Goal: Task Accomplishment & Management: Manage account settings

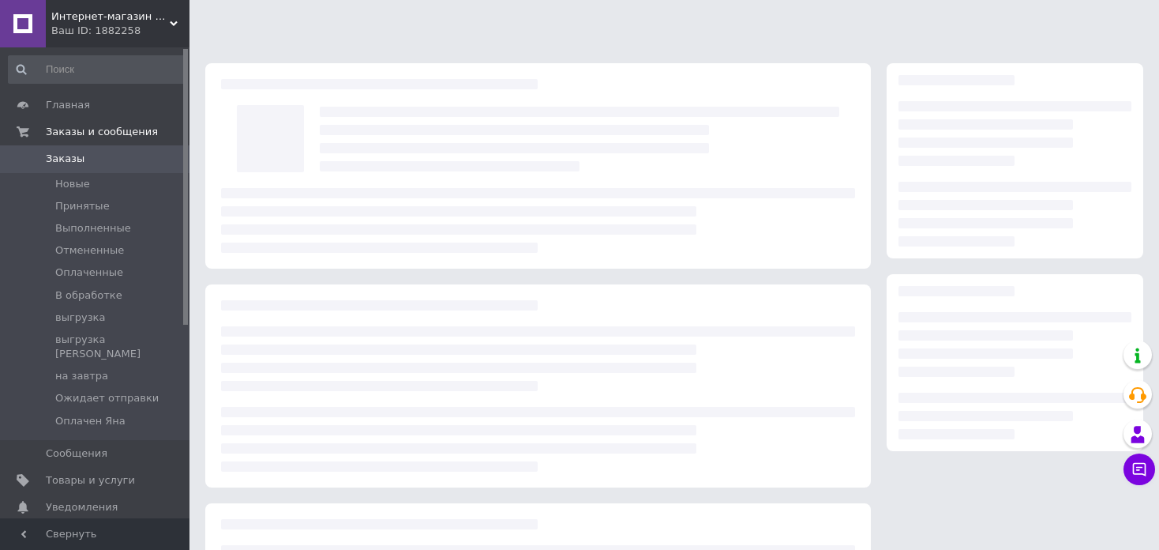
scroll to position [172, 0]
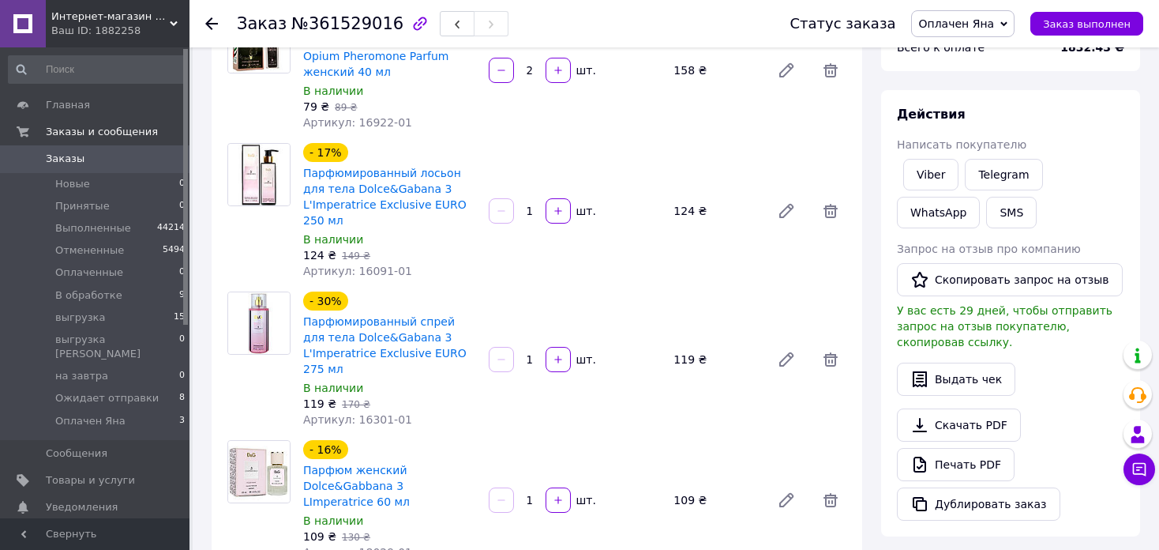
click at [208, 24] on icon at bounding box center [211, 23] width 13 height 13
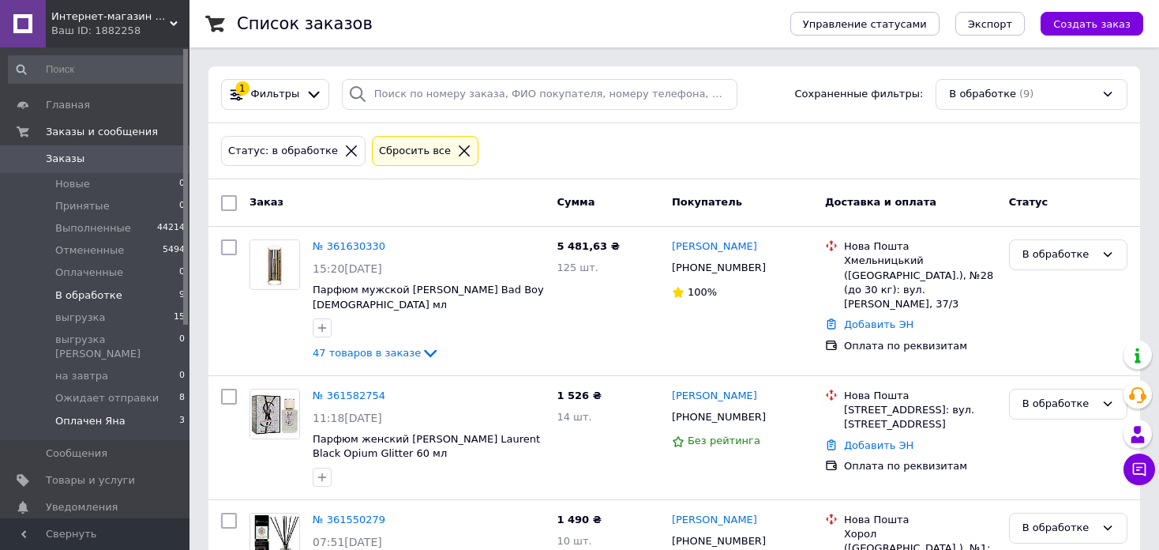
click at [111, 414] on span "Оплачен Яна" at bounding box center [90, 421] width 70 height 14
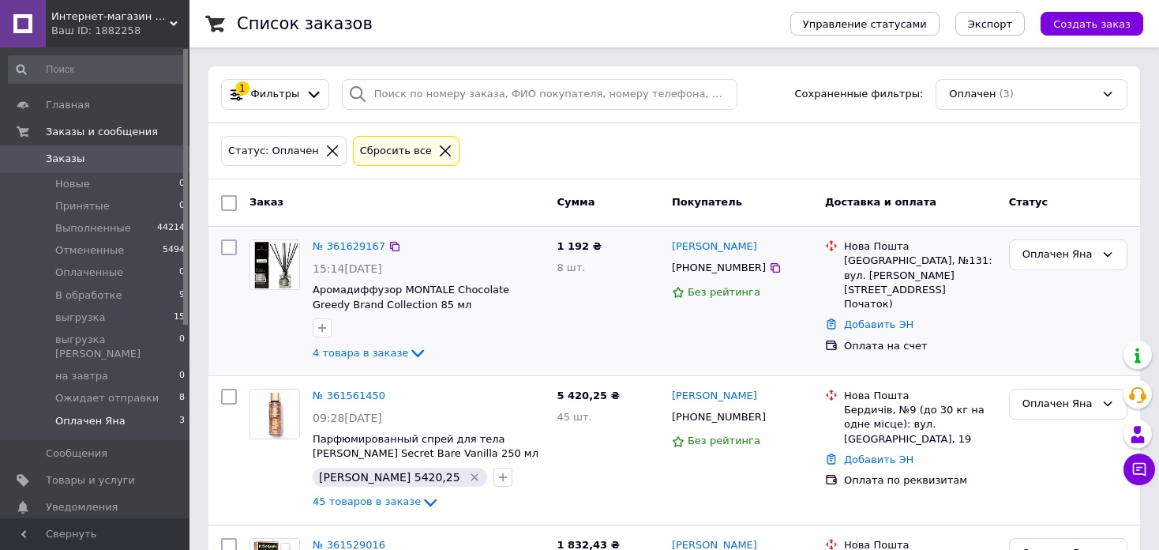
scroll to position [141, 0]
click at [92, 295] on span "В обработке" at bounding box center [88, 295] width 67 height 14
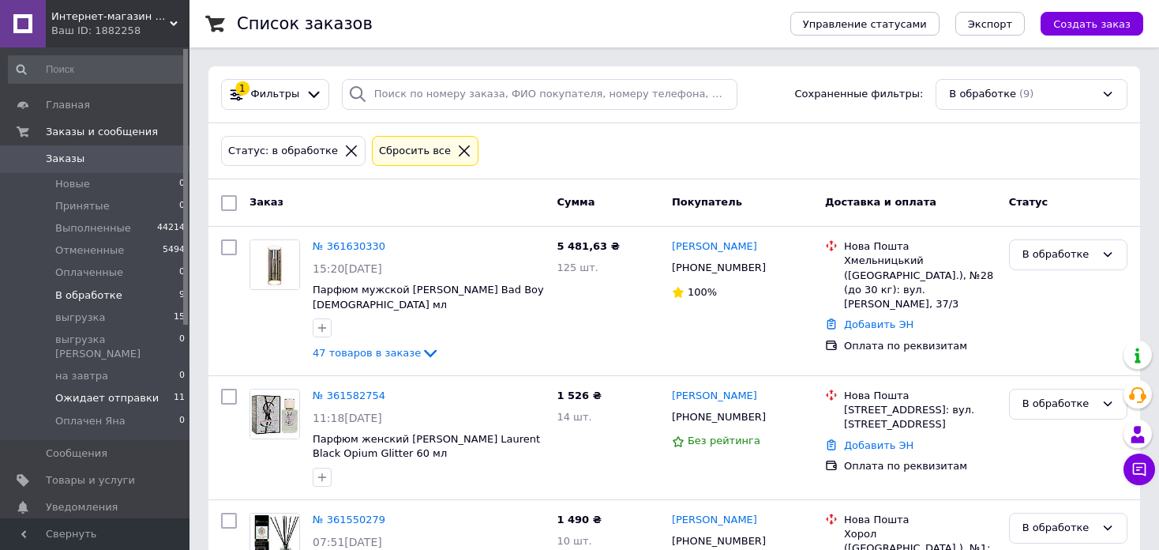
click at [154, 387] on li "Ожидает отправки 11" at bounding box center [97, 398] width 194 height 22
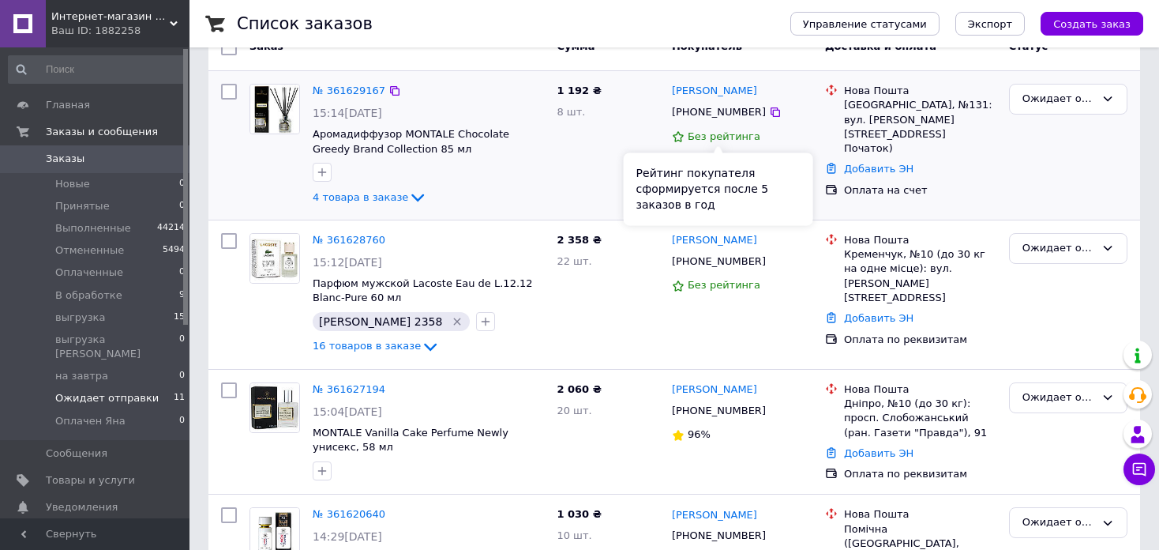
scroll to position [158, 0]
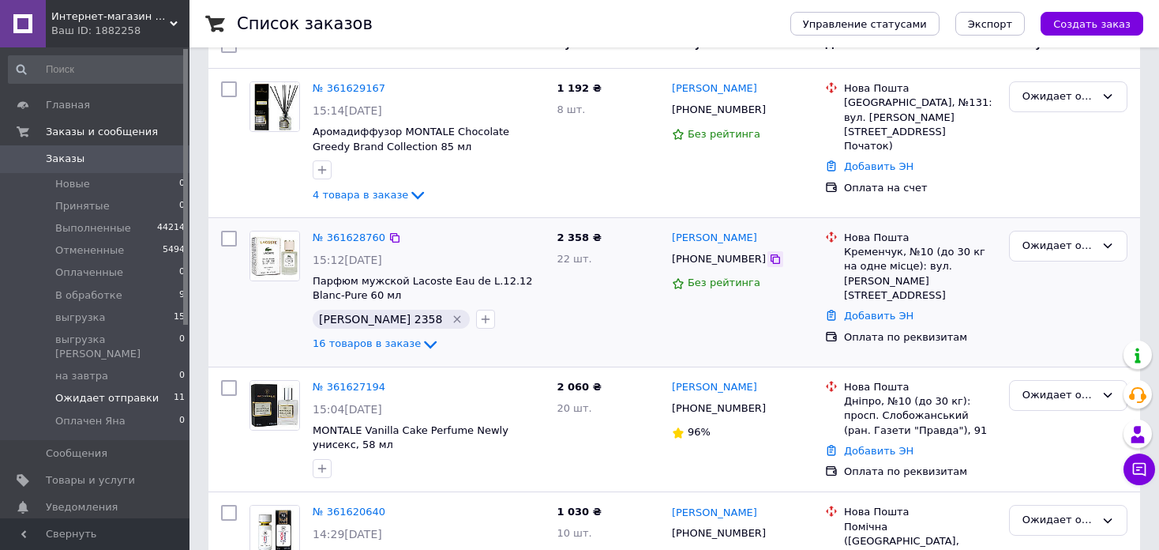
click at [769, 254] on icon at bounding box center [775, 259] width 13 height 13
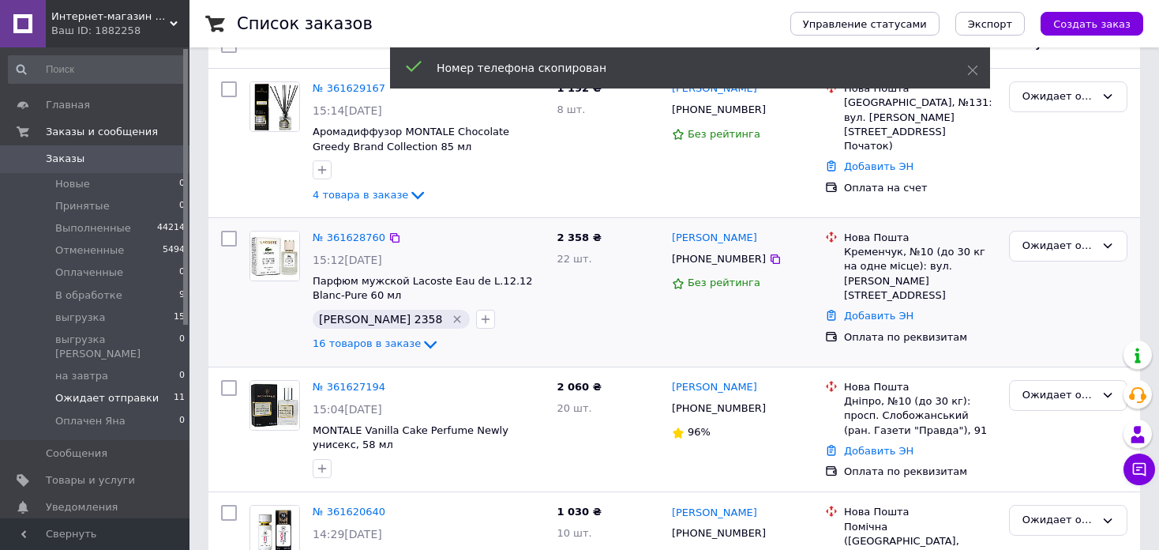
click at [451, 317] on icon "Удалить метку" at bounding box center [457, 319] width 13 height 13
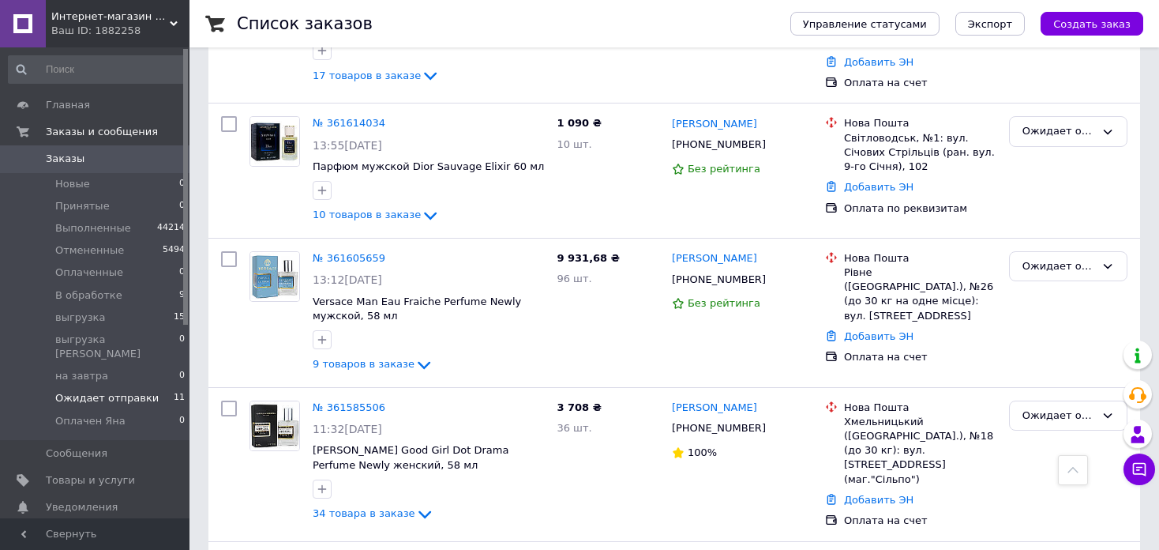
scroll to position [632, 0]
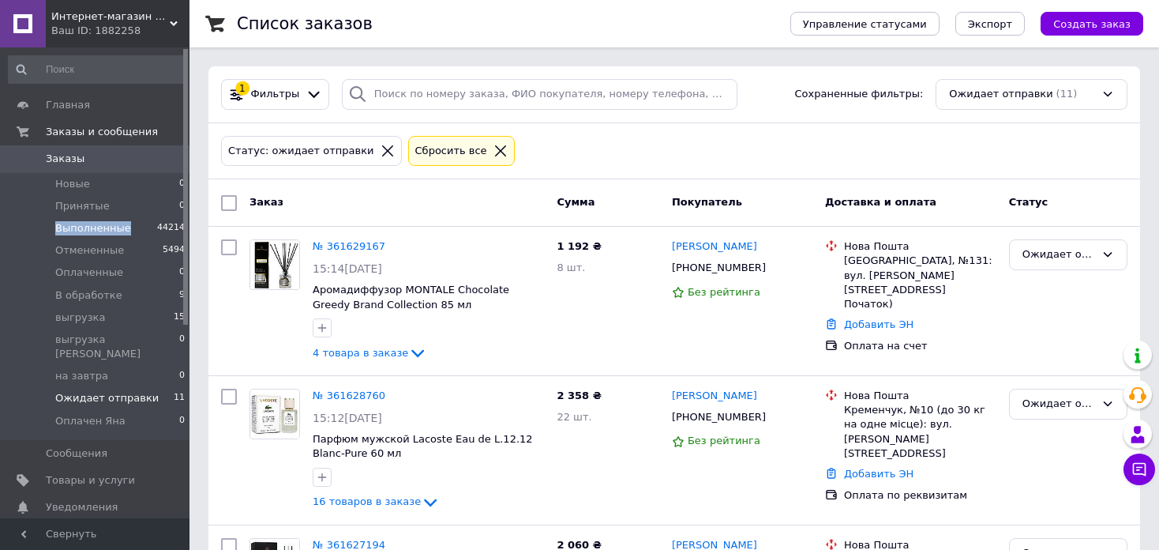
drag, startPoint x: 125, startPoint y: 228, endPoint x: 53, endPoint y: 228, distance: 71.9
click at [53, 228] on li "Выполненные 44214" at bounding box center [97, 228] width 194 height 22
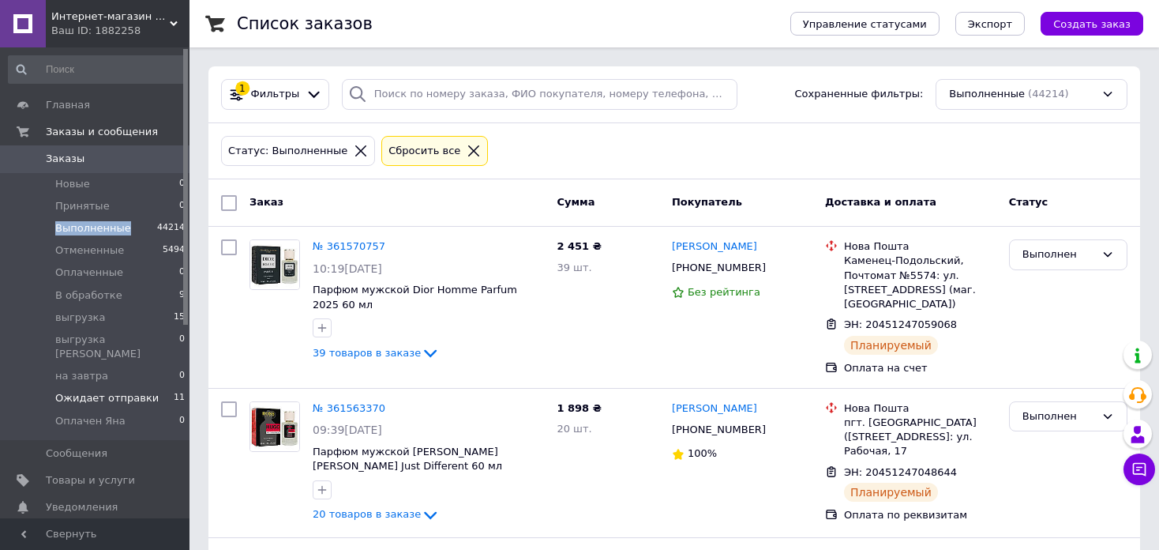
click at [149, 387] on li "Ожидает отправки 11" at bounding box center [97, 398] width 194 height 22
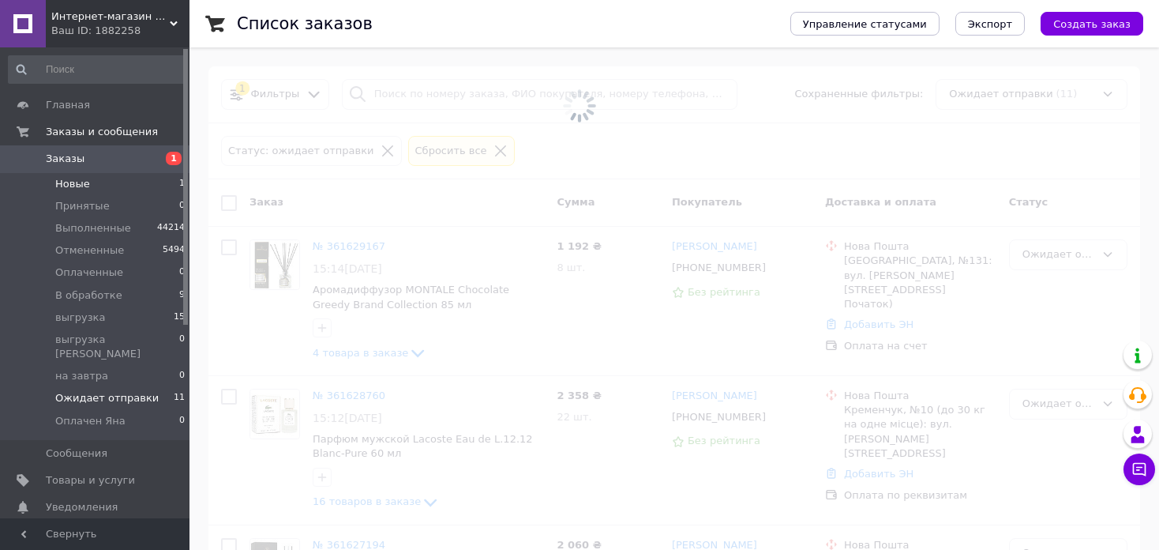
click at [122, 178] on li "Новые 1" at bounding box center [97, 184] width 194 height 22
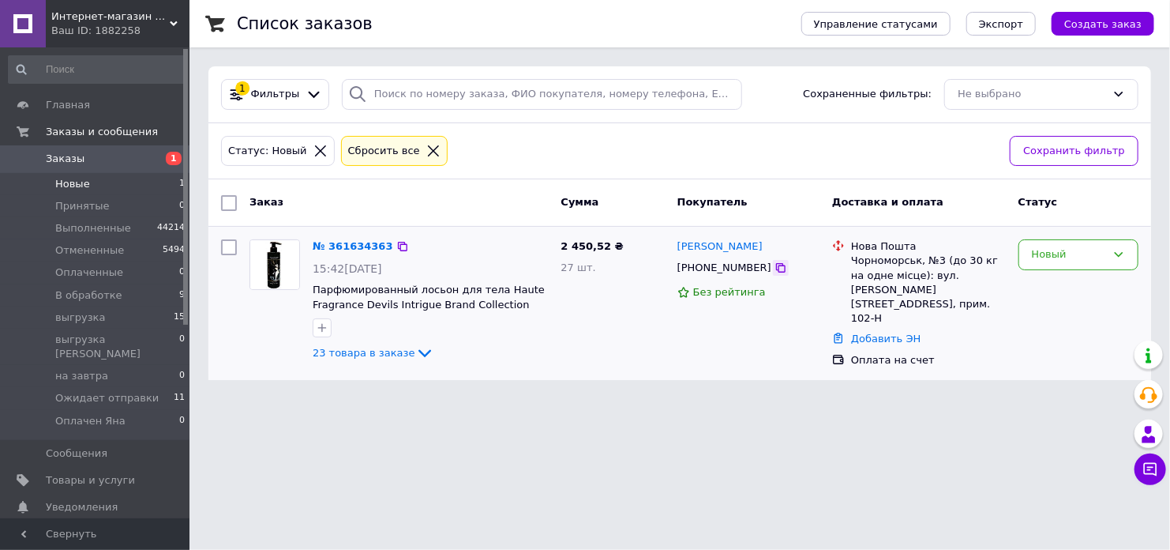
click at [776, 265] on icon at bounding box center [780, 267] width 9 height 9
drag, startPoint x: 332, startPoint y: 535, endPoint x: 334, endPoint y: 516, distance: 19.1
click at [332, 399] on html "Интернет-магазин элитной парфюмерии и косметики Boro Parfum Ваш ID: 1882258 Сай…" at bounding box center [585, 199] width 1170 height 399
click at [364, 244] on link "№ 361634363" at bounding box center [353, 246] width 81 height 12
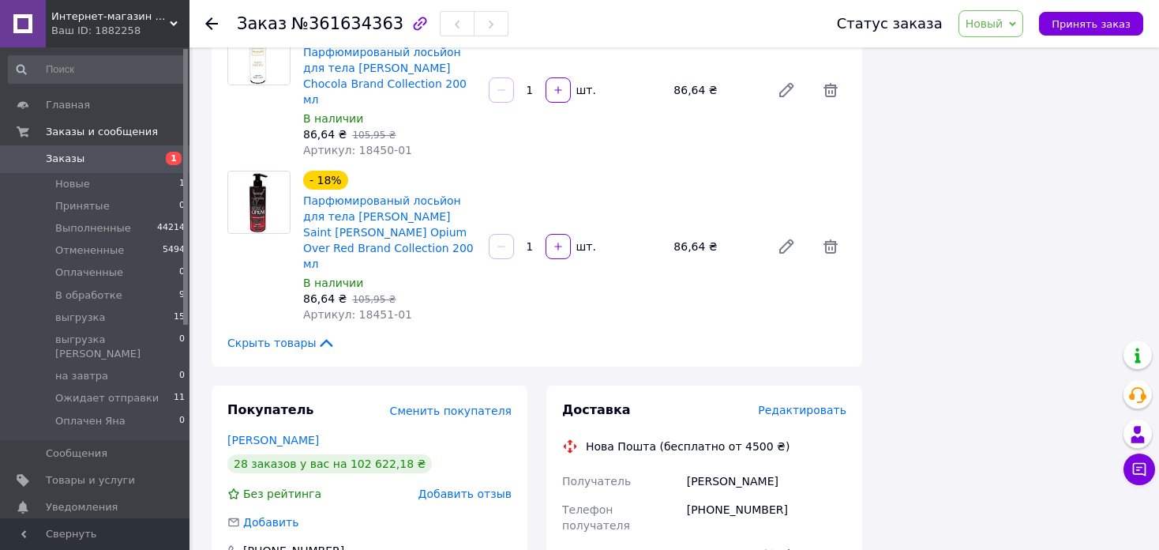
scroll to position [3333, 0]
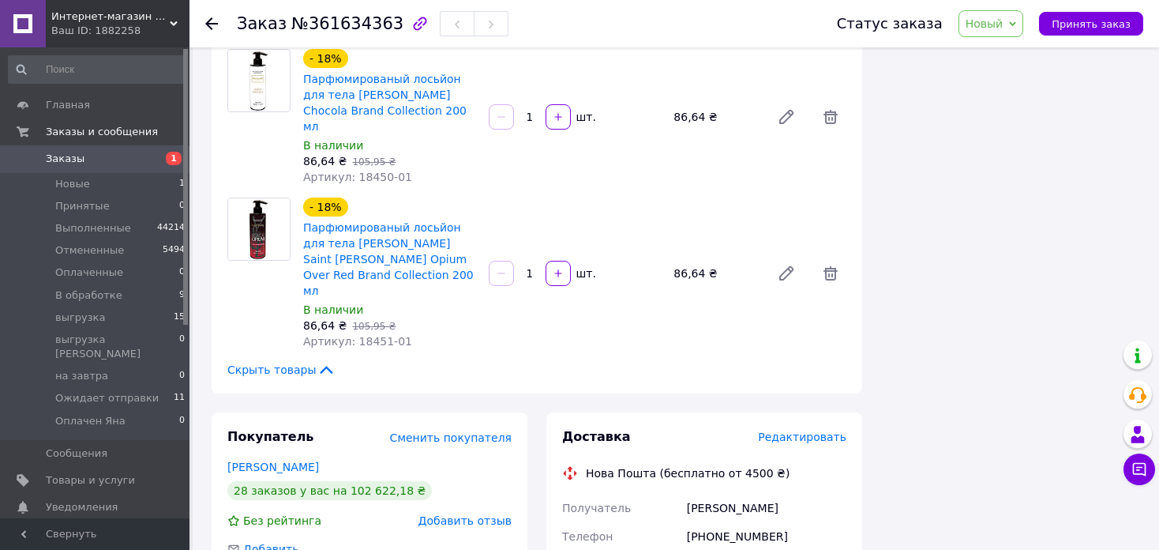
drag, startPoint x: 379, startPoint y: 321, endPoint x: 317, endPoint y: 307, distance: 63.8
copy span "@lllazarevaaa"
click at [214, 21] on icon at bounding box center [211, 23] width 13 height 13
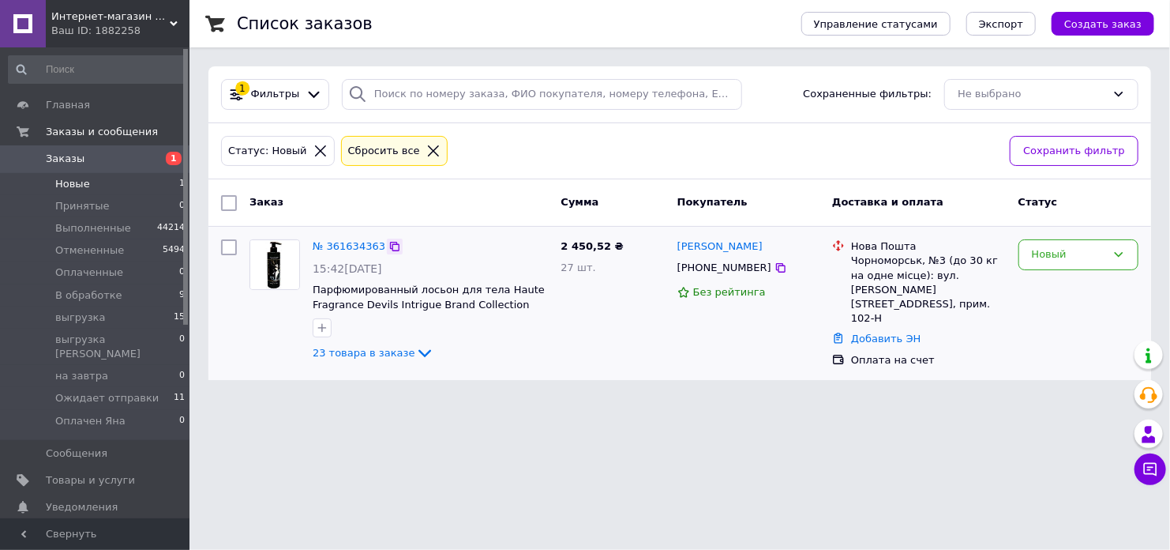
click at [389, 246] on icon at bounding box center [395, 246] width 13 height 13
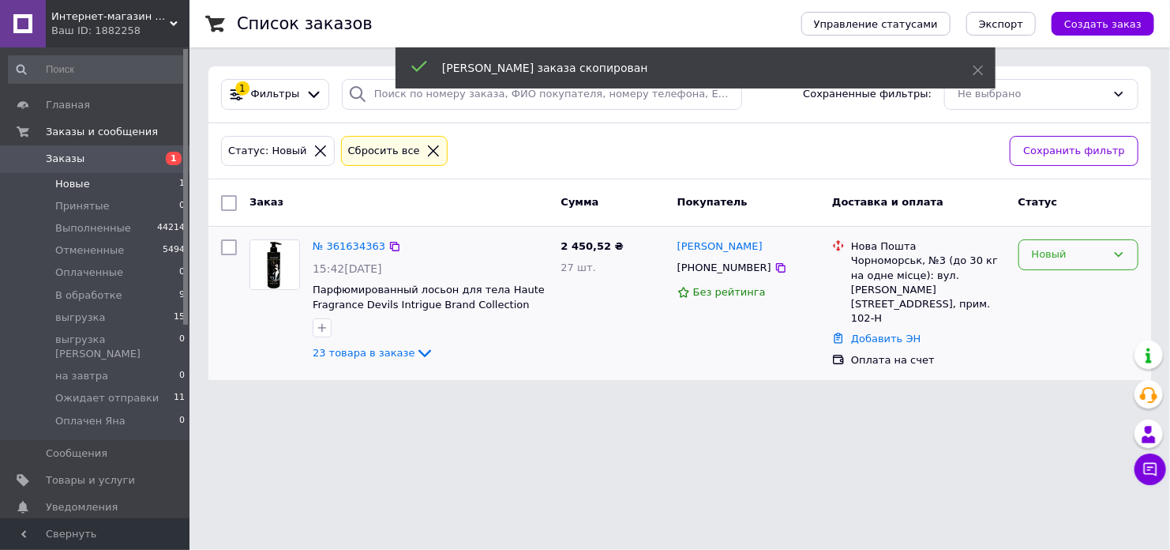
click at [1102, 253] on div "Новый" at bounding box center [1069, 254] width 74 height 17
click at [1080, 393] on li "В обработке" at bounding box center [1079, 403] width 118 height 29
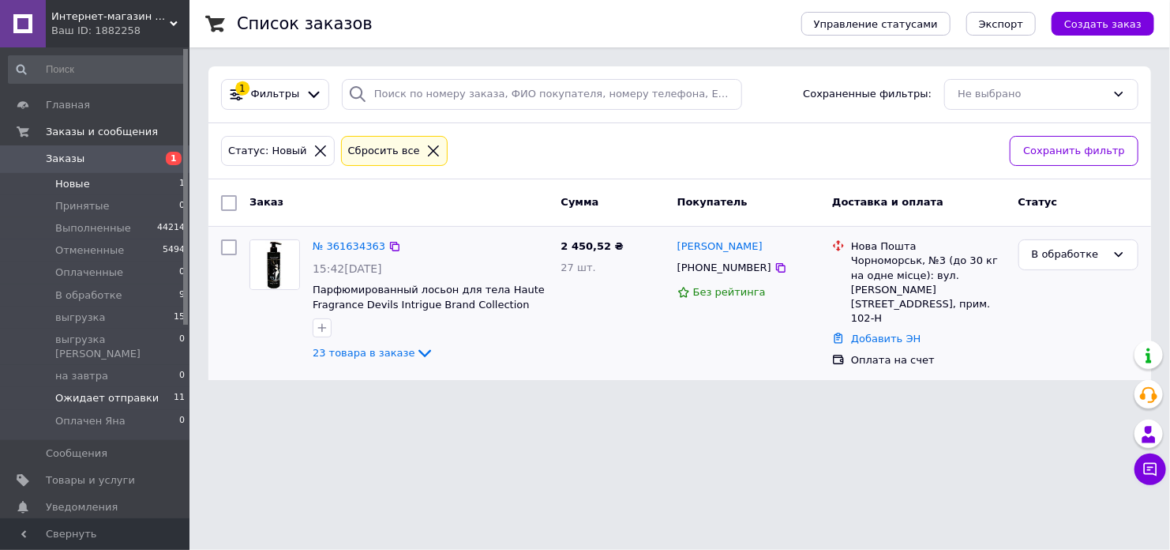
click at [154, 387] on li "Ожидает отправки 11" at bounding box center [97, 398] width 194 height 22
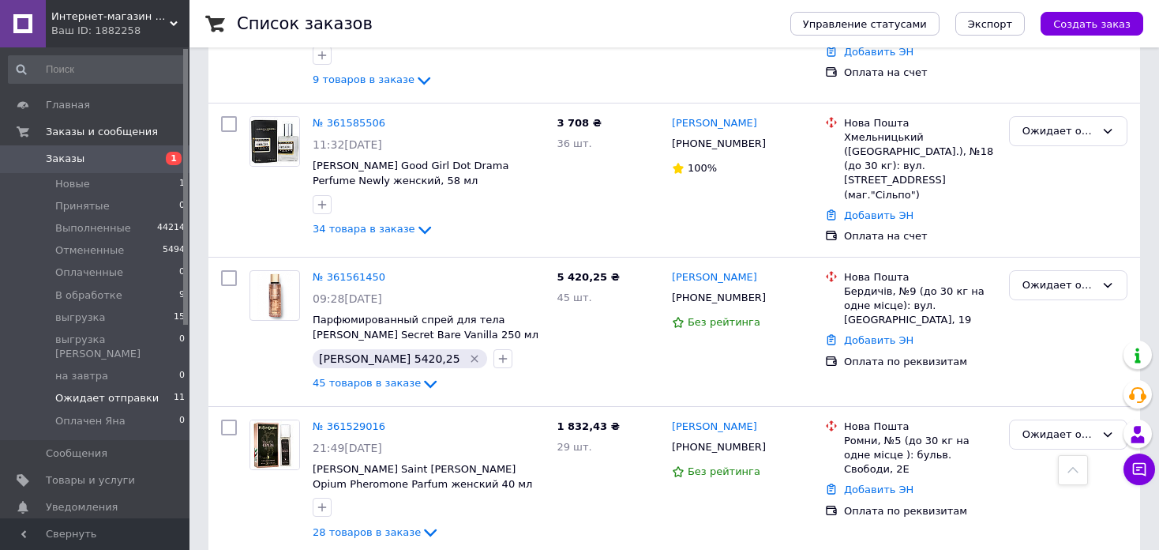
scroll to position [1264, 0]
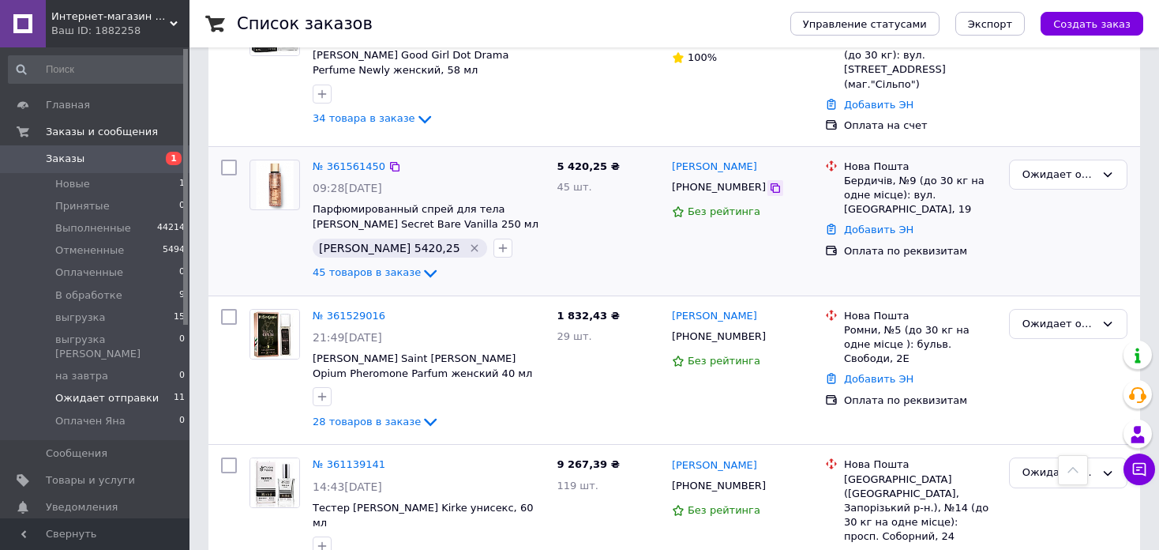
click at [769, 182] on icon at bounding box center [775, 188] width 13 height 13
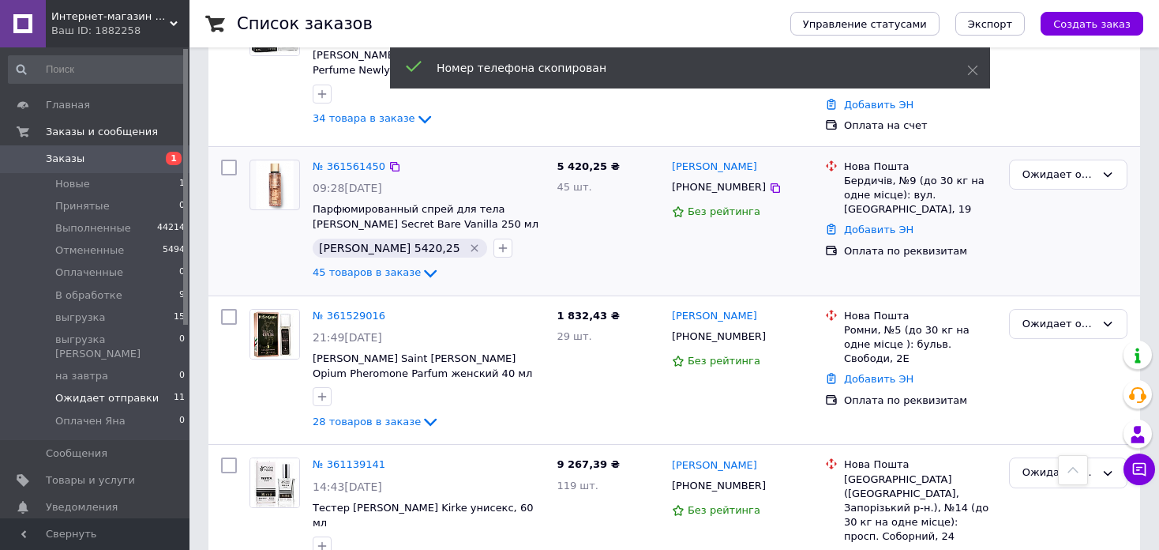
click at [471, 244] on icon "Удалить метку" at bounding box center [474, 247] width 7 height 7
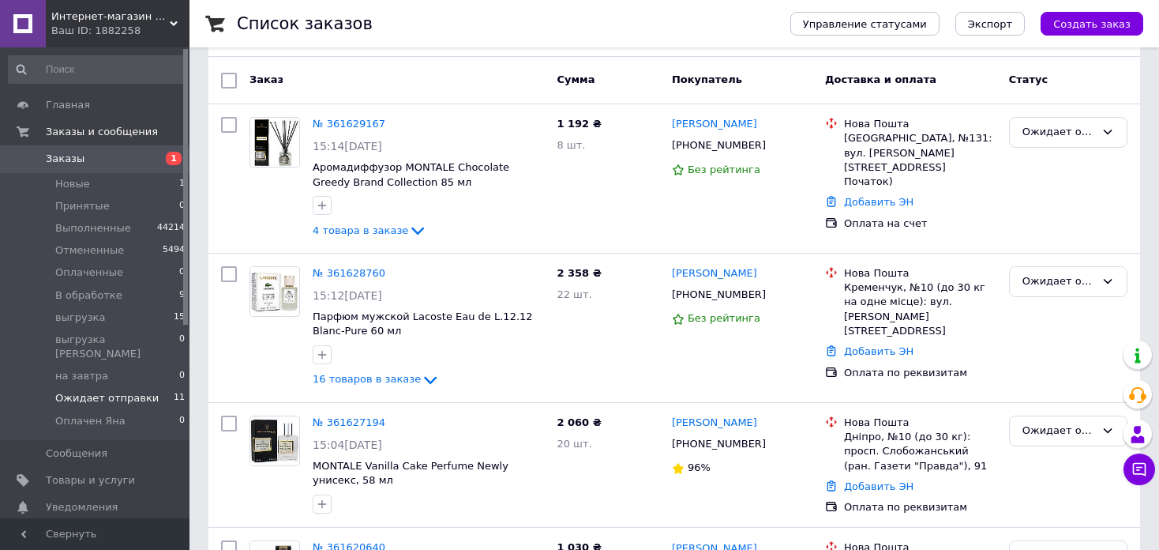
scroll to position [0, 0]
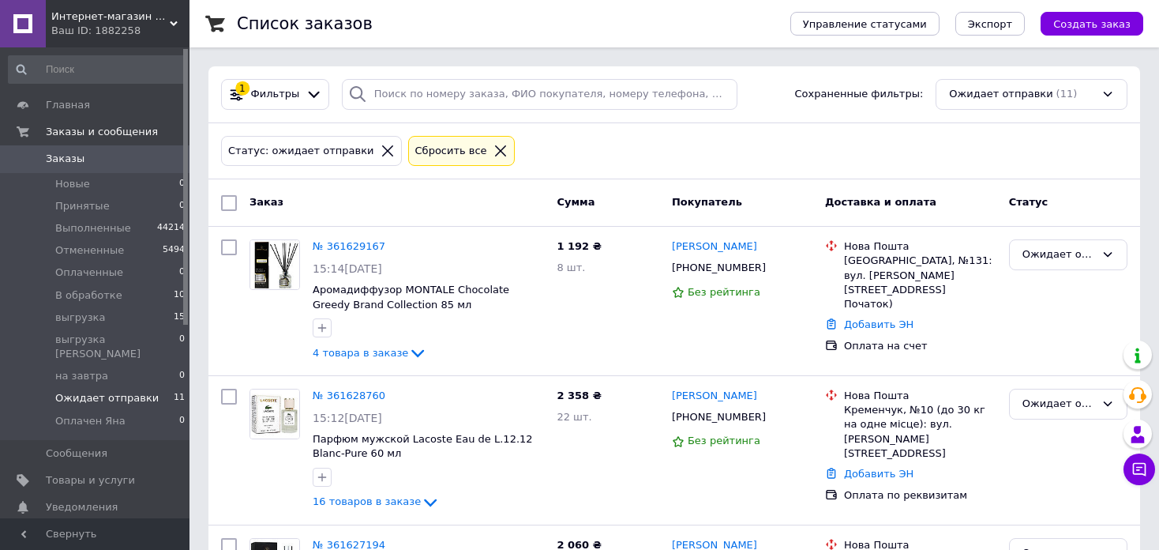
click at [309, 202] on div "Заказ" at bounding box center [396, 203] width 307 height 28
click at [110, 298] on span "В обработке" at bounding box center [88, 295] width 67 height 14
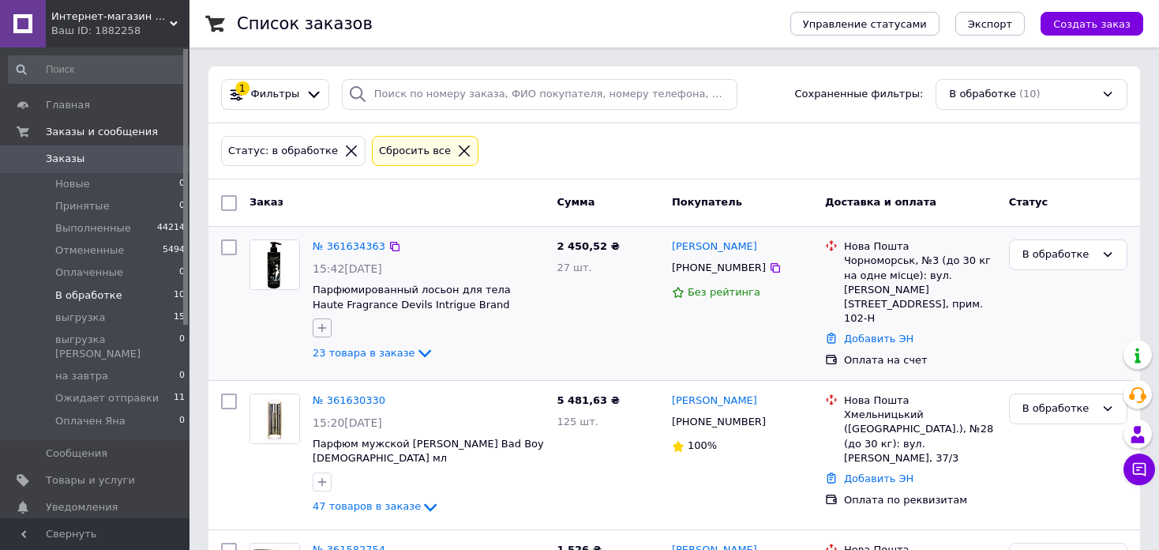
click at [323, 328] on icon "button" at bounding box center [322, 327] width 13 height 13
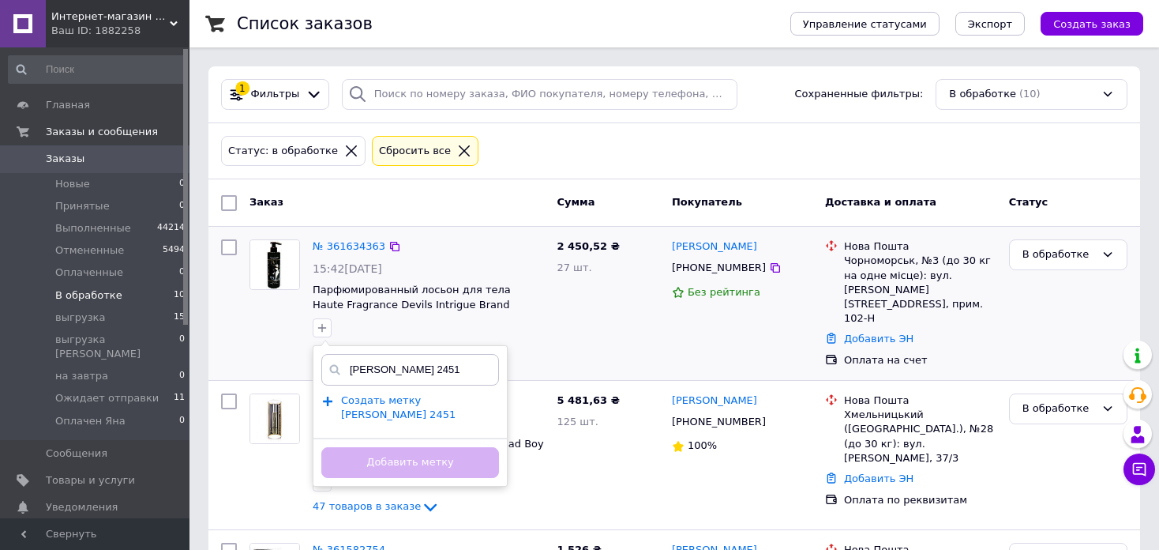
type input "[PERSON_NAME] 2451"
click at [393, 402] on span "Создать метку олег 2451" at bounding box center [398, 407] width 115 height 27
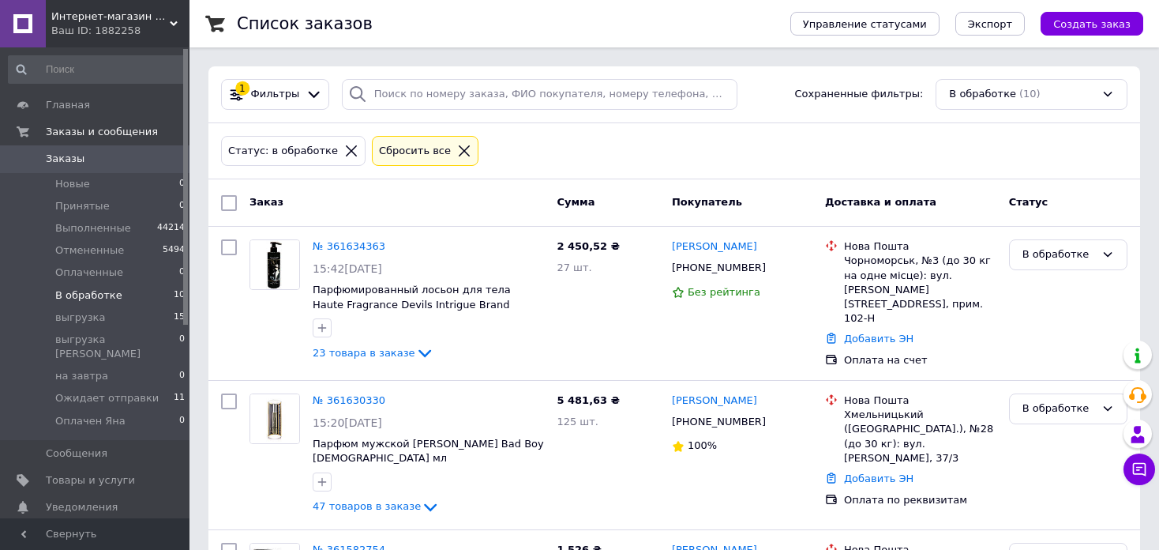
scroll to position [158, 0]
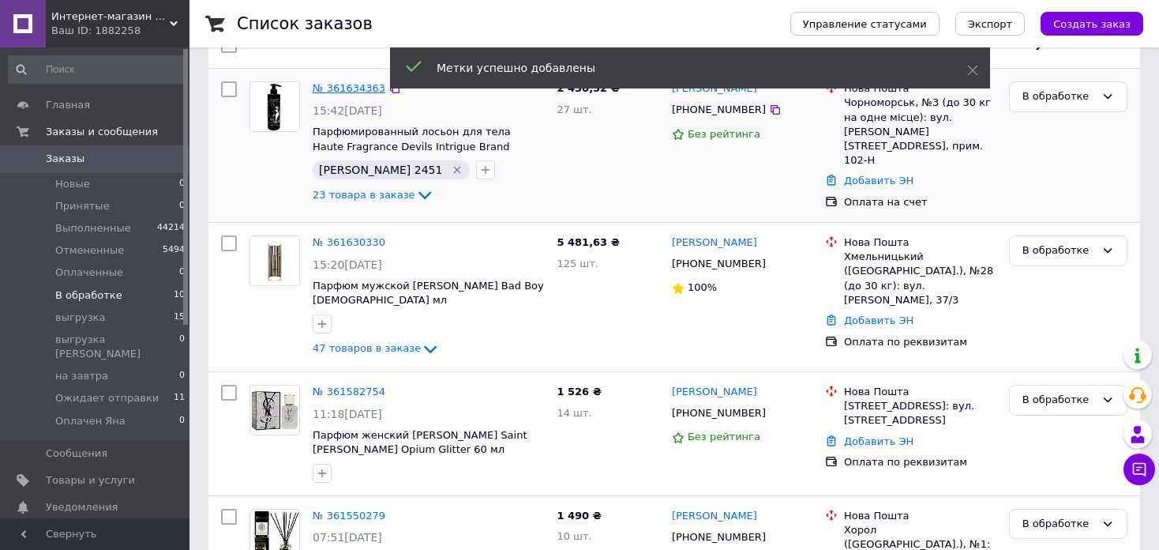
click at [352, 85] on link "№ 361634363" at bounding box center [349, 88] width 73 height 12
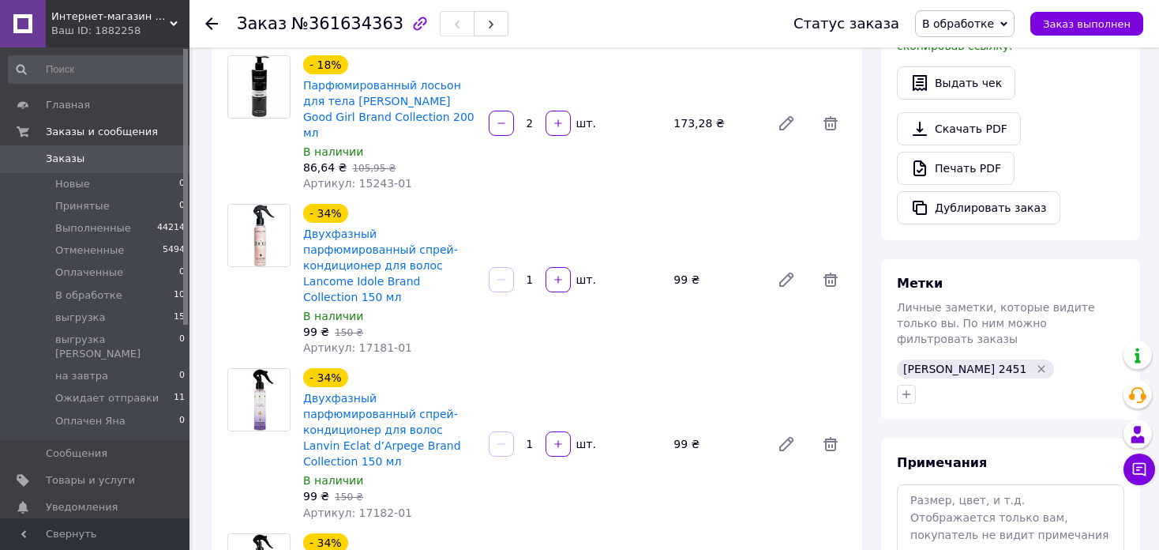
scroll to position [632, 0]
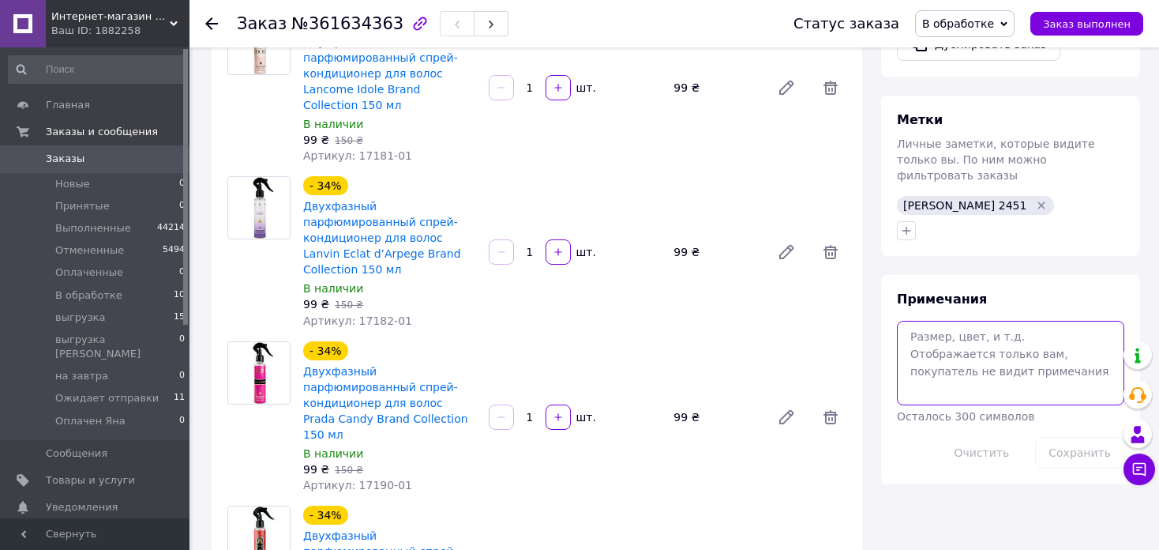
click at [963, 321] on textarea at bounding box center [1010, 363] width 227 height 84
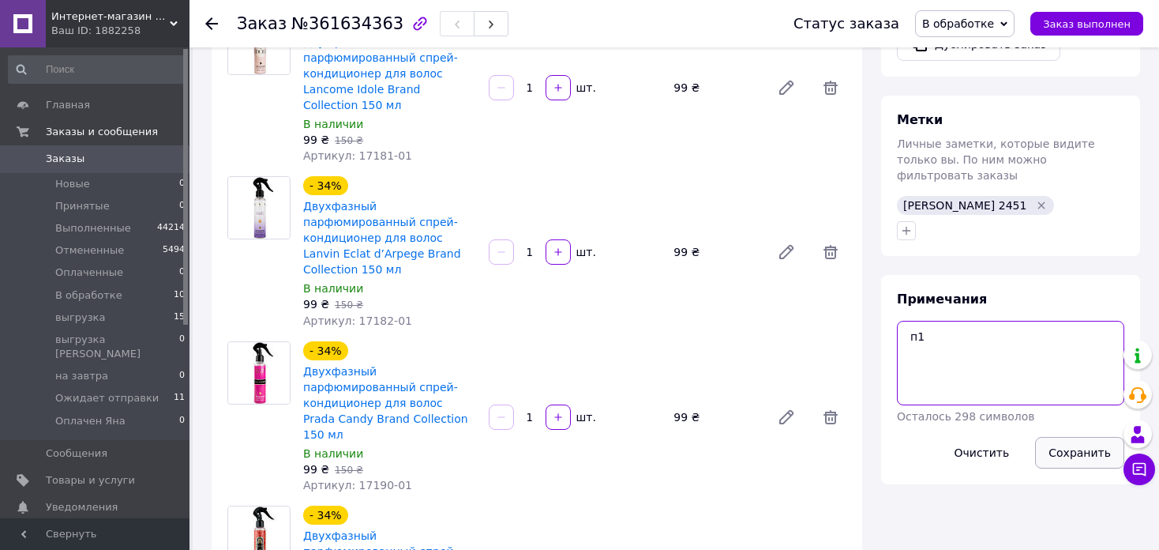
type textarea "п1"
click at [1082, 437] on button "Сохранить" at bounding box center [1079, 453] width 89 height 32
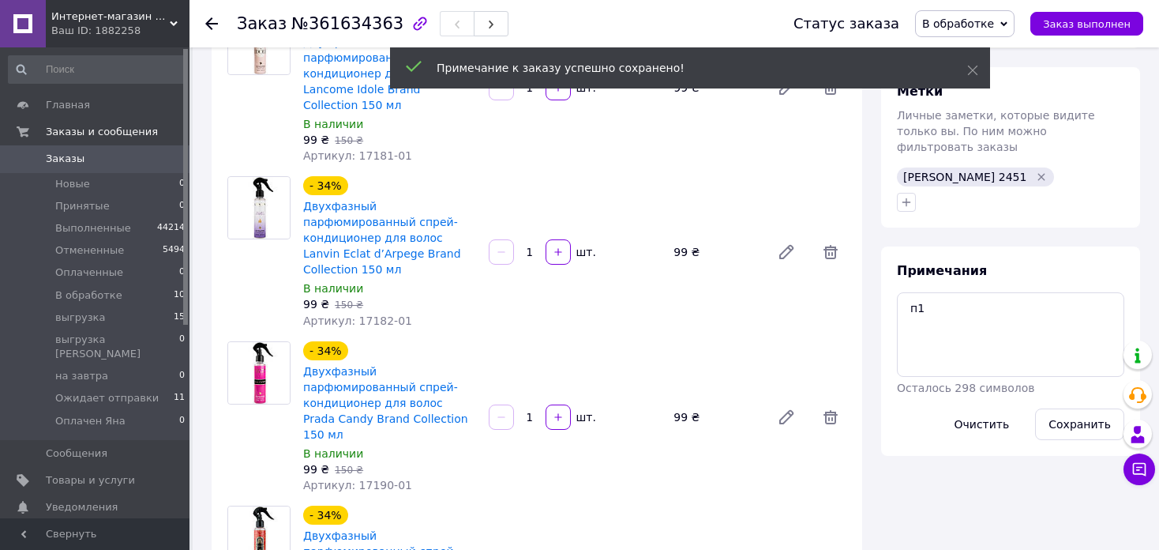
click at [960, 25] on span "В обработке" at bounding box center [958, 23] width 72 height 13
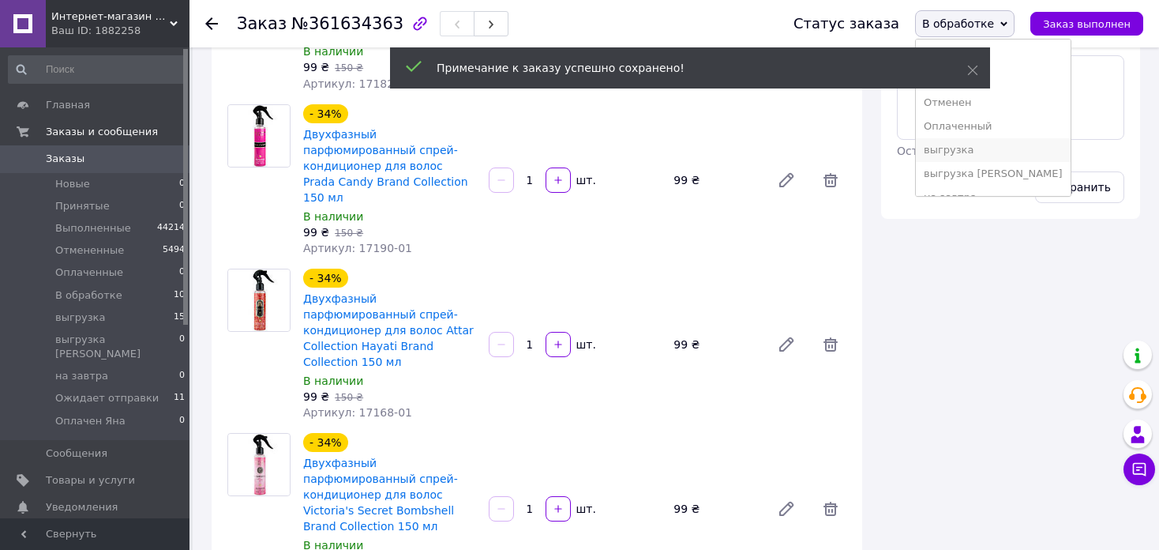
scroll to position [64, 0]
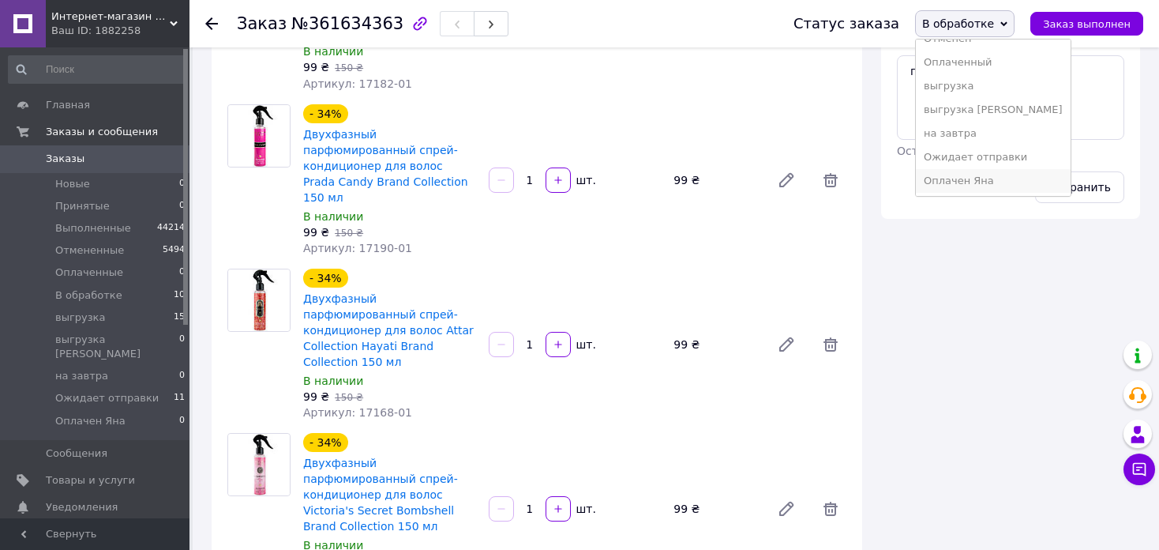
click at [997, 176] on li "Оплачен Яна" at bounding box center [993, 181] width 155 height 24
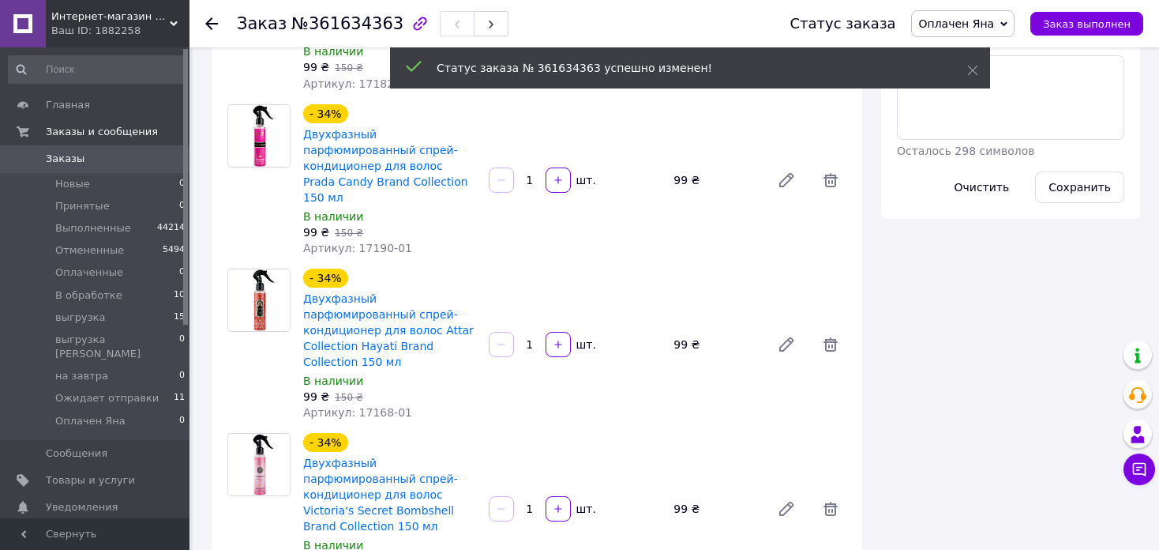
click at [212, 20] on icon at bounding box center [211, 23] width 13 height 13
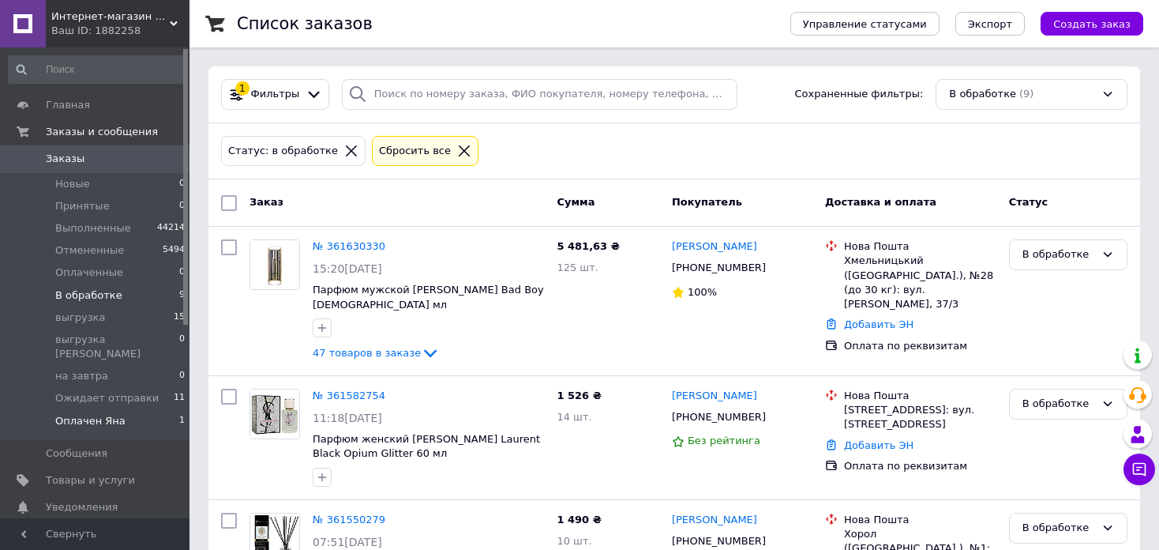
click at [131, 410] on li "Оплачен Яна 1" at bounding box center [97, 425] width 194 height 30
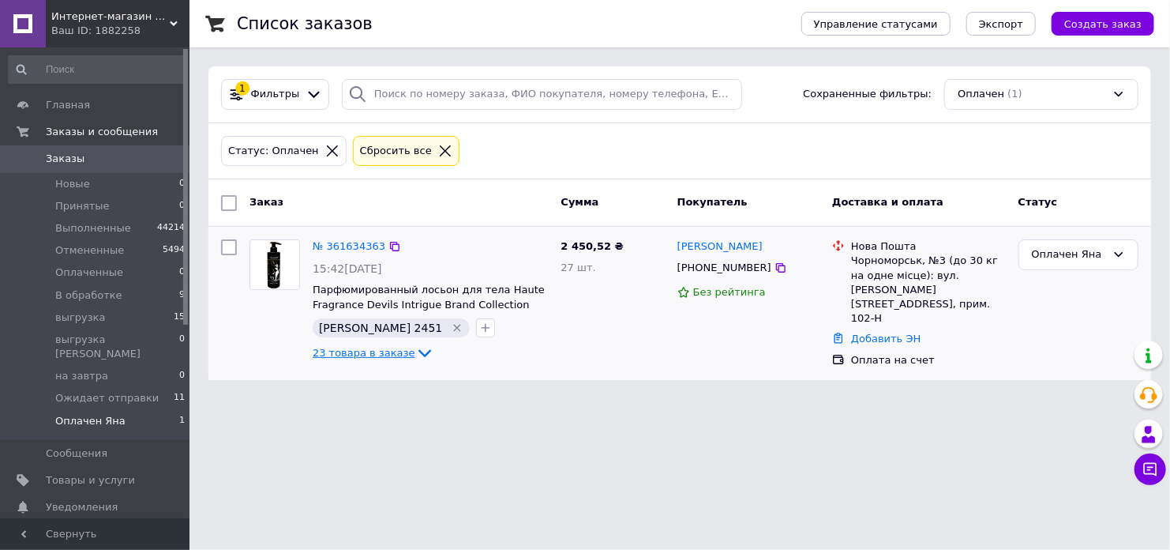
click at [415, 348] on icon at bounding box center [424, 353] width 19 height 19
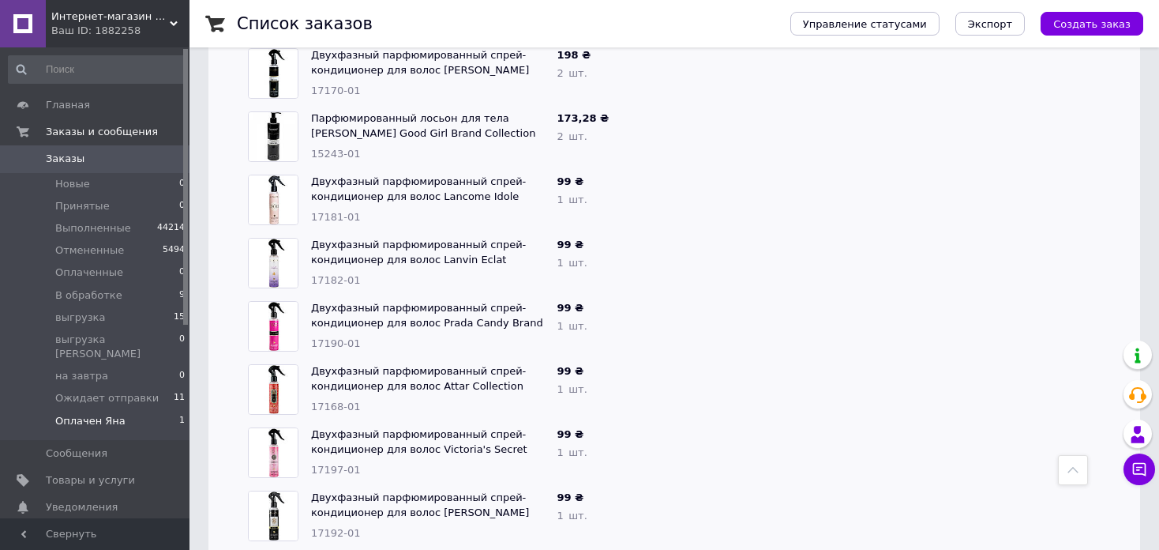
scroll to position [474, 0]
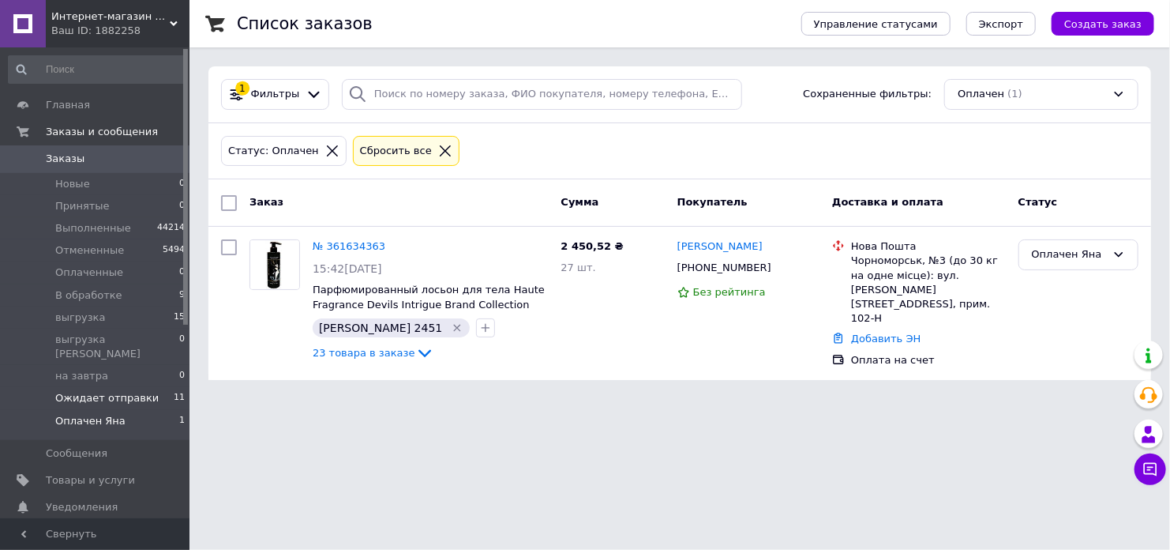
click at [148, 387] on li "Ожидает отправки 11" at bounding box center [97, 398] width 194 height 22
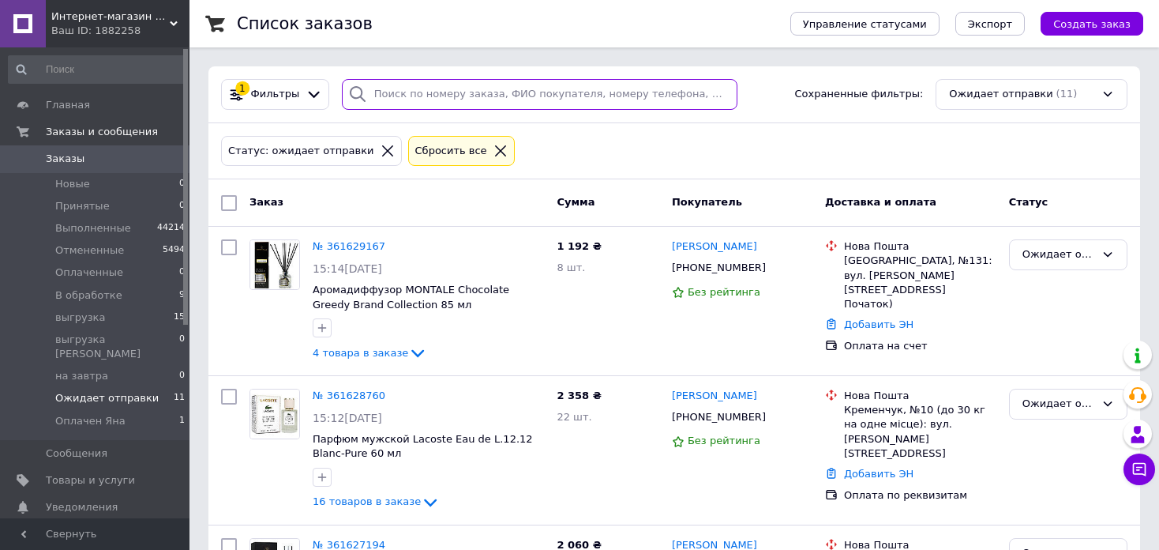
click at [410, 92] on input "search" at bounding box center [540, 94] width 396 height 31
click at [337, 397] on link "№ 361628760" at bounding box center [349, 395] width 73 height 12
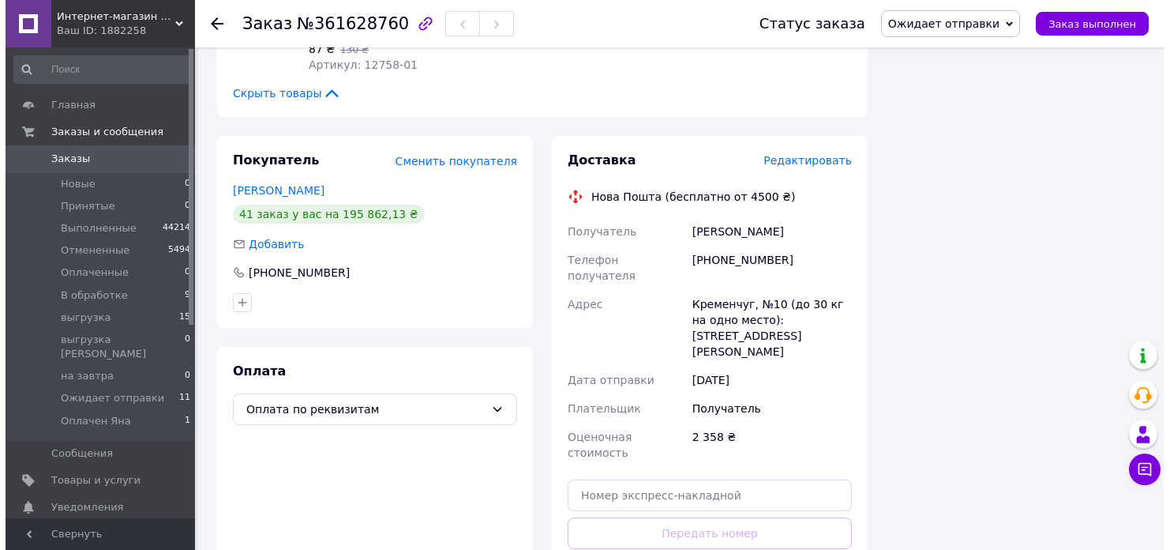
scroll to position [2116, 0]
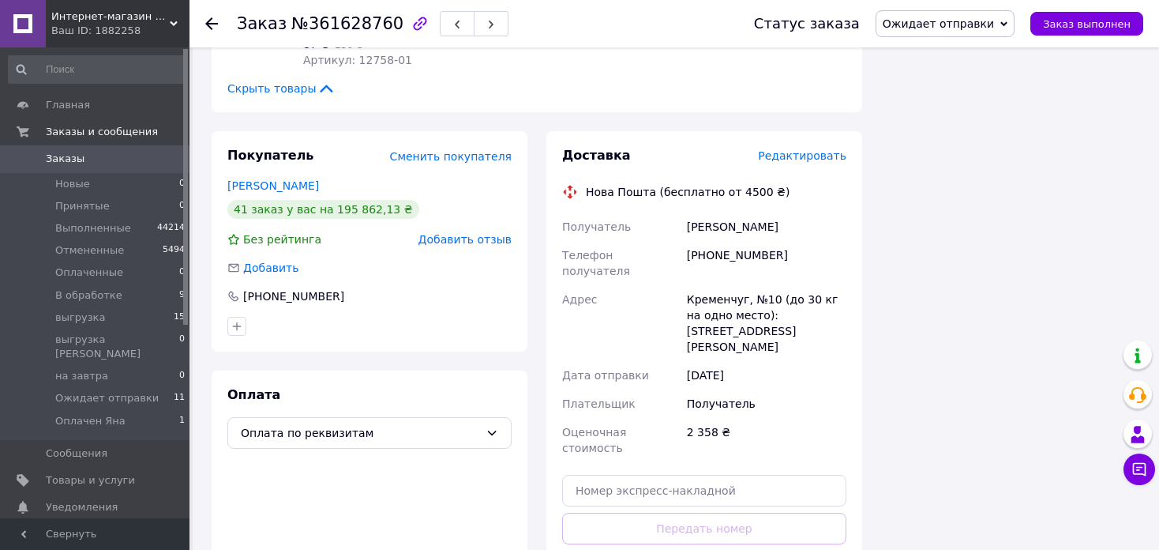
click at [797, 149] on span "Редактировать" at bounding box center [802, 155] width 88 height 13
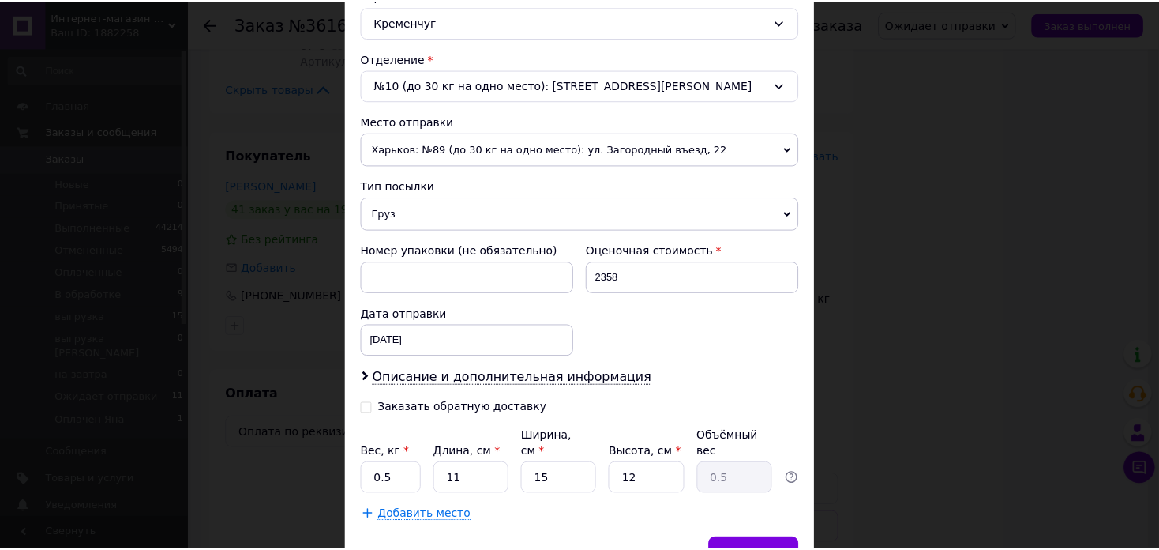
scroll to position [523, 0]
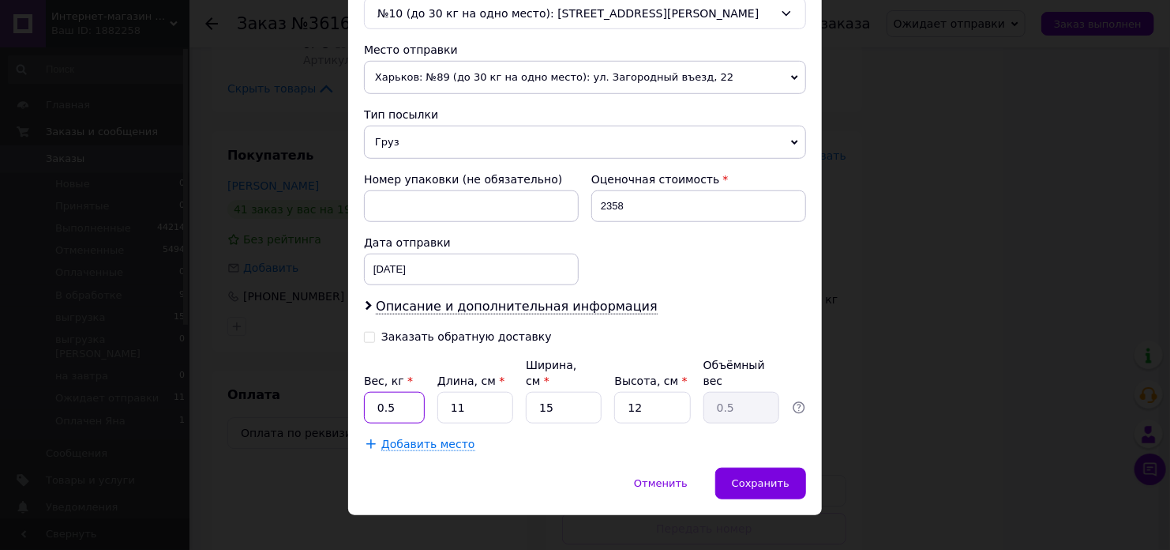
click at [407, 392] on input "0.5" at bounding box center [394, 408] width 61 height 32
type input "5.1"
type input "3"
type input "0.14"
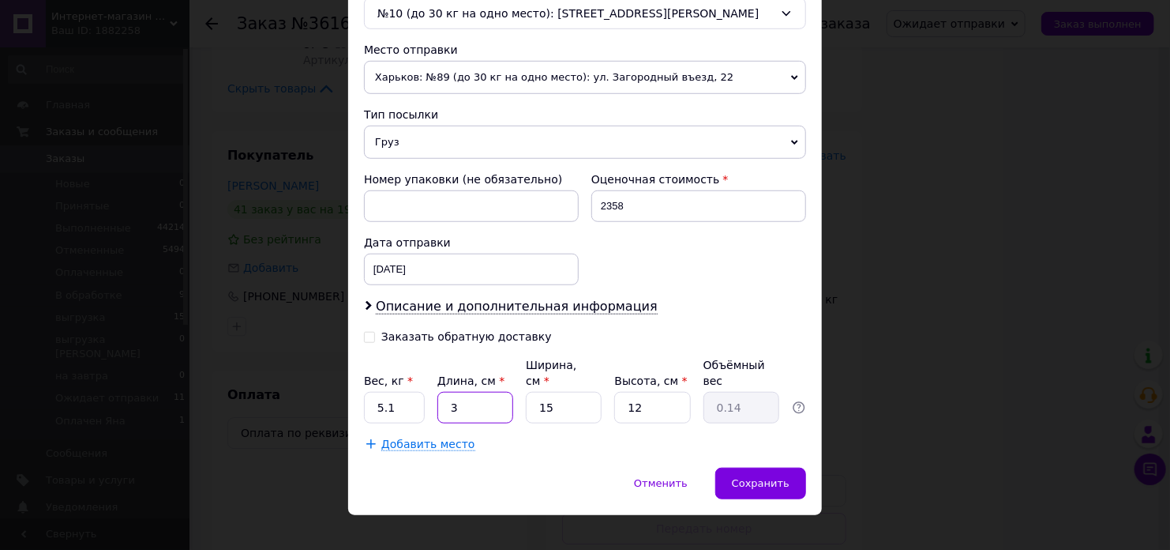
type input "32"
type input "1.44"
type input "32"
type input "2"
type input "0.19"
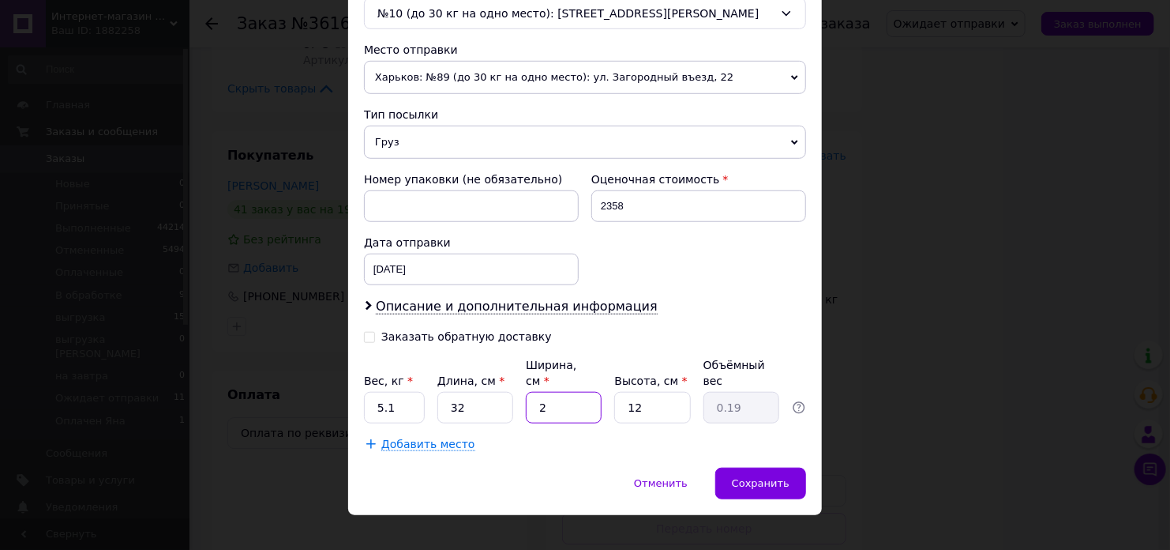
type input "23"
type input "2.21"
type input "23"
type input "1"
type input "0.18"
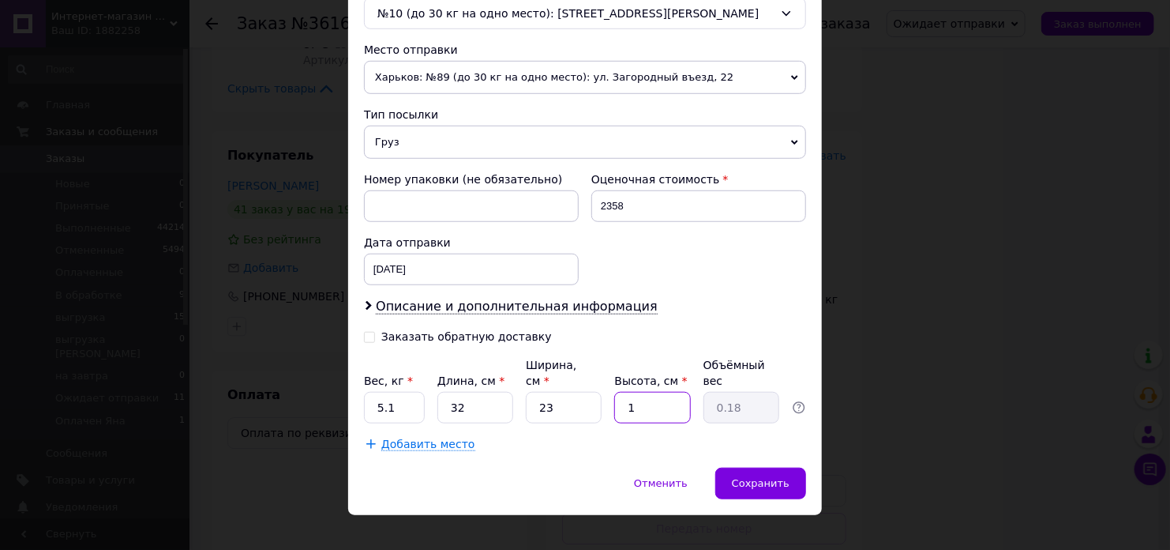
type input "18"
type input "3.31"
type input "18"
click at [776, 477] on span "Сохранить" at bounding box center [761, 483] width 58 height 12
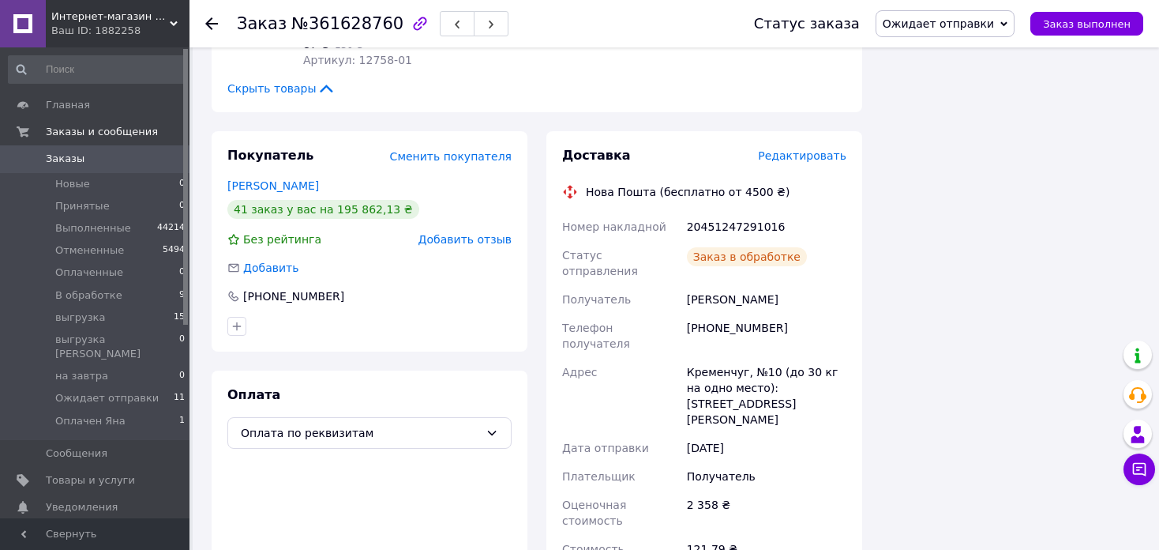
click at [214, 20] on icon at bounding box center [211, 23] width 13 height 13
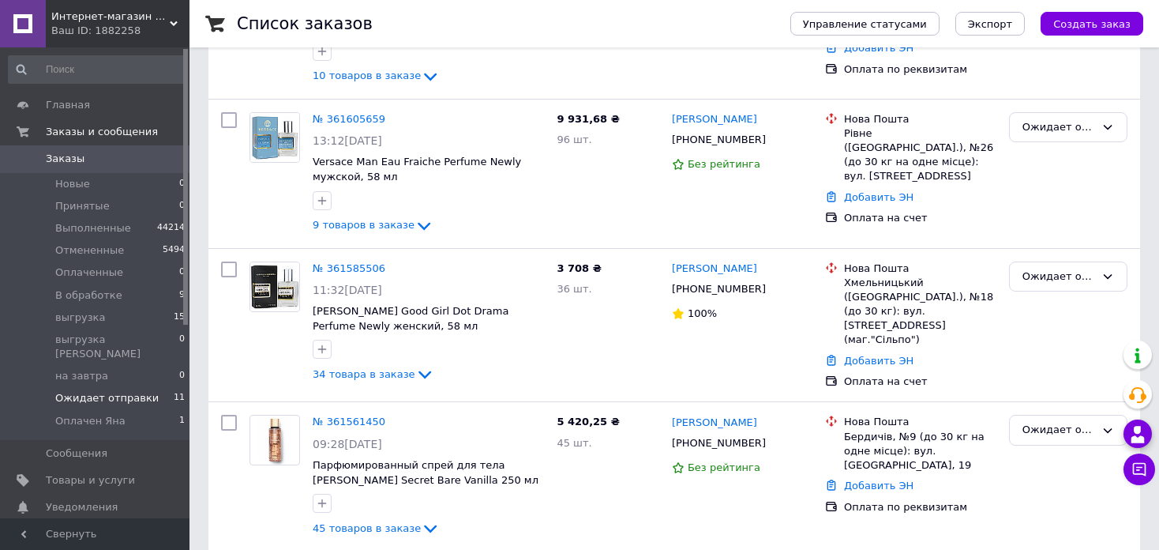
scroll to position [1289, 0]
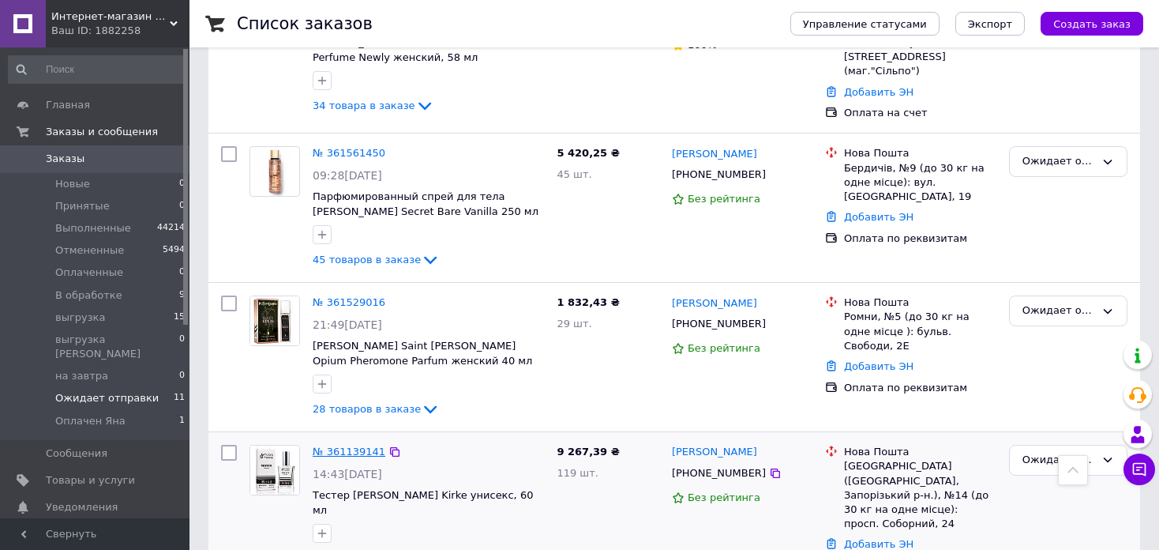
click at [331, 445] on link "№ 361139141" at bounding box center [349, 451] width 73 height 12
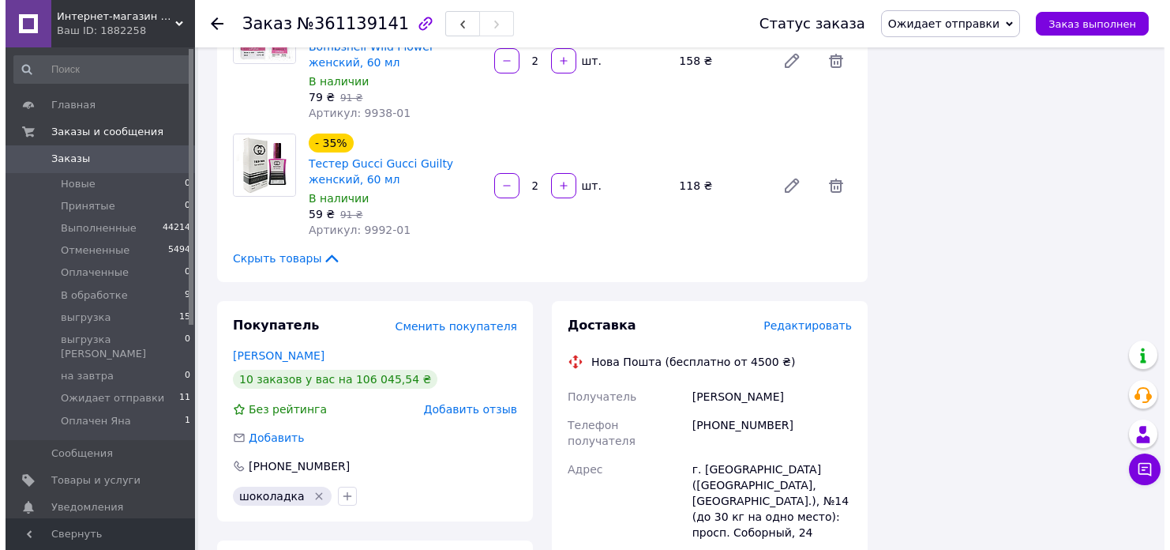
scroll to position [5598, 0]
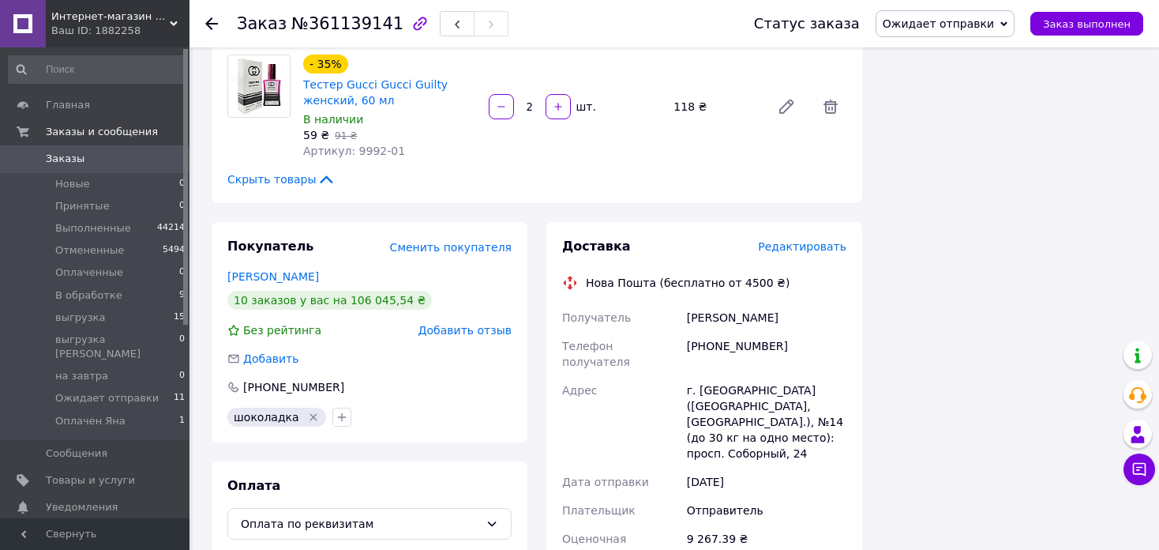
click at [808, 240] on span "Редактировать" at bounding box center [802, 246] width 88 height 13
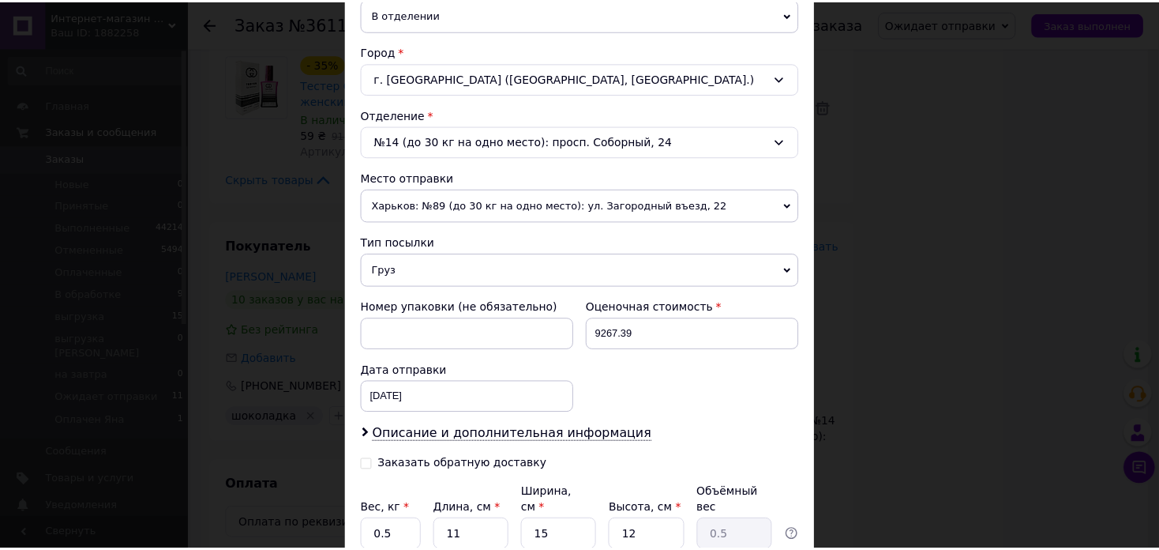
scroll to position [523, 0]
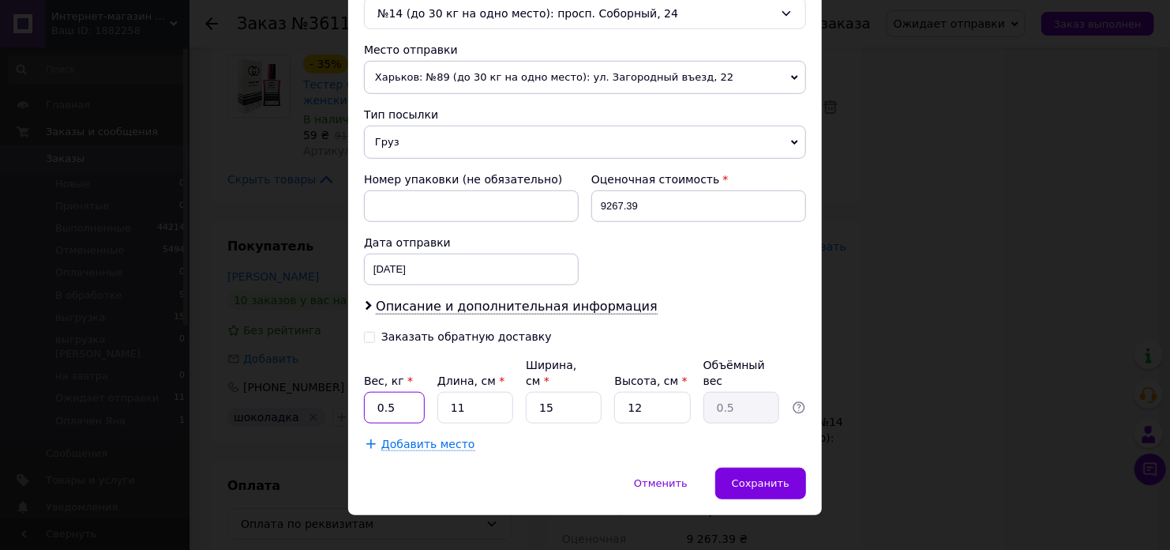
click at [400, 392] on input "0.5" at bounding box center [394, 408] width 61 height 32
type input "22.6"
type input "4"
type input "0.18"
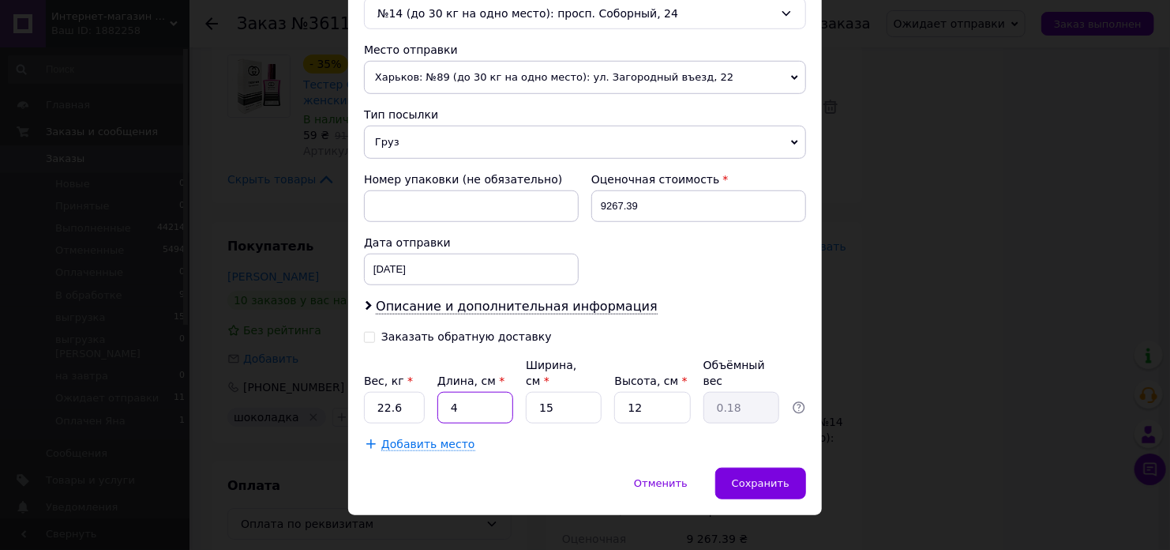
type input "40"
type input "1.8"
type input "40"
type input "3"
type input "0.36"
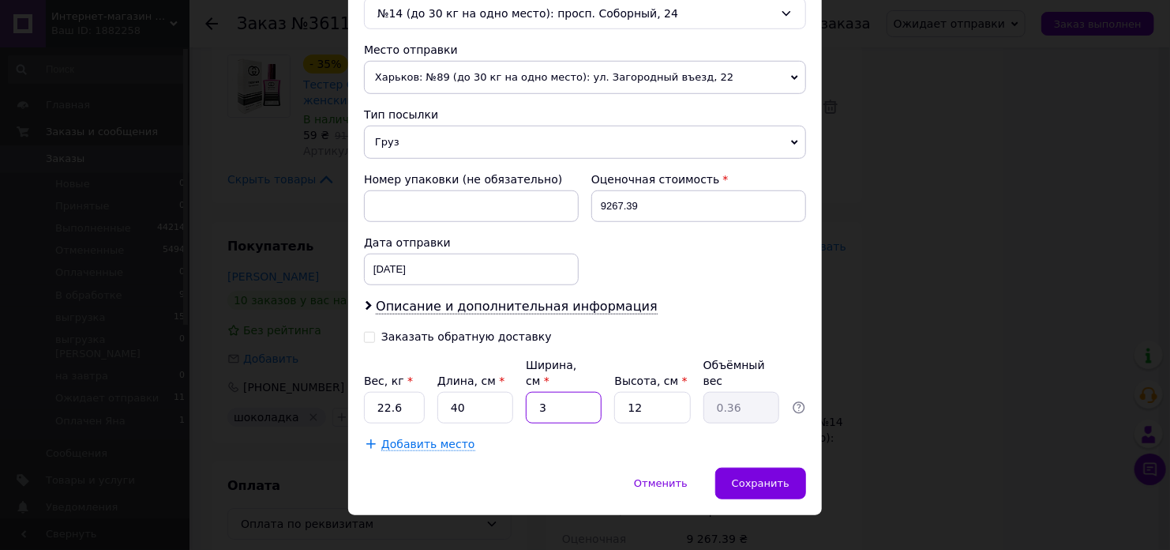
type input "30"
type input "3.6"
type input "30"
type input "3"
type input "0.9"
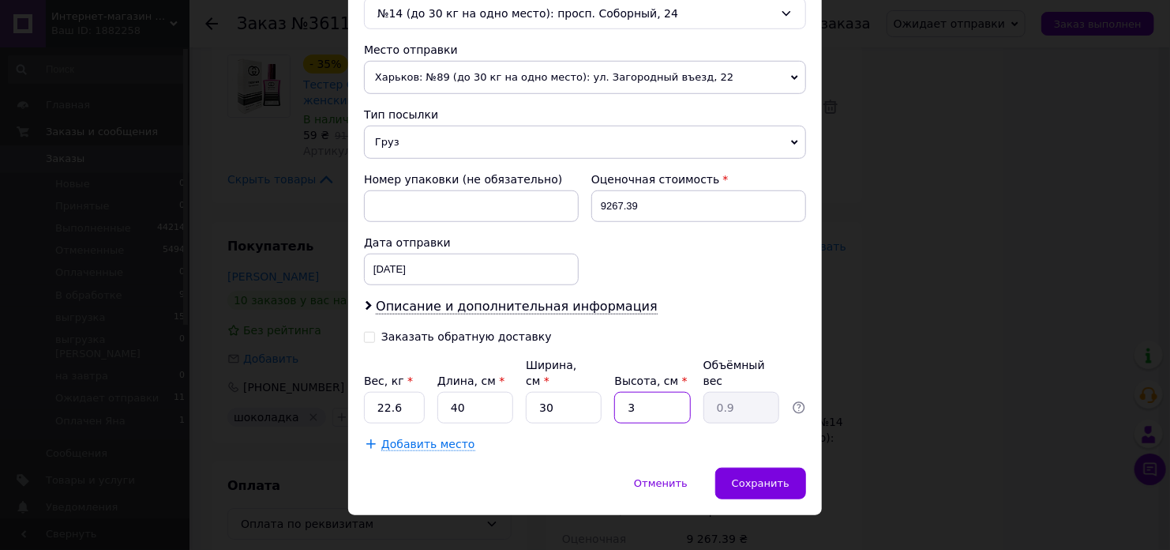
type input "30"
type input "9"
type input "30"
click at [772, 477] on span "Сохранить" at bounding box center [761, 483] width 58 height 12
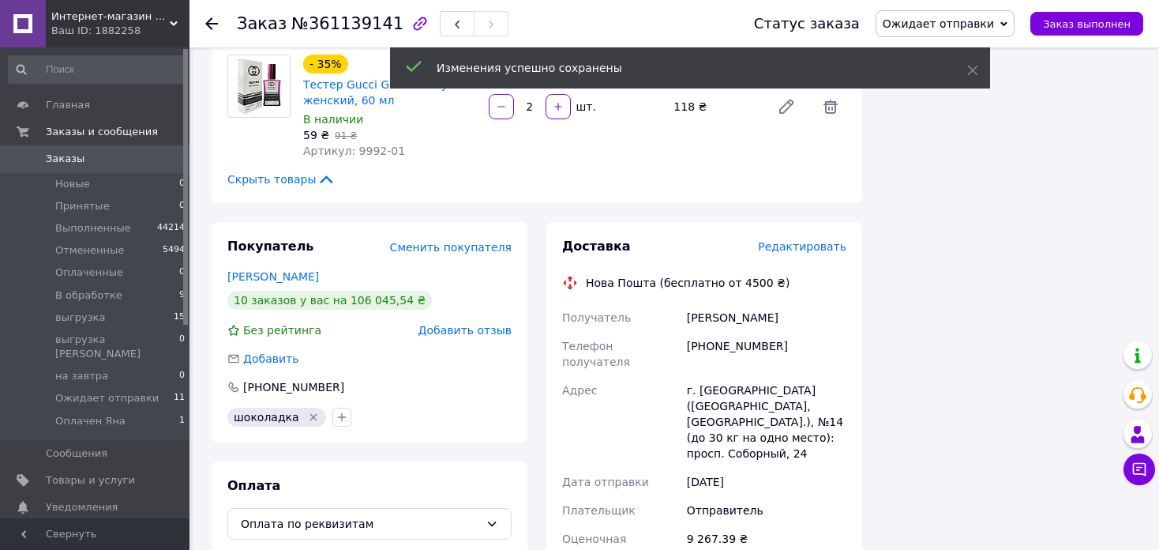
drag, startPoint x: 953, startPoint y: 28, endPoint x: 953, endPoint y: 64, distance: 35.5
click at [953, 29] on span "Ожидает отправки" at bounding box center [938, 23] width 111 height 13
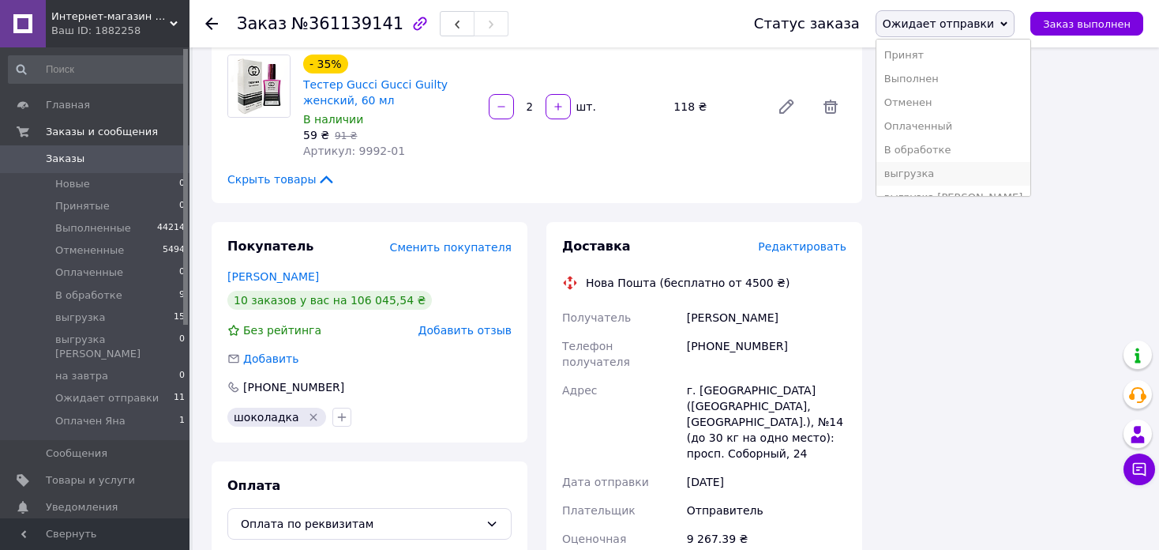
click at [955, 171] on li "выгрузка" at bounding box center [954, 174] width 155 height 24
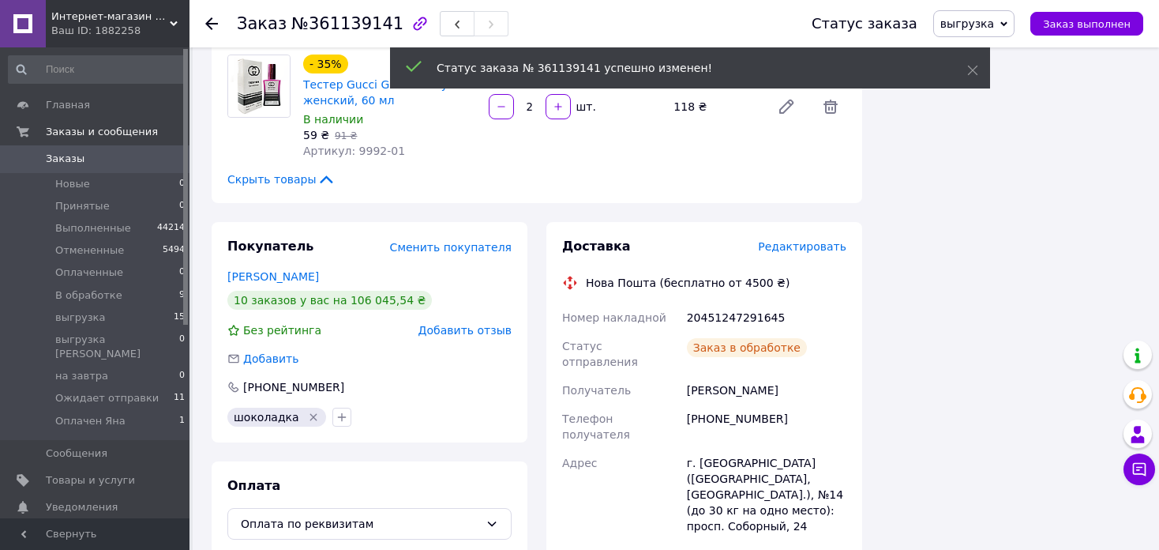
click at [994, 21] on span "выгрузка" at bounding box center [968, 23] width 54 height 13
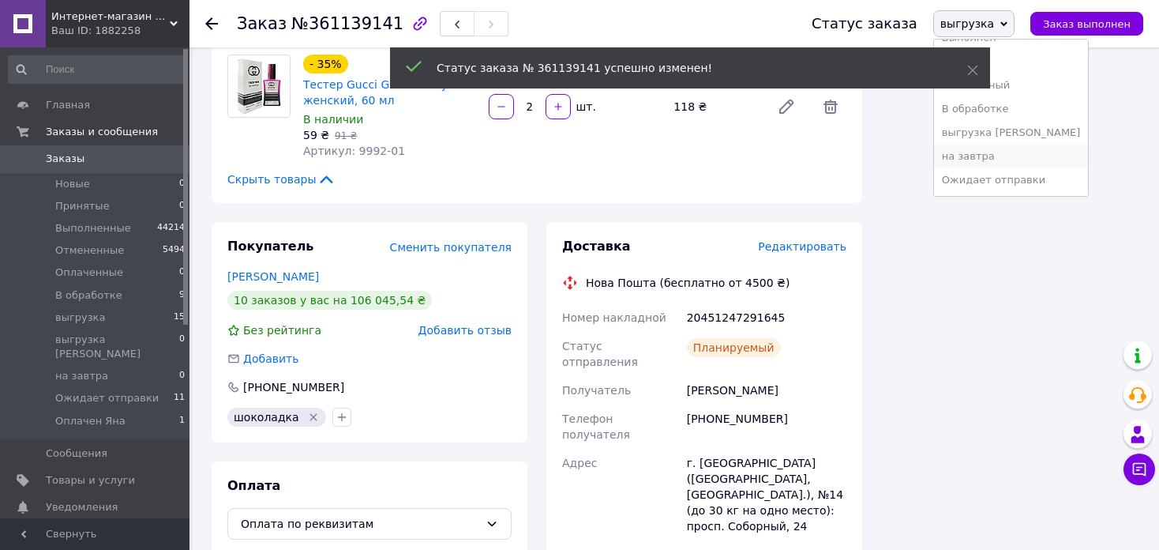
scroll to position [64, 0]
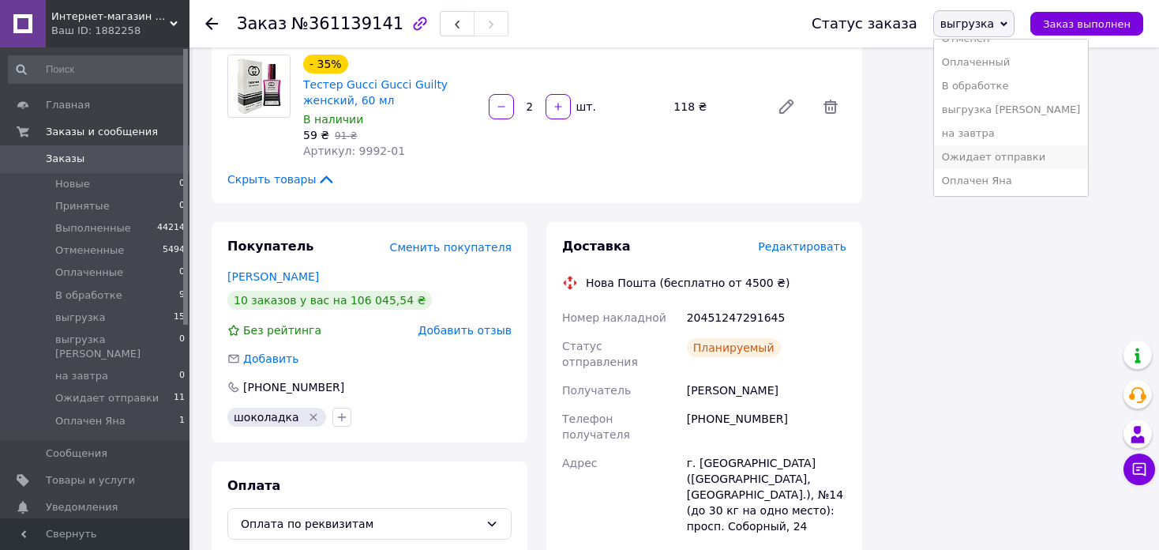
click at [1018, 152] on li "Ожидает отправки" at bounding box center [1011, 157] width 155 height 24
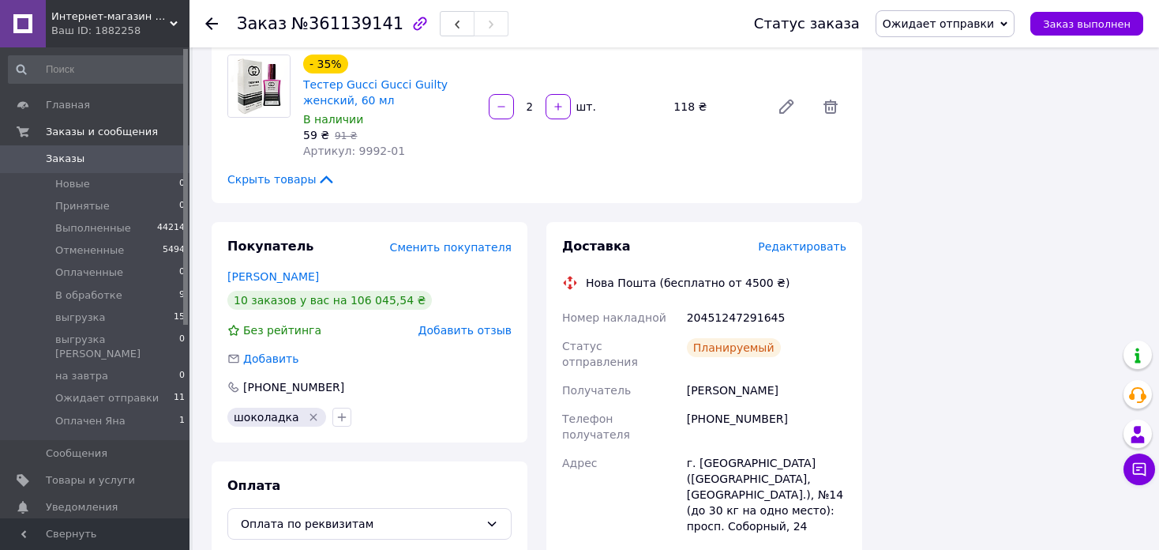
click at [209, 23] on use at bounding box center [211, 23] width 13 height 13
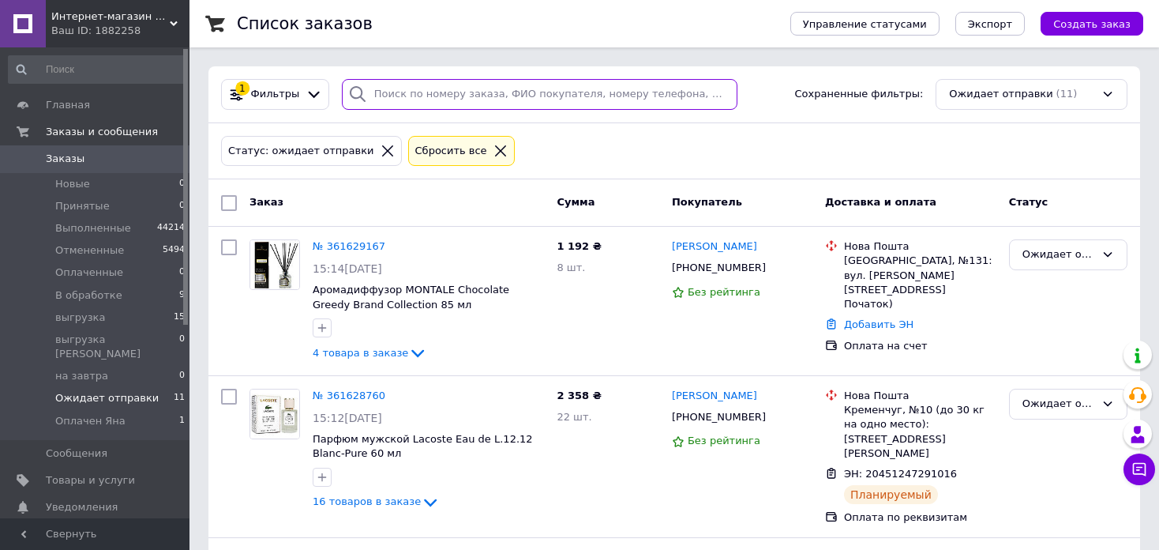
click at [456, 97] on input "search" at bounding box center [540, 94] width 396 height 31
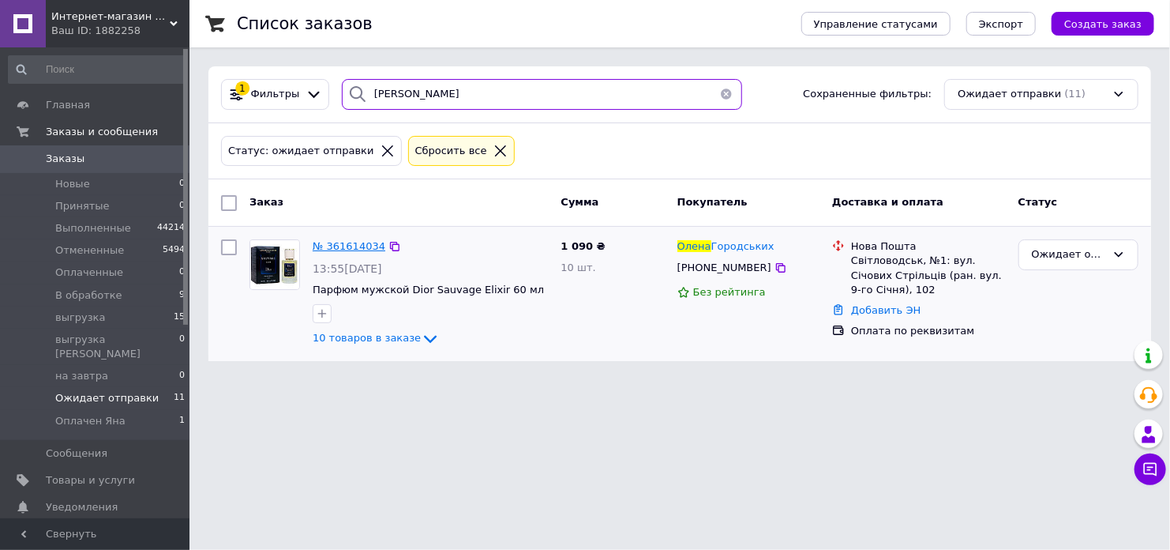
type input "[PERSON_NAME]"
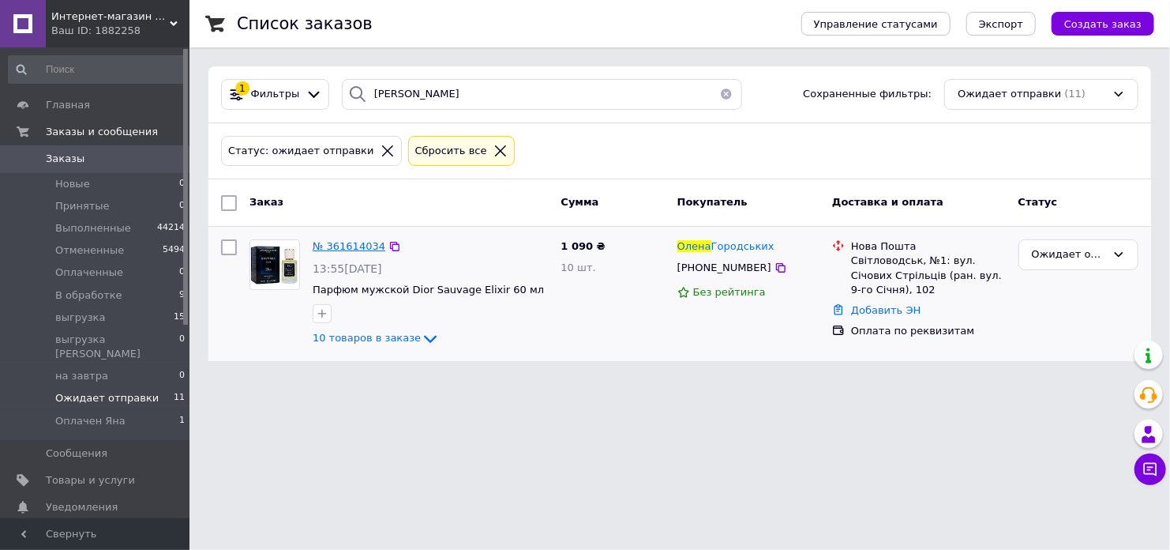
click at [346, 242] on span "№ 361614034" at bounding box center [349, 246] width 73 height 12
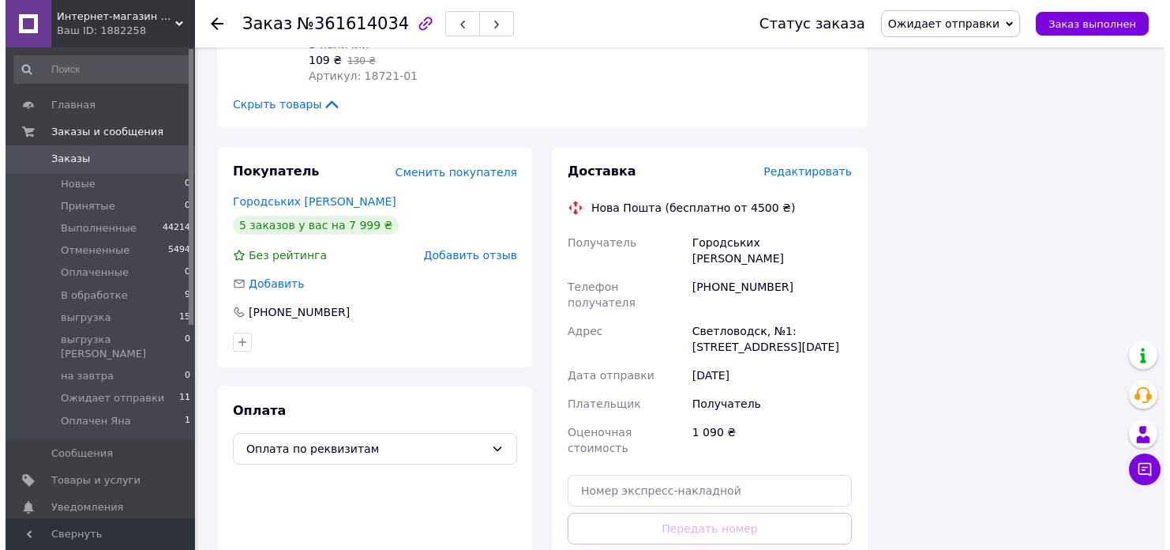
scroll to position [1410, 0]
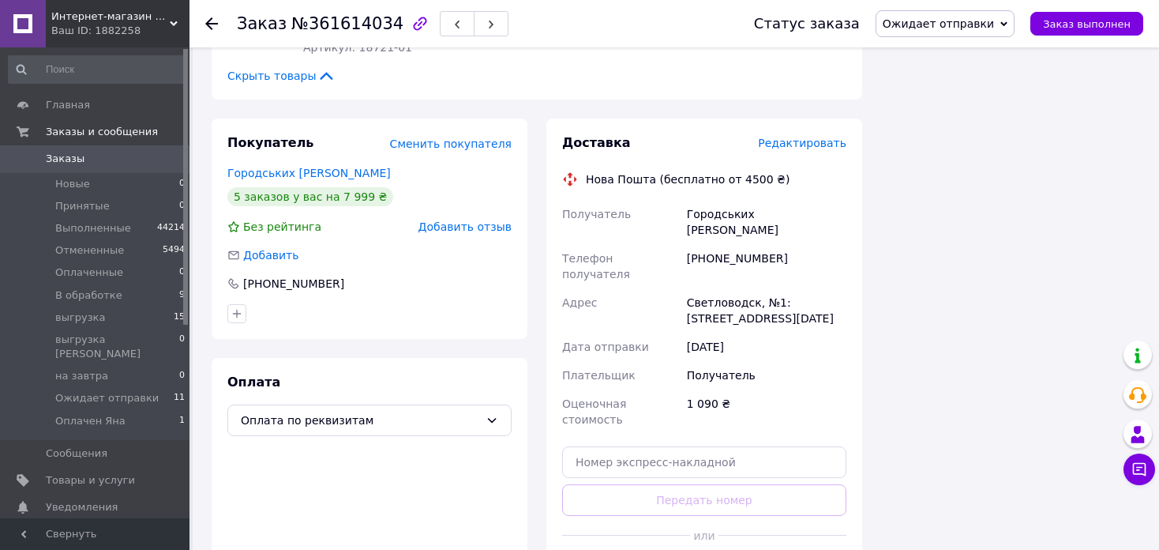
click at [816, 137] on span "Редактировать" at bounding box center [802, 143] width 88 height 13
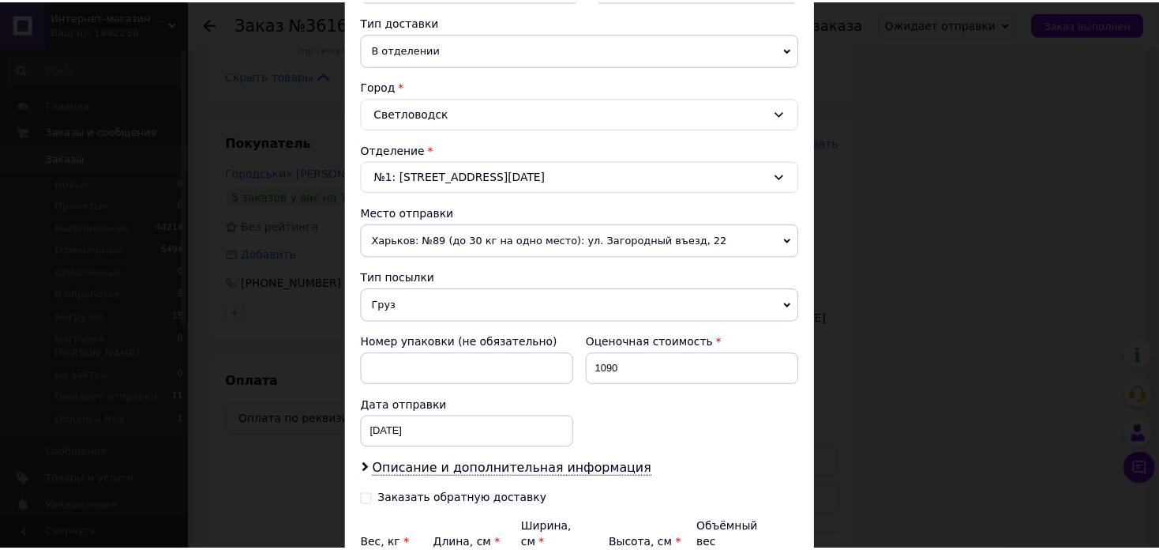
scroll to position [523, 0]
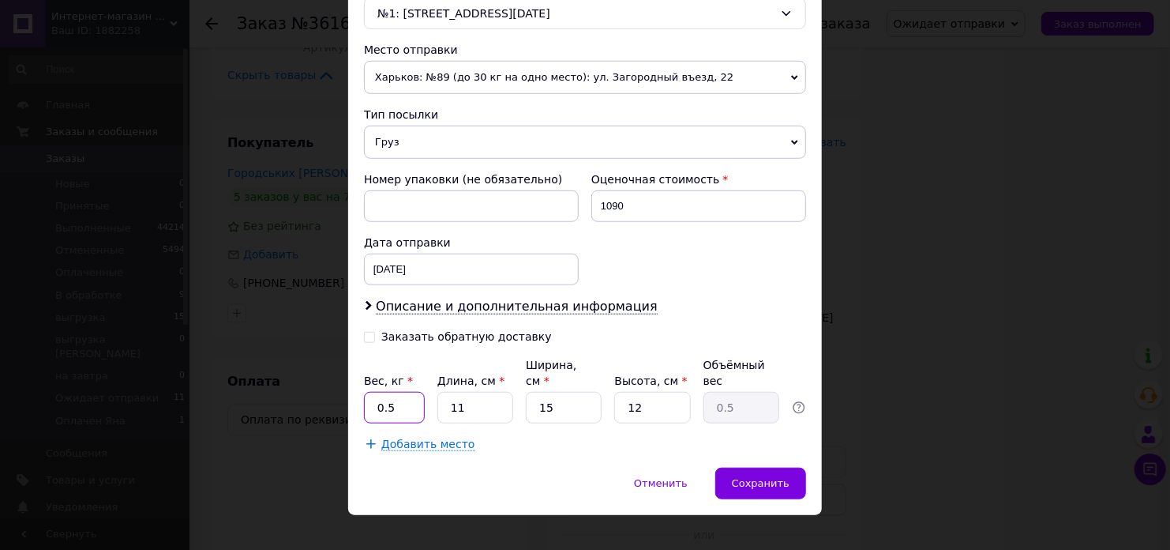
click at [413, 392] on input "0.5" at bounding box center [394, 408] width 61 height 32
type input "2.5"
type input "2"
type input "0.1"
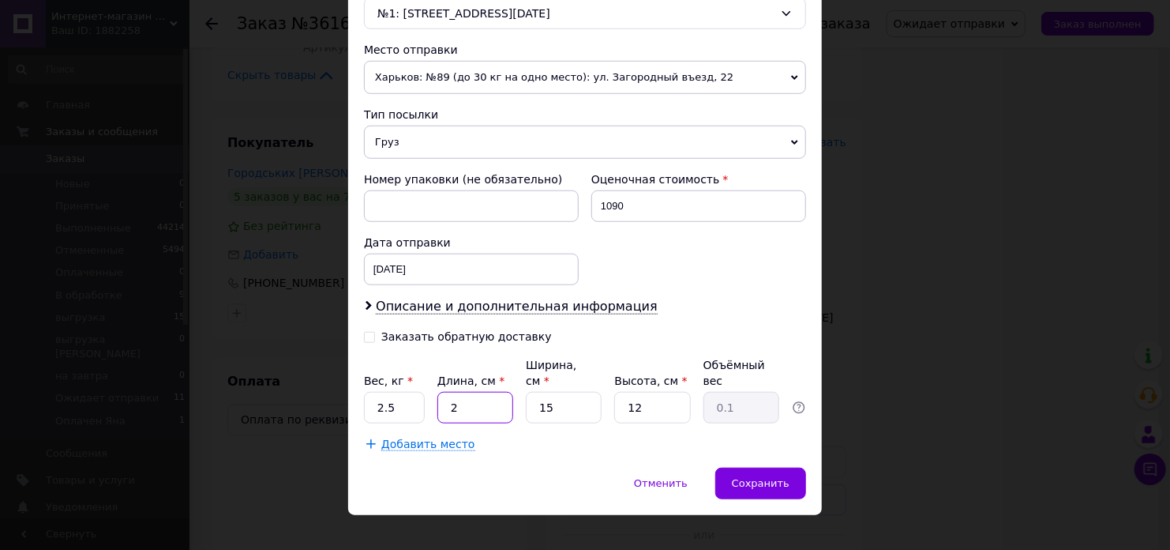
type input "22"
type input "0.99"
type input "22"
type input "1"
type input "0.1"
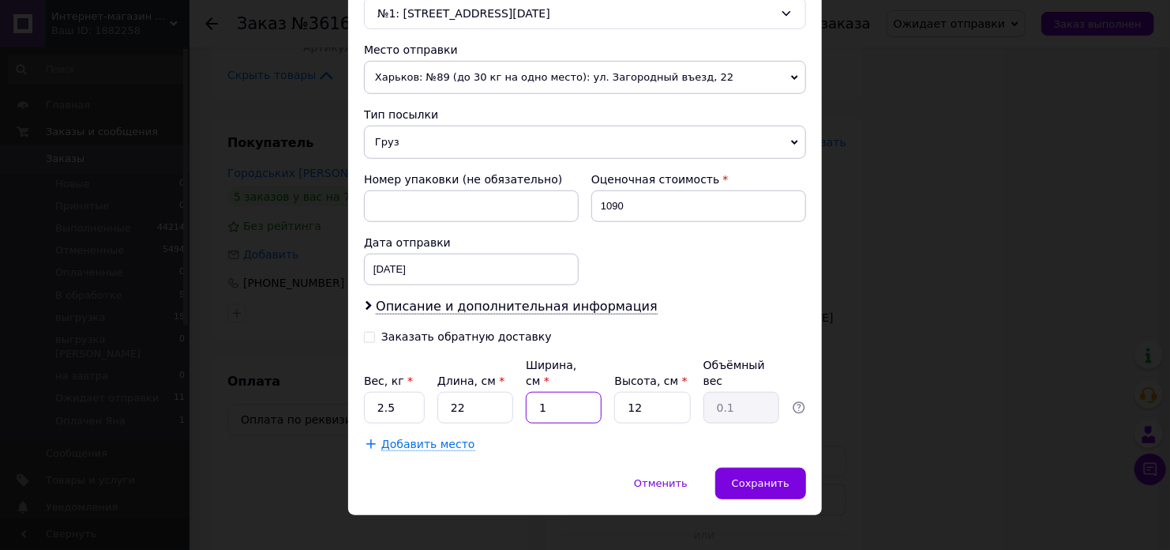
type input "17"
type input "1.12"
type input "17"
type input "2"
type input "0.19"
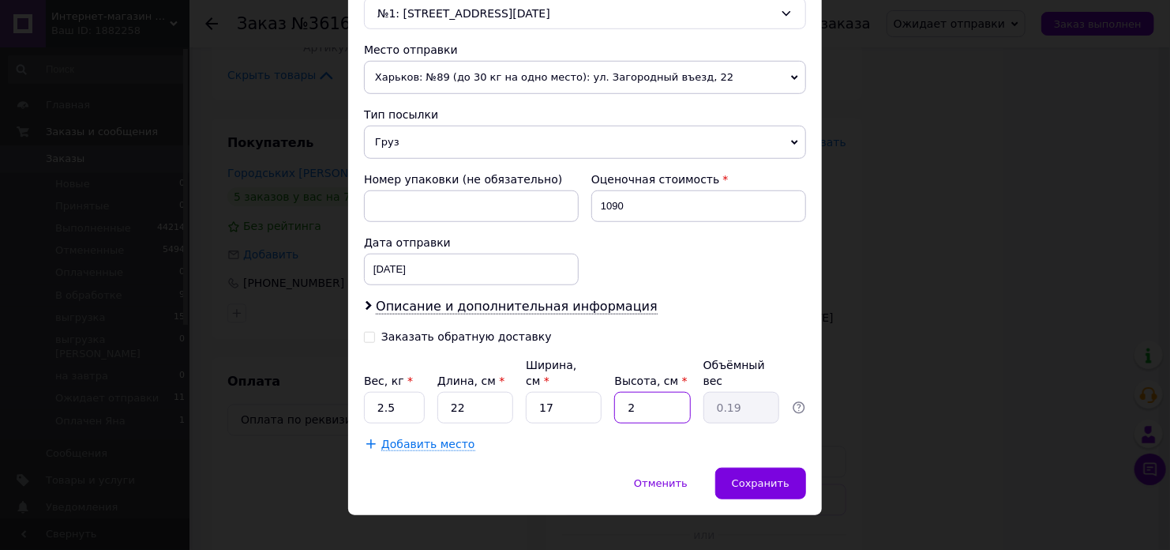
type input "22"
type input "2.06"
type input "22"
click at [745, 477] on span "Сохранить" at bounding box center [761, 483] width 58 height 12
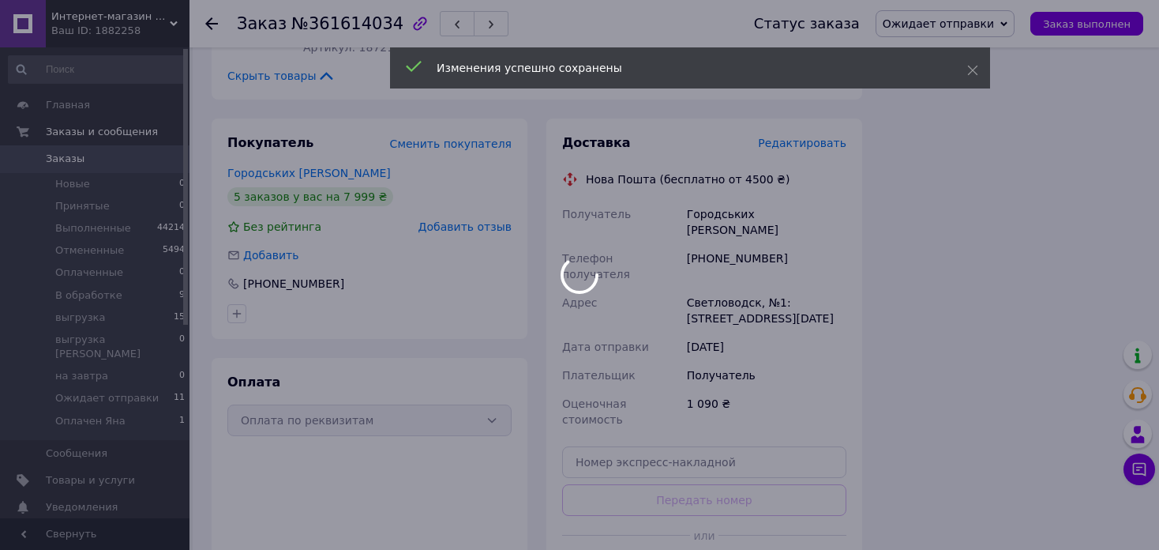
click at [774, 453] on div at bounding box center [579, 275] width 1159 height 550
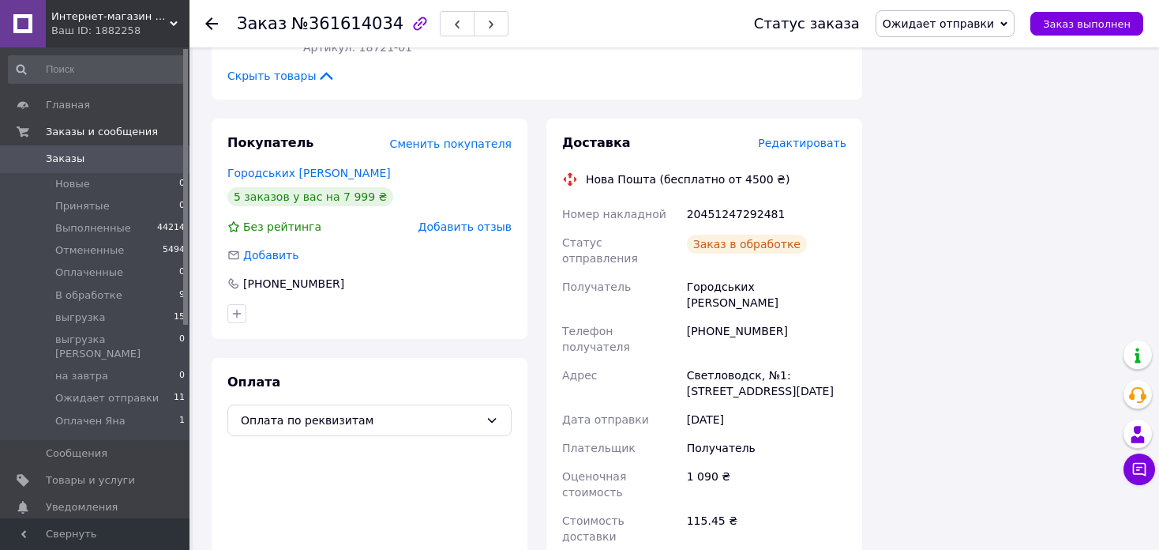
click at [210, 23] on use at bounding box center [211, 23] width 13 height 13
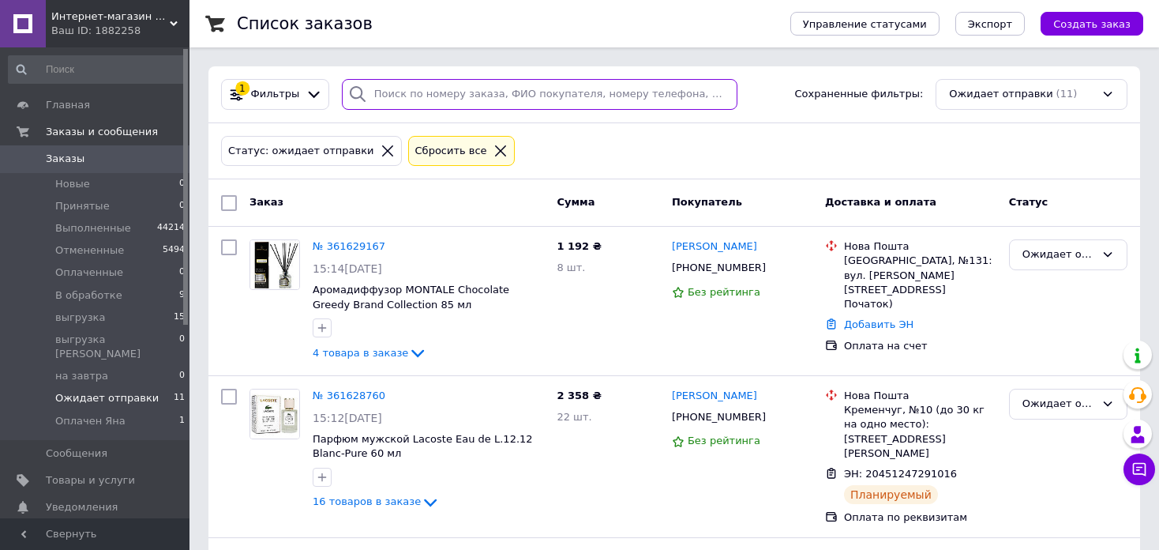
click at [506, 86] on input "search" at bounding box center [540, 94] width 396 height 31
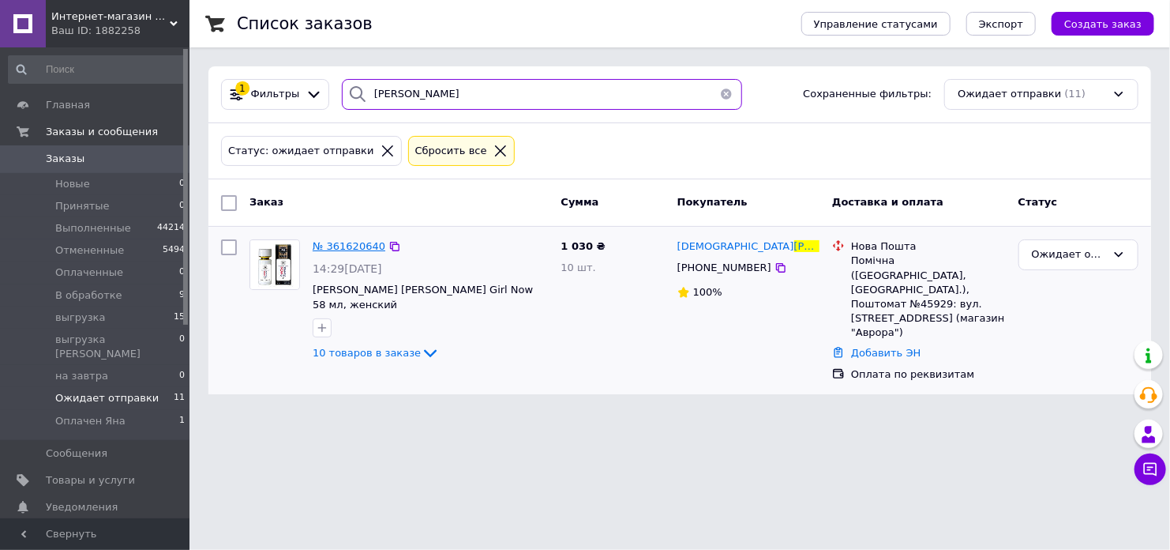
type input "[PERSON_NAME]"
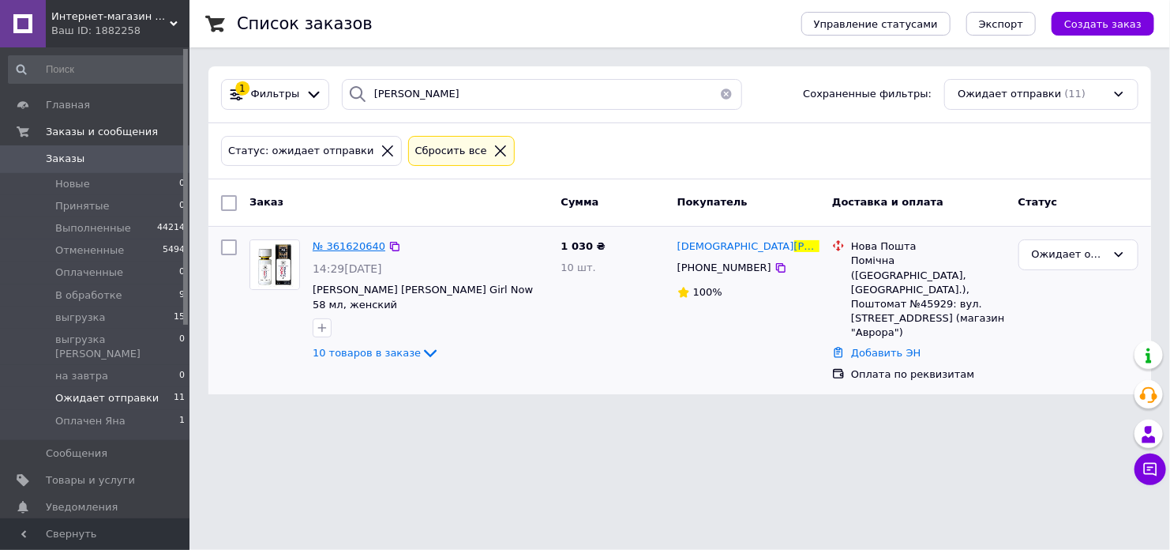
click at [366, 247] on span "№ 361620640" at bounding box center [349, 246] width 73 height 12
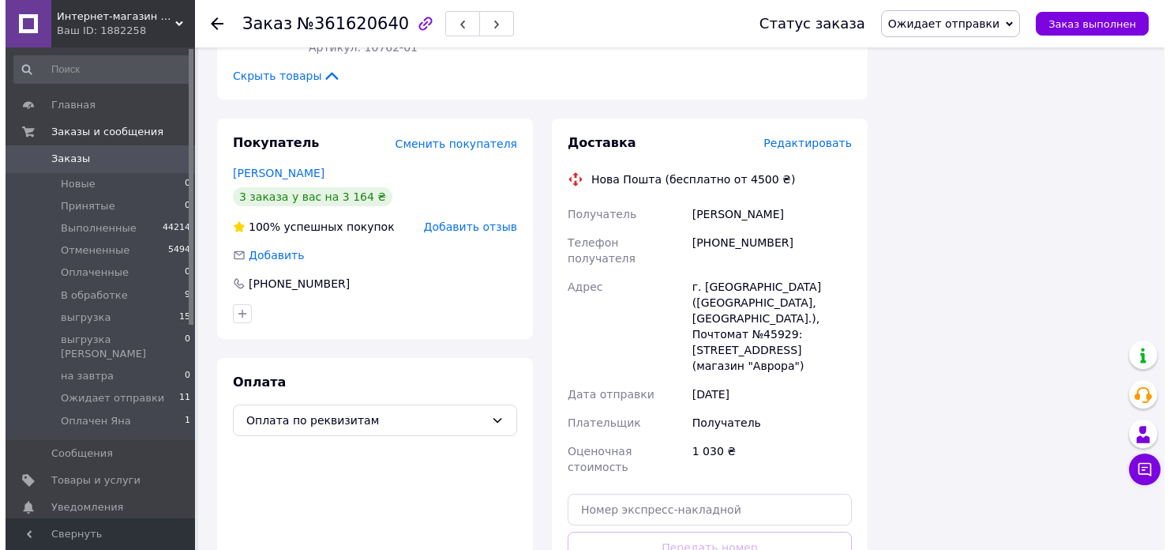
scroll to position [1332, 0]
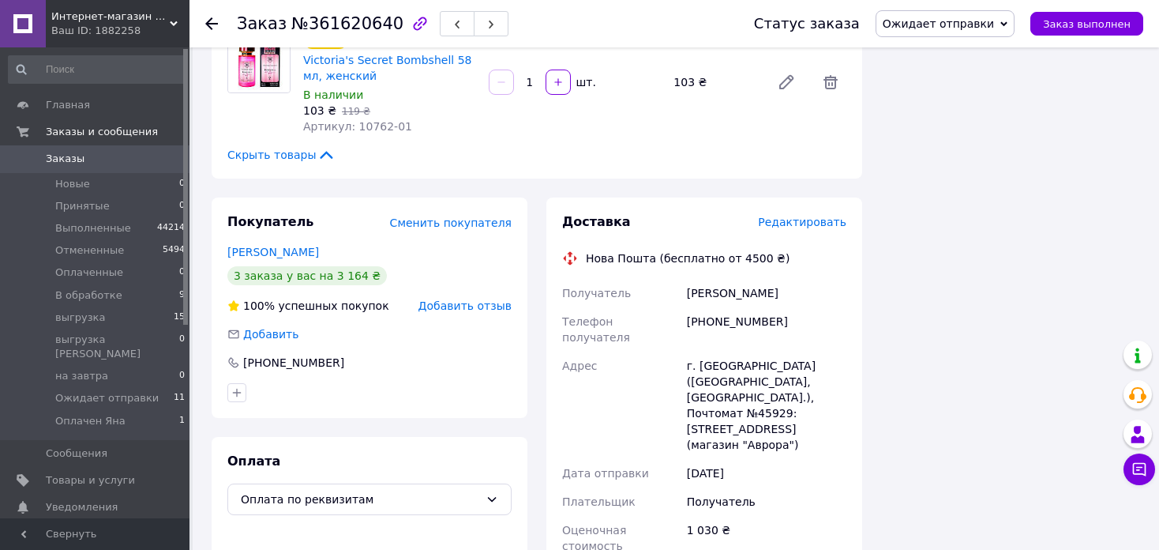
click at [796, 216] on span "Редактировать" at bounding box center [802, 222] width 88 height 13
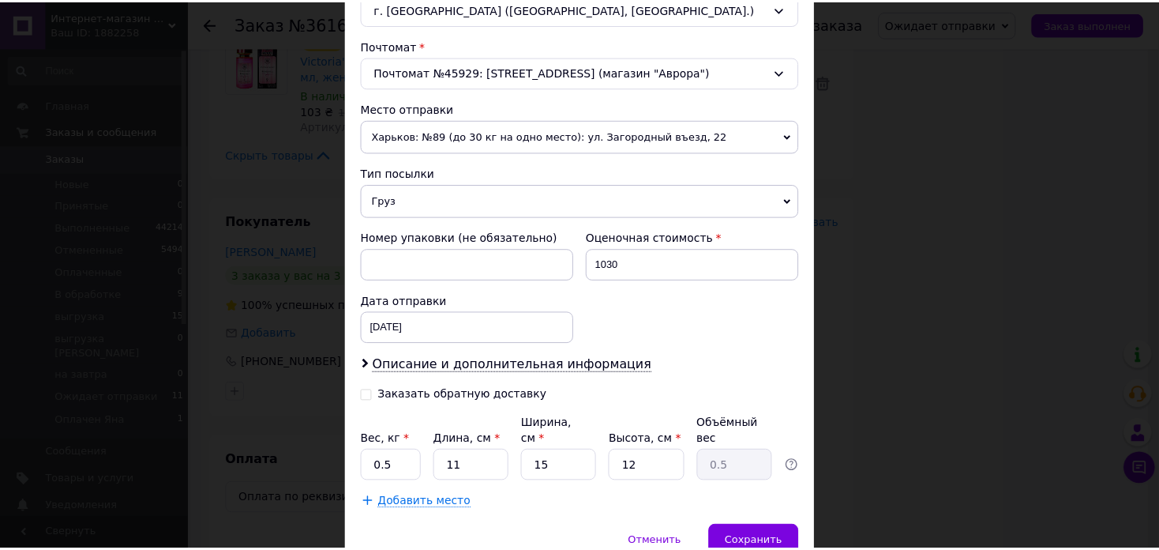
scroll to position [523, 0]
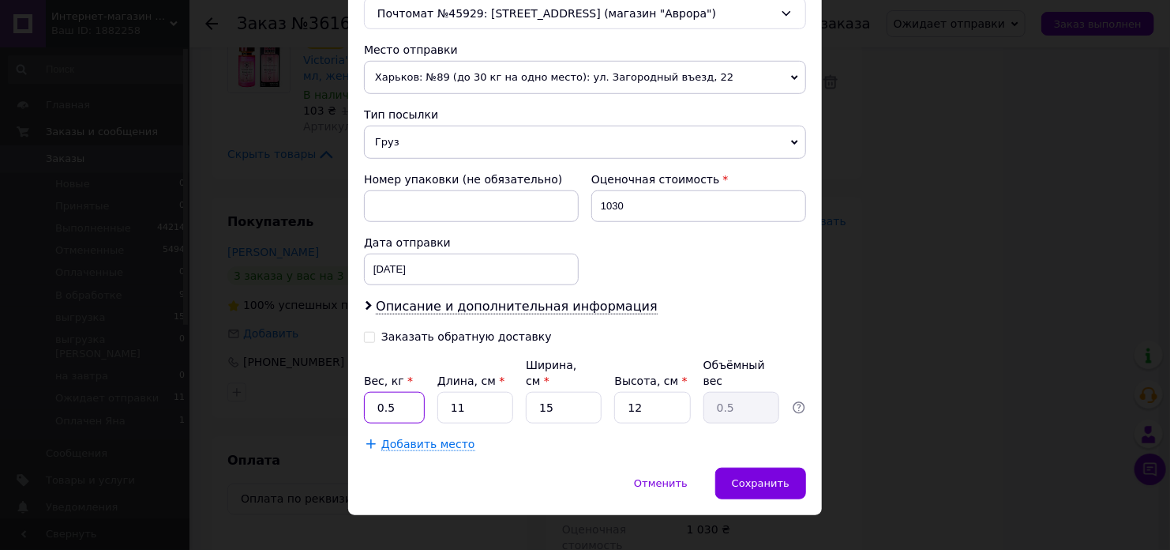
click at [385, 392] on input "0.5" at bounding box center [394, 408] width 61 height 32
click at [384, 392] on input "0.5" at bounding box center [394, 408] width 61 height 32
type input "1.8"
type input "1"
type input "0.1"
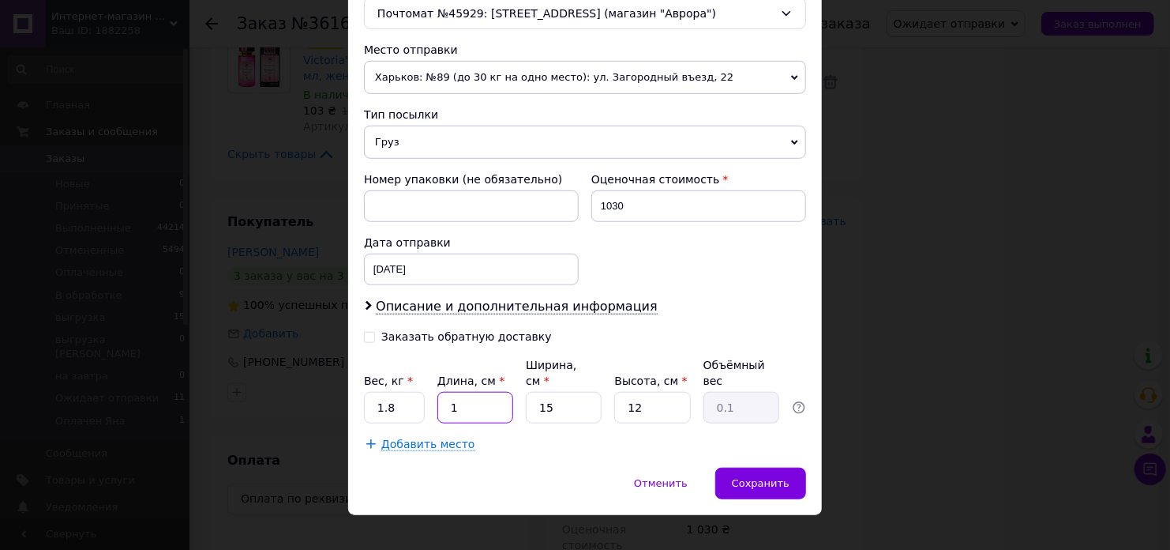
type input "18"
type input "0.81"
type input "18"
type input "1"
type input "0.1"
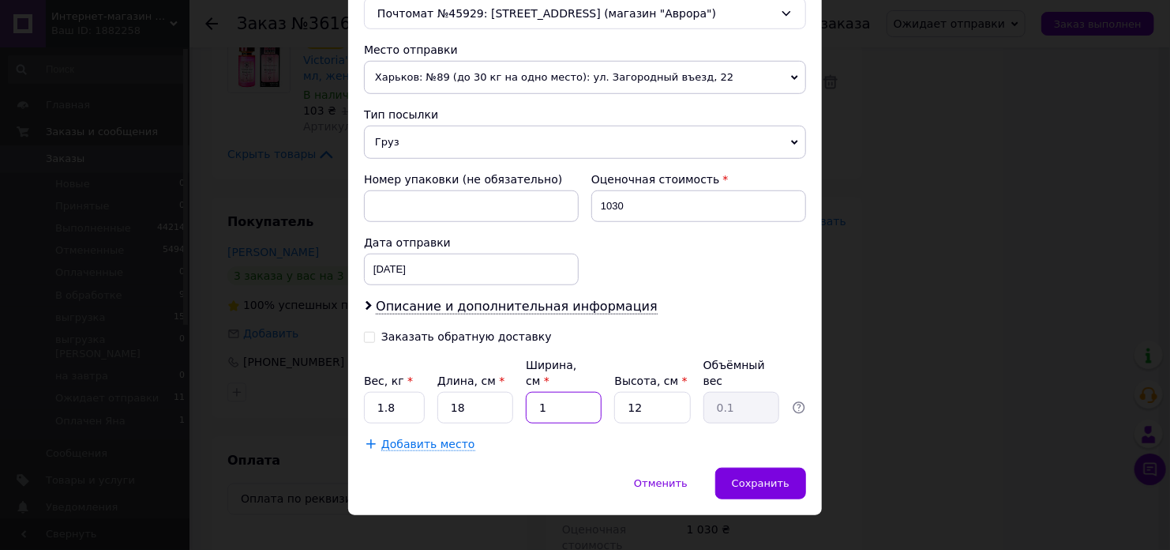
type input "15"
type input "0.81"
type input "1"
type input "0.1"
type input "12"
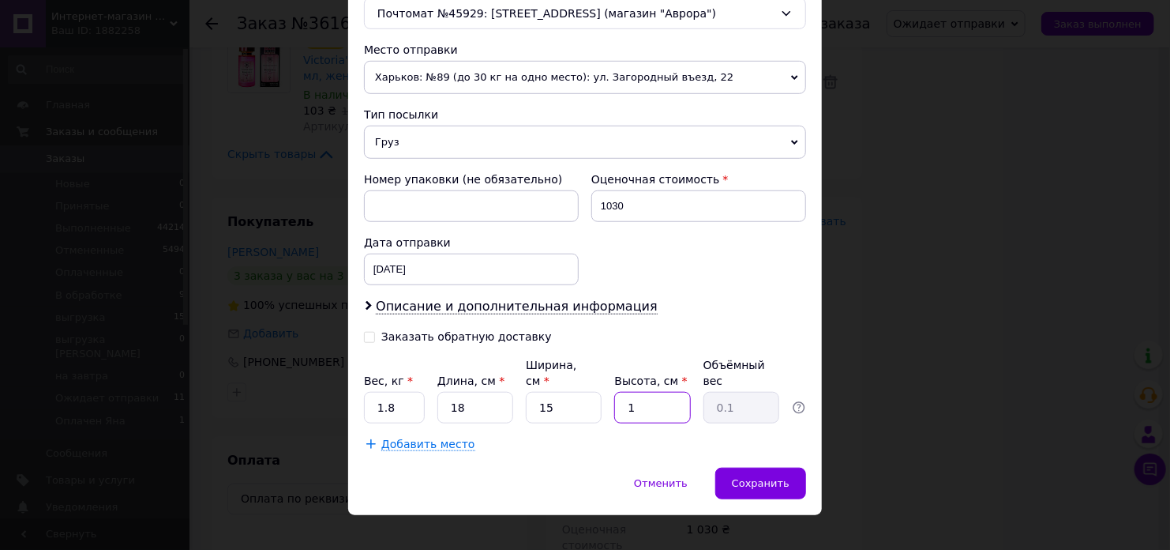
type input "0.81"
click at [767, 477] on span "Сохранить" at bounding box center [761, 483] width 58 height 12
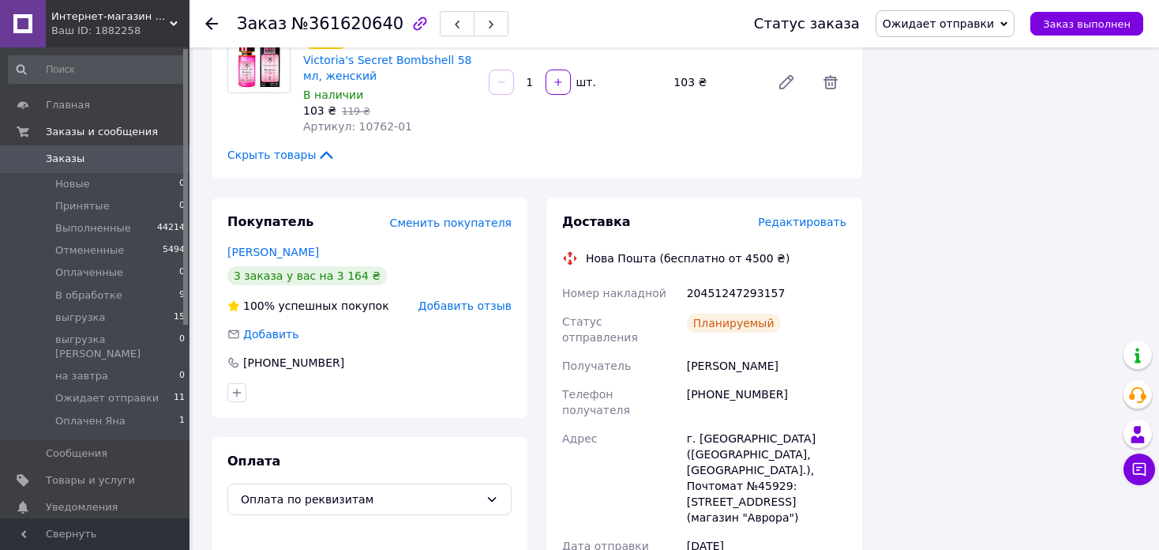
click at [211, 20] on icon at bounding box center [211, 23] width 13 height 13
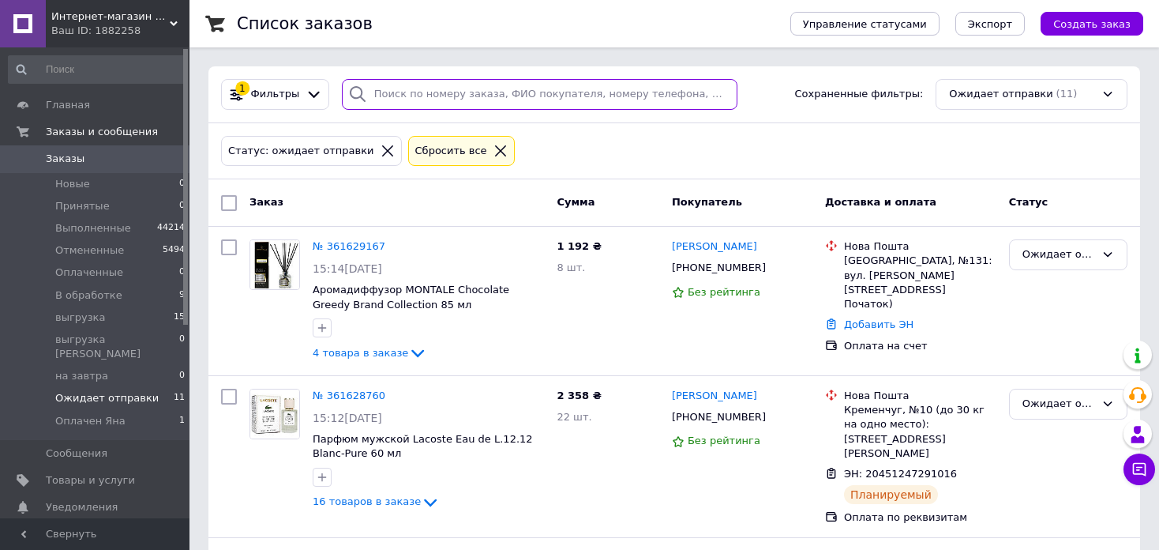
click at [524, 85] on input "search" at bounding box center [540, 94] width 396 height 31
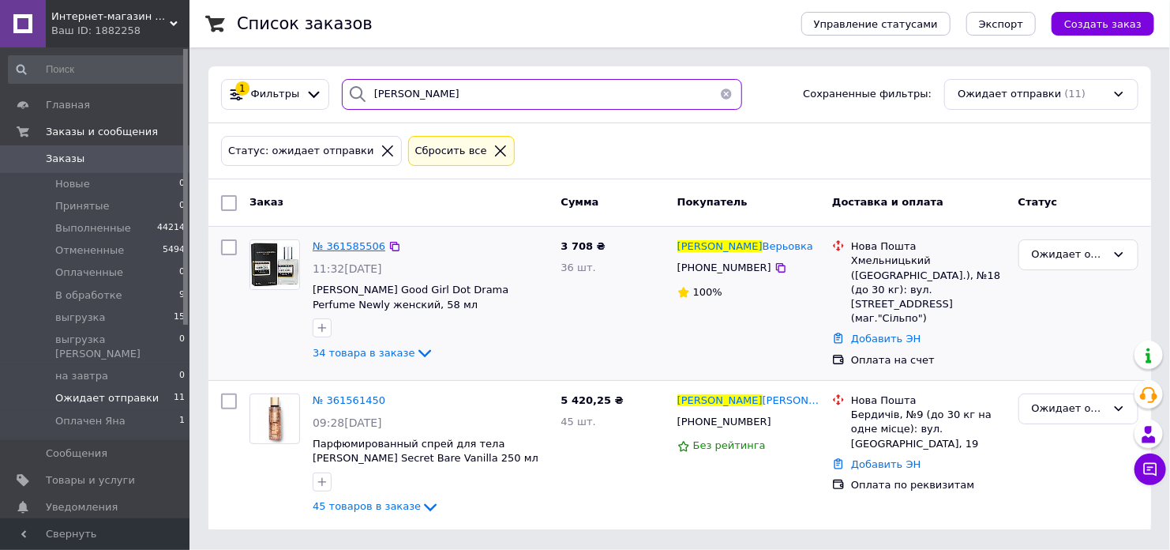
type input "ірина"
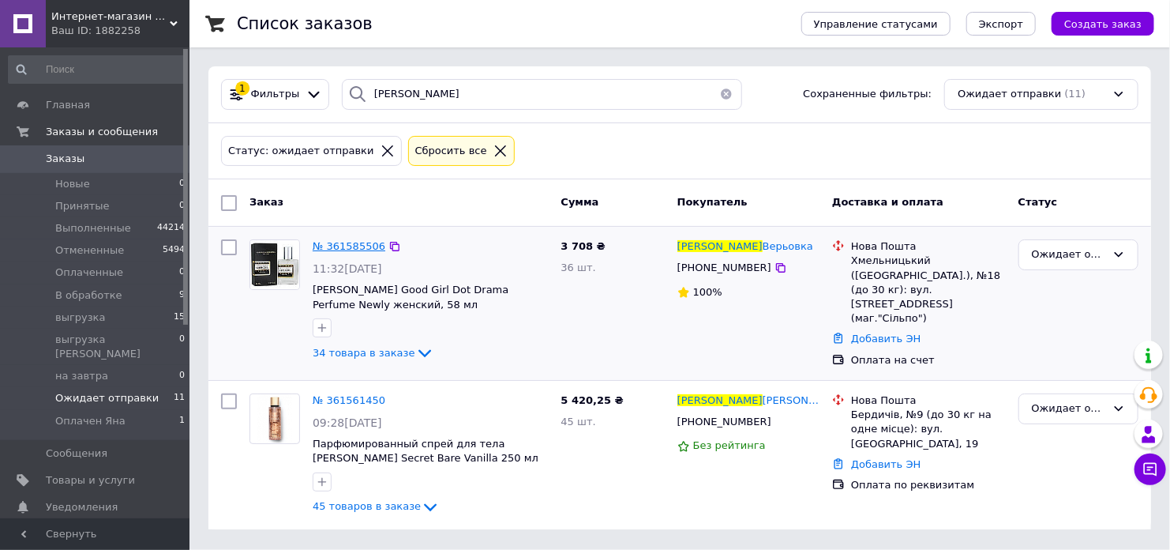
click at [367, 243] on span "№ 361585506" at bounding box center [349, 246] width 73 height 12
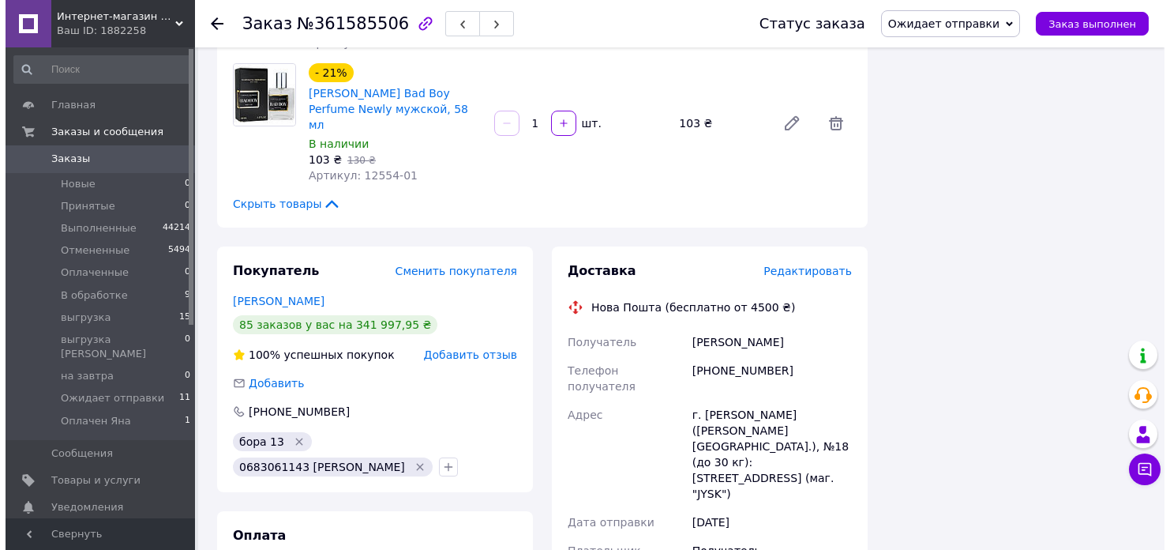
scroll to position [4186, 0]
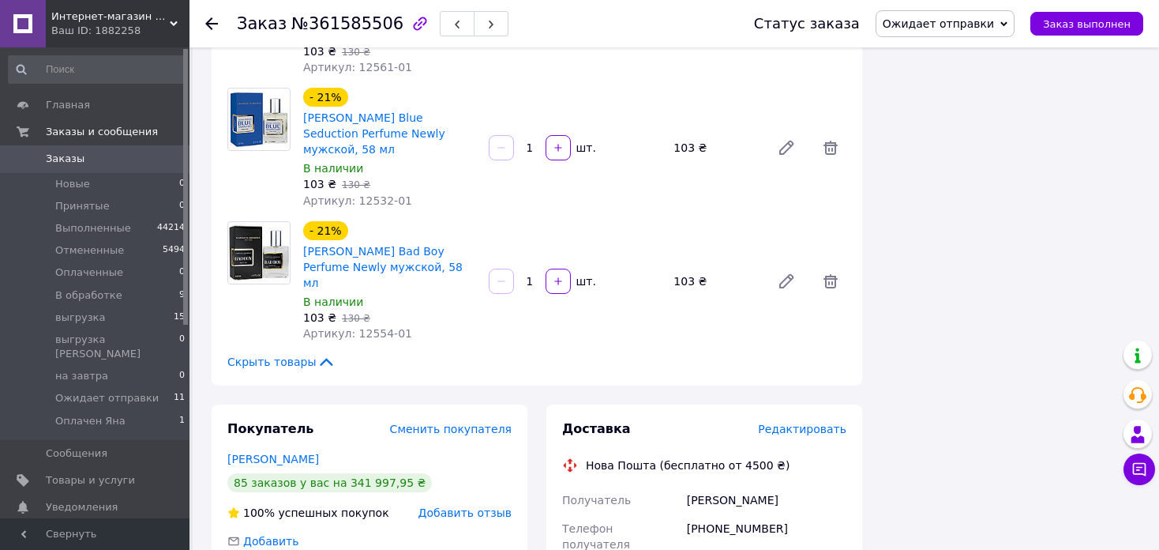
click at [785, 423] on span "Редактировать" at bounding box center [802, 429] width 88 height 13
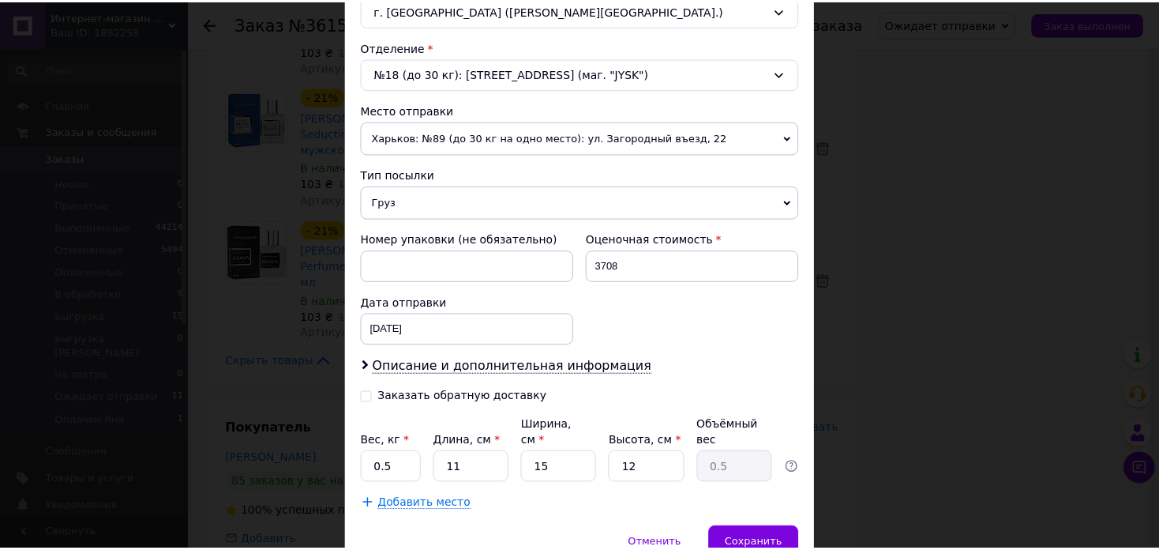
scroll to position [523, 0]
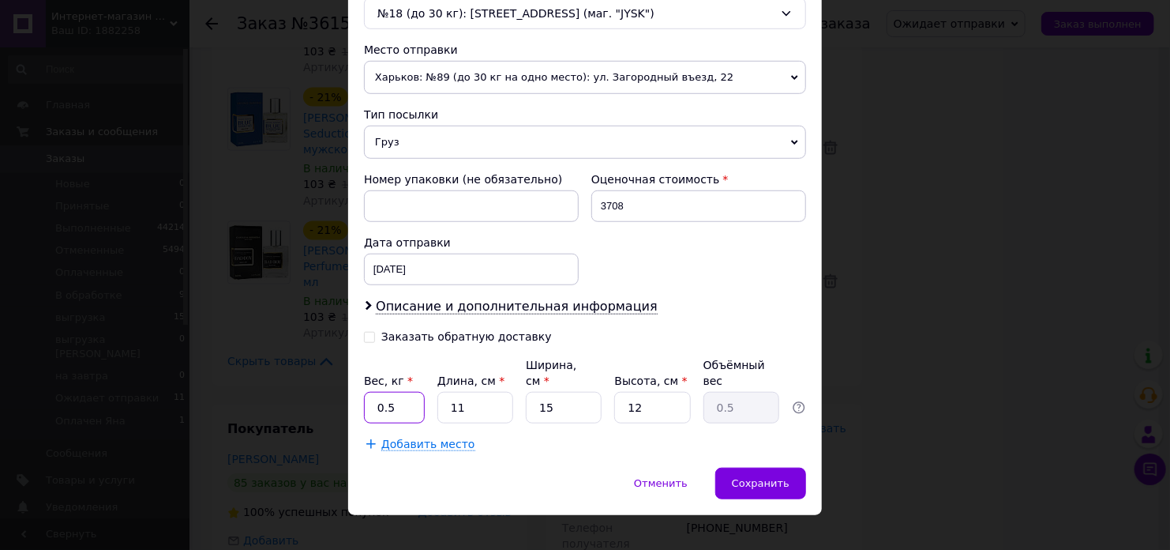
click at [402, 392] on input "0.5" at bounding box center [394, 408] width 61 height 32
type input "7.1"
type input "3"
type input "0.14"
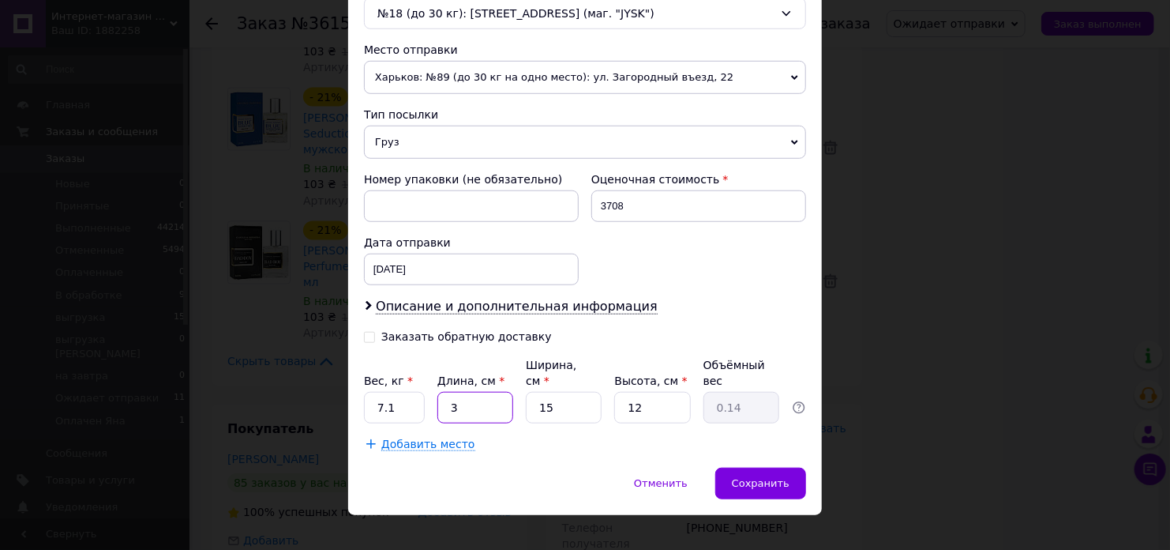
type input "32"
type input "1.44"
type input "32"
type input "2"
type input "0.19"
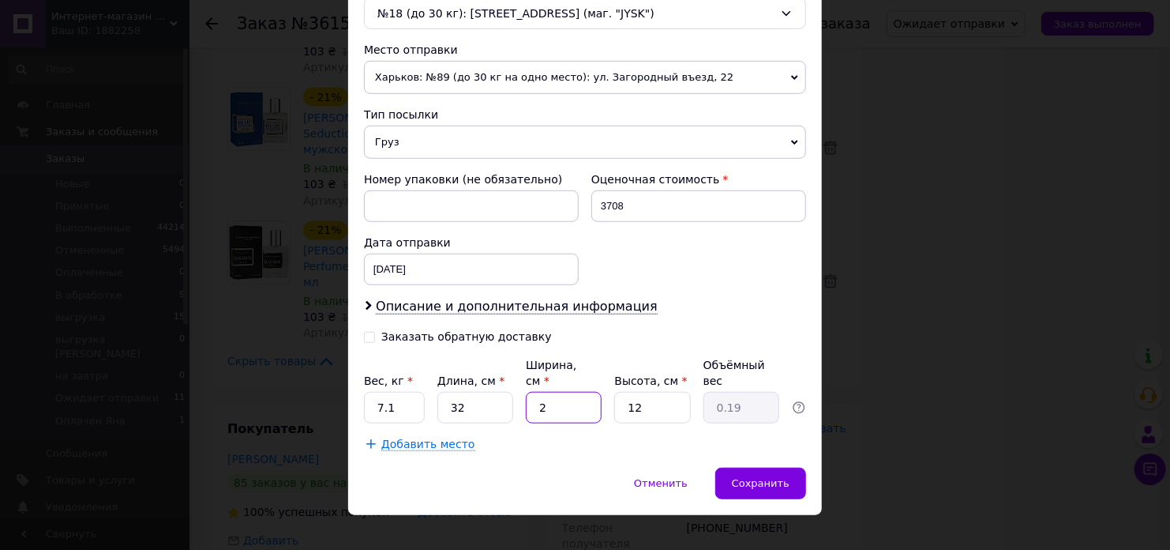
type input "23"
type input "2.21"
type input "23"
type input "1"
type input "0.18"
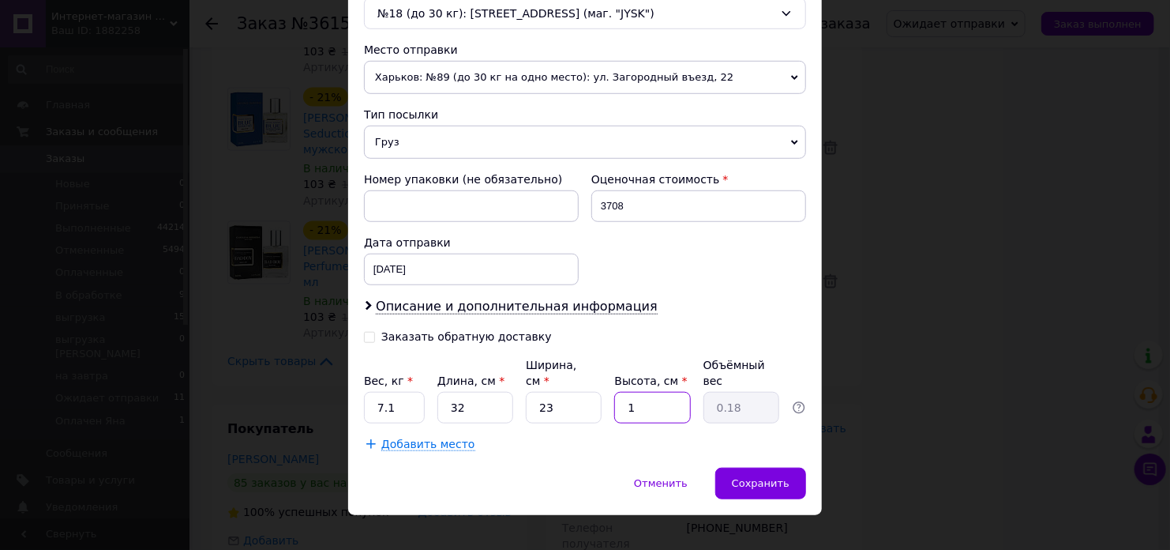
type input "18"
type input "3.31"
type input "18"
click at [770, 477] on span "Сохранить" at bounding box center [761, 483] width 58 height 12
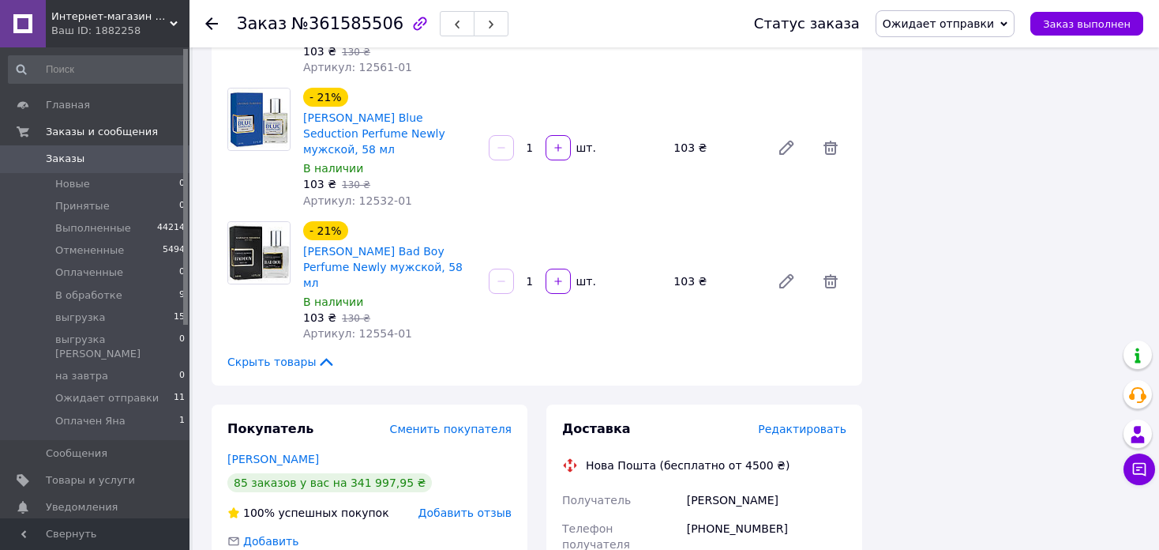
click at [213, 21] on icon at bounding box center [211, 23] width 13 height 13
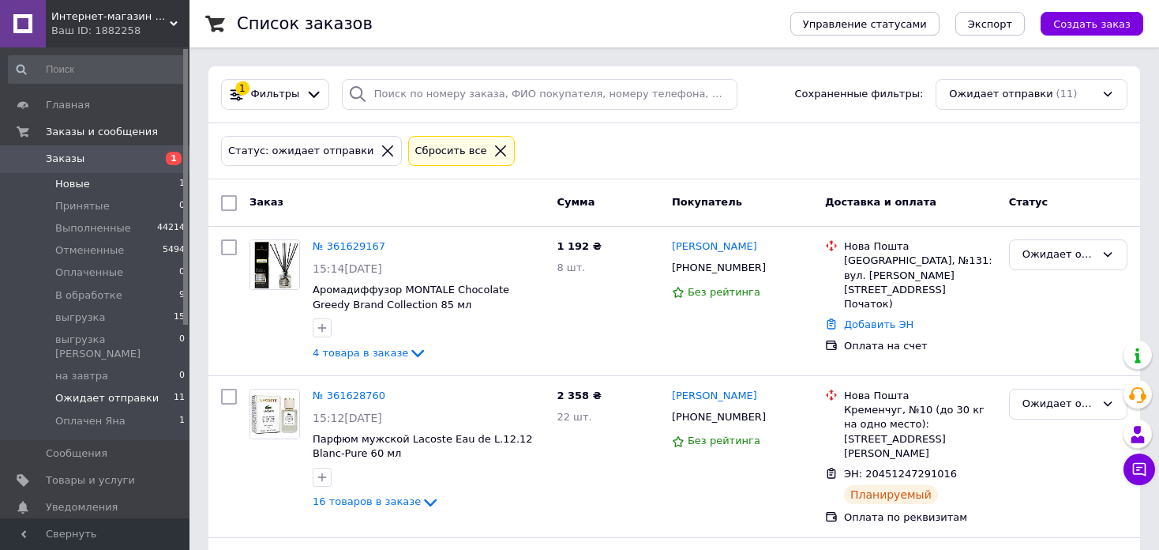
click at [149, 182] on li "Новые 1" at bounding box center [97, 184] width 194 height 22
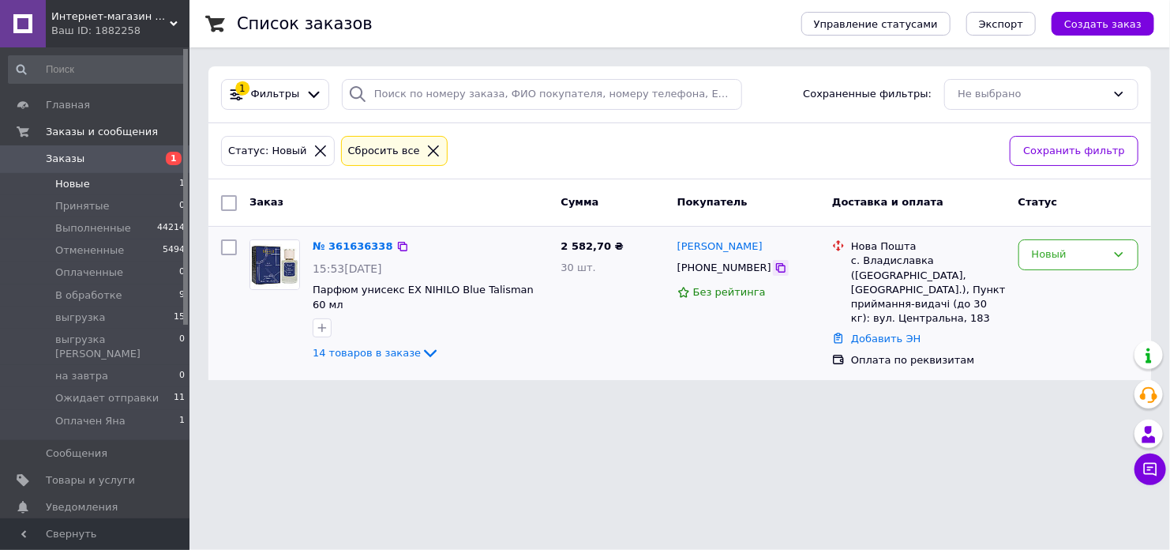
click at [775, 269] on icon at bounding box center [781, 267] width 13 height 13
click at [1092, 399] on html "Интернет-магазин элитной парфюмерии и косметики Boro Parfum Ваш ID: 1882258 Сай…" at bounding box center [585, 199] width 1170 height 399
click at [396, 246] on icon at bounding box center [402, 246] width 13 height 13
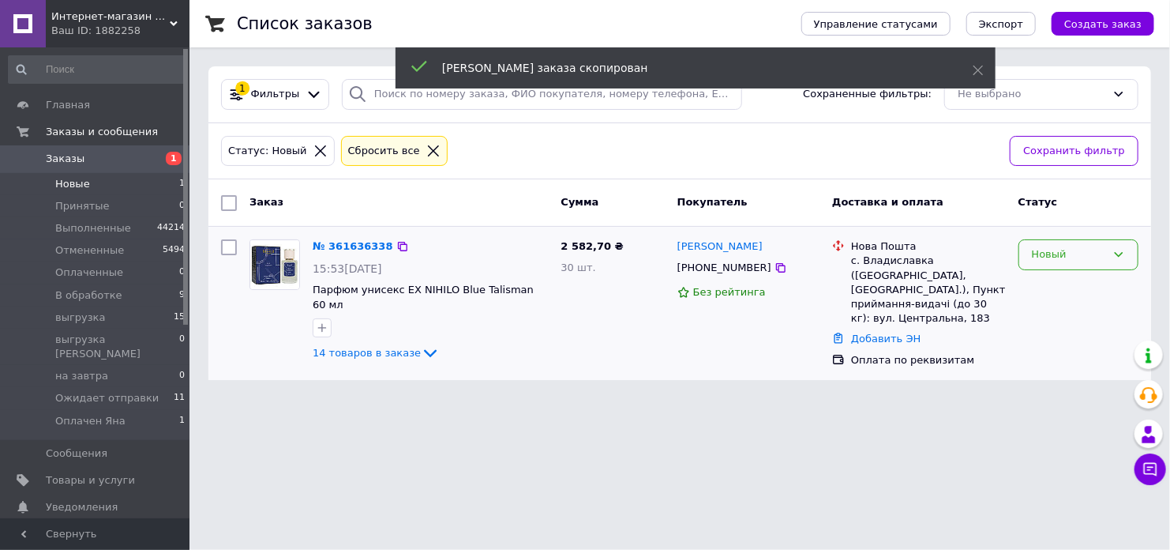
click at [1068, 241] on div "Новый" at bounding box center [1079, 254] width 120 height 31
click at [1069, 394] on li "В обработке" at bounding box center [1079, 403] width 118 height 29
click at [1069, 320] on div "В обработке" at bounding box center [1078, 303] width 133 height 141
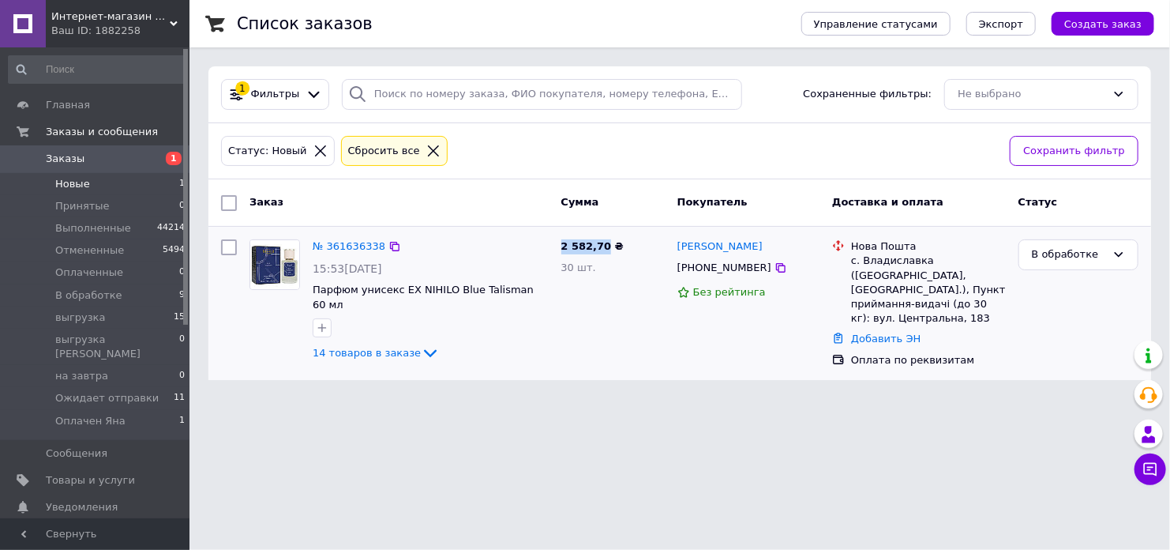
drag, startPoint x: 601, startPoint y: 243, endPoint x: 558, endPoint y: 238, distance: 43.0
click at [558, 238] on div "2 582,70 ₴ 30 шт." at bounding box center [613, 303] width 116 height 141
copy span "2 582,70"
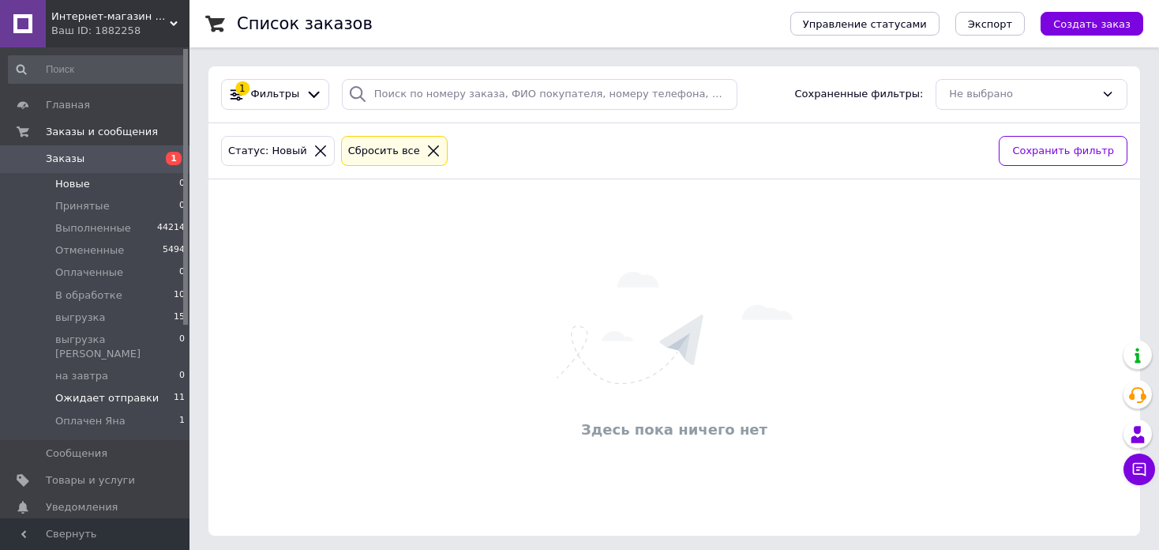
click at [151, 387] on li "Ожидает отправки 11" at bounding box center [97, 398] width 194 height 22
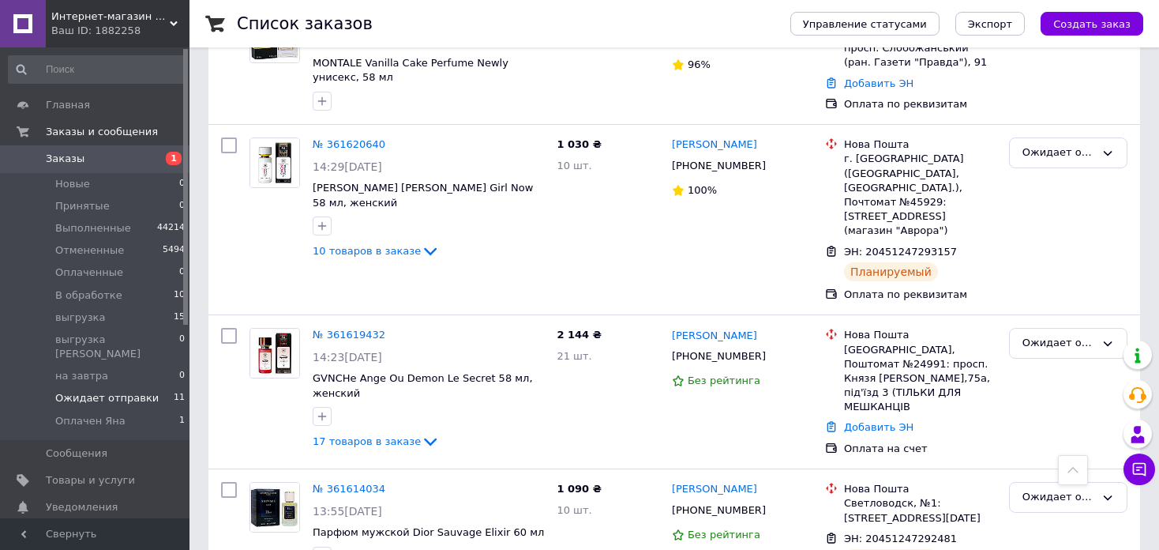
scroll to position [632, 0]
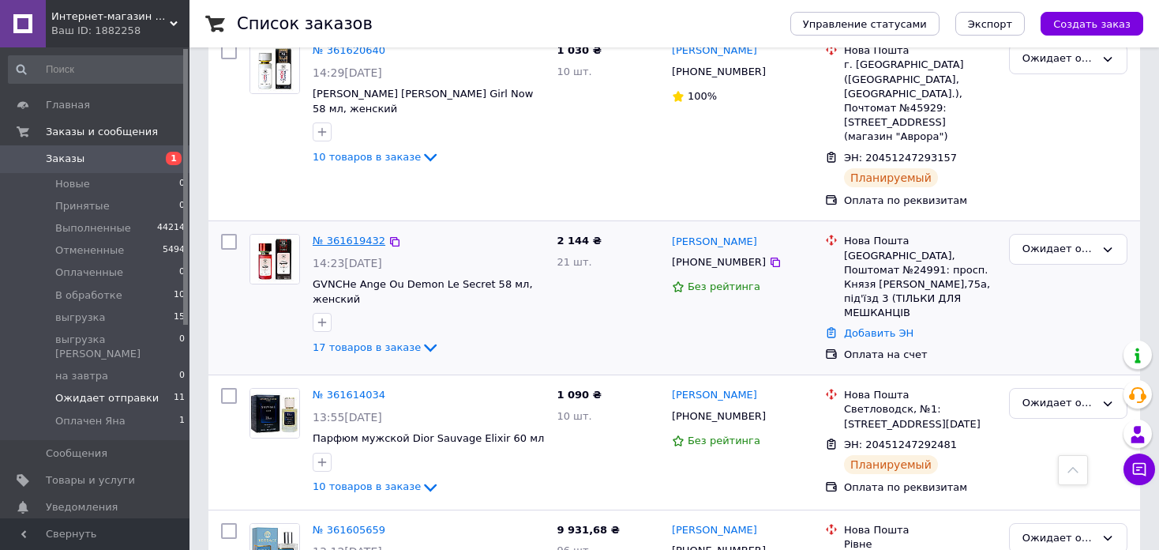
click at [359, 235] on link "№ 361619432" at bounding box center [349, 241] width 73 height 12
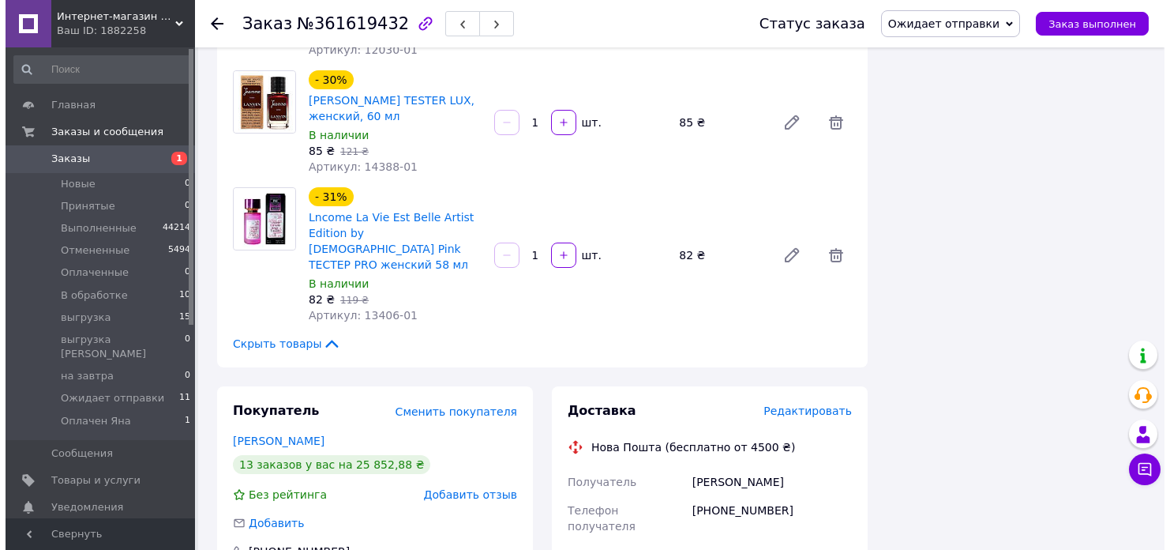
scroll to position [2214, 0]
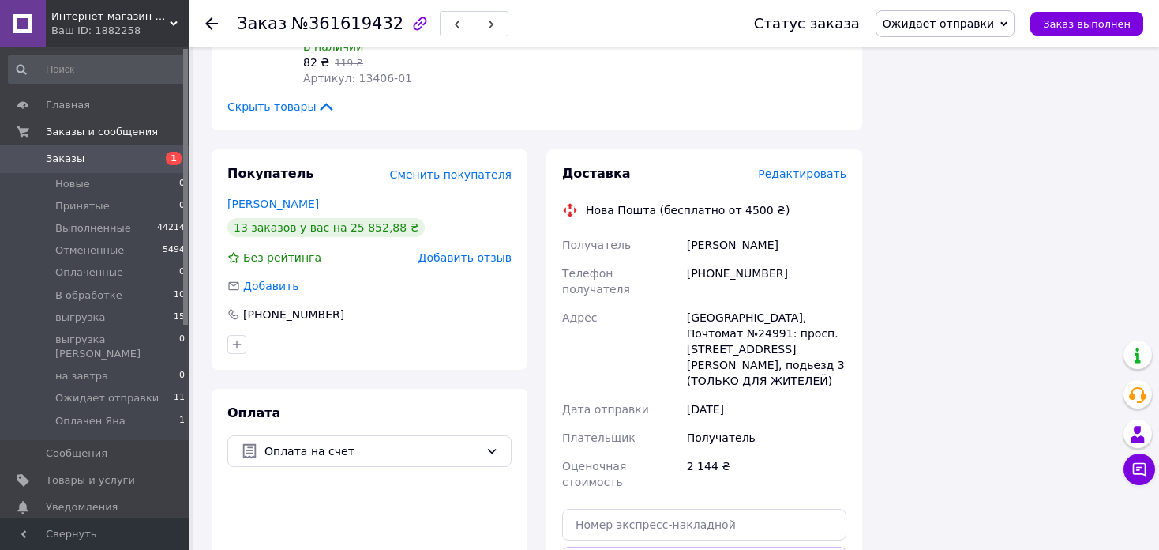
click at [810, 167] on span "Редактировать" at bounding box center [802, 173] width 88 height 13
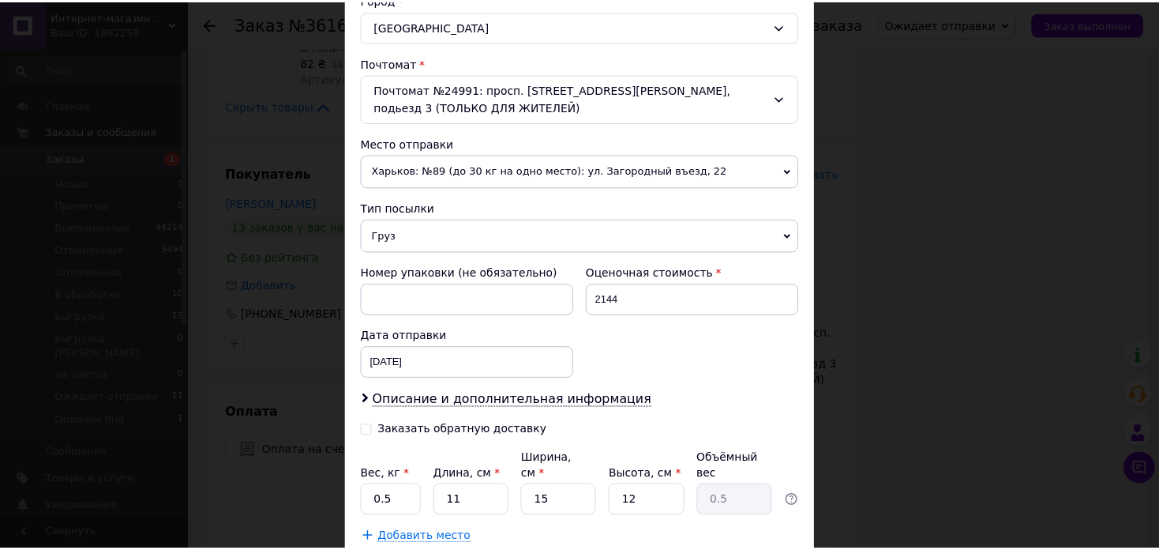
scroll to position [540, 0]
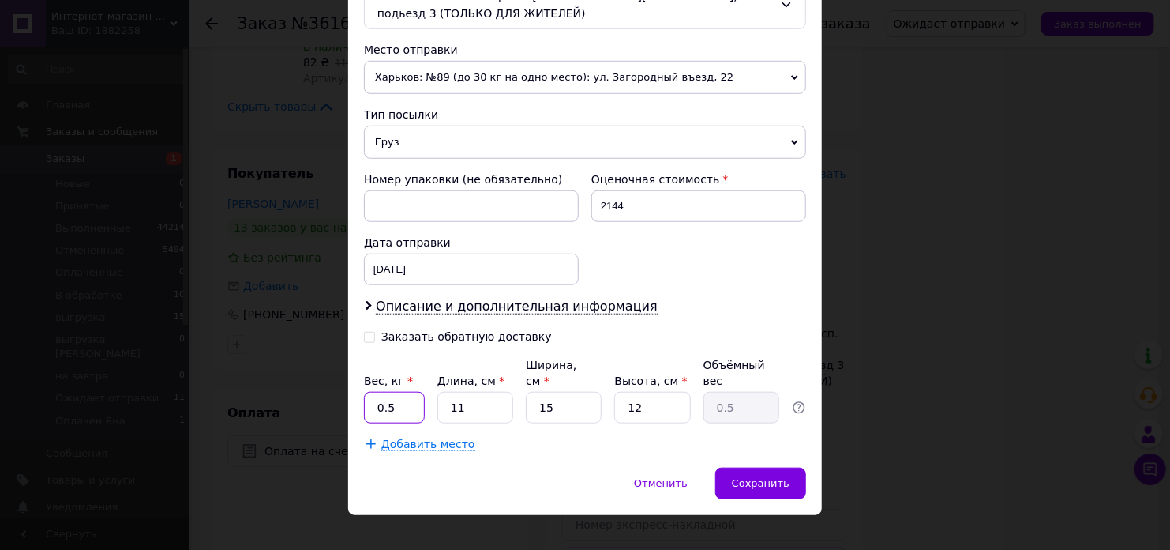
click at [403, 392] on input "0.5" at bounding box center [394, 408] width 61 height 32
type input "4.5"
type input "3"
type input "0.14"
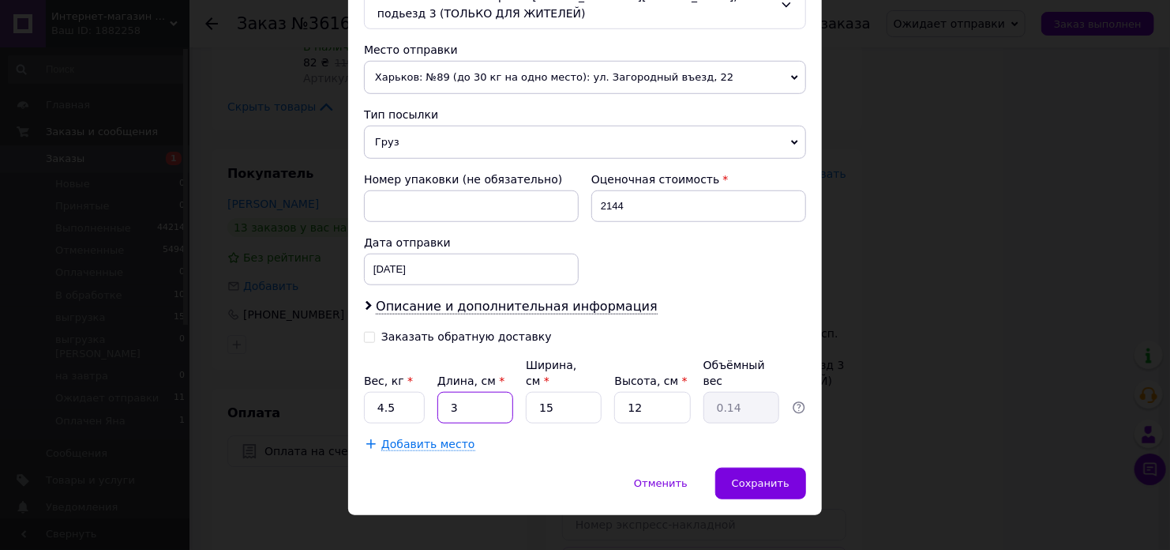
type input "32"
type input "1.44"
type input "32"
type input "2"
type input "0.19"
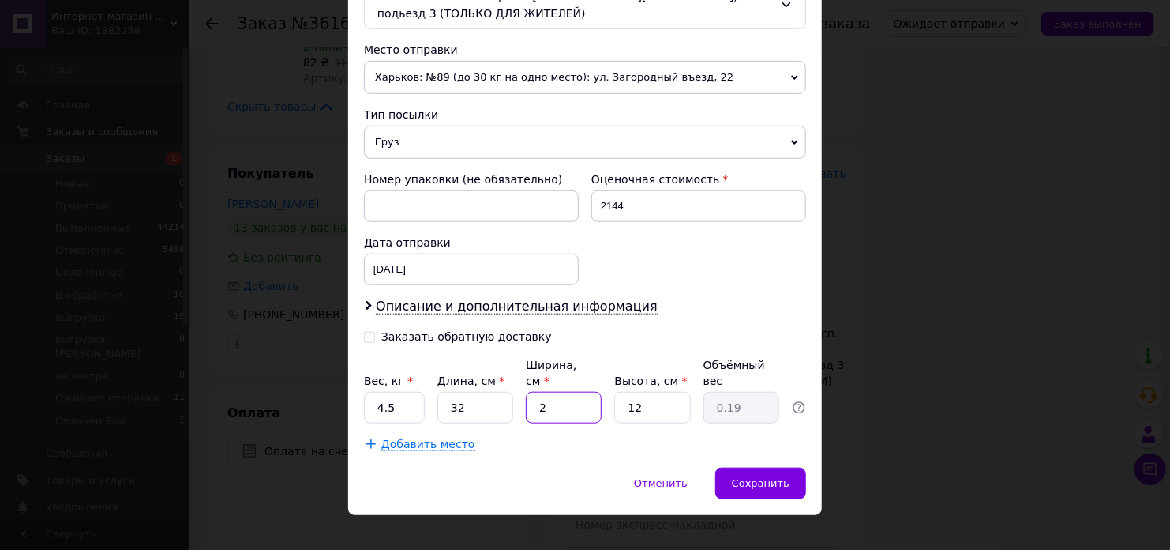
type input "23"
type input "2.21"
type input "23"
type input "1"
type input "0.18"
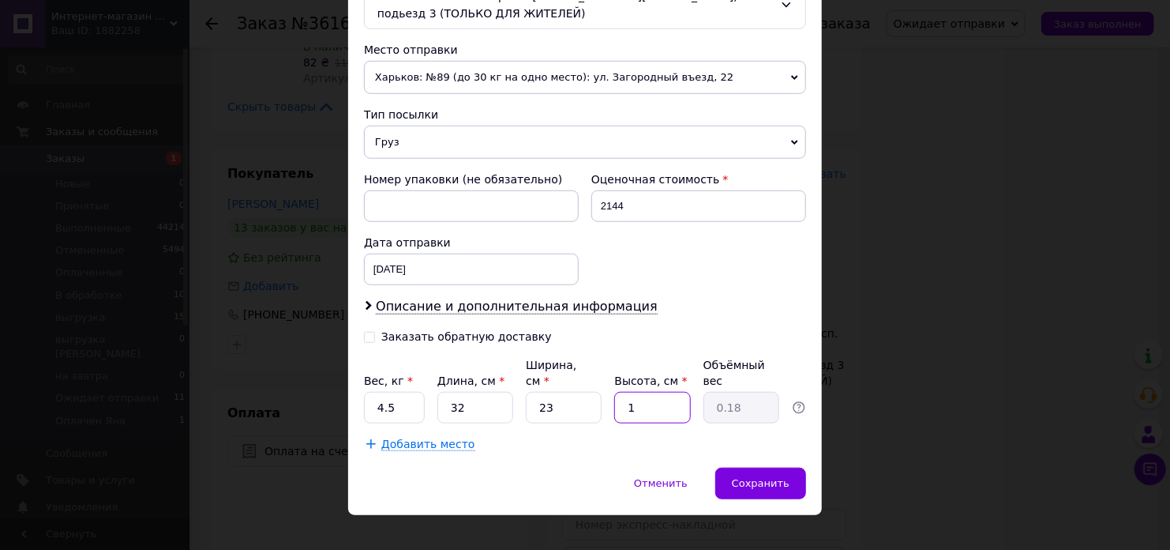
type input "14"
type input "2.58"
type input "14"
click at [738, 477] on span "Сохранить" at bounding box center [761, 483] width 58 height 12
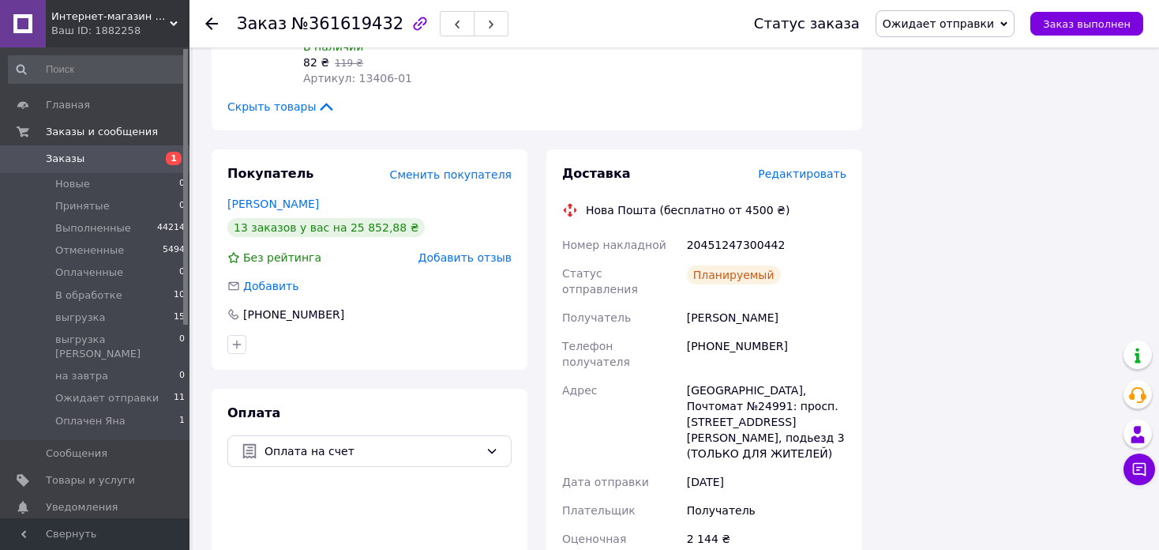
click at [212, 23] on use at bounding box center [211, 23] width 13 height 13
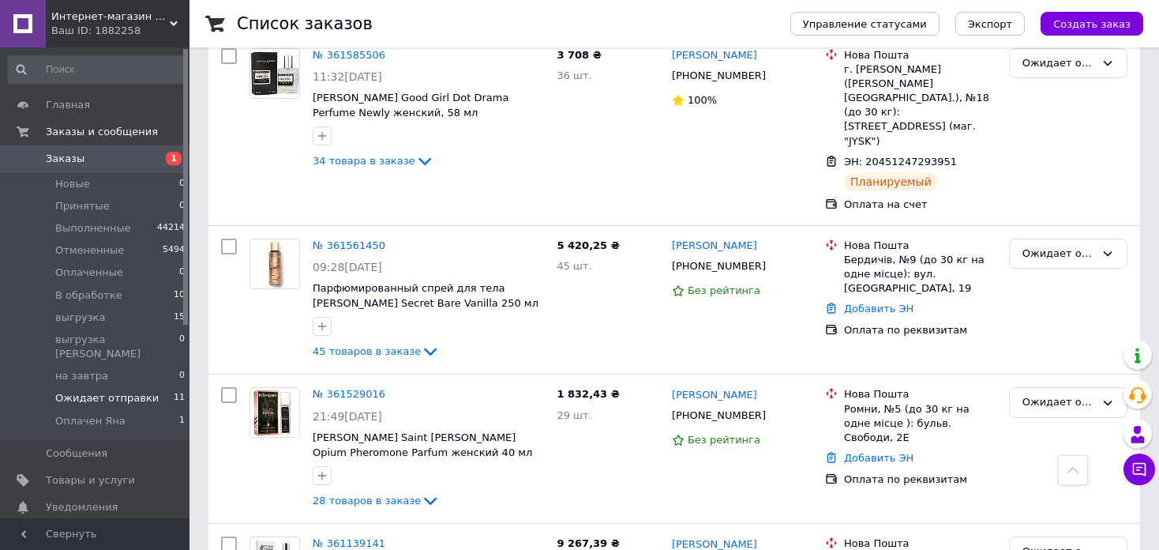
scroll to position [1343, 0]
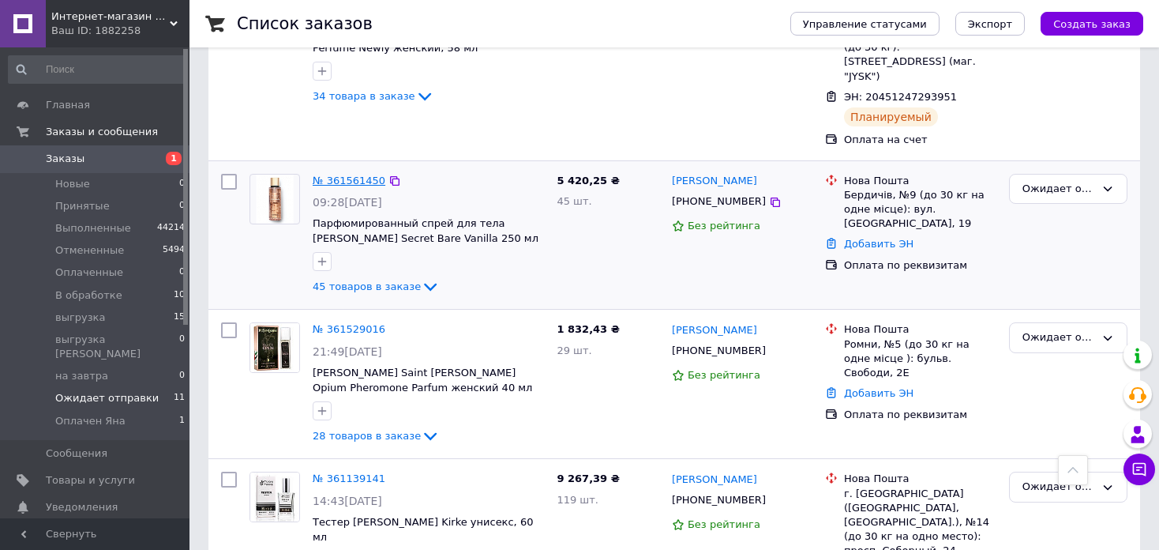
click at [360, 175] on link "№ 361561450" at bounding box center [349, 181] width 73 height 12
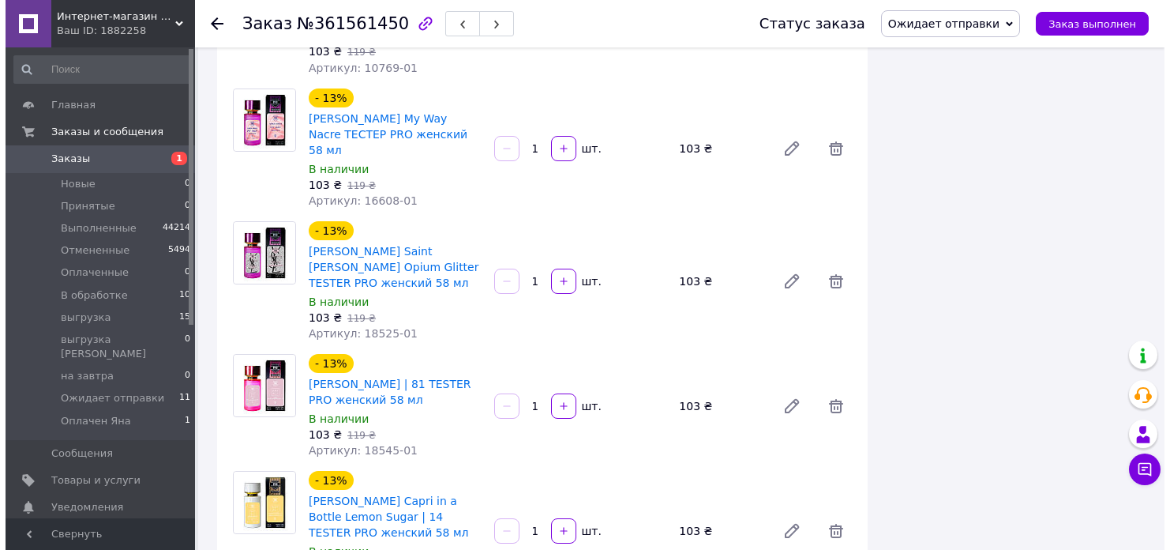
scroll to position [5649, 0]
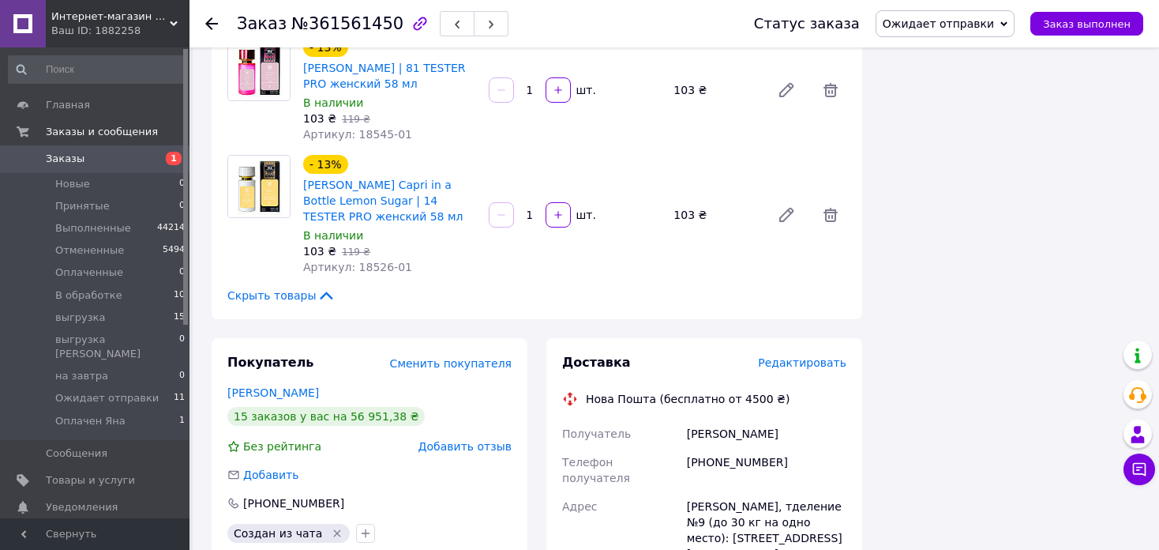
click at [814, 356] on span "Редактировать" at bounding box center [802, 362] width 88 height 13
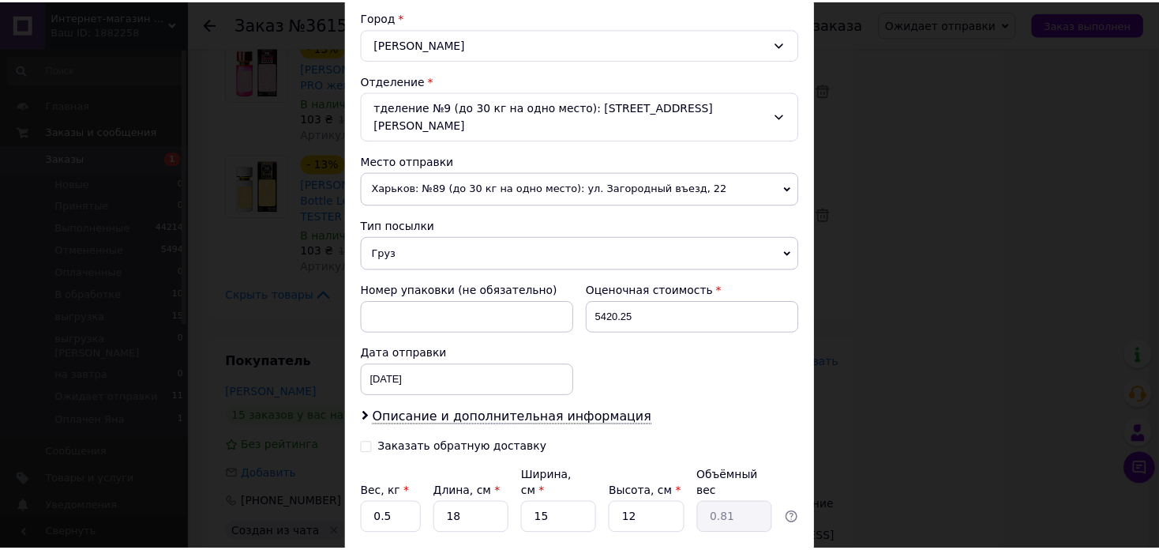
scroll to position [523, 0]
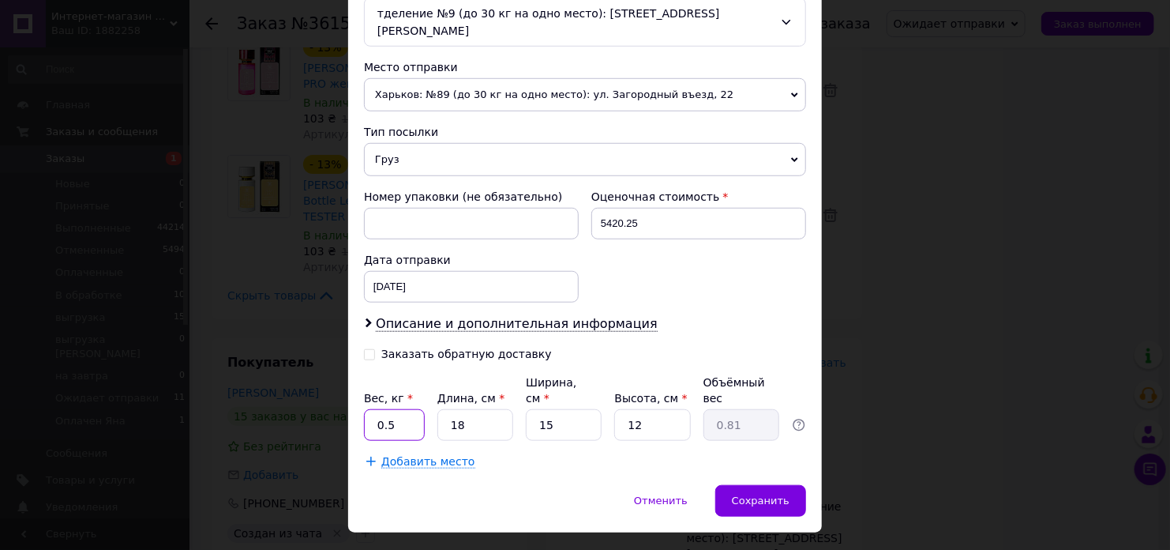
click at [415, 409] on input "0.5" at bounding box center [394, 425] width 61 height 32
type input "10"
type input "3"
type input "0.14"
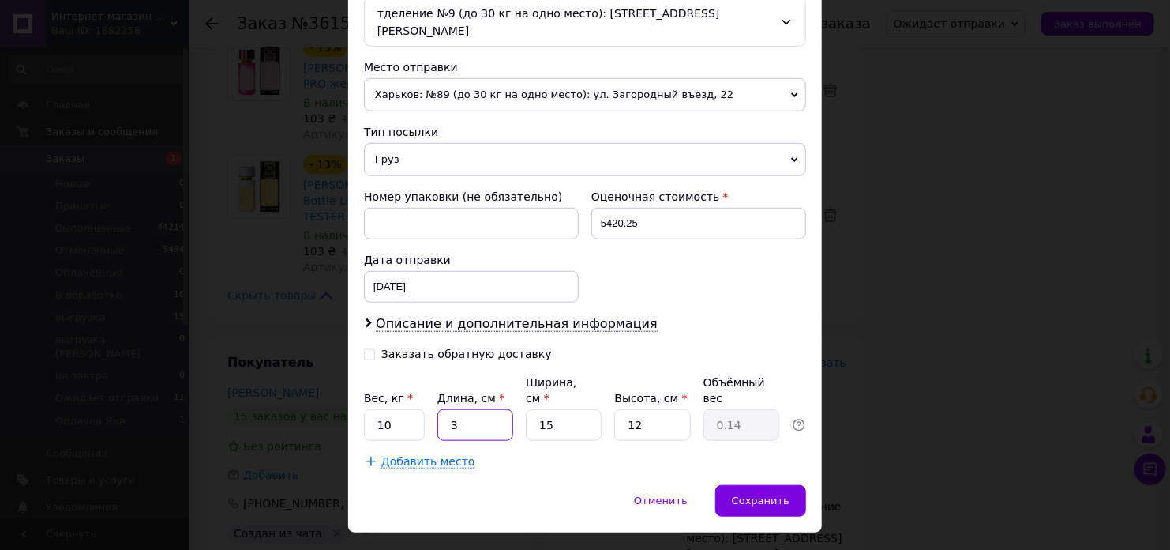
type input "36"
type input "1.62"
type input "36"
type input "2"
type input "0.22"
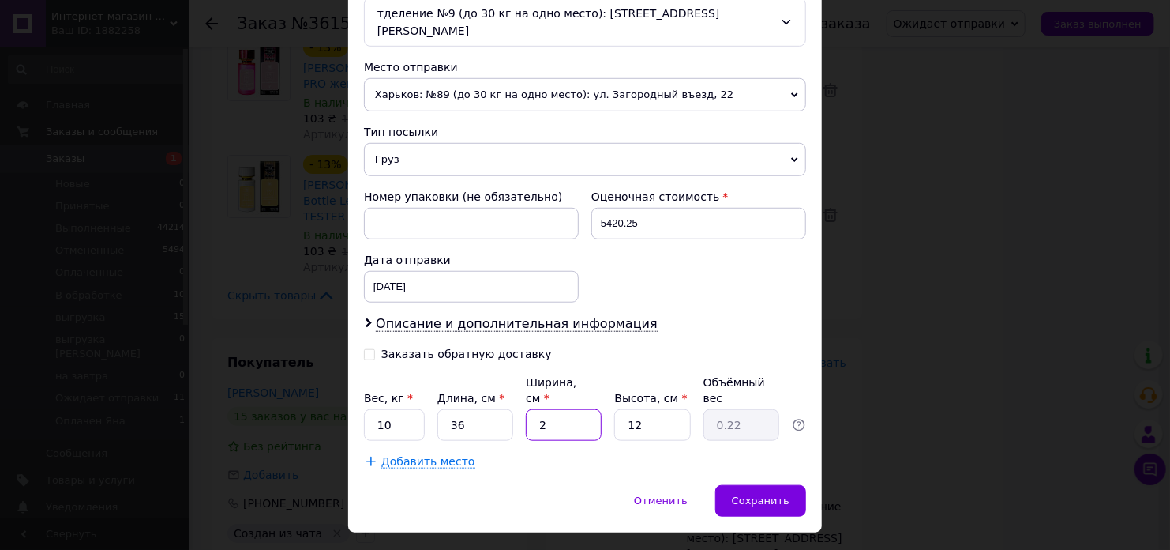
type input "26"
type input "2.81"
type input "26"
type input "2"
type input "0.47"
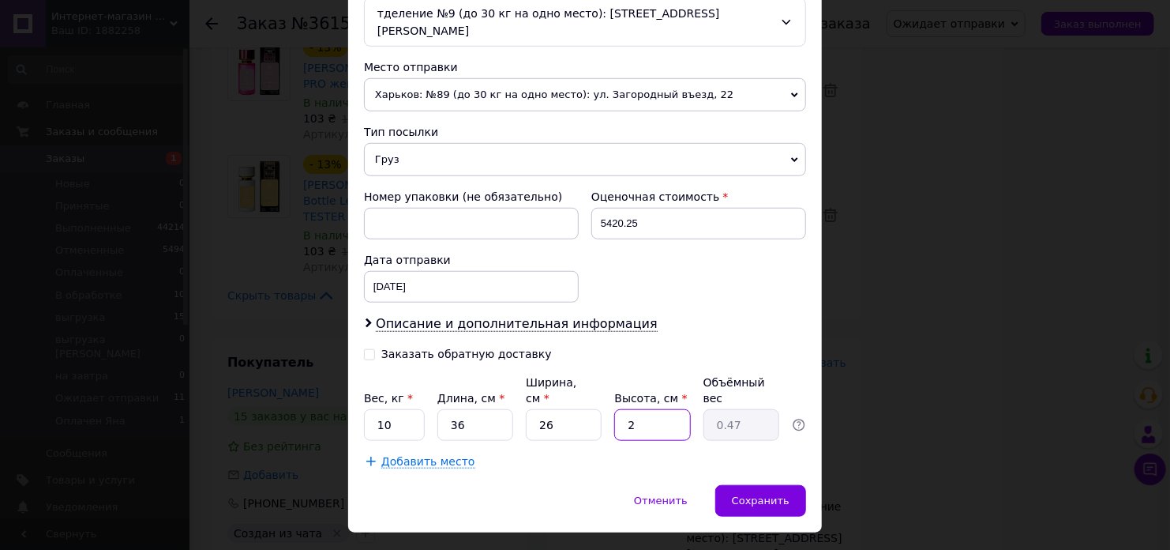
type input "26"
type input "6.08"
type input "26"
click at [785, 494] on span "Сохранить" at bounding box center [761, 500] width 58 height 12
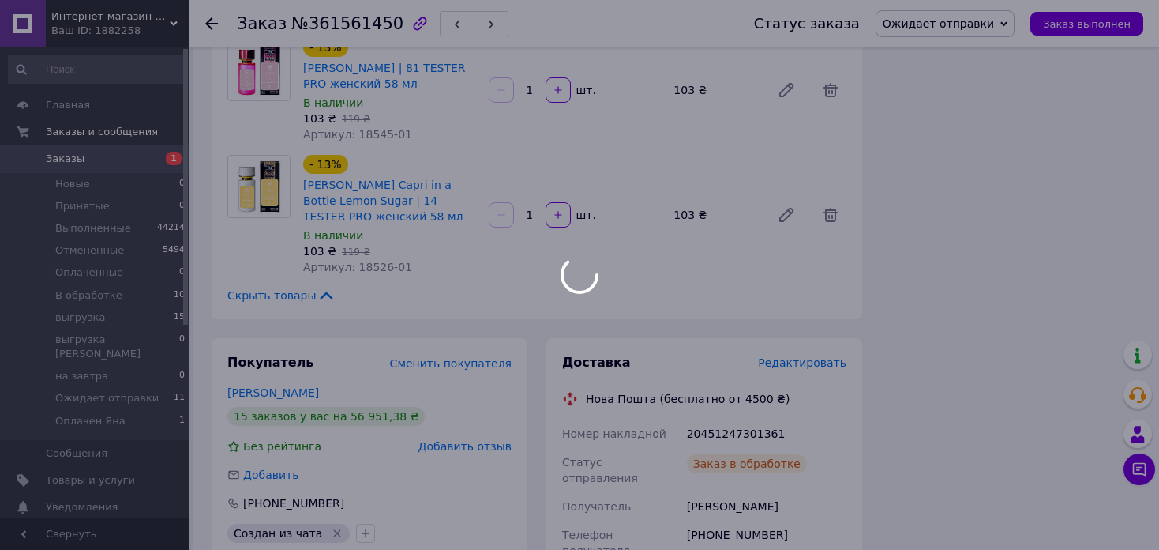
scroll to position [35, 0]
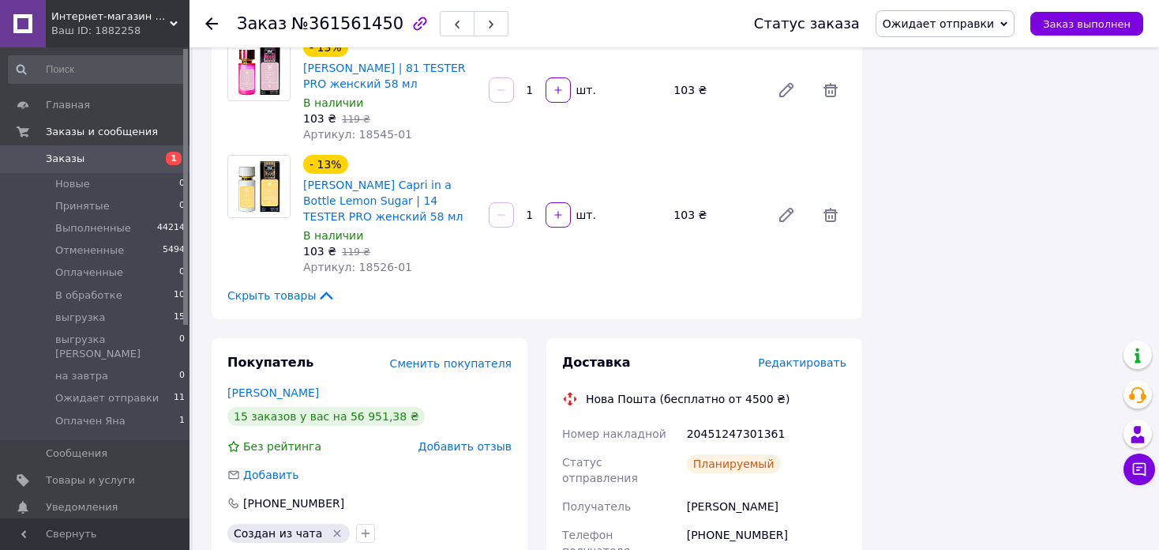
click at [211, 28] on use at bounding box center [211, 23] width 13 height 13
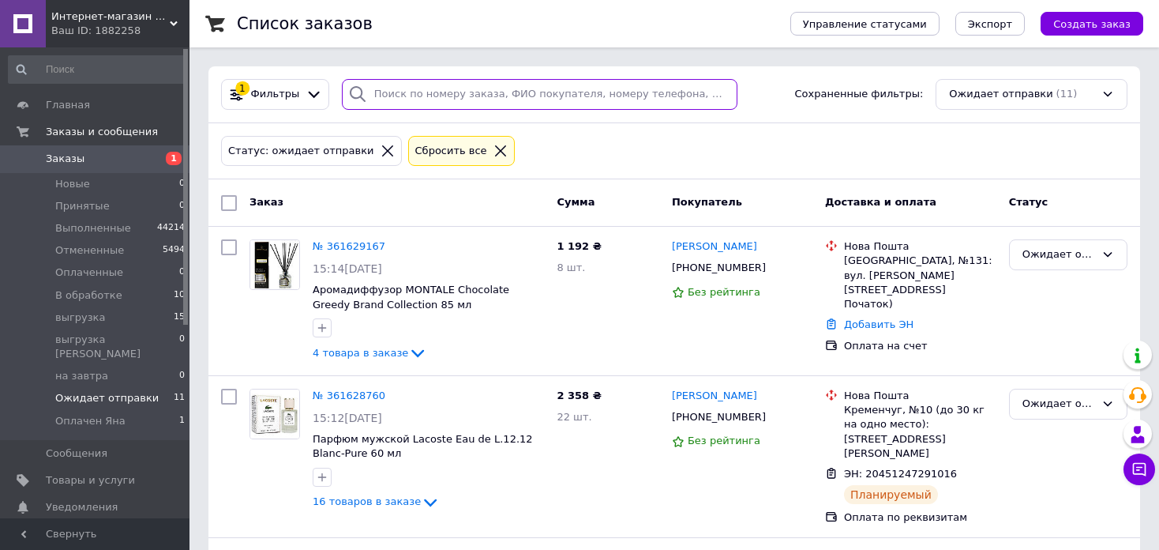
click at [514, 89] on input "search" at bounding box center [540, 94] width 396 height 31
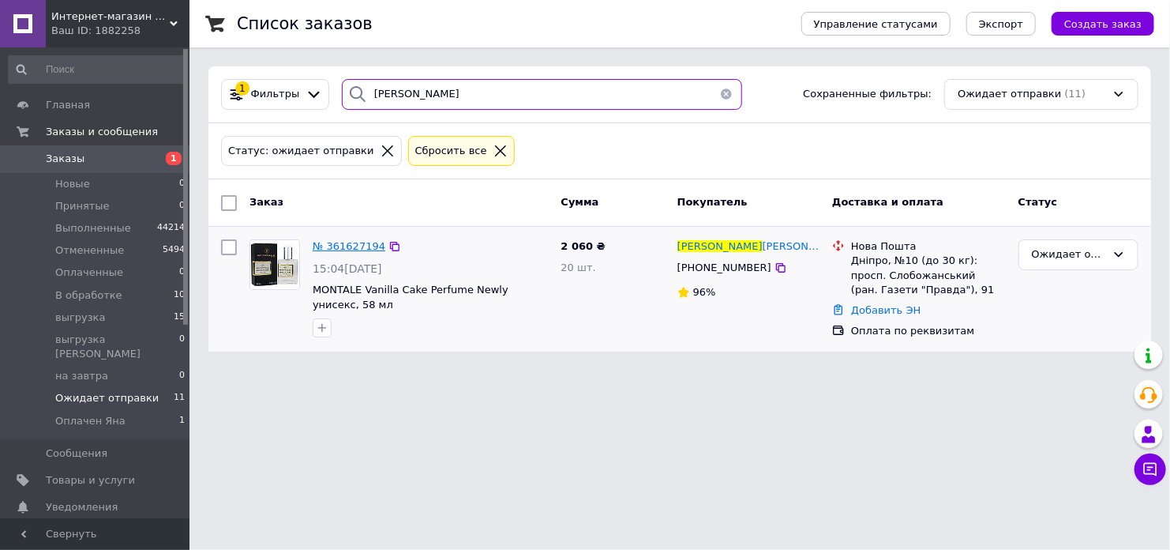
type input "даріна"
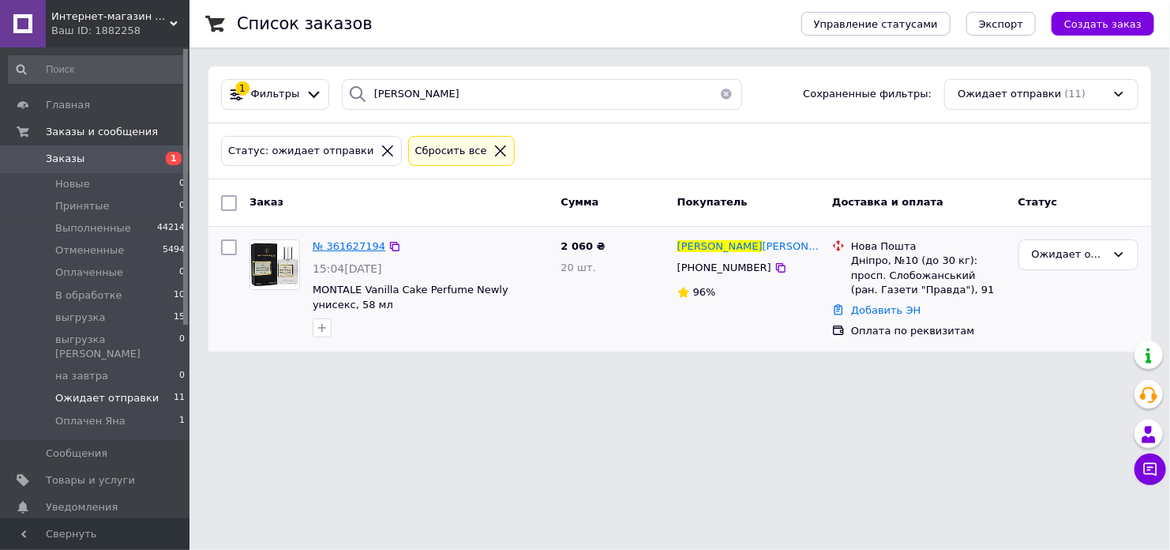
click at [345, 241] on span "№ 361627194" at bounding box center [349, 246] width 73 height 12
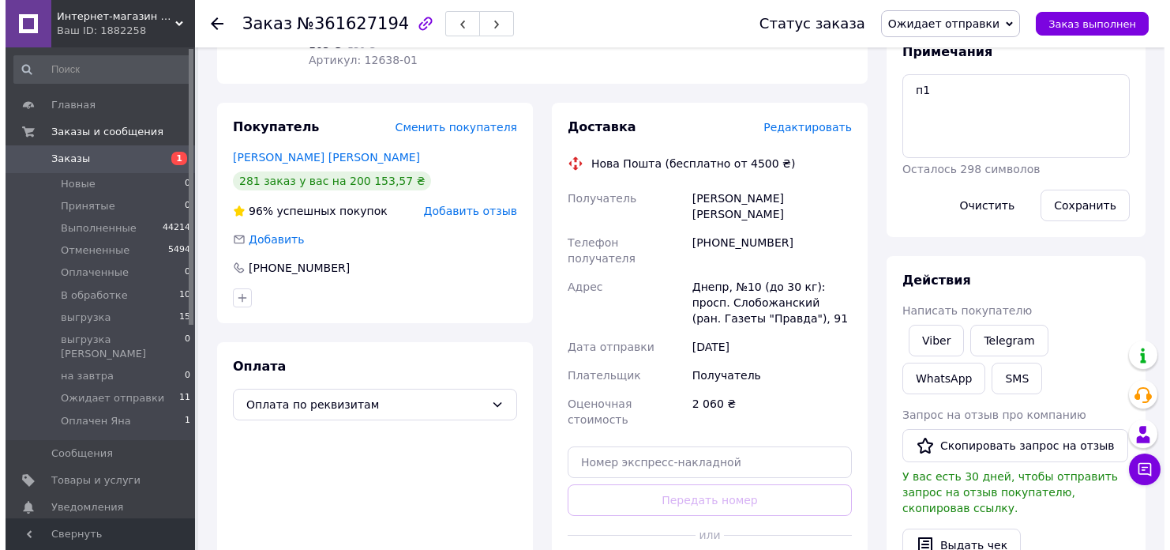
scroll to position [237, 0]
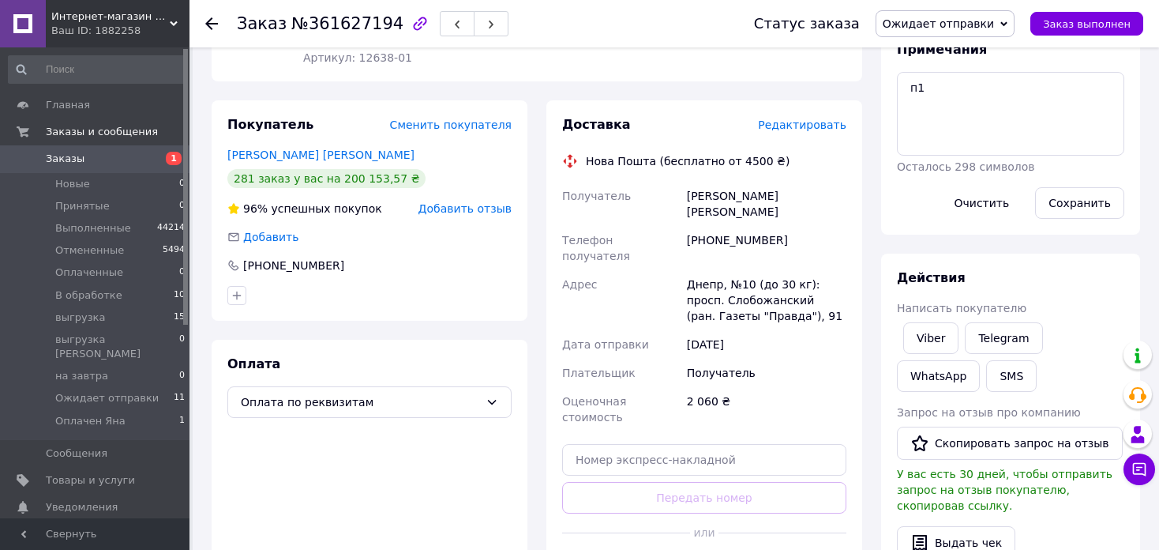
click at [840, 118] on span "Редактировать" at bounding box center [802, 124] width 88 height 13
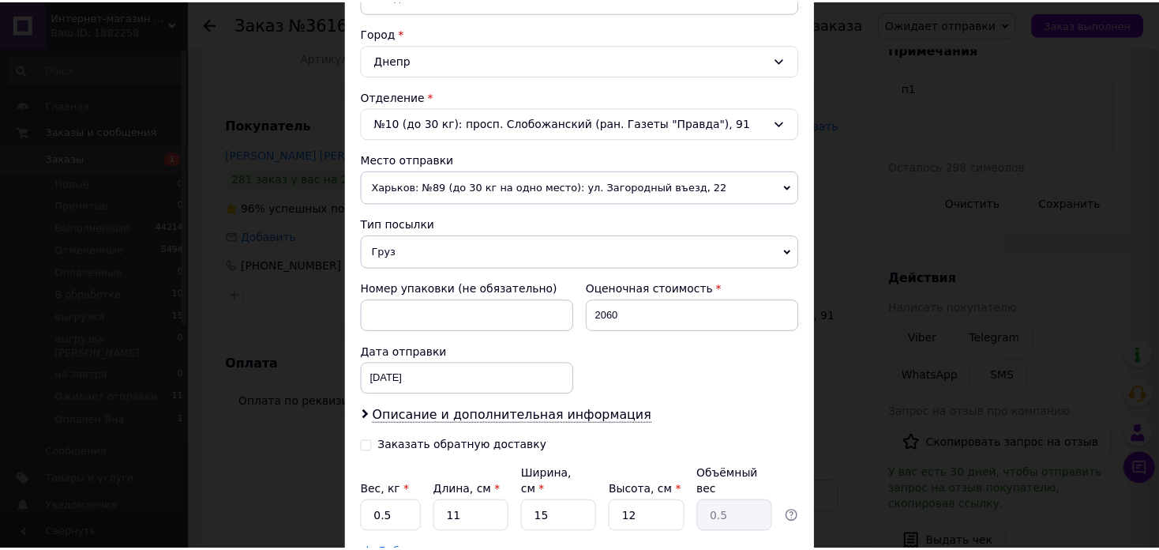
scroll to position [523, 0]
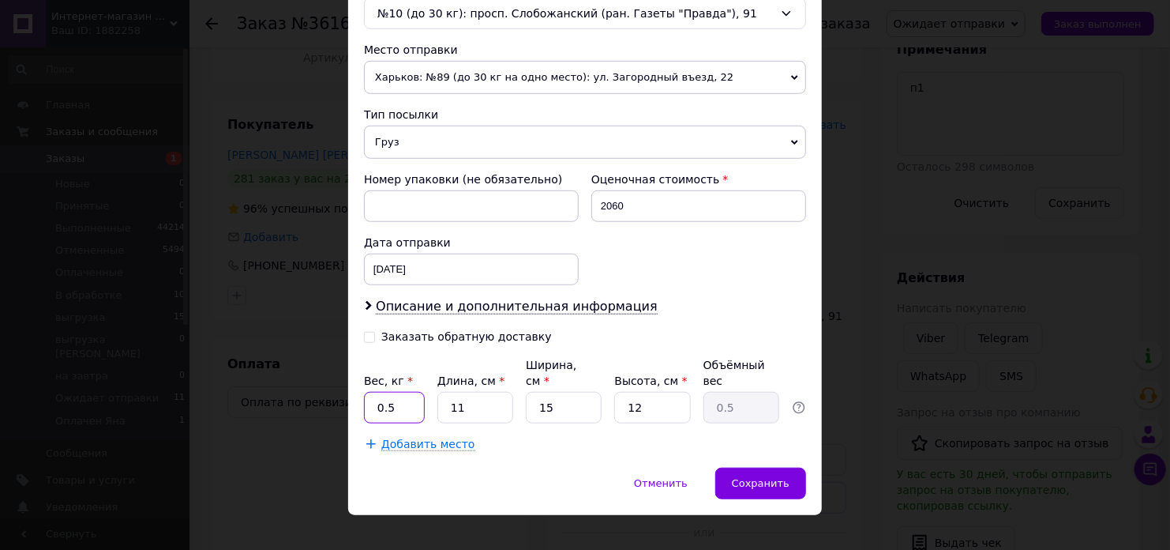
click at [396, 392] on input "0.5" at bounding box center [394, 408] width 61 height 32
type input "4"
type input "2"
type input "0.1"
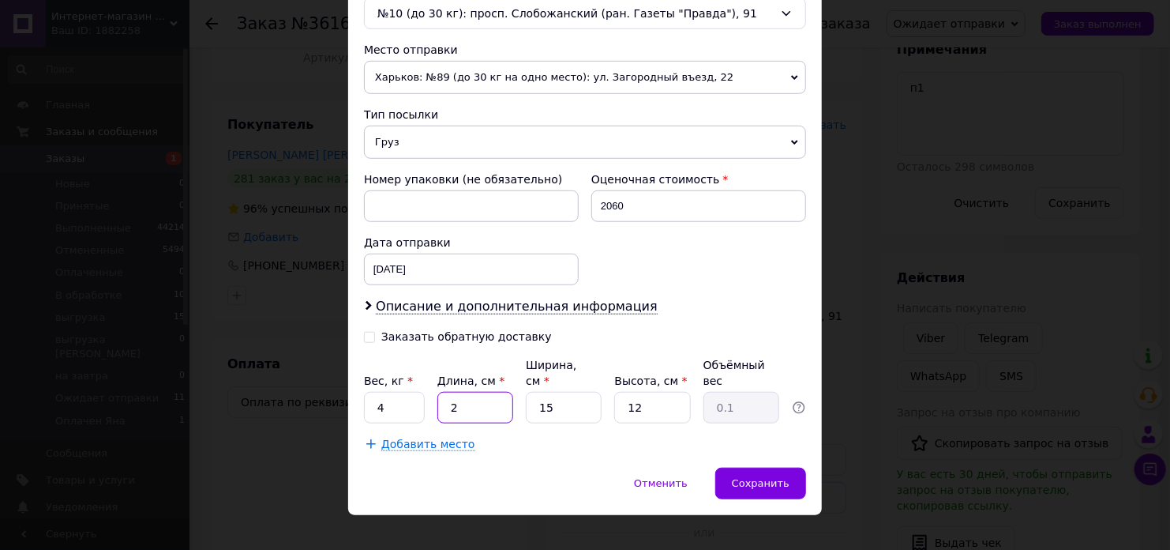
type input "26"
type input "1.17"
type input "26"
type input "2"
type input "0.16"
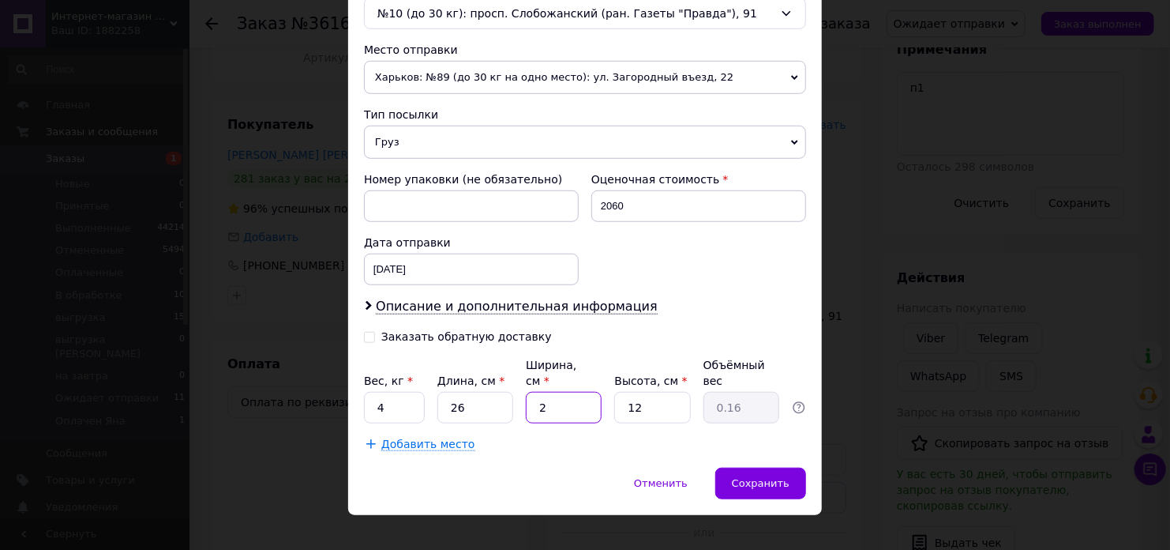
type input "22"
type input "1.72"
type input "22"
type input "1"
type input "0.14"
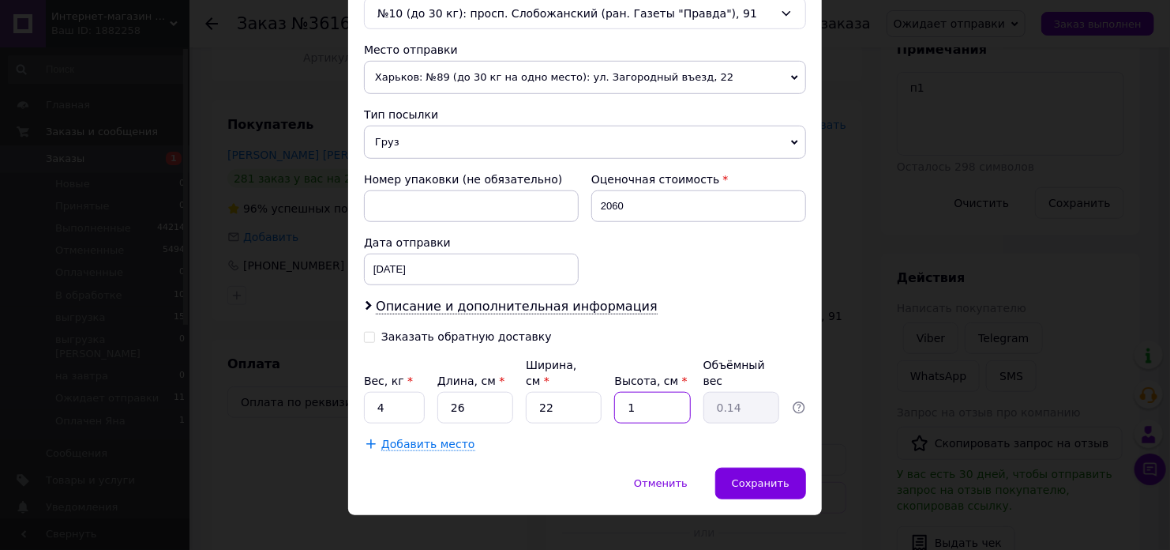
type input "14"
type input "2"
type input "14"
click at [764, 477] on span "Сохранить" at bounding box center [761, 483] width 58 height 12
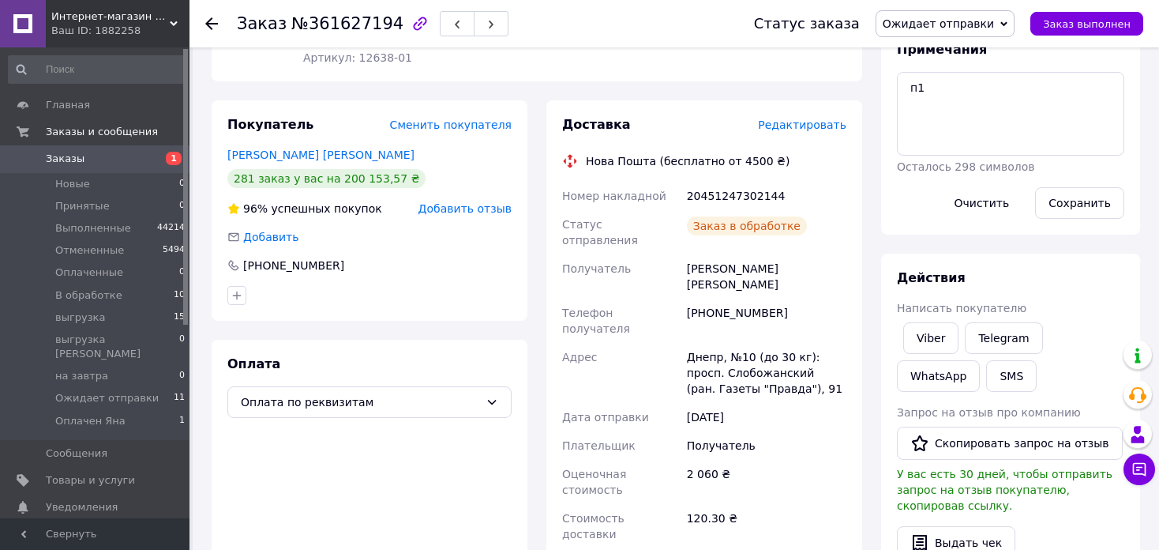
click at [148, 320] on li "выгрузка 15" at bounding box center [97, 317] width 194 height 22
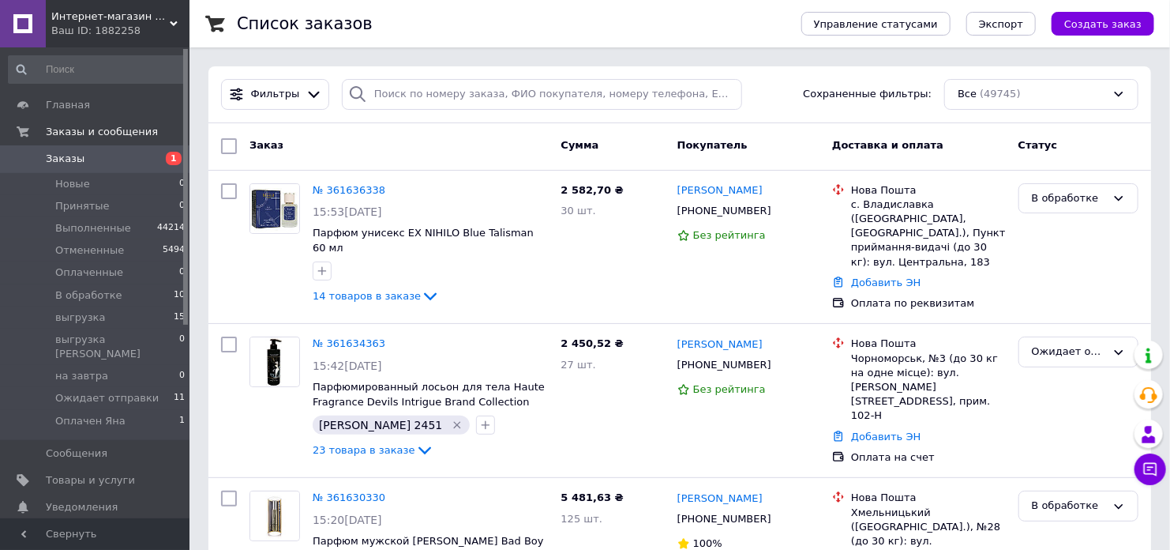
click at [148, 320] on li "выгрузка 15" at bounding box center [97, 317] width 194 height 22
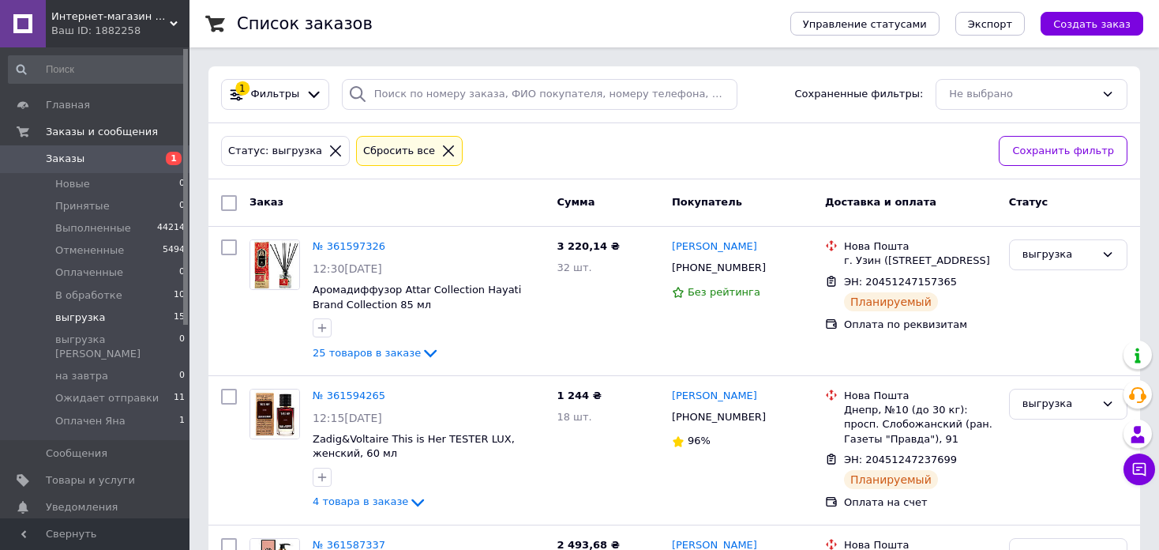
click at [231, 200] on input "checkbox" at bounding box center [229, 203] width 16 height 16
checkbox input "true"
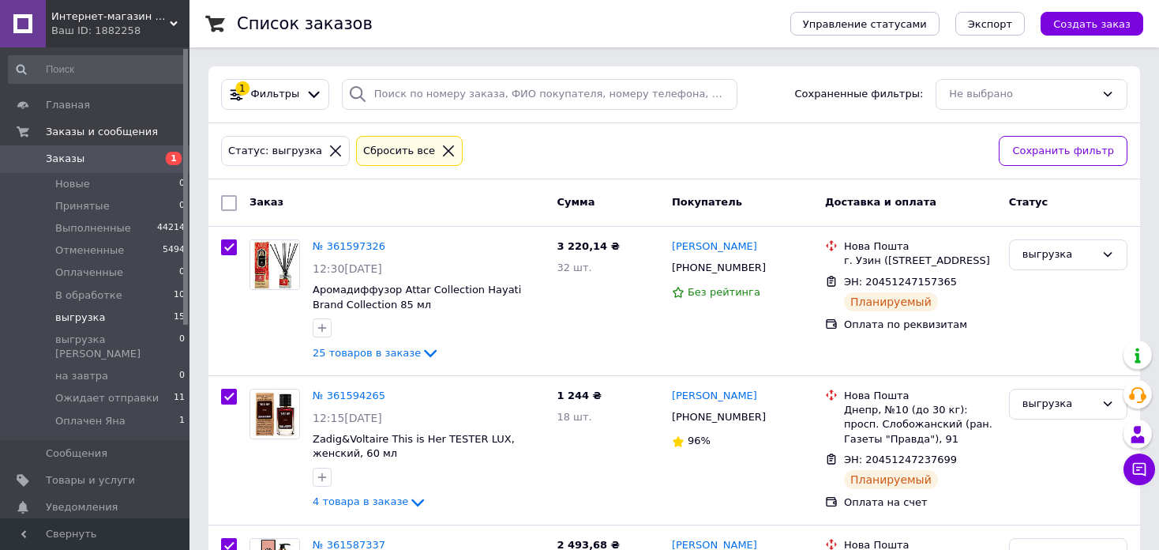
checkbox input "true"
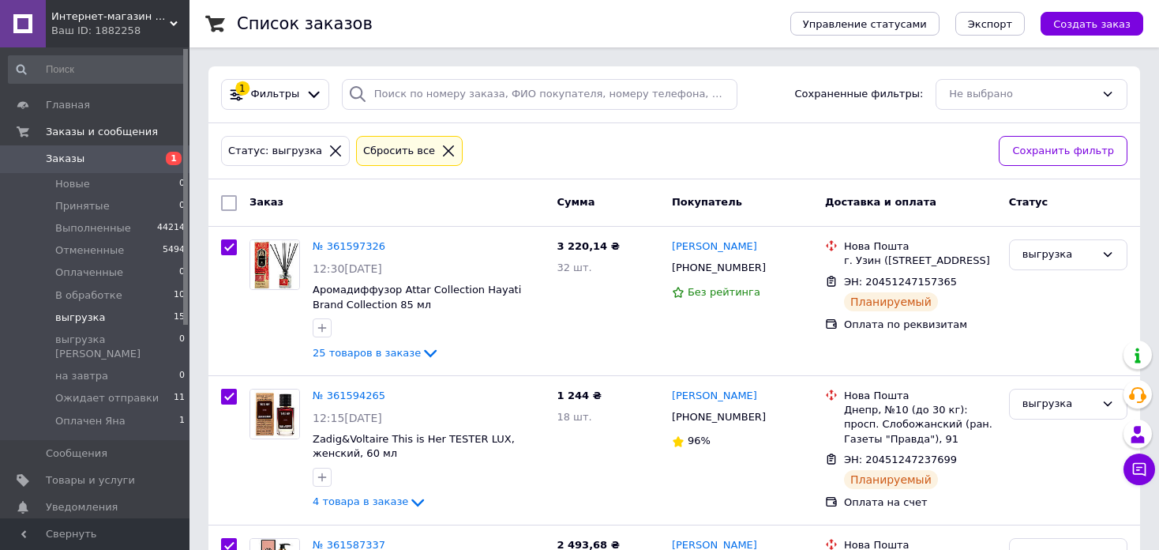
checkbox input "true"
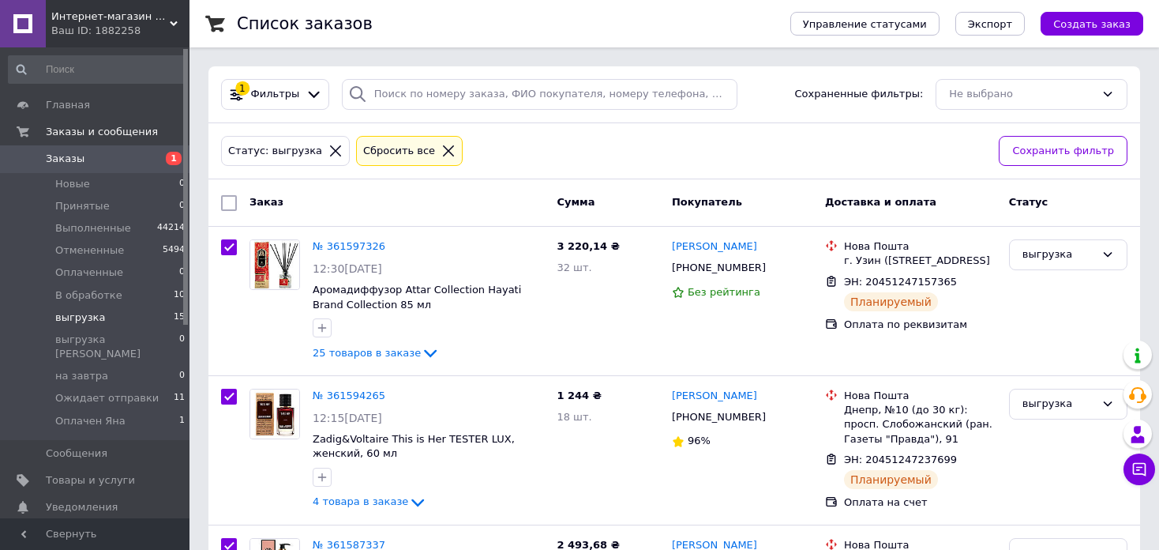
checkbox input "true"
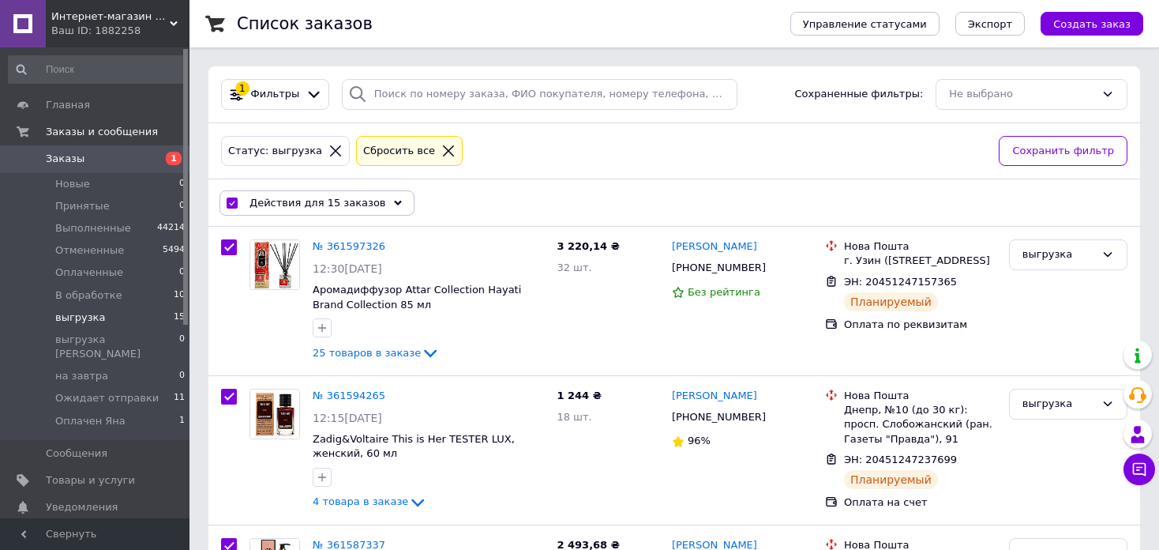
click at [394, 203] on use at bounding box center [398, 202] width 8 height 5
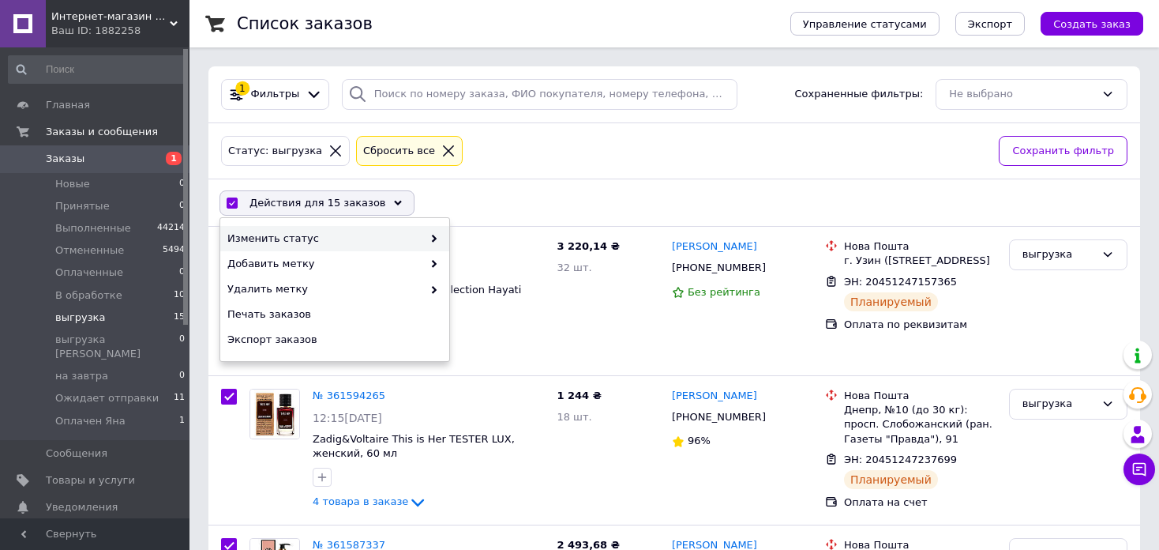
click at [435, 236] on icon at bounding box center [434, 239] width 8 height 8
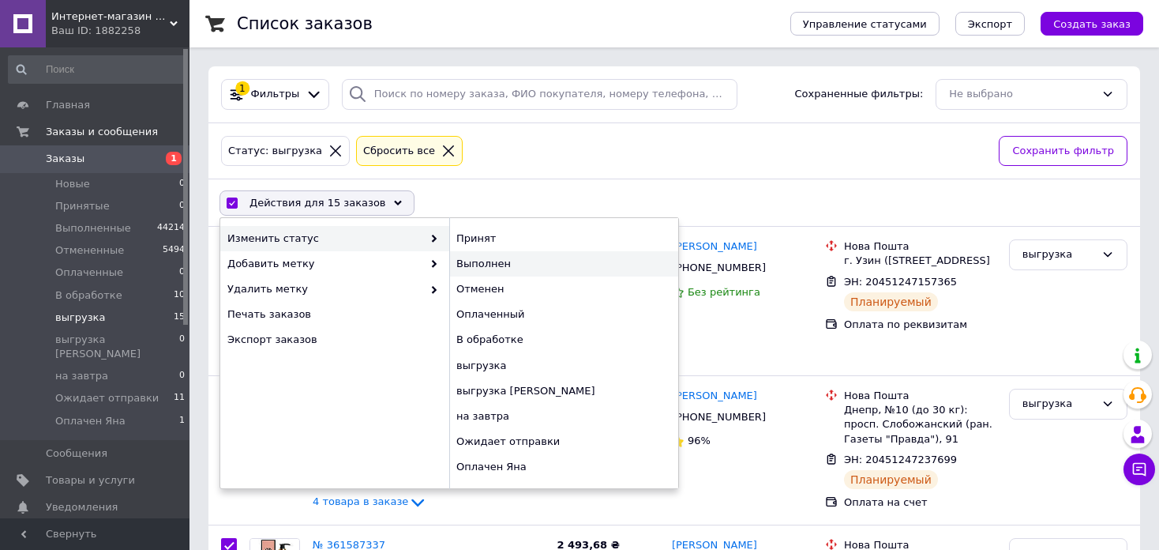
click at [474, 256] on div "Выполнен" at bounding box center [563, 263] width 229 height 25
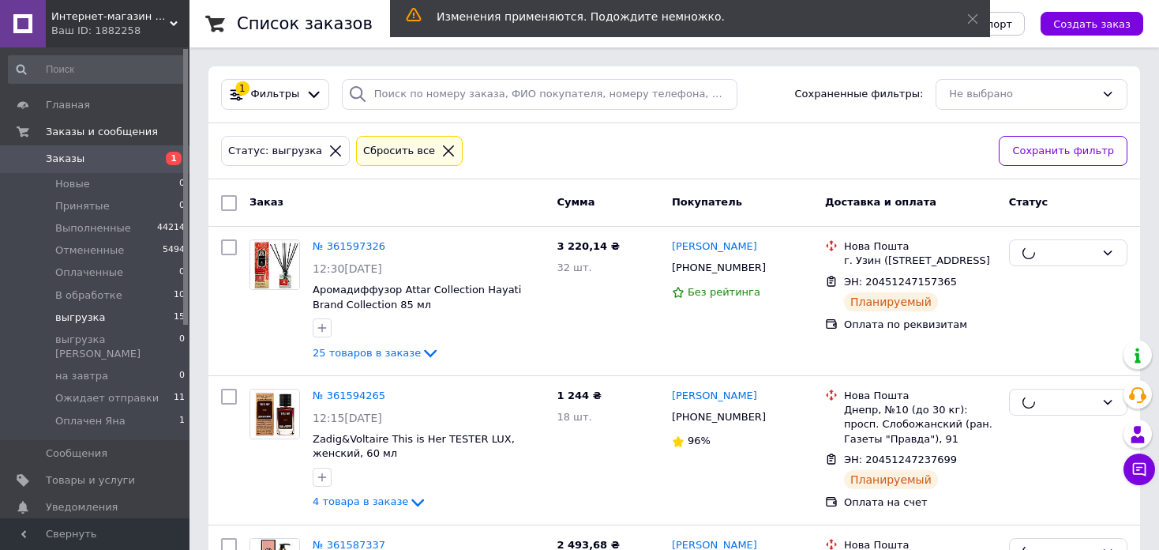
checkbox input "false"
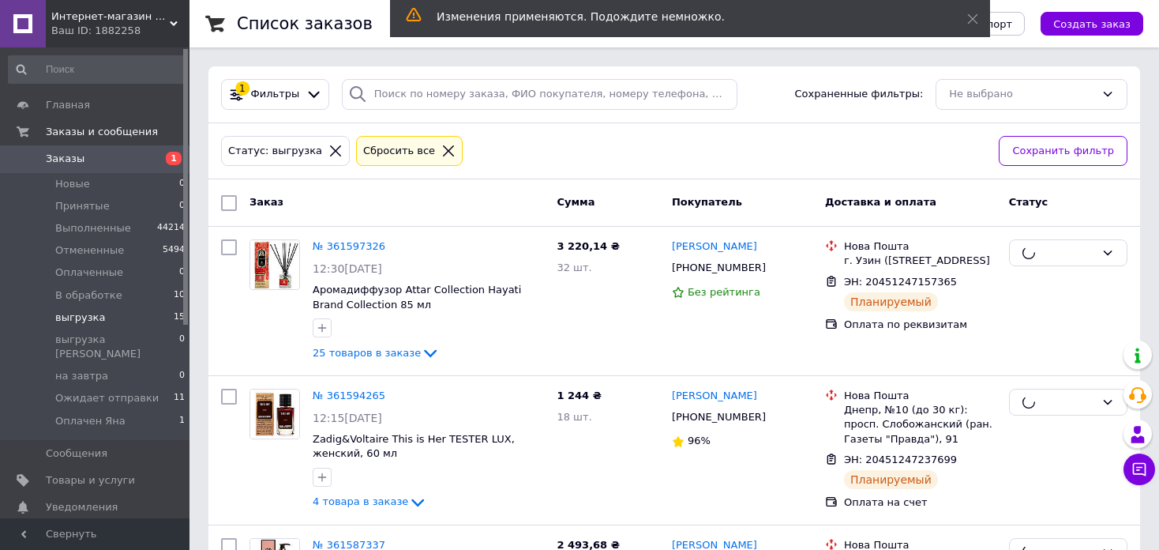
checkbox input "false"
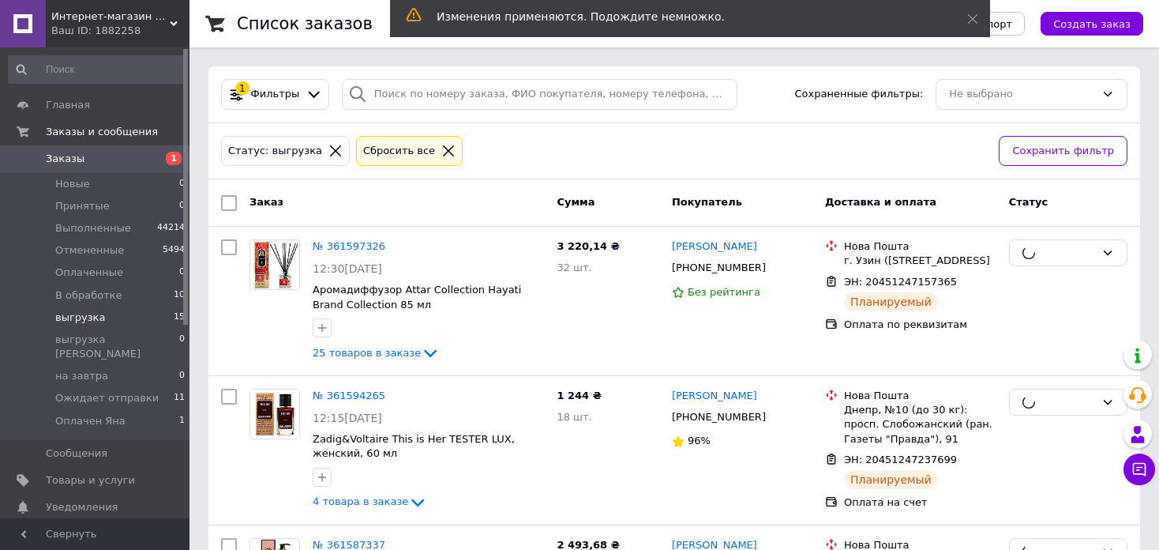
checkbox input "false"
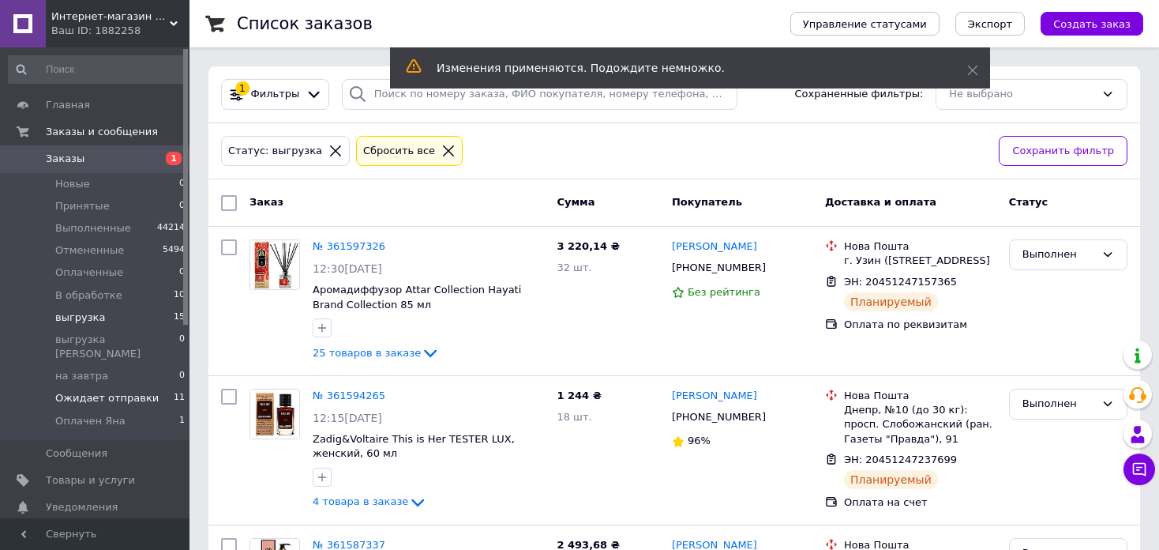
click at [141, 387] on li "Ожидает отправки 11" at bounding box center [97, 398] width 194 height 22
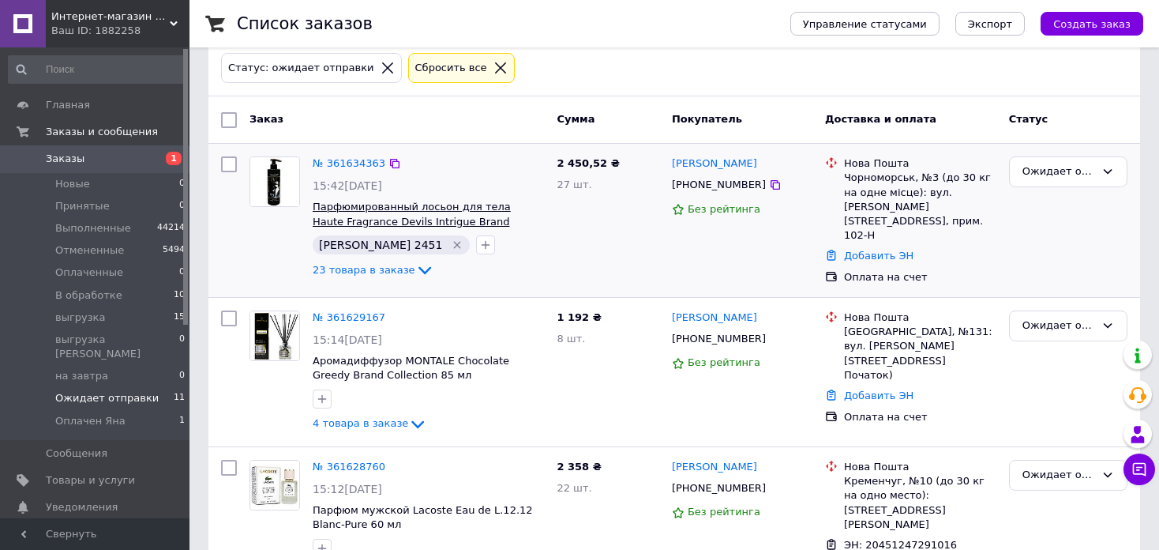
scroll to position [237, 0]
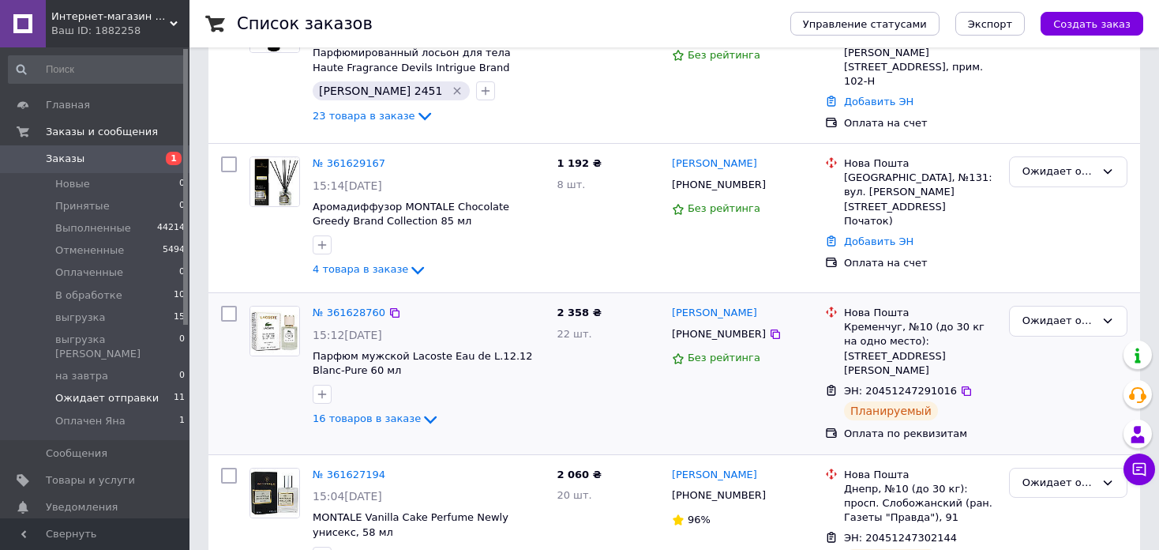
click at [229, 306] on input "checkbox" at bounding box center [229, 314] width 16 height 16
checkbox input "true"
click at [230, 468] on input "checkbox" at bounding box center [229, 476] width 16 height 16
checkbox input "true"
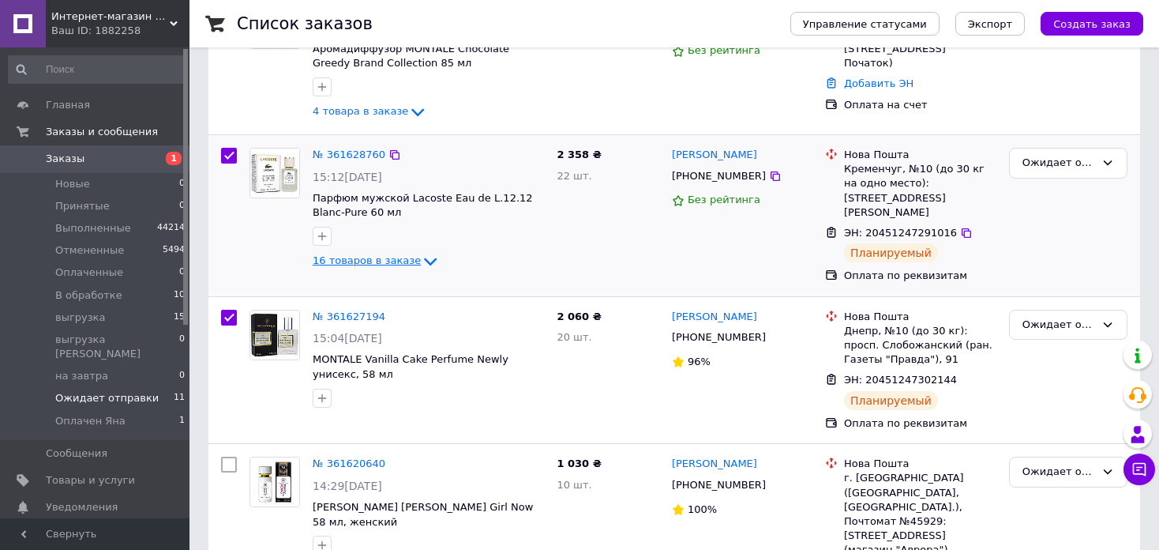
scroll to position [474, 0]
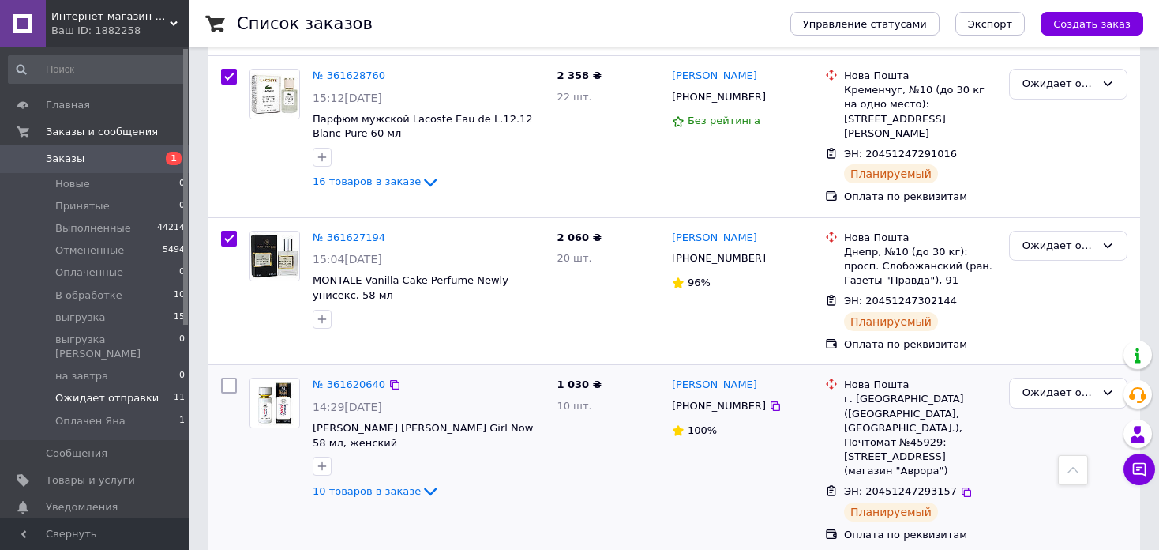
click at [227, 377] on input "checkbox" at bounding box center [229, 385] width 16 height 16
checkbox input "true"
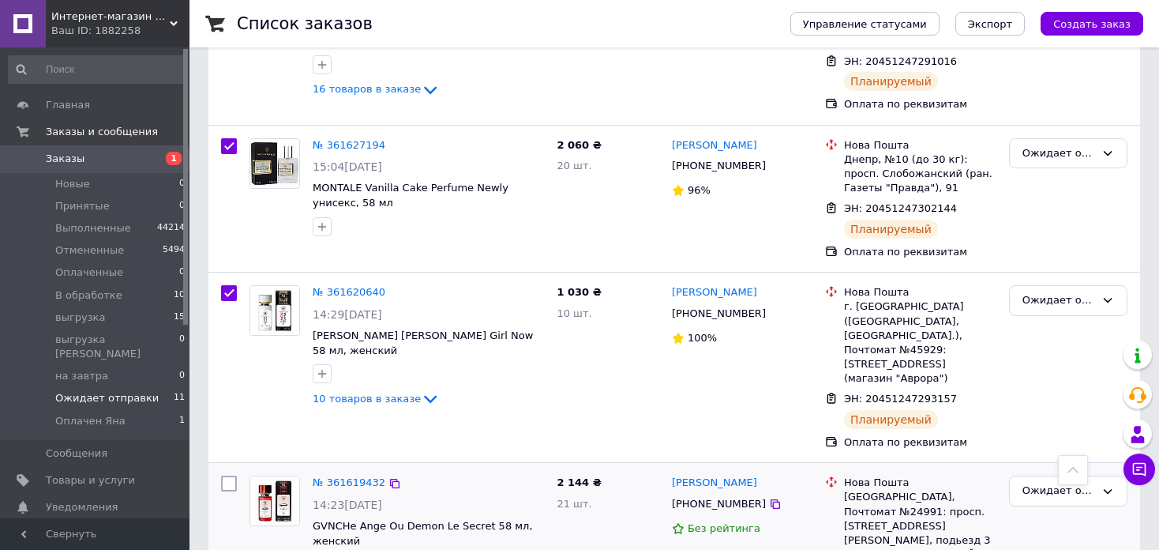
scroll to position [711, 0]
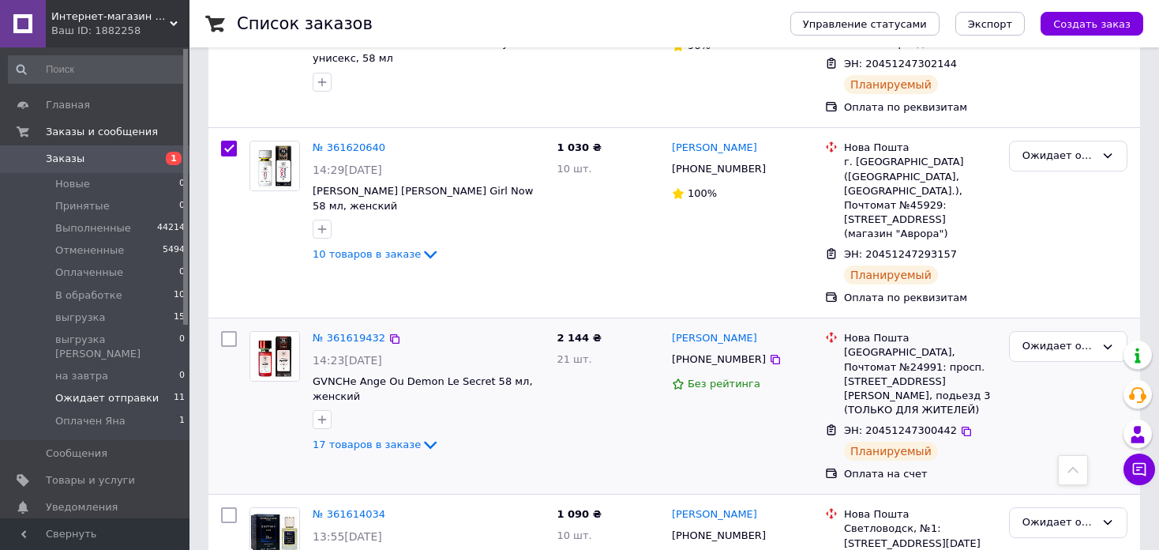
click at [228, 331] on input "checkbox" at bounding box center [229, 339] width 16 height 16
checkbox input "true"
click at [225, 507] on input "checkbox" at bounding box center [229, 515] width 16 height 16
checkbox input "true"
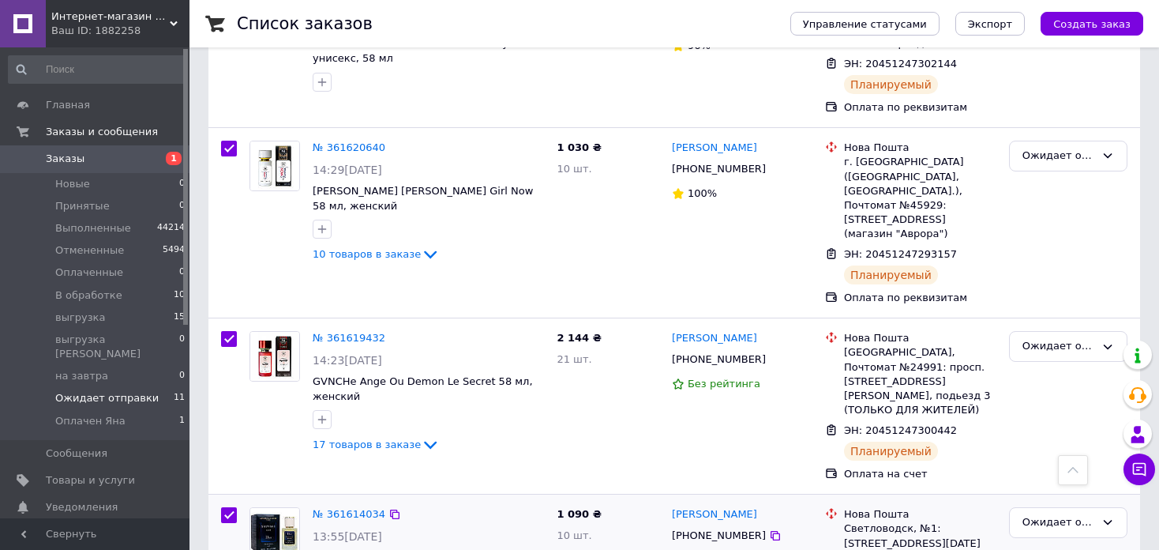
checkbox input "true"
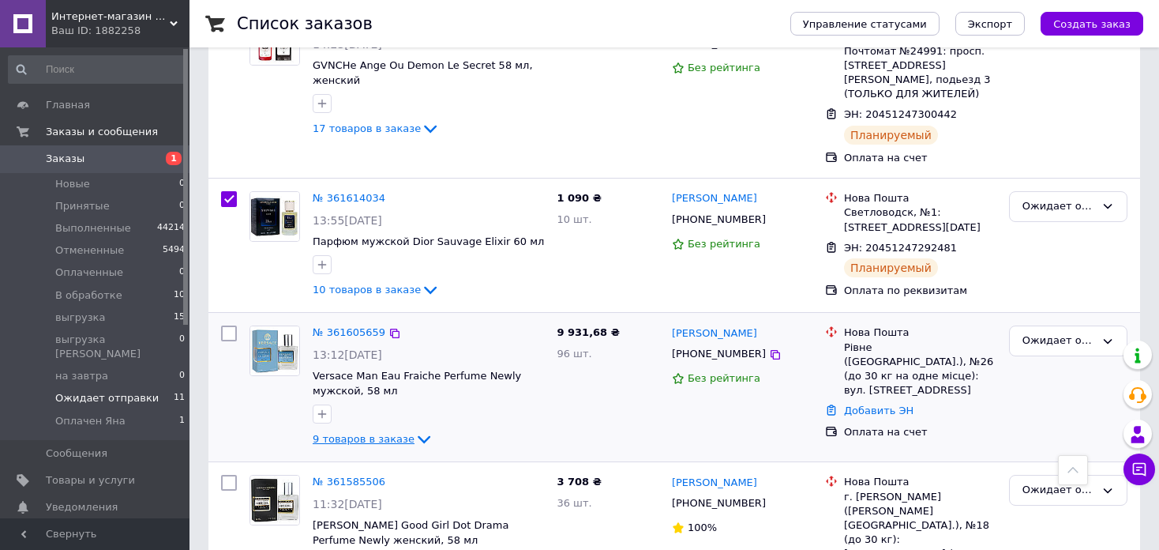
scroll to position [1185, 0]
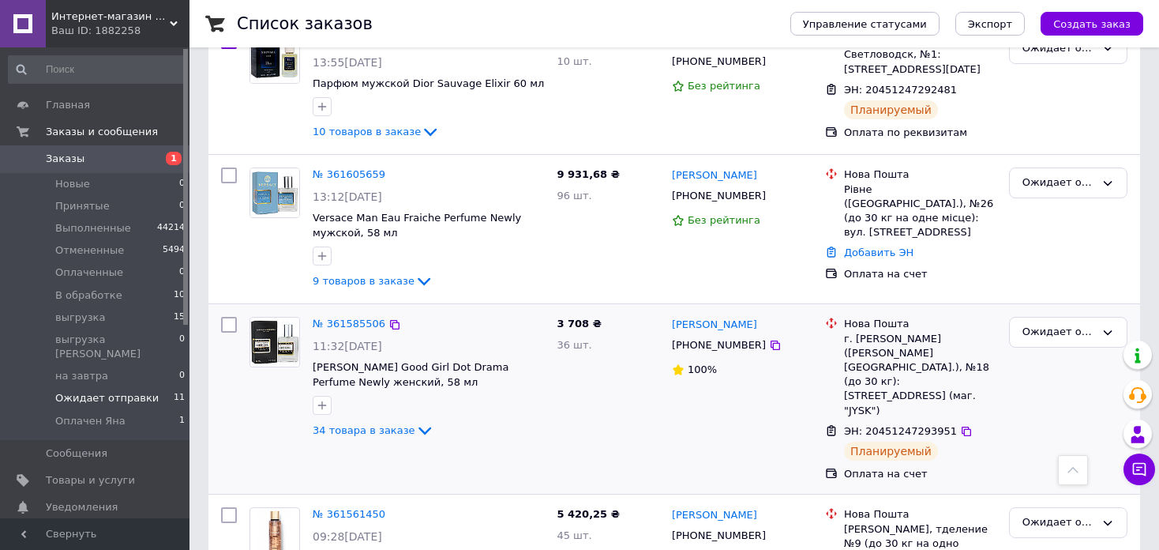
click at [227, 317] on input "checkbox" at bounding box center [229, 325] width 16 height 16
checkbox input "true"
click at [230, 507] on input "checkbox" at bounding box center [229, 515] width 16 height 16
checkbox input "true"
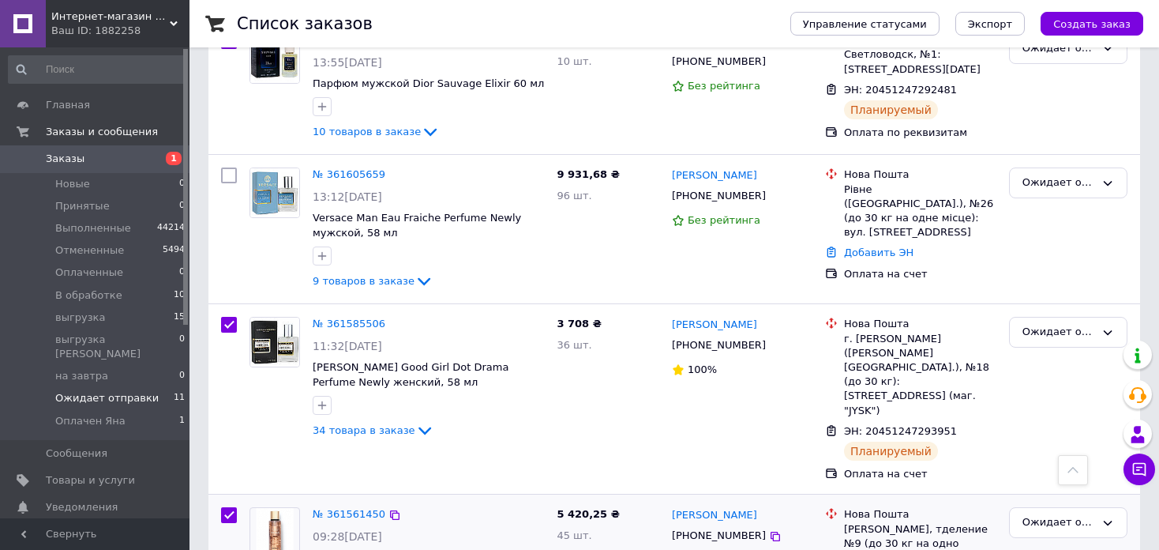
checkbox input "true"
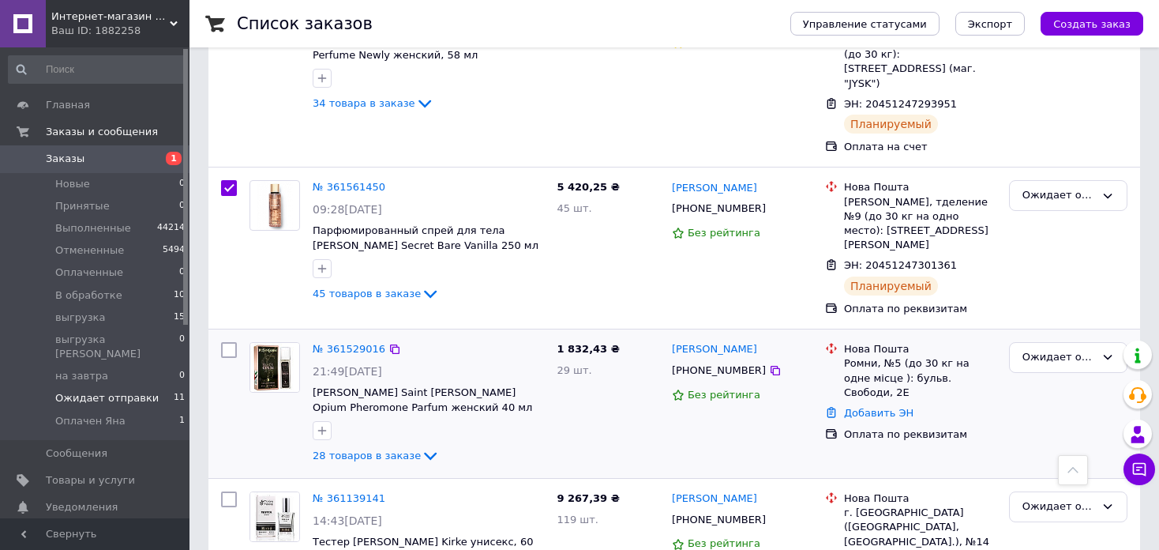
scroll to position [1516, 0]
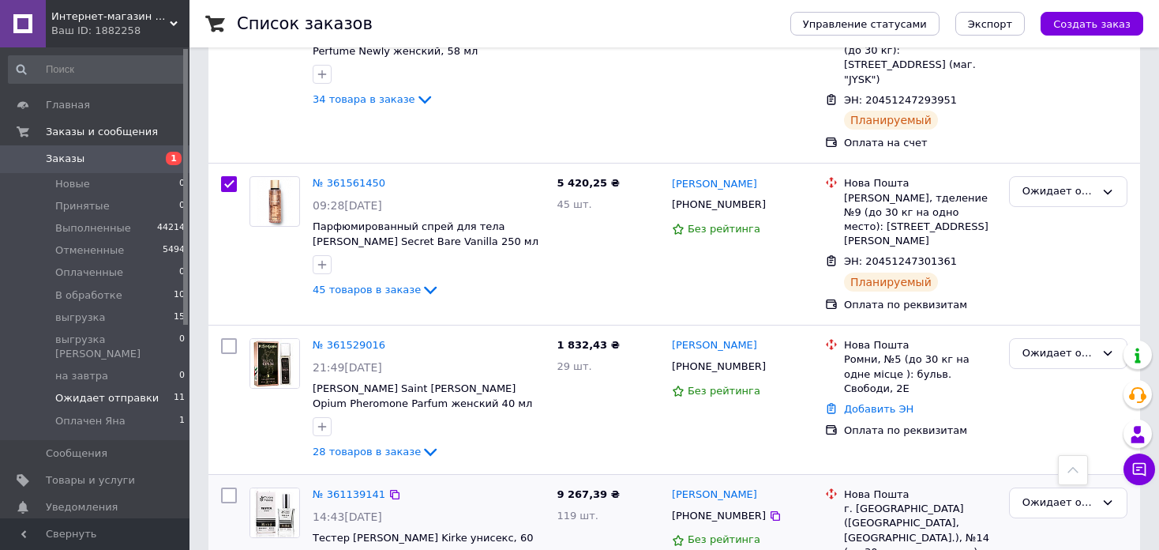
click at [226, 487] on input "checkbox" at bounding box center [229, 495] width 16 height 16
checkbox input "true"
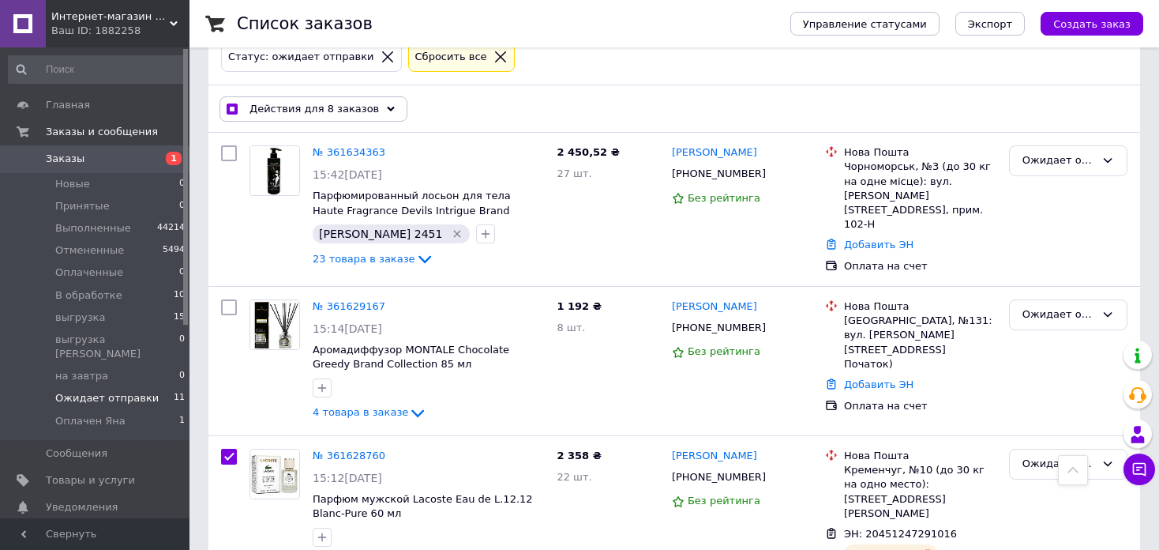
scroll to position [0, 0]
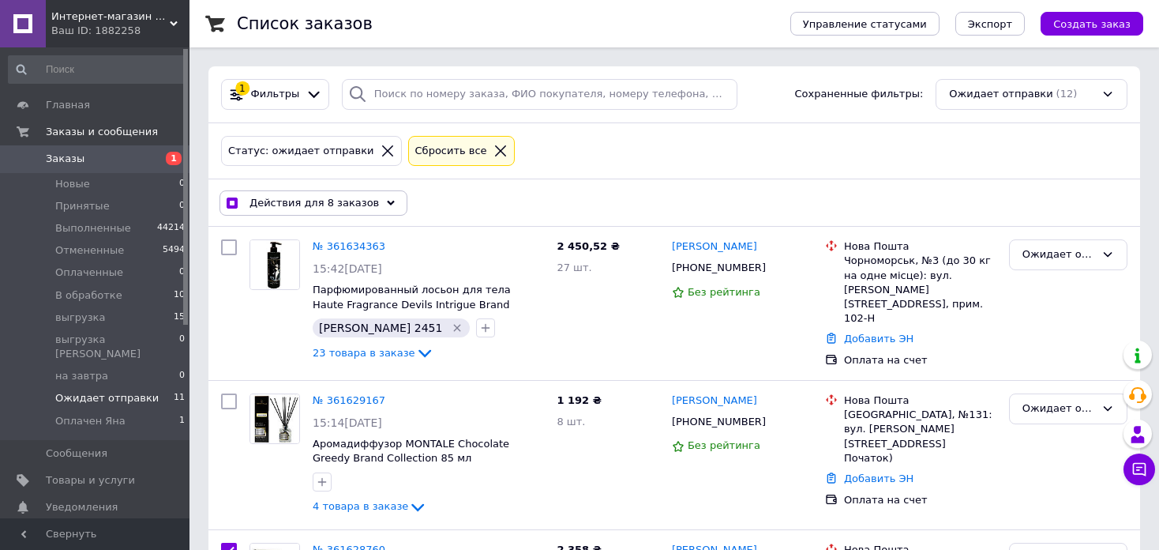
click at [376, 205] on div "Действия для 8 заказов" at bounding box center [314, 202] width 188 height 25
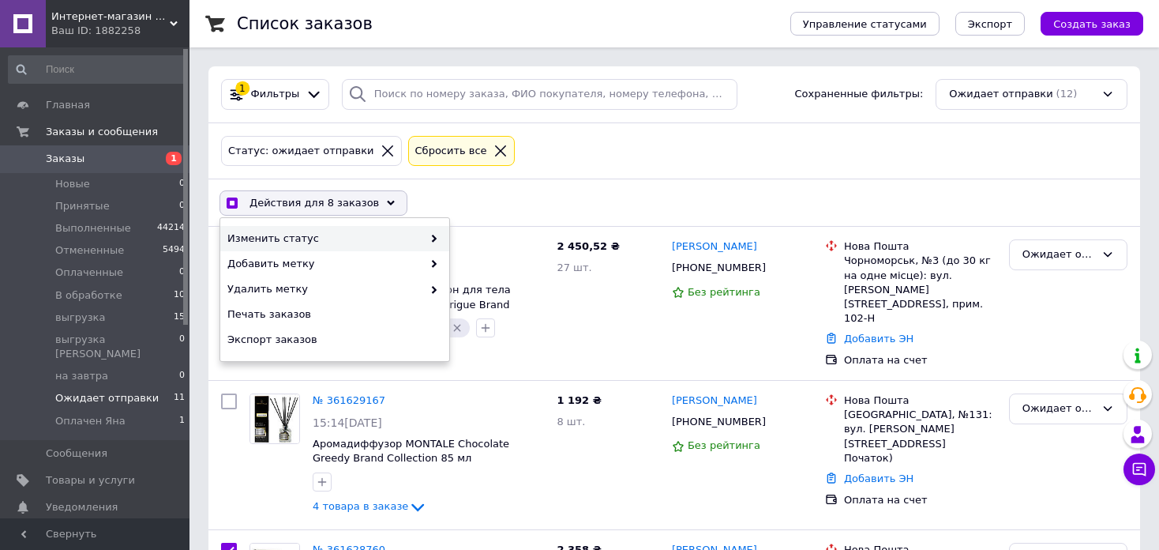
click at [437, 233] on span at bounding box center [431, 238] width 16 height 14
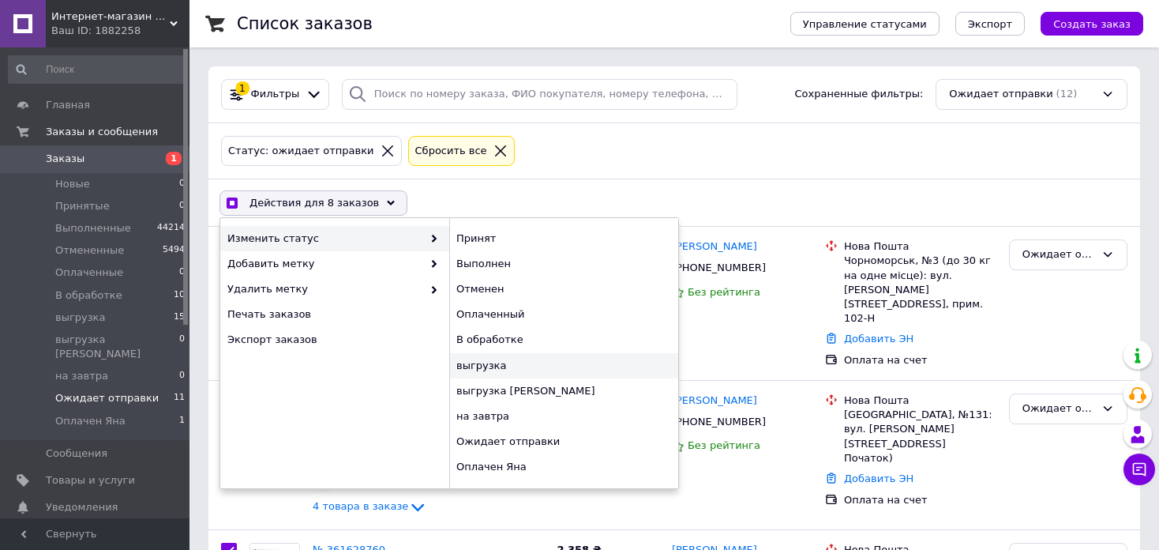
checkbox input "true"
click at [524, 370] on div "выгрузка" at bounding box center [563, 365] width 229 height 25
checkbox input "false"
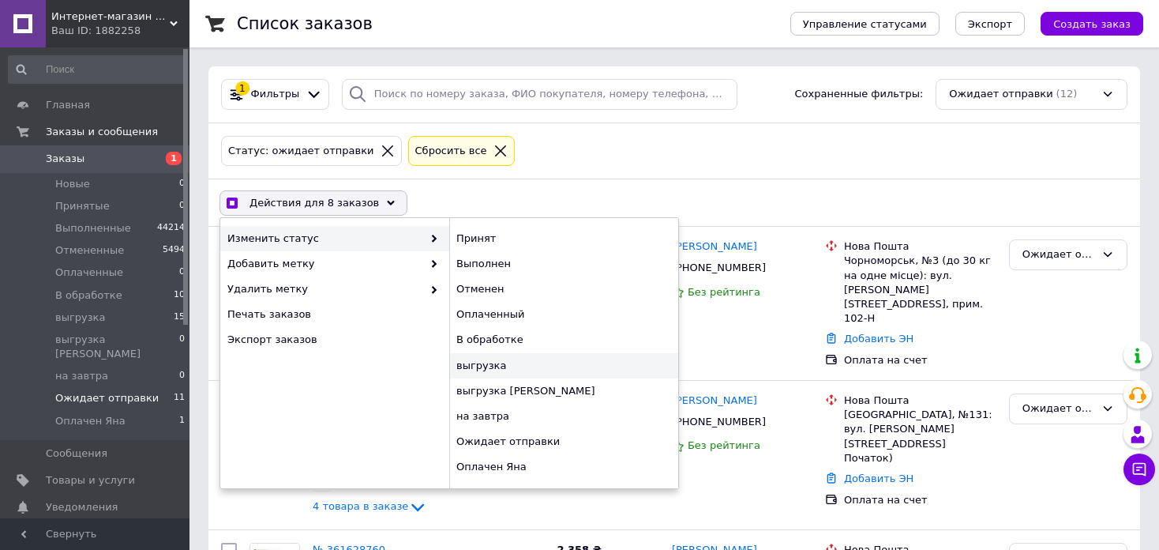
checkbox input "false"
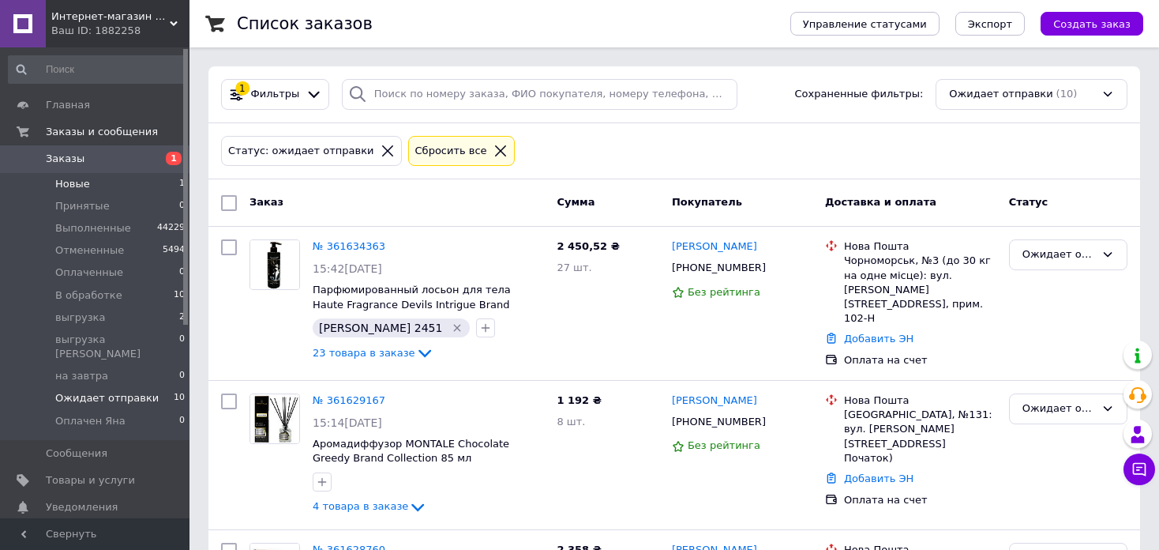
click at [128, 184] on li "Новые 1" at bounding box center [97, 184] width 194 height 22
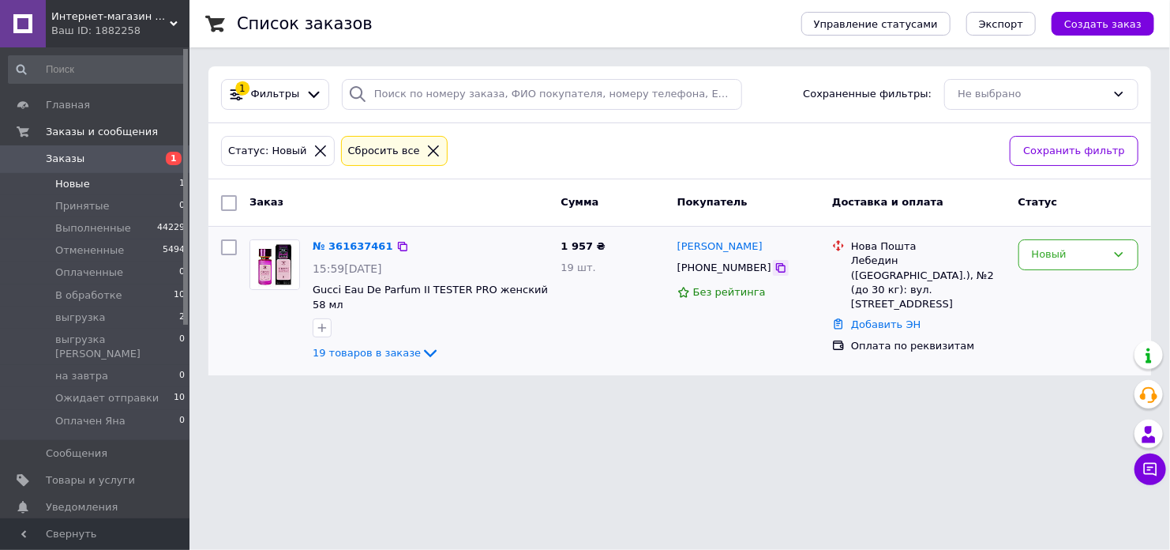
click at [776, 266] on icon at bounding box center [780, 267] width 9 height 9
click at [1084, 394] on html "Интернет-магазин элитной парфюмерии и косметики [PERSON_NAME] Parfum Ваш ID: 18…" at bounding box center [585, 197] width 1170 height 394
click at [396, 241] on icon at bounding box center [402, 246] width 13 height 13
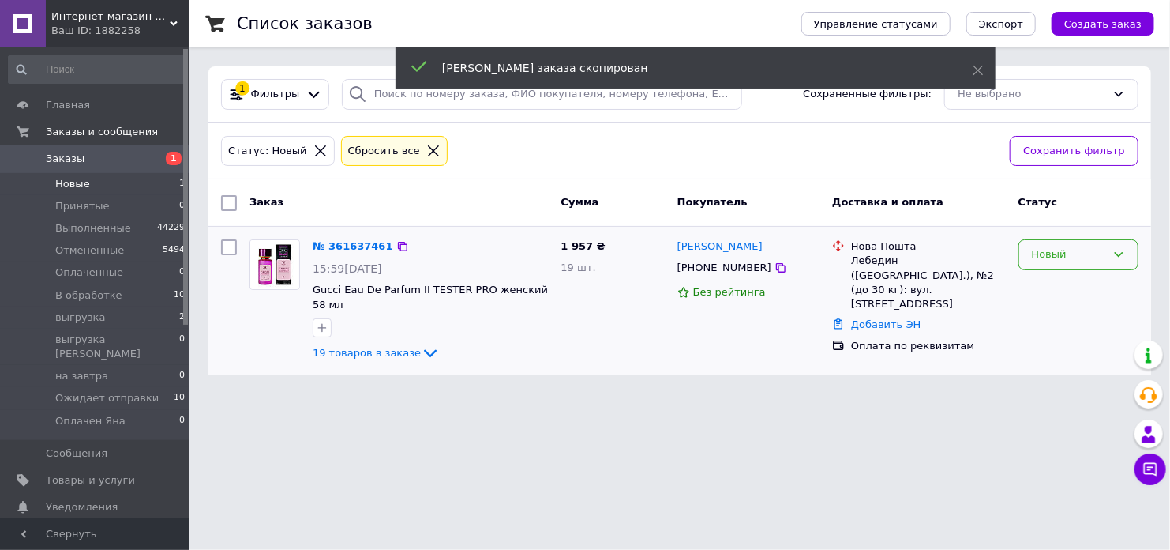
click at [1043, 258] on div "Новый" at bounding box center [1069, 254] width 74 height 17
click at [1061, 393] on li "В обработке" at bounding box center [1079, 403] width 118 height 29
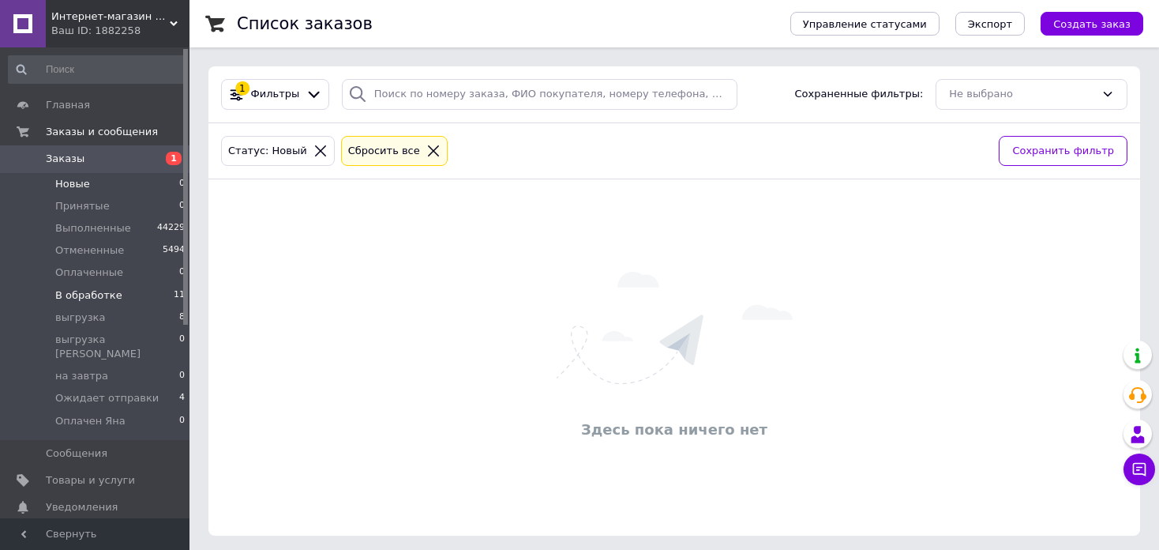
click at [128, 296] on li "В обработке 11" at bounding box center [97, 295] width 194 height 22
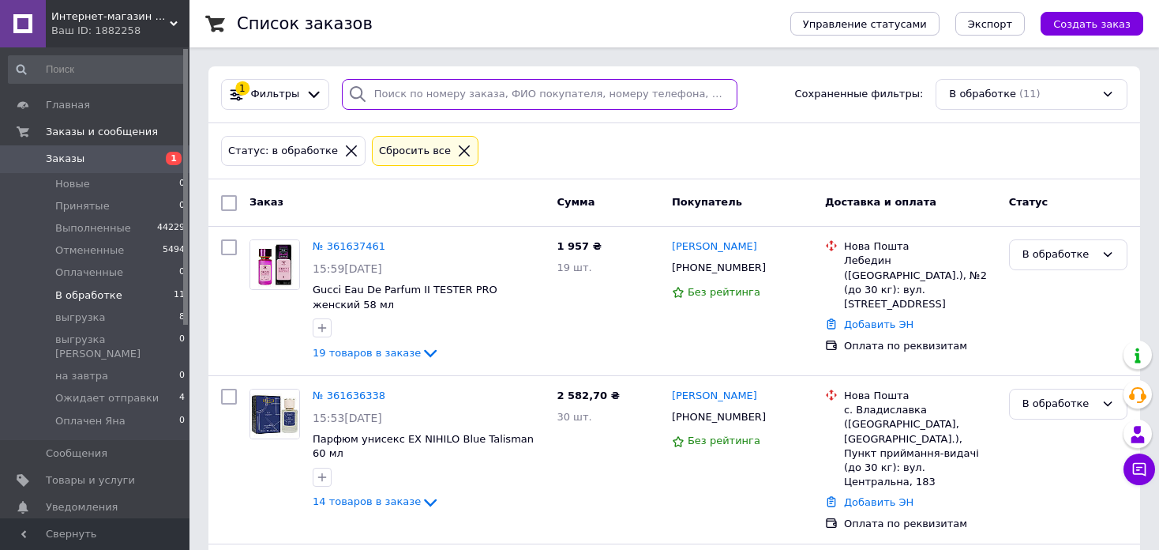
click at [435, 94] on input "search" at bounding box center [540, 94] width 396 height 31
paste input "[PHONE_NUMBER]"
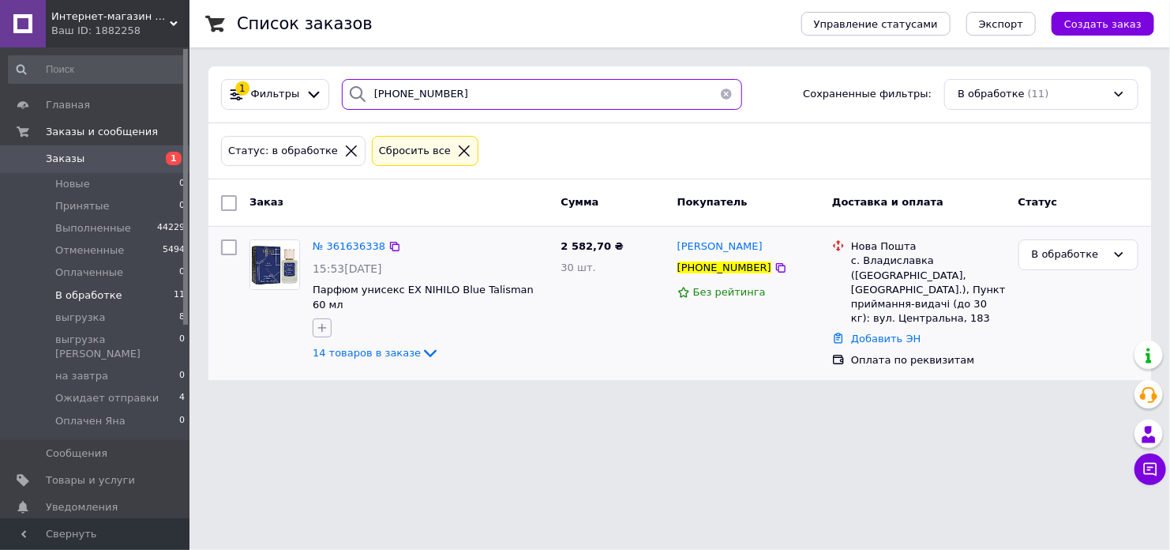
type input "[PHONE_NUMBER]"
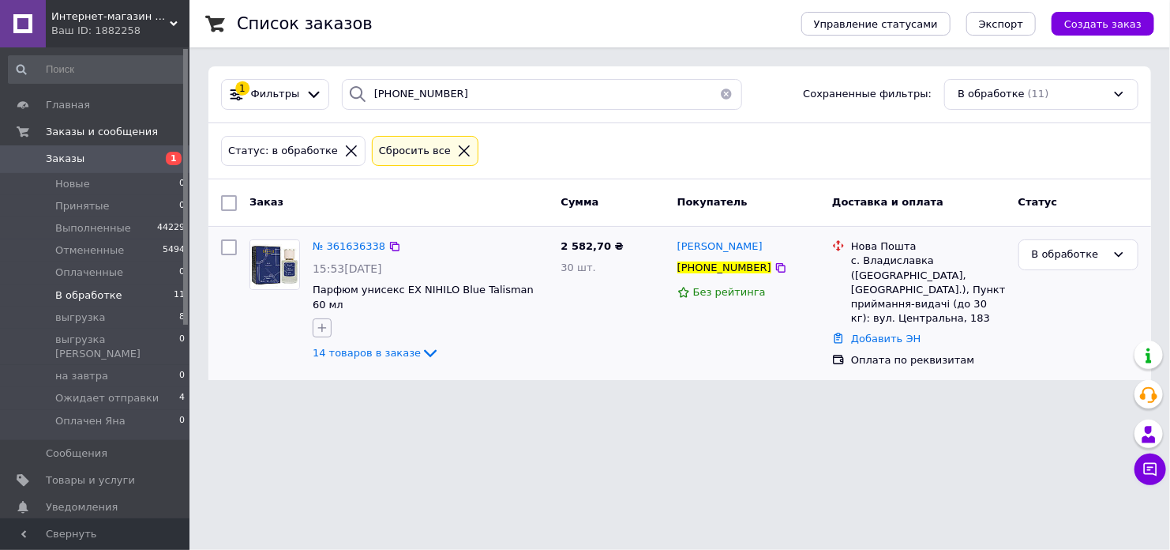
click at [321, 321] on icon "button" at bounding box center [322, 327] width 13 height 13
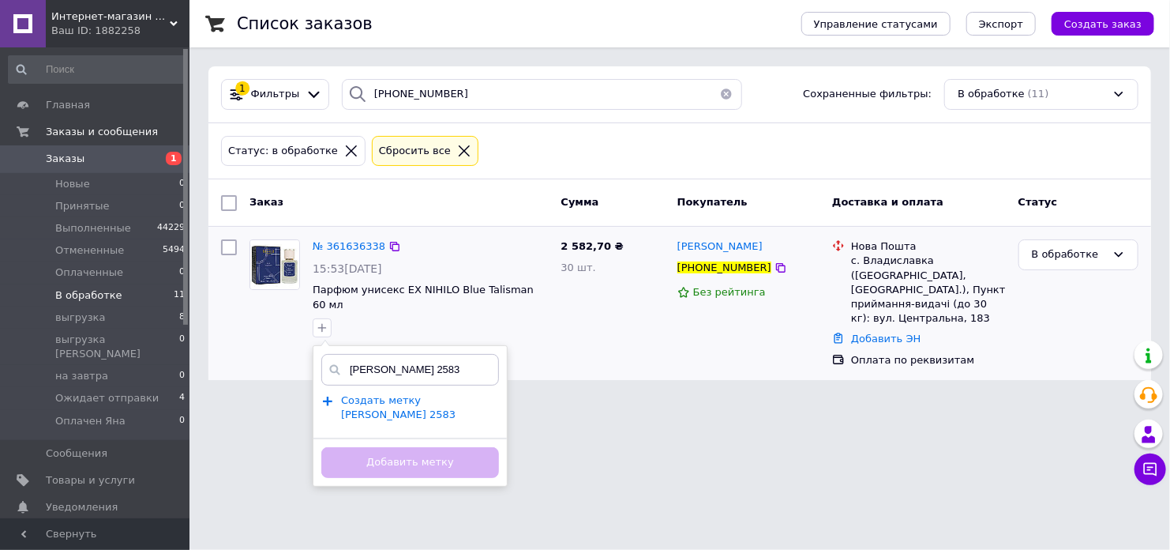
type input "[PERSON_NAME] 2583"
click at [410, 394] on span "Создать метку [PERSON_NAME] 2583" at bounding box center [398, 407] width 115 height 27
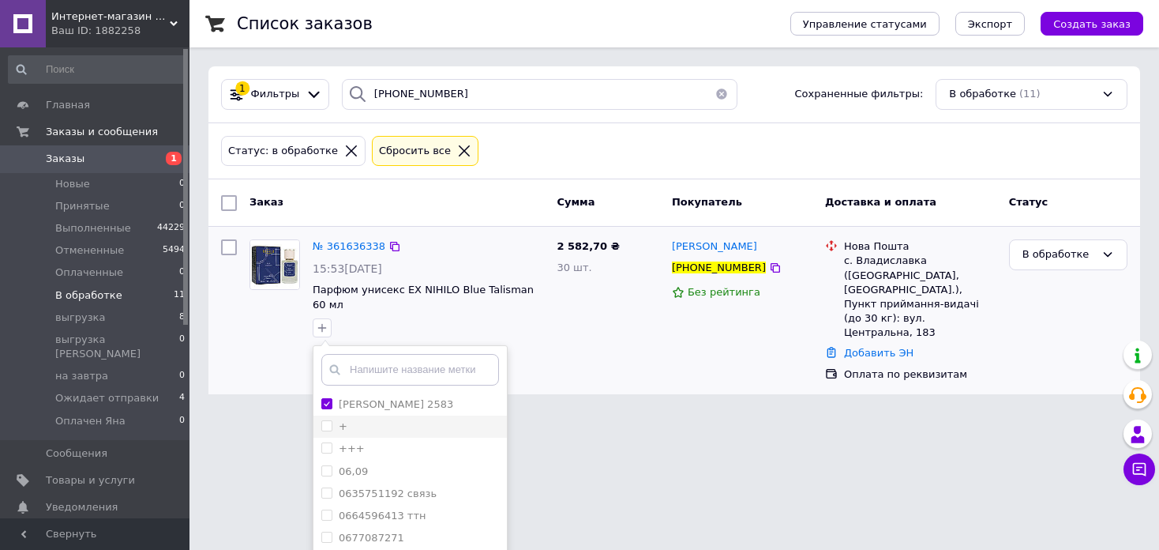
click at [325, 420] on input "+" at bounding box center [326, 425] width 10 height 10
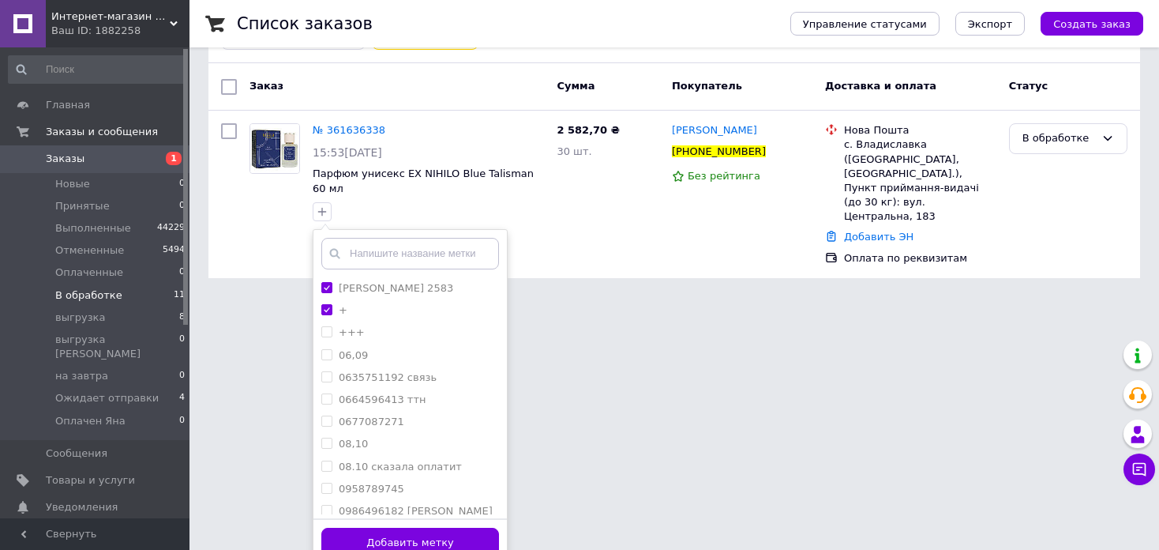
click at [474, 528] on button "Добавить метку" at bounding box center [410, 543] width 178 height 31
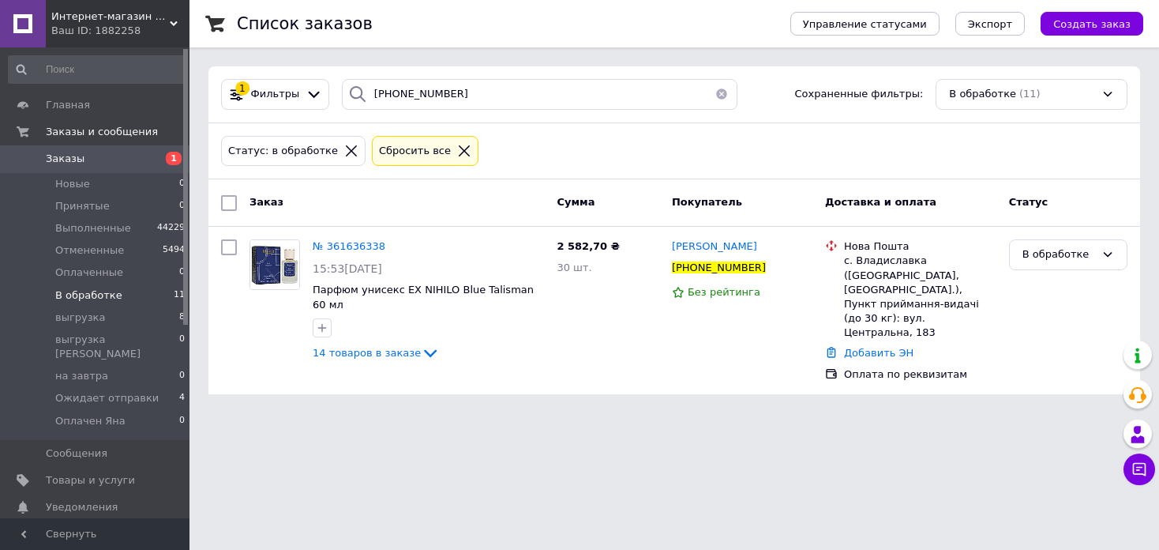
scroll to position [0, 0]
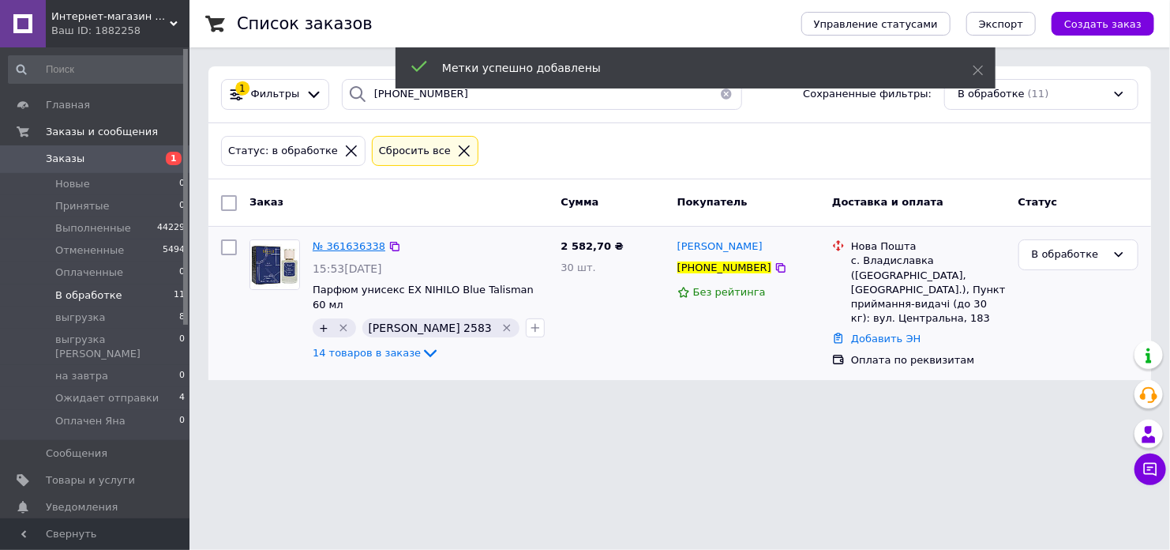
click at [341, 246] on span "№ 361636338" at bounding box center [349, 246] width 73 height 12
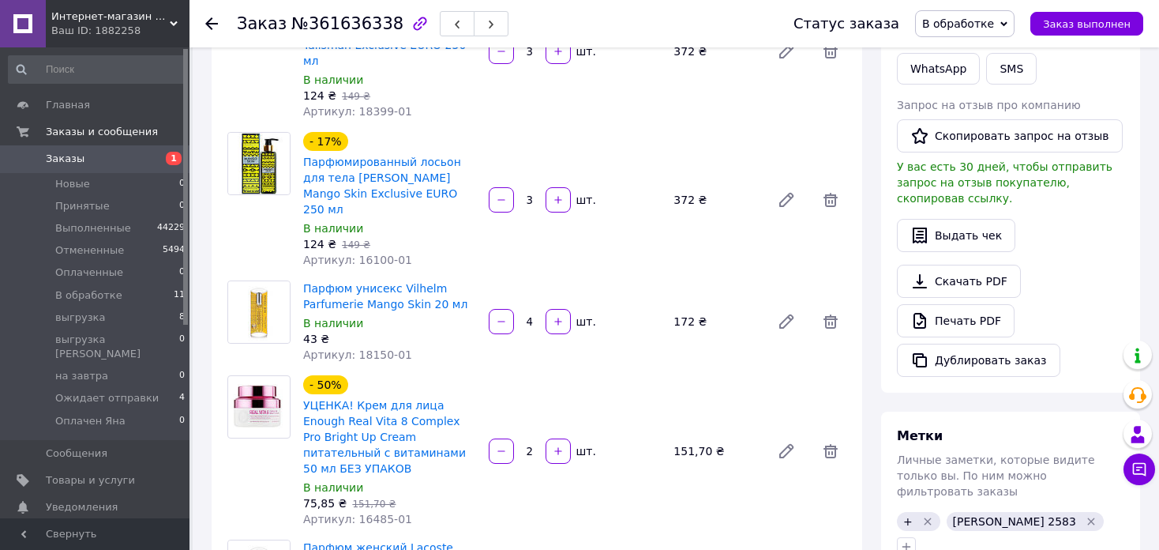
scroll to position [632, 0]
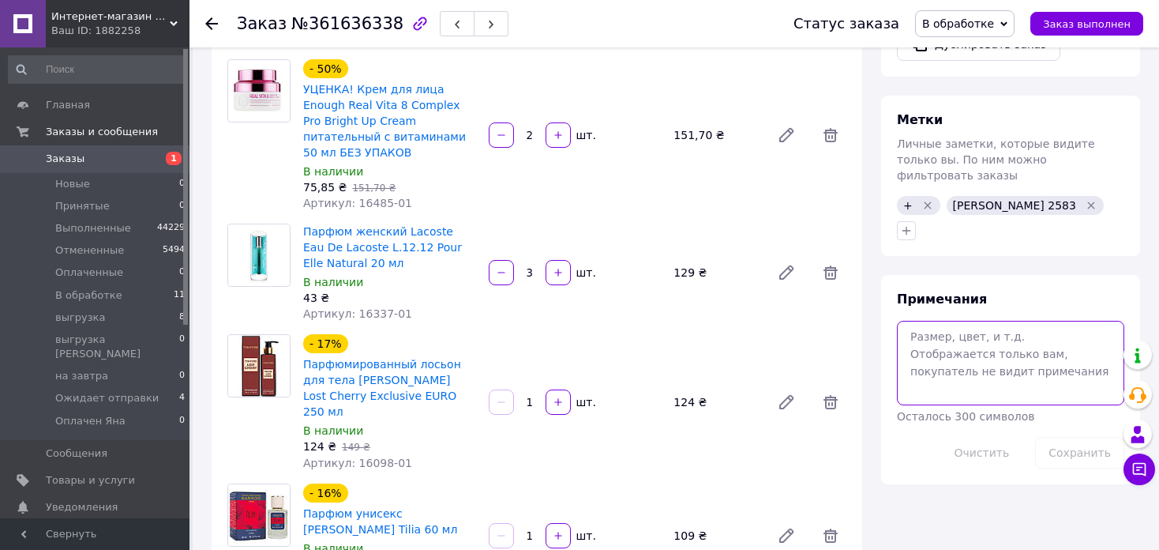
click at [992, 333] on textarea at bounding box center [1010, 363] width 227 height 84
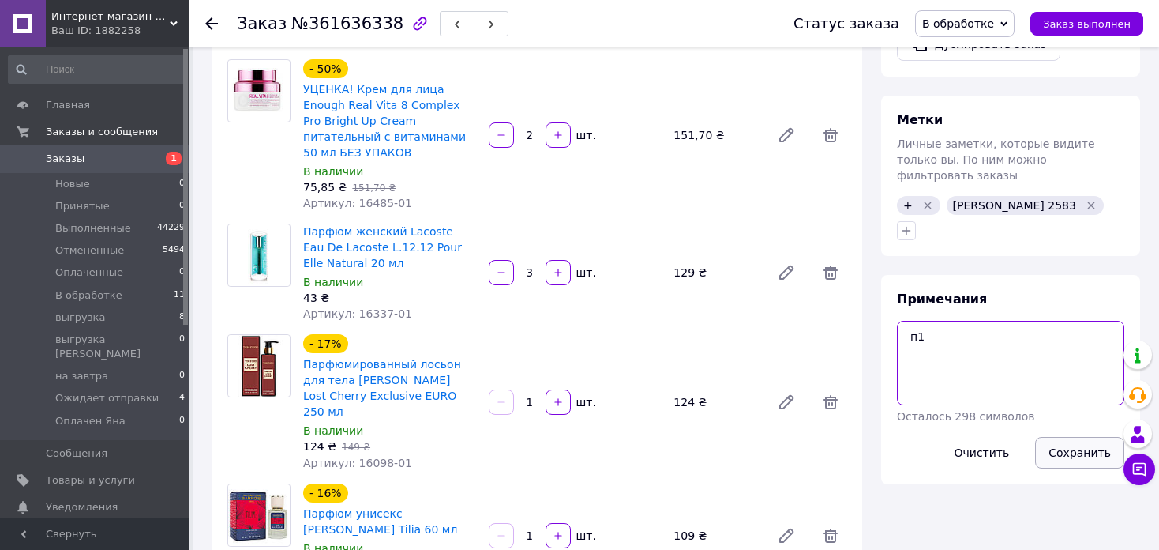
type textarea "п1"
click at [1067, 437] on button "Сохранить" at bounding box center [1079, 453] width 89 height 32
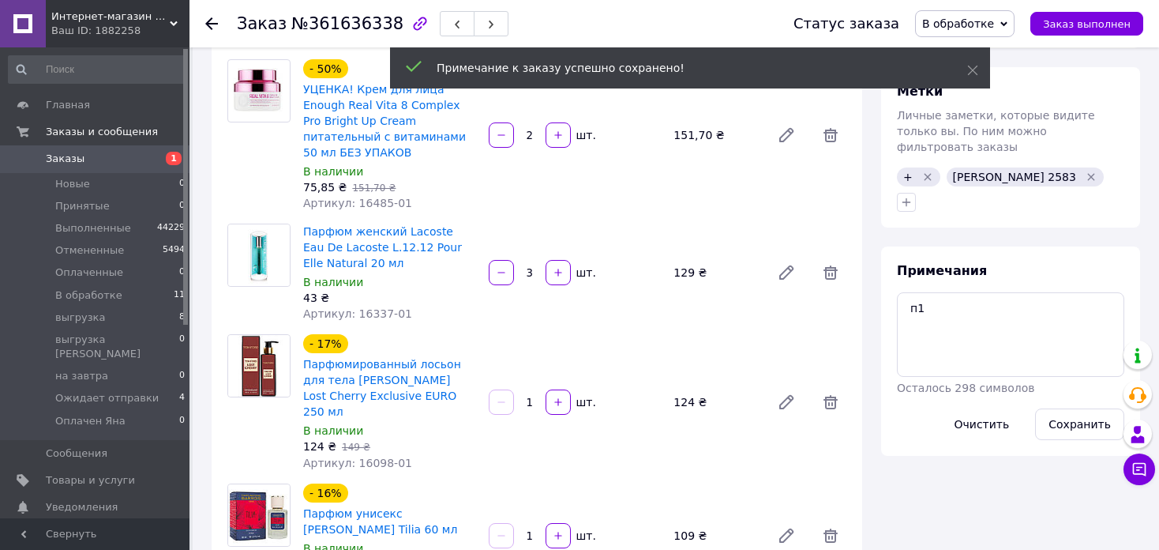
click at [991, 19] on span "В обработке" at bounding box center [958, 23] width 72 height 13
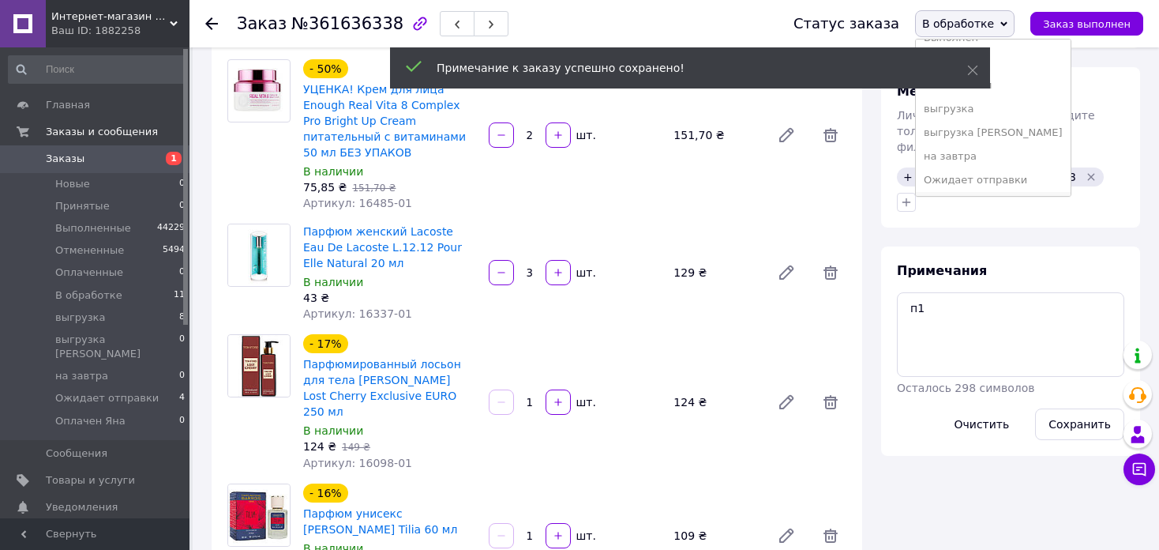
scroll to position [64, 0]
click at [1001, 180] on li "Оплачен Яна" at bounding box center [993, 181] width 155 height 24
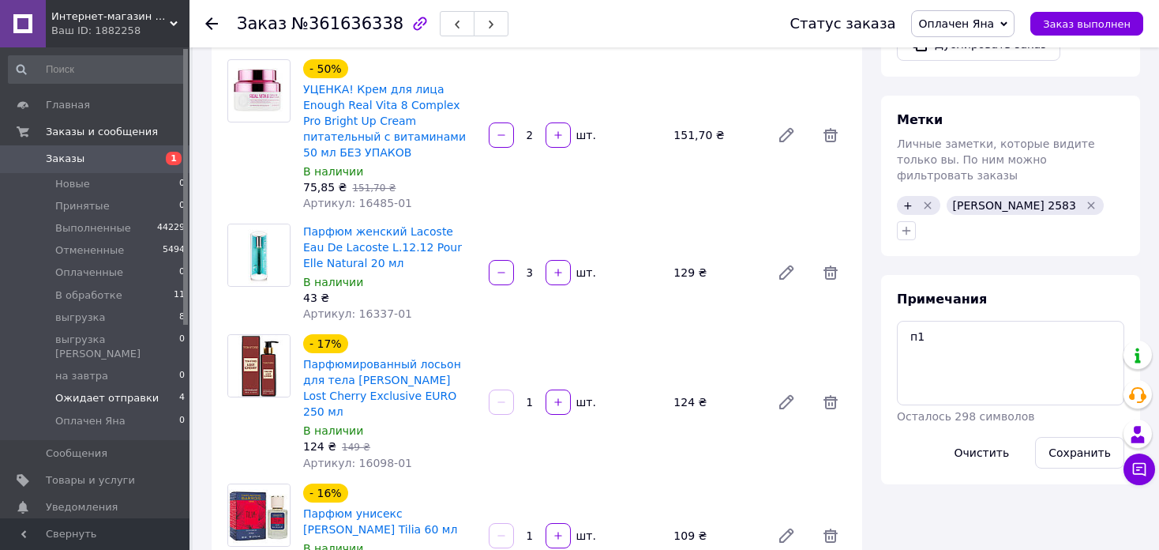
click at [133, 391] on span "Ожидает отправки" at bounding box center [106, 398] width 103 height 14
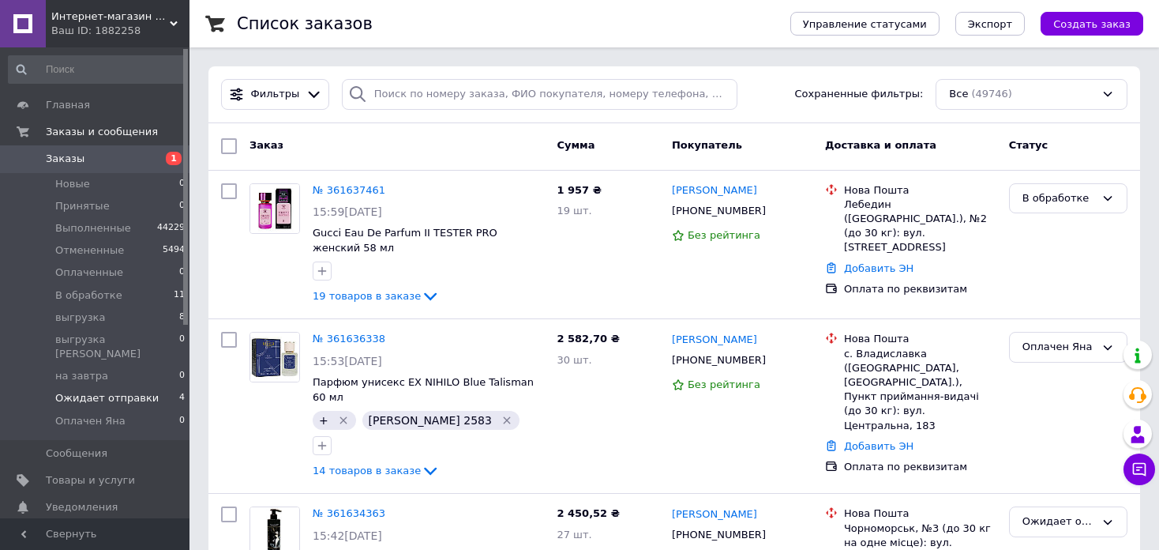
click at [133, 391] on span "Ожидает отправки" at bounding box center [106, 398] width 103 height 14
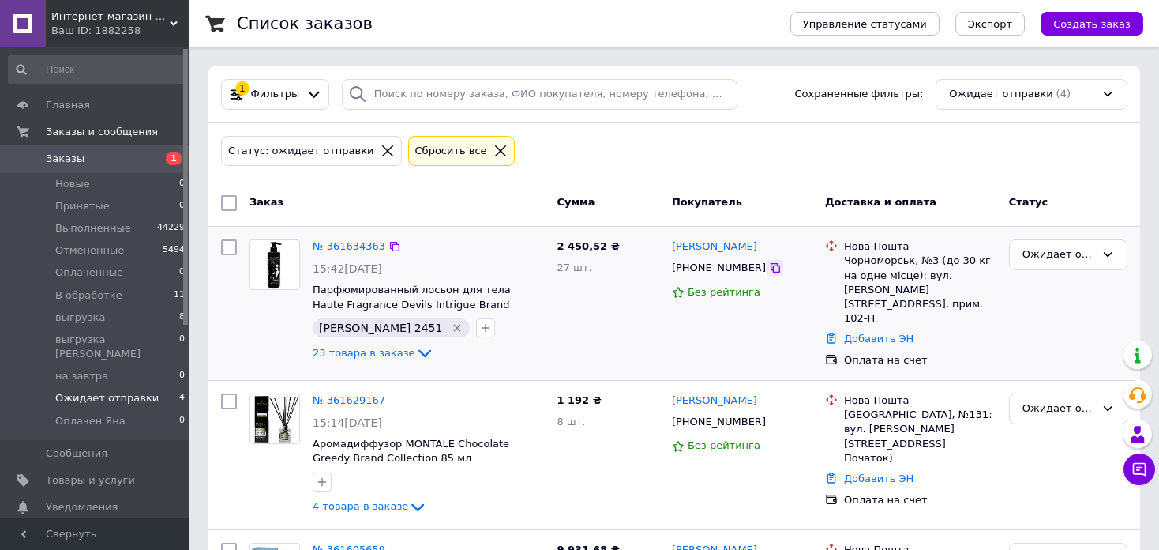
click at [769, 268] on icon at bounding box center [775, 267] width 13 height 13
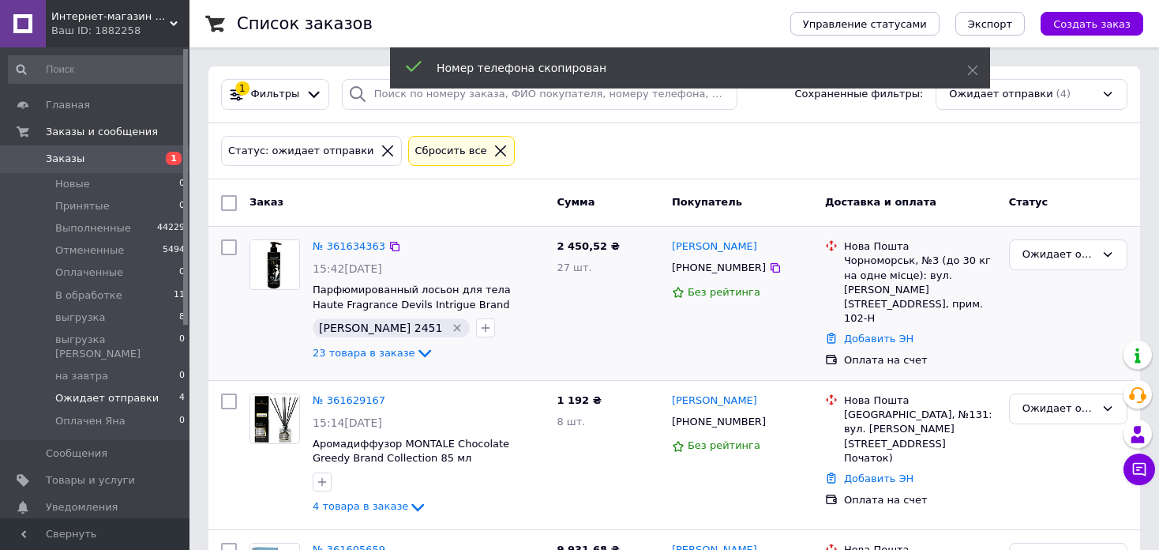
click at [451, 325] on icon "Удалить метку" at bounding box center [457, 327] width 13 height 13
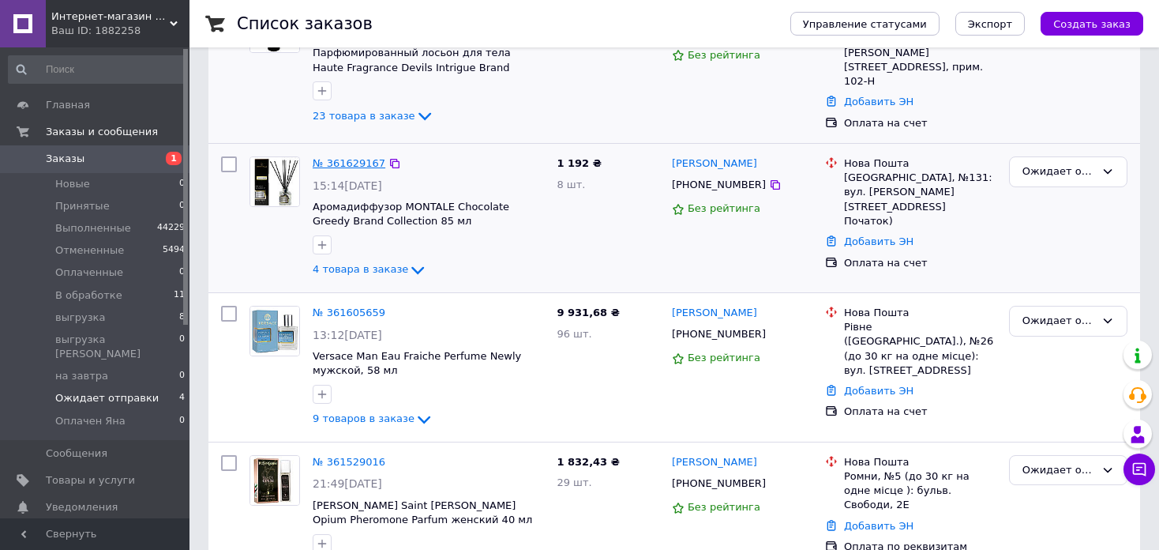
click at [349, 158] on link "№ 361629167" at bounding box center [349, 163] width 73 height 12
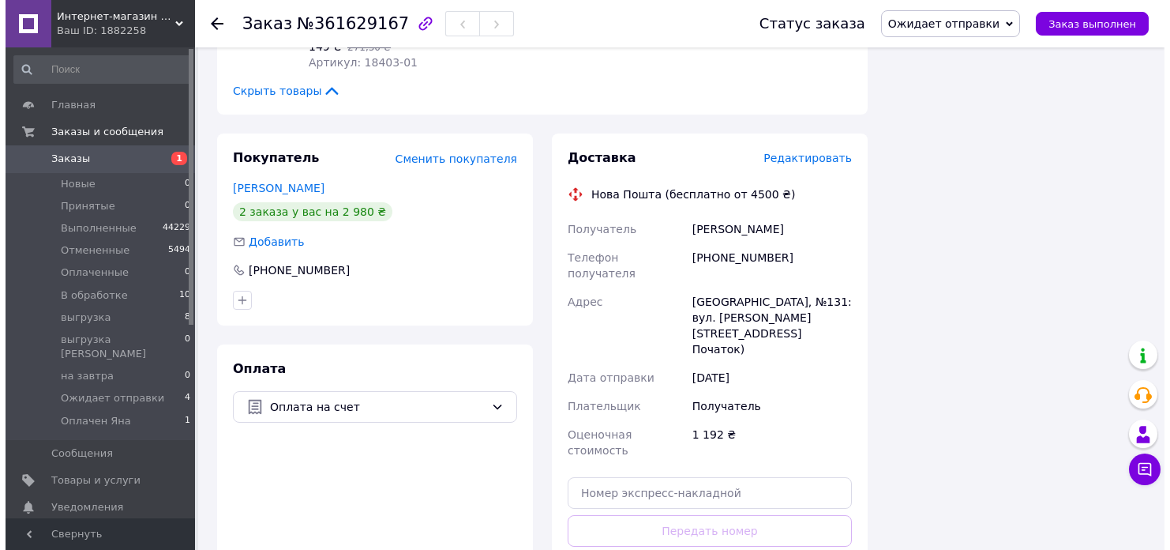
scroll to position [689, 0]
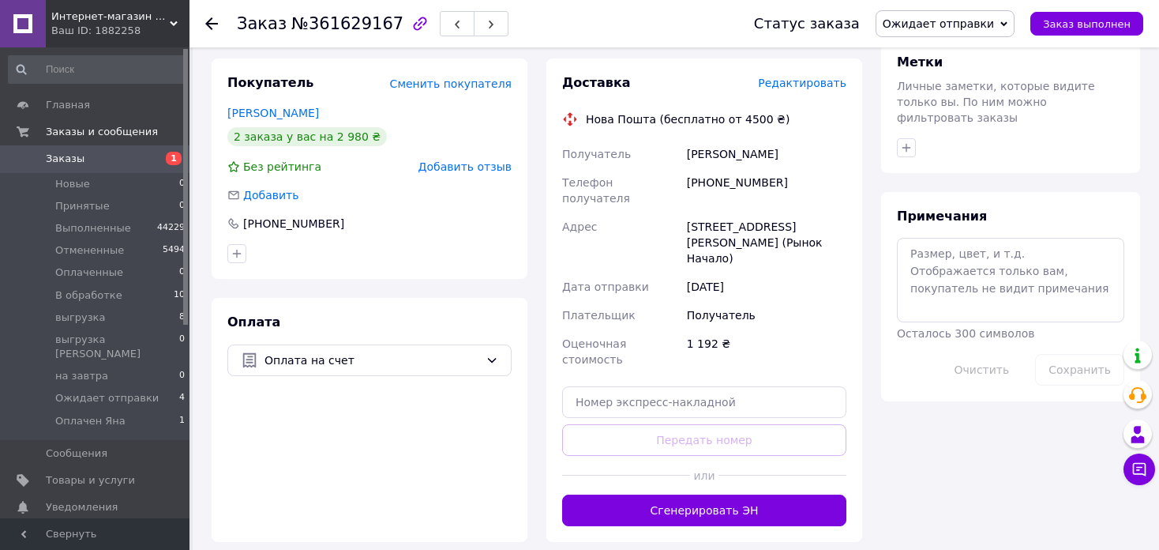
click at [814, 77] on span "Редактировать" at bounding box center [802, 83] width 88 height 13
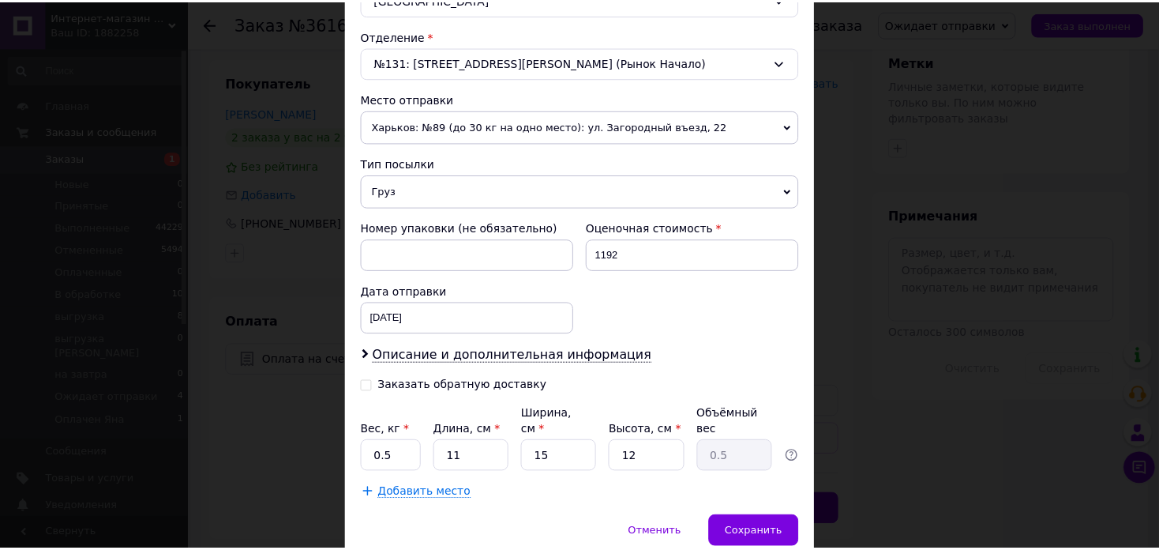
scroll to position [523, 0]
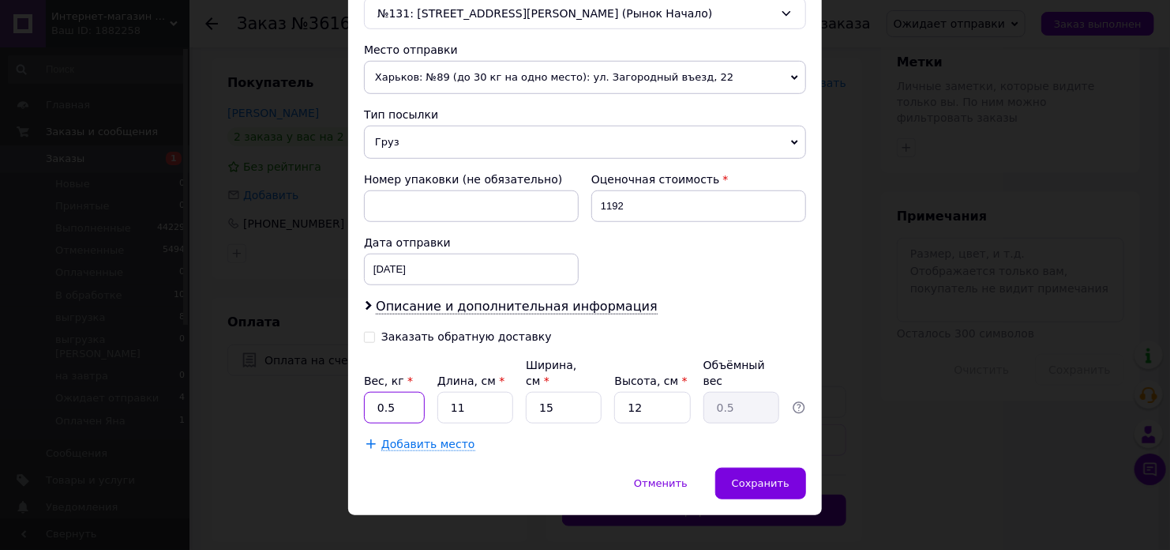
click at [393, 392] on input "0.5" at bounding box center [394, 408] width 61 height 32
type input "3"
type input "2"
type input "0.1"
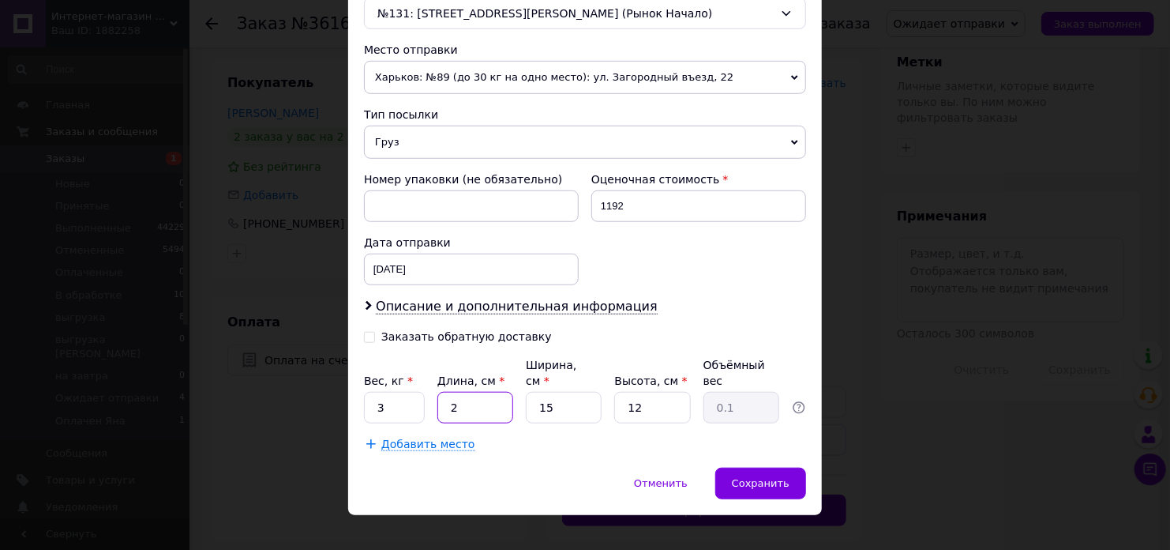
type input "26"
type input "1.17"
type input "26"
type input "1"
type input "0.1"
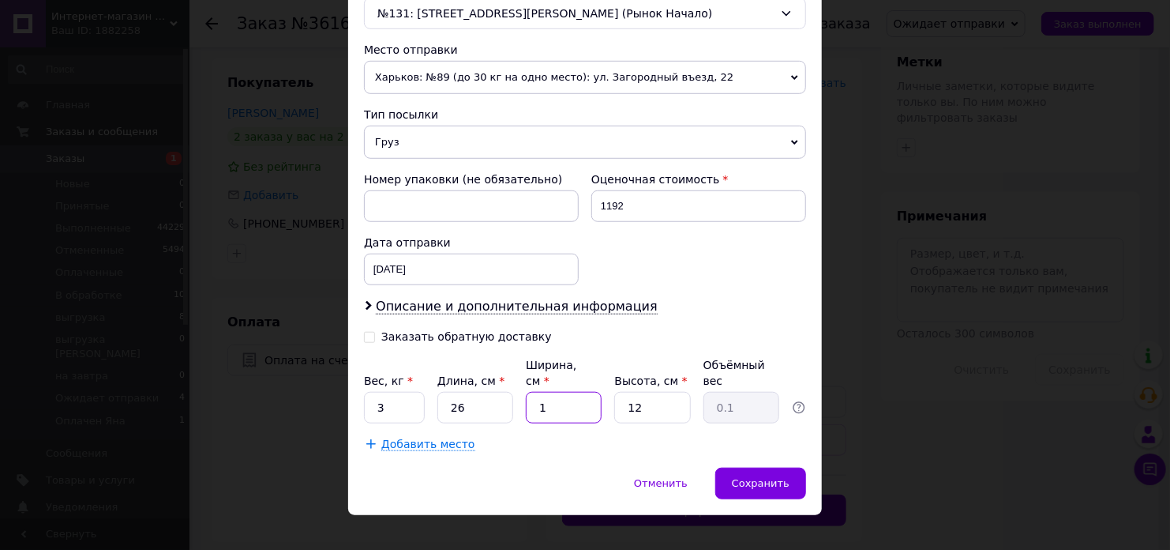
type input "18"
type input "1.4"
type input "18"
type input "1"
type input "0.12"
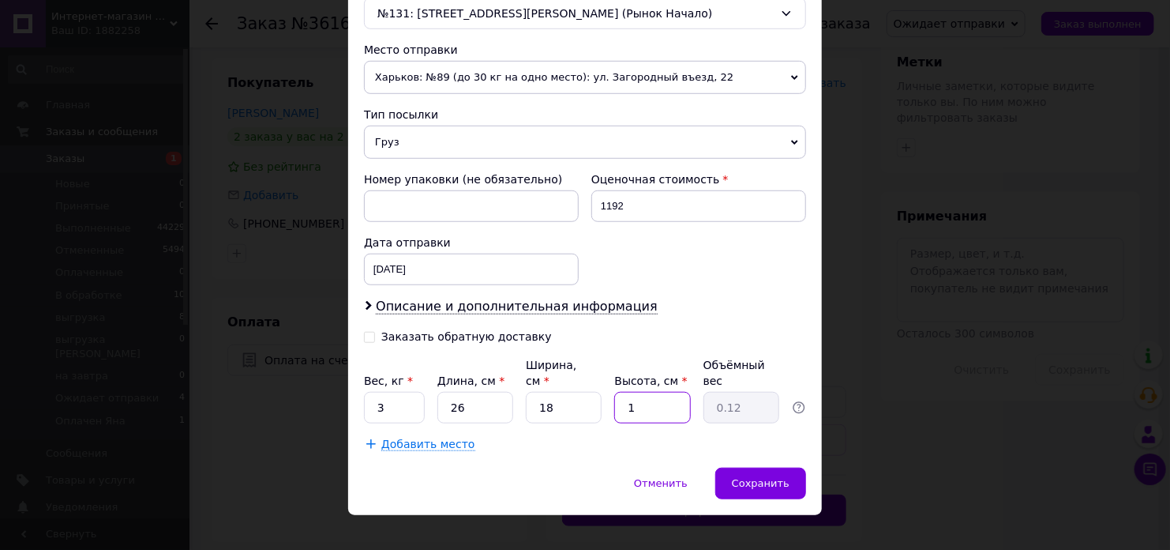
type input "13"
type input "1.52"
type input "13"
click at [776, 477] on span "Сохранить" at bounding box center [761, 483] width 58 height 12
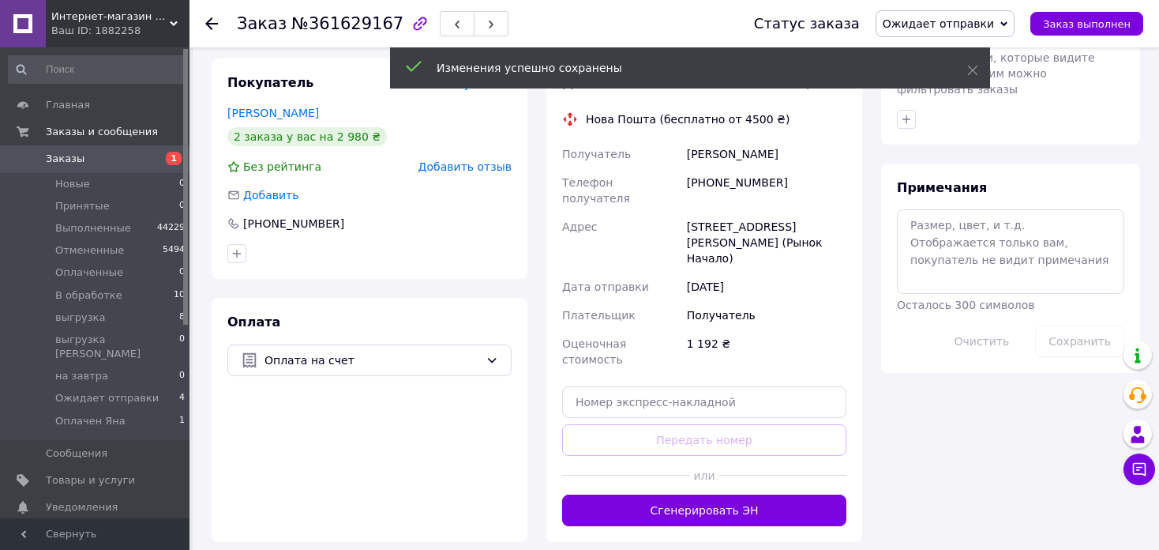
click at [795, 494] on button "Сгенерировать ЭН" at bounding box center [704, 510] width 284 height 32
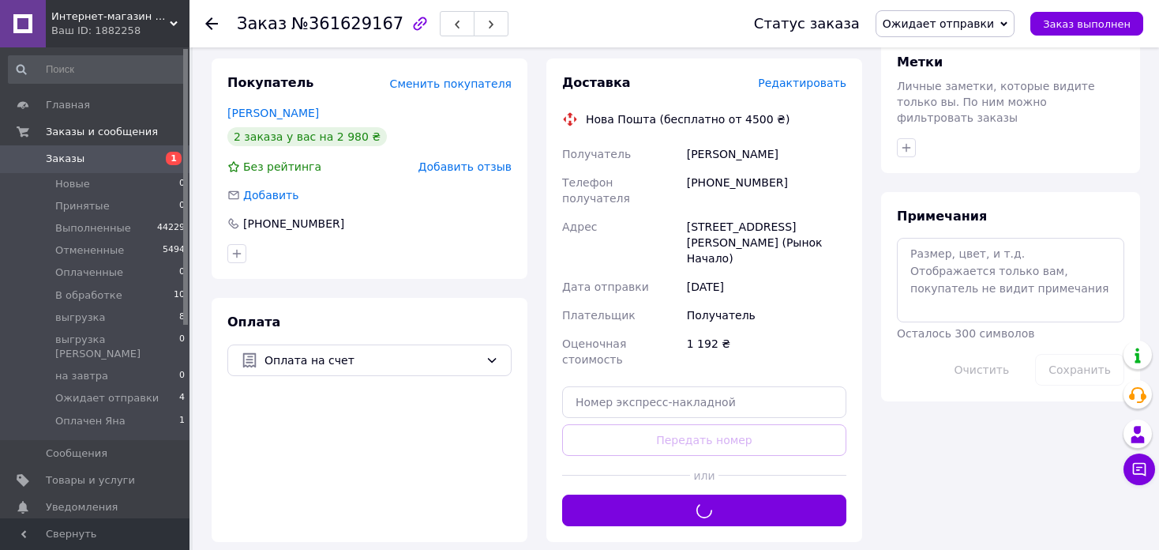
drag, startPoint x: 974, startPoint y: 19, endPoint x: 975, endPoint y: 40, distance: 21.3
click at [975, 19] on span "Ожидает отправки" at bounding box center [938, 23] width 111 height 13
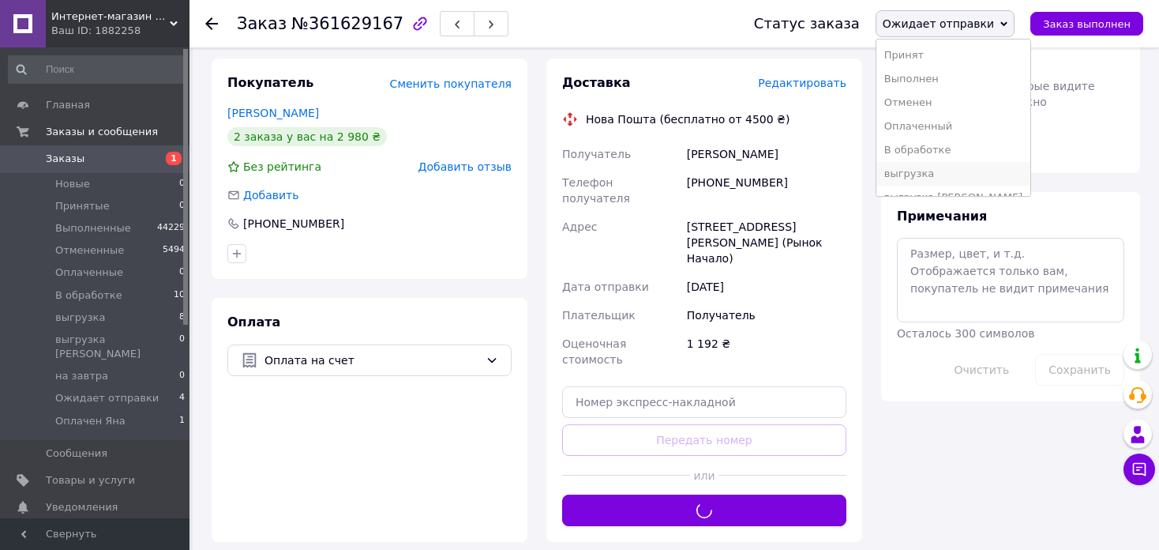
click at [978, 164] on li "выгрузка" at bounding box center [954, 174] width 155 height 24
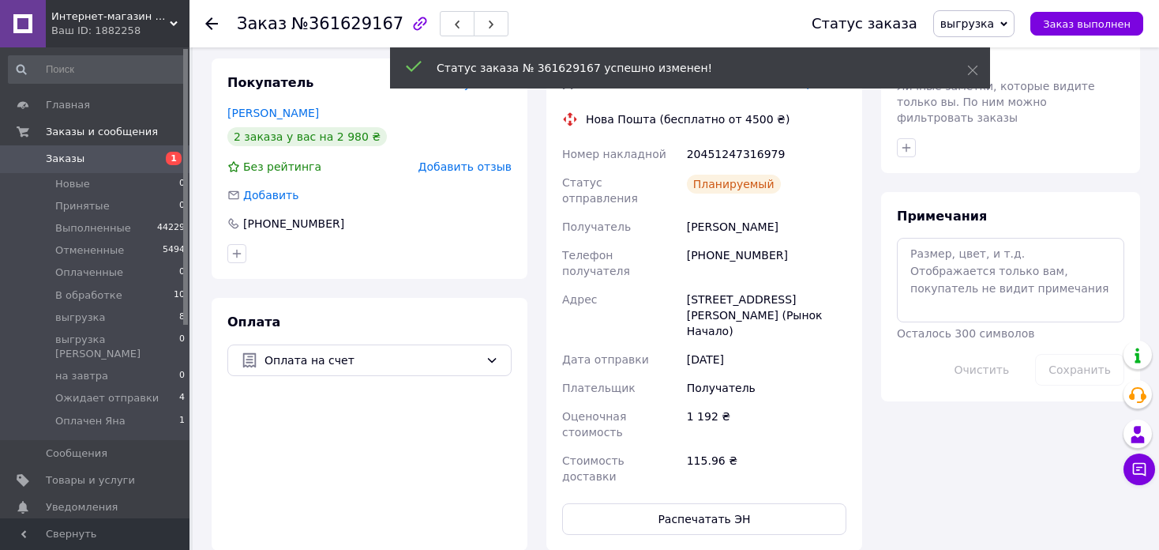
click at [210, 21] on icon at bounding box center [211, 23] width 13 height 13
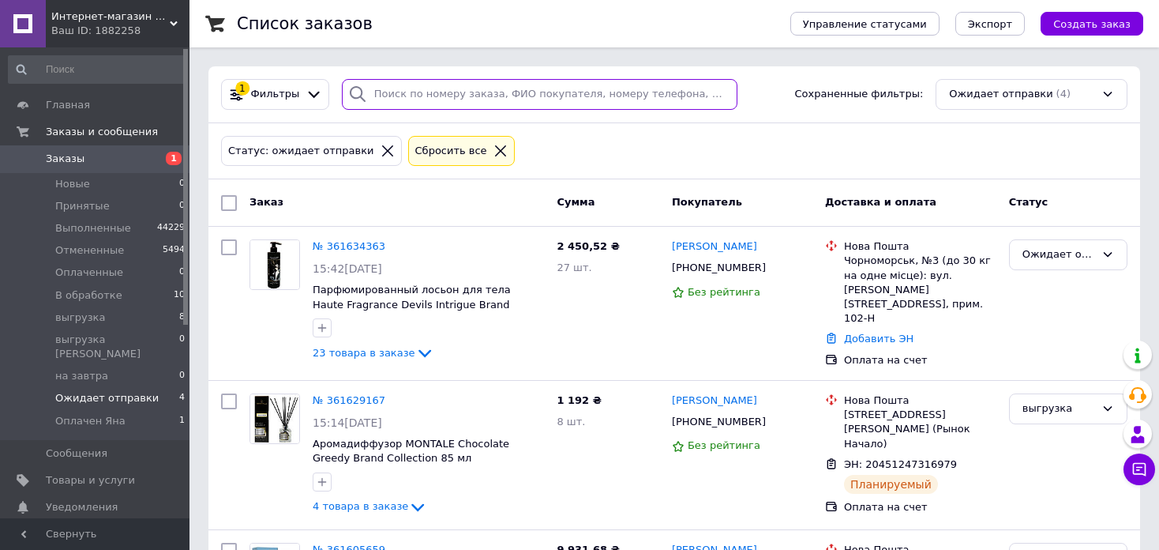
click at [394, 90] on input "search" at bounding box center [540, 94] width 396 height 31
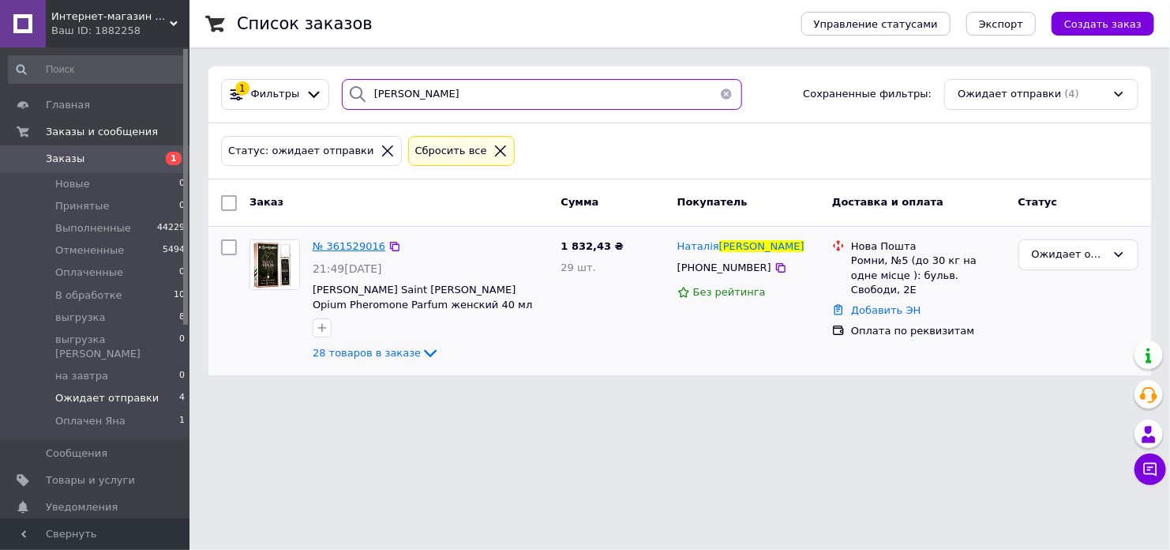
type input "кива"
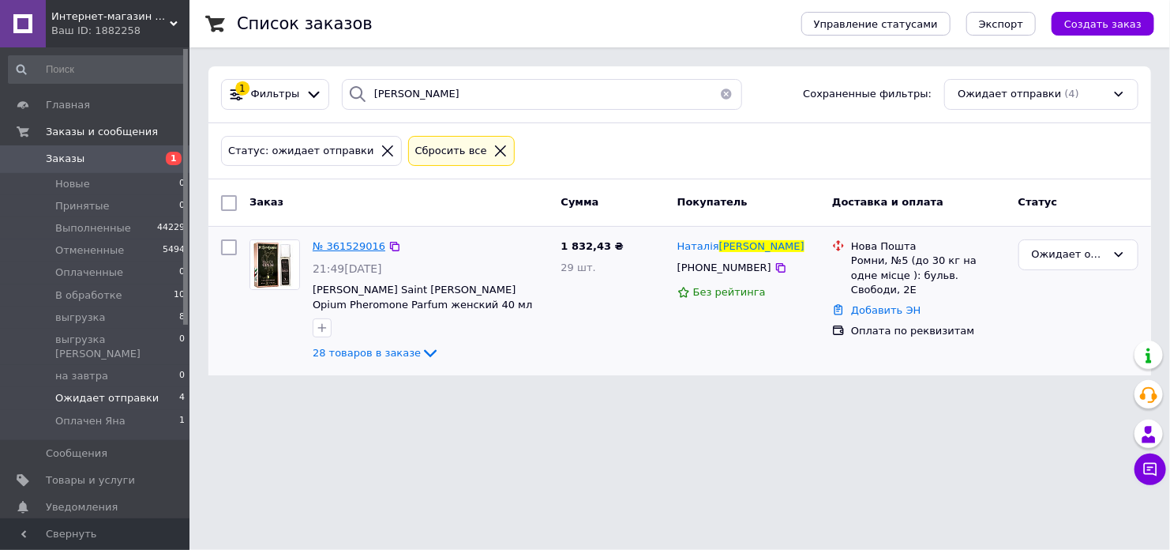
click at [344, 246] on span "№ 361529016" at bounding box center [349, 246] width 73 height 12
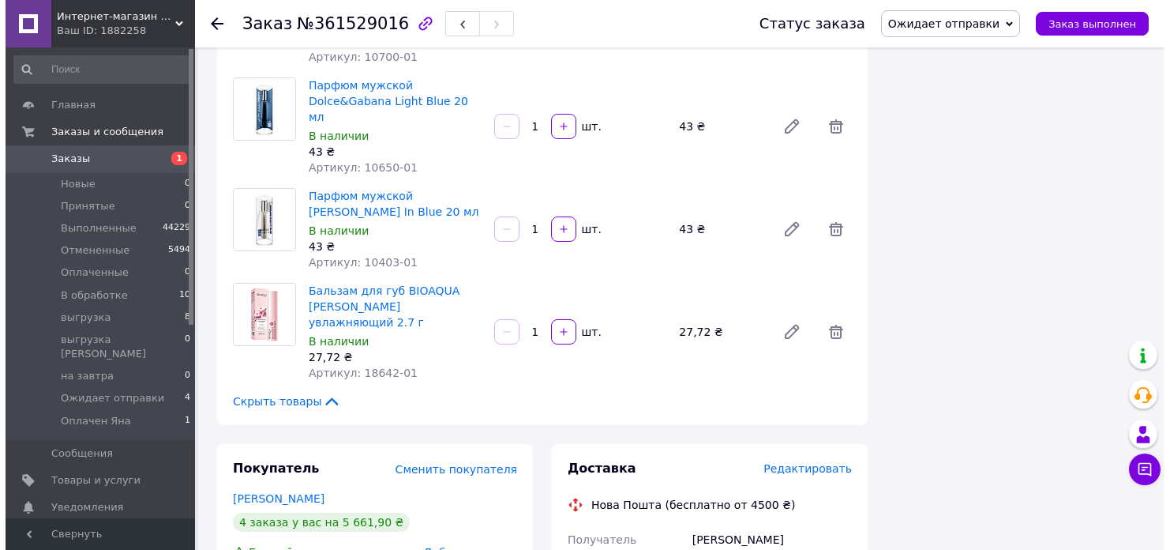
scroll to position [3185, 0]
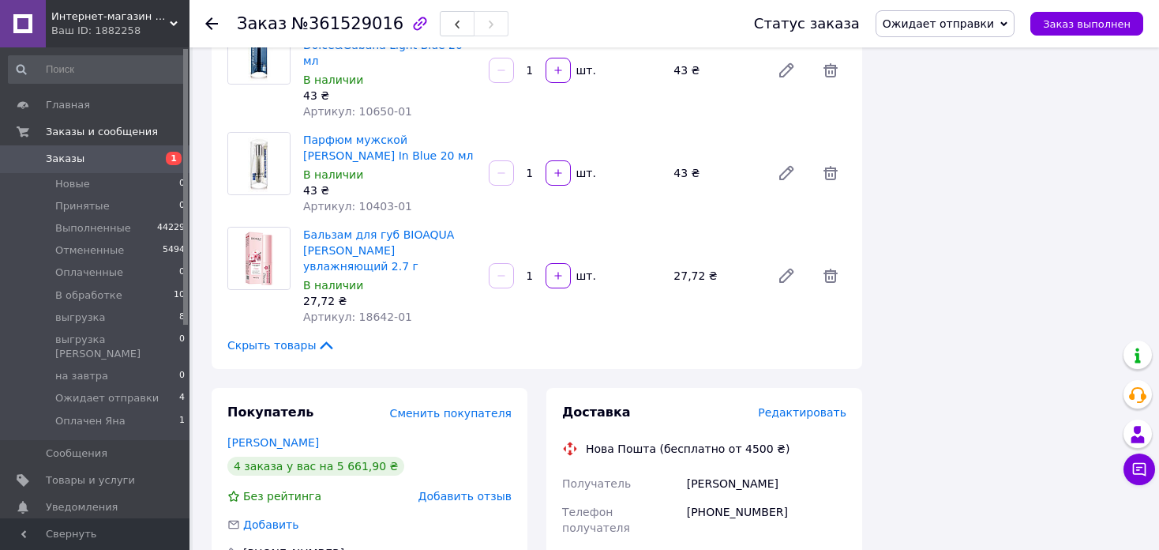
click at [804, 406] on span "Редактировать" at bounding box center [802, 412] width 88 height 13
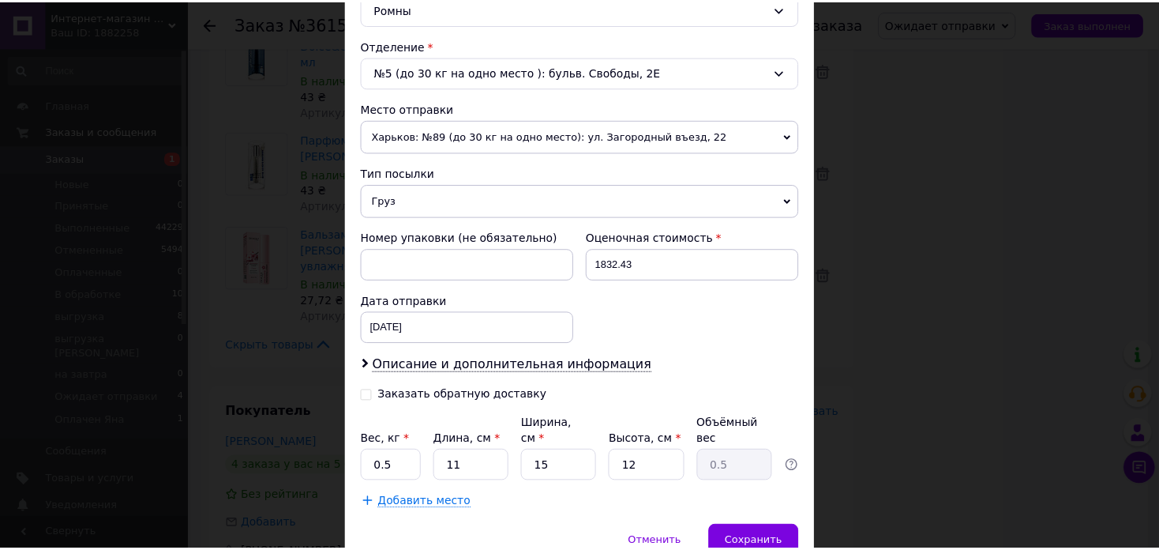
scroll to position [523, 0]
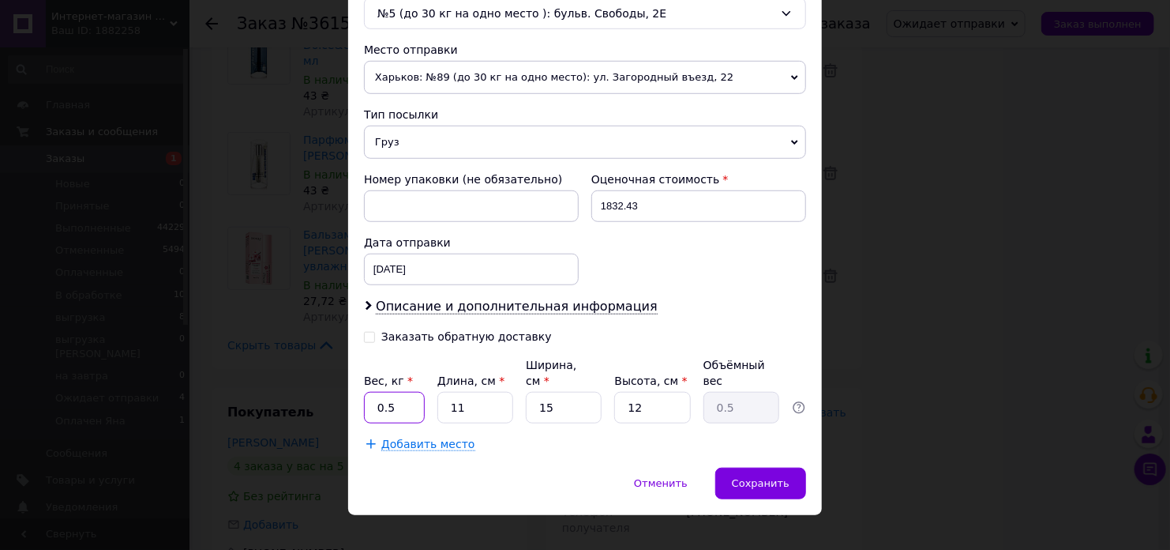
click at [385, 392] on input "0.5" at bounding box center [394, 408] width 61 height 32
type input "3.1"
type input "3"
type input "0.14"
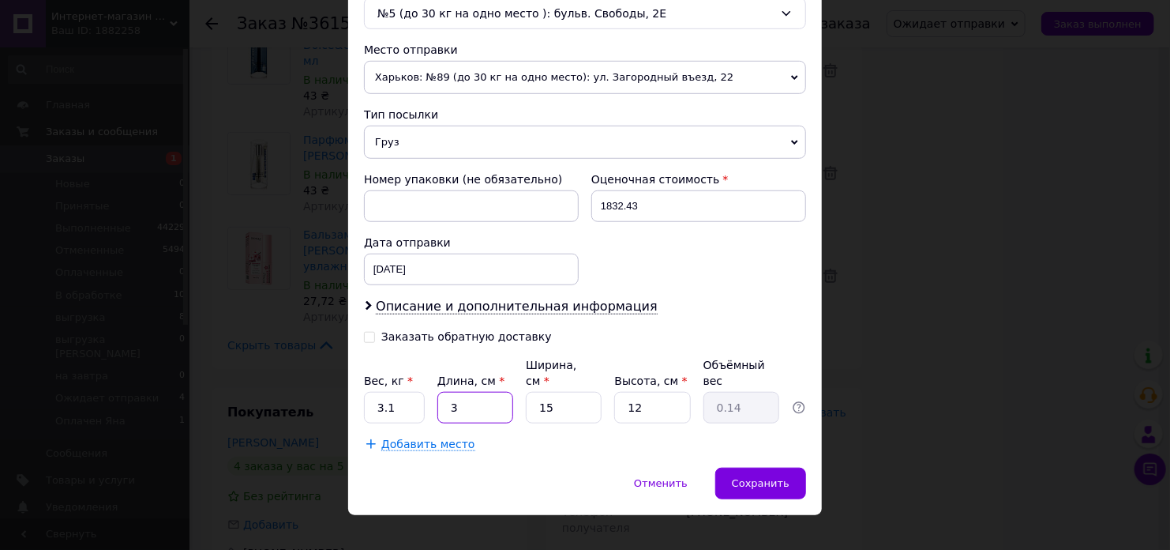
type input "32"
type input "1.44"
type input "32"
type input "1"
type input "0.1"
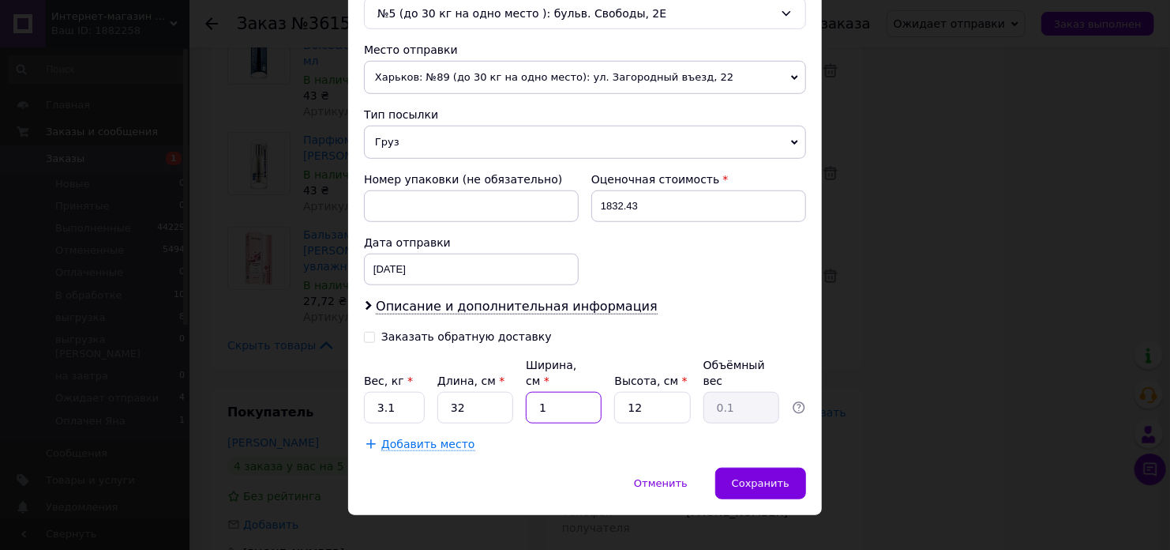
type input "18"
type input "1.73"
type input "18"
type input "1"
type input "0.14"
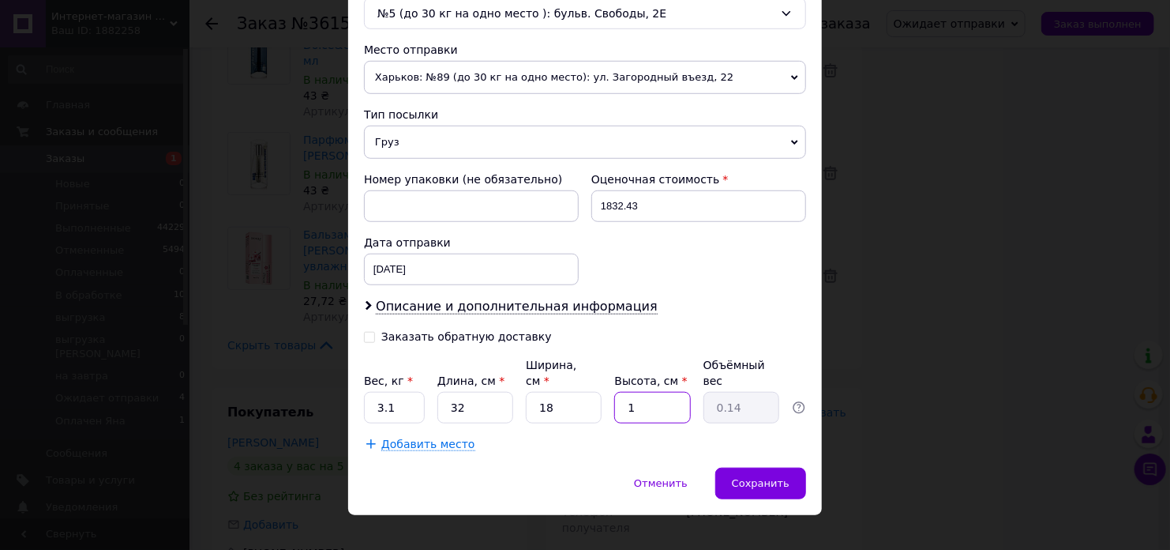
type input "14"
type input "2.02"
type input "14"
click at [772, 477] on span "Сохранить" at bounding box center [761, 483] width 58 height 12
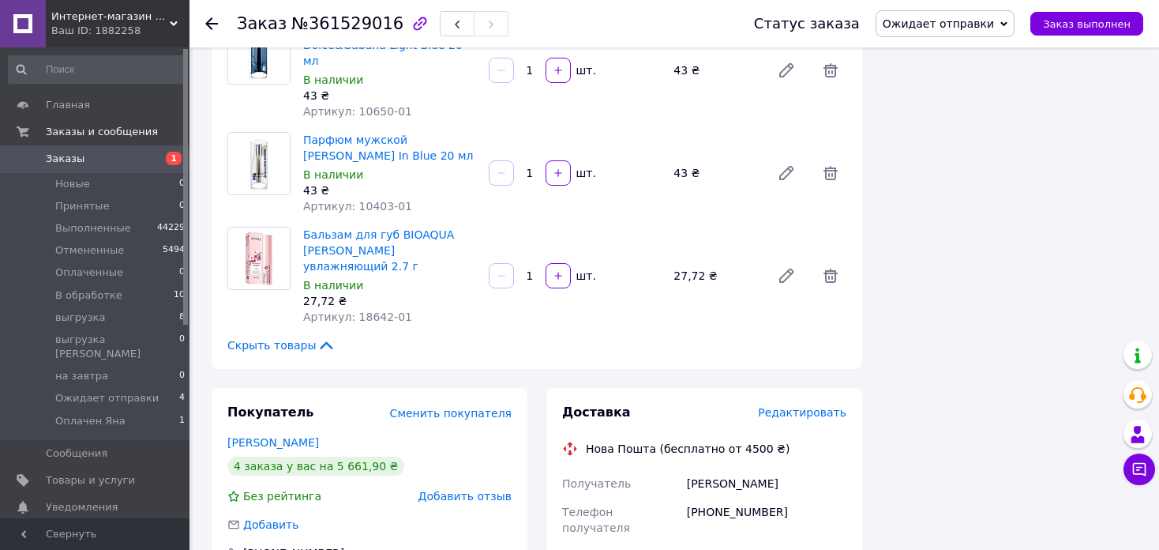
click at [988, 18] on span "Ожидает отправки" at bounding box center [938, 23] width 111 height 13
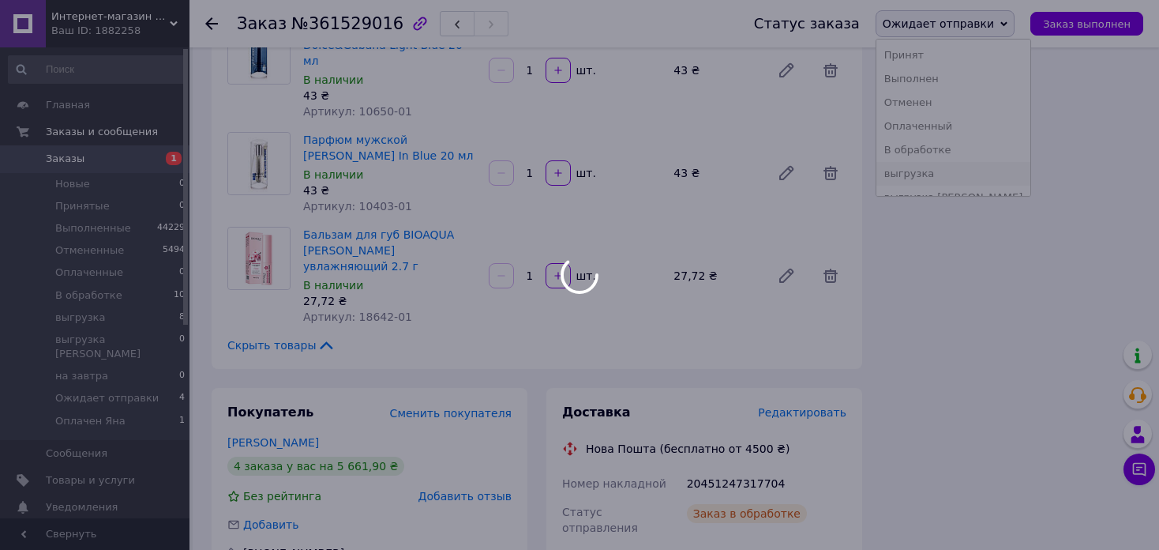
click at [972, 173] on li "выгрузка" at bounding box center [954, 174] width 155 height 24
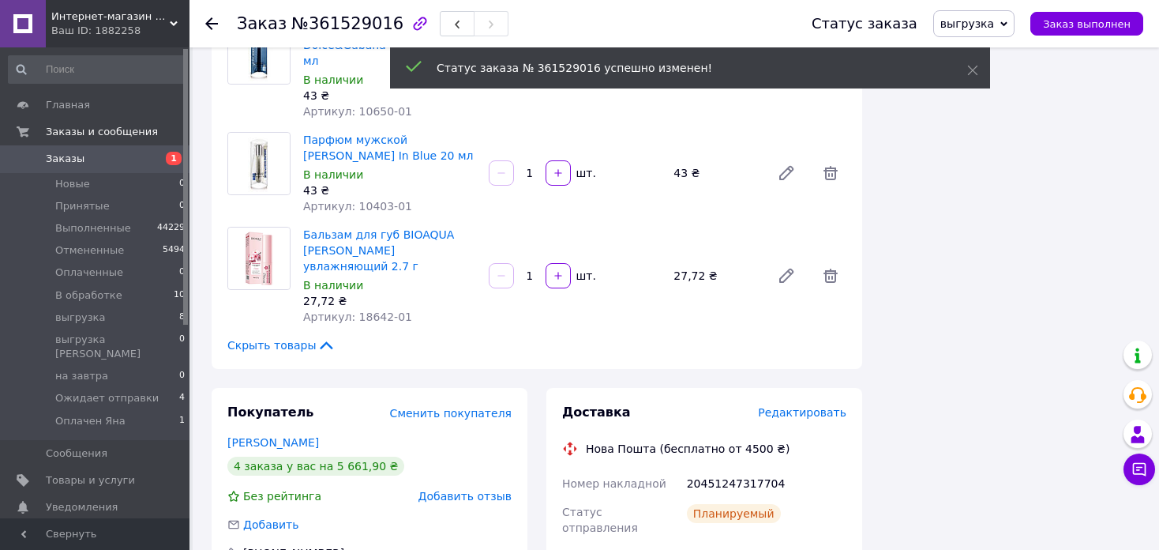
click at [213, 26] on icon at bounding box center [211, 23] width 13 height 13
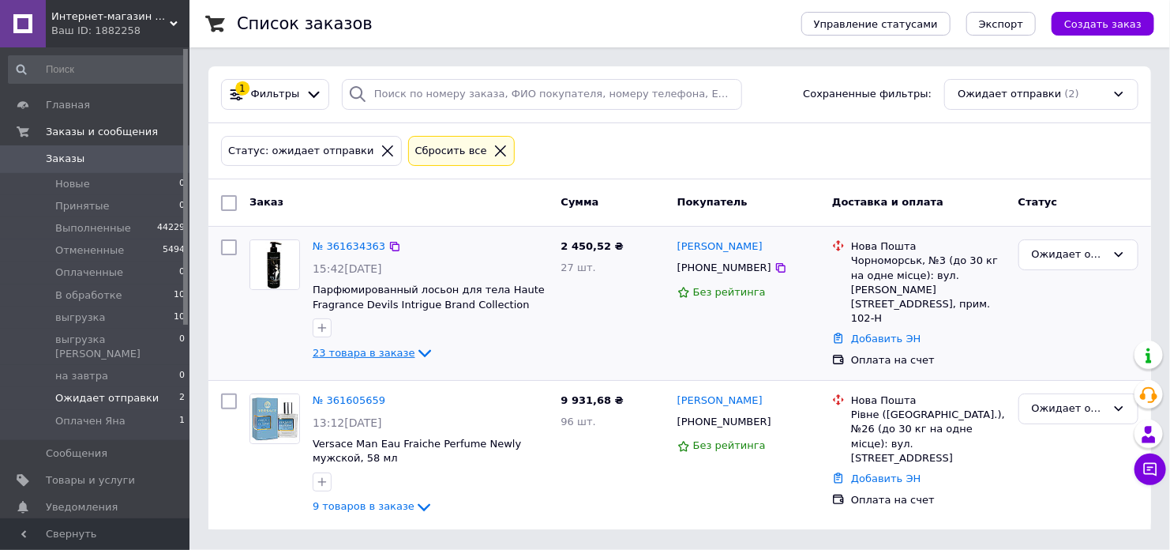
click at [360, 355] on span "23 товара в заказе" at bounding box center [364, 353] width 103 height 12
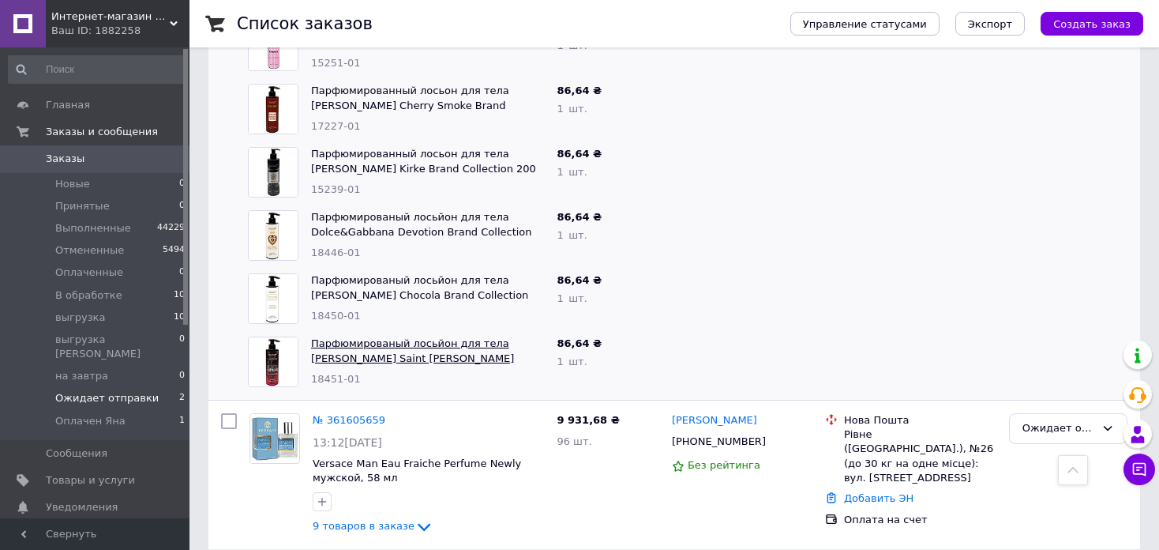
scroll to position [1445, 0]
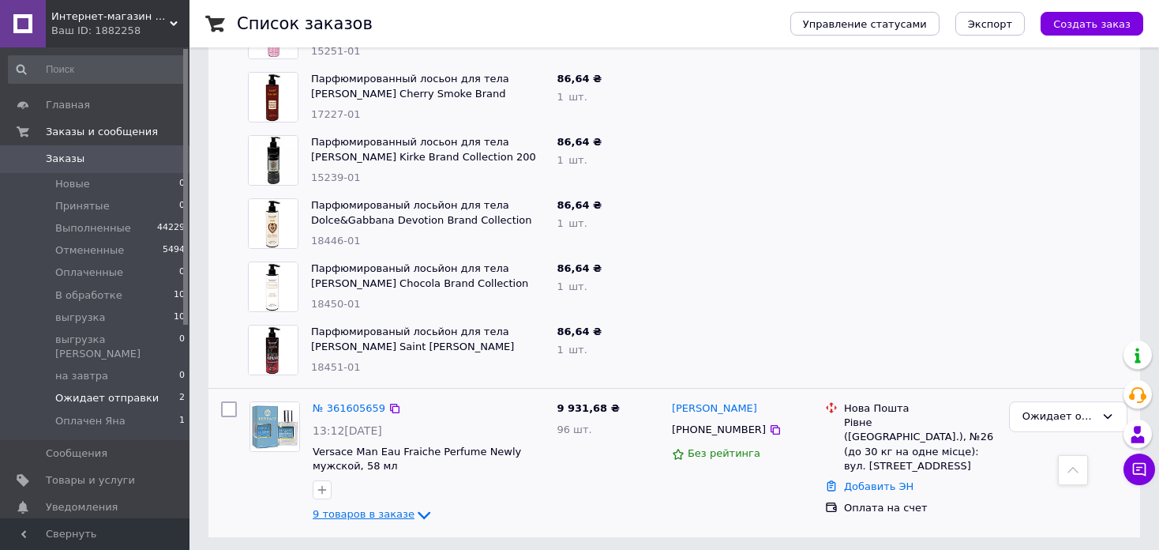
click at [378, 509] on span "9 товаров в заказе" at bounding box center [364, 515] width 102 height 12
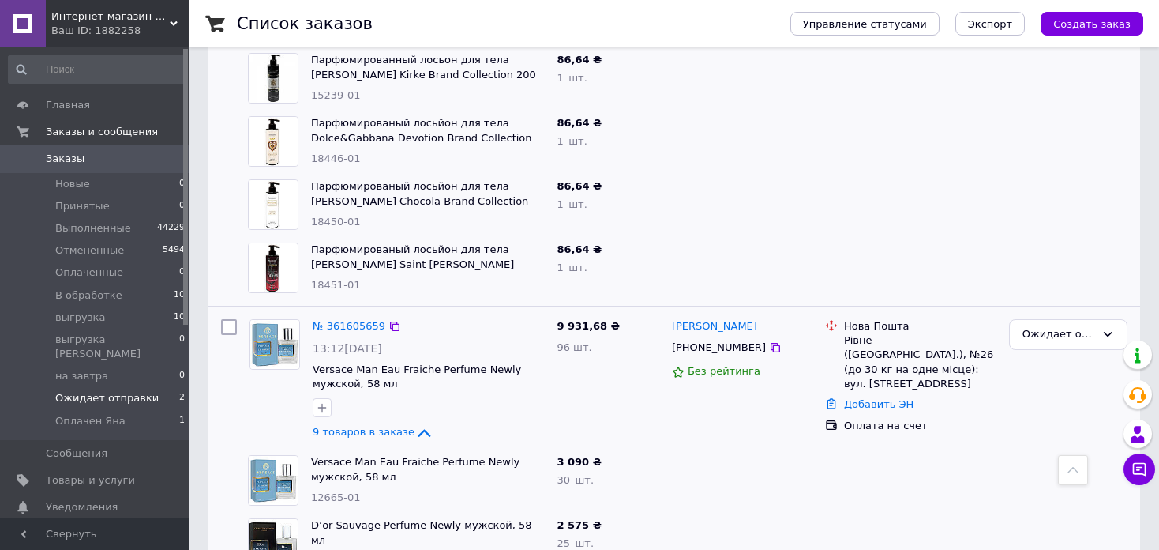
scroll to position [1524, 0]
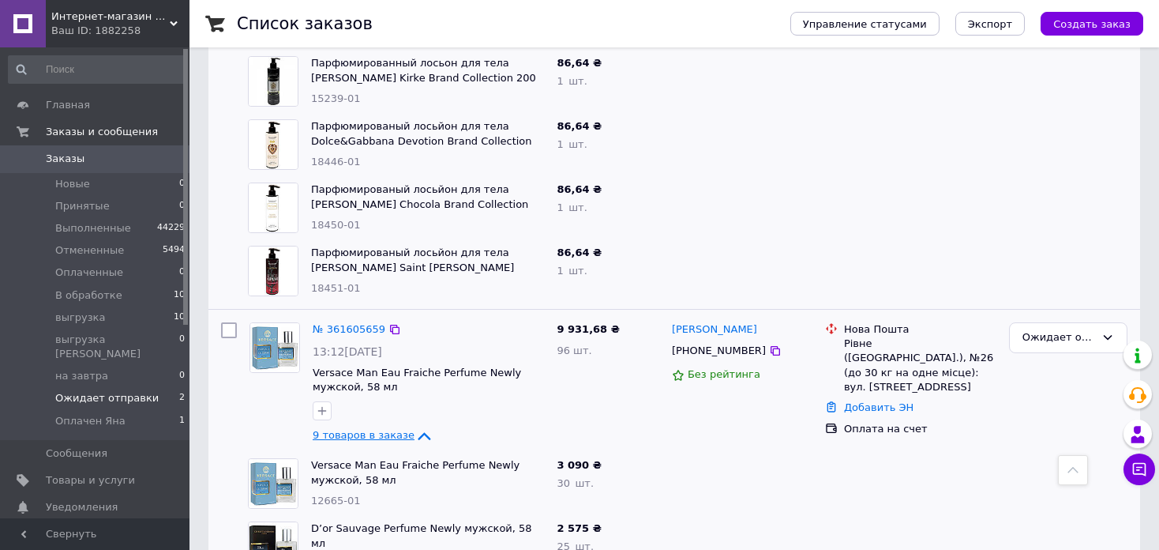
click at [396, 430] on span "9 товаров в заказе" at bounding box center [364, 436] width 102 height 12
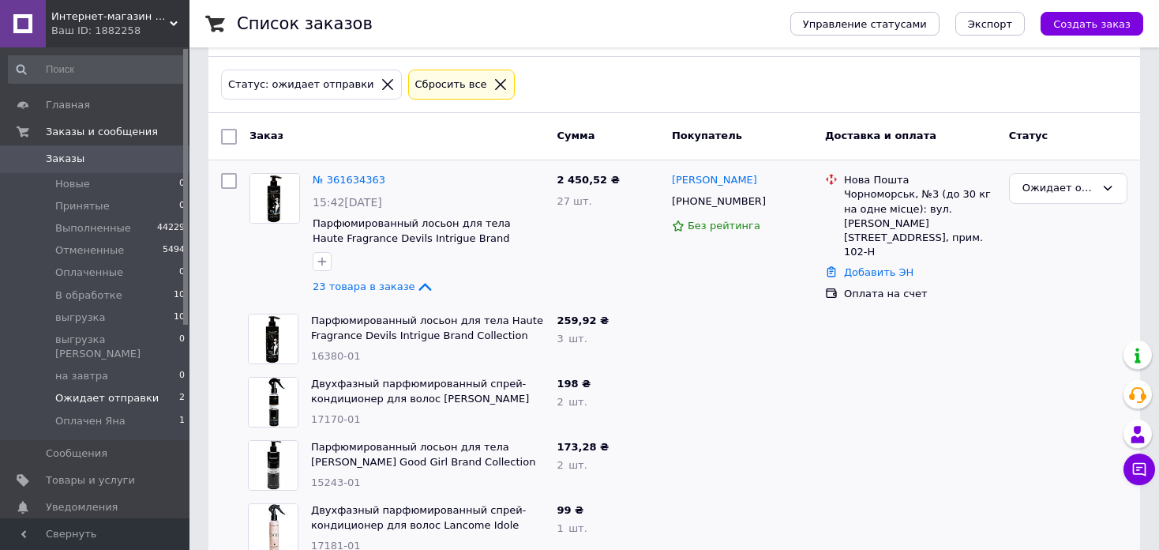
scroll to position [0, 0]
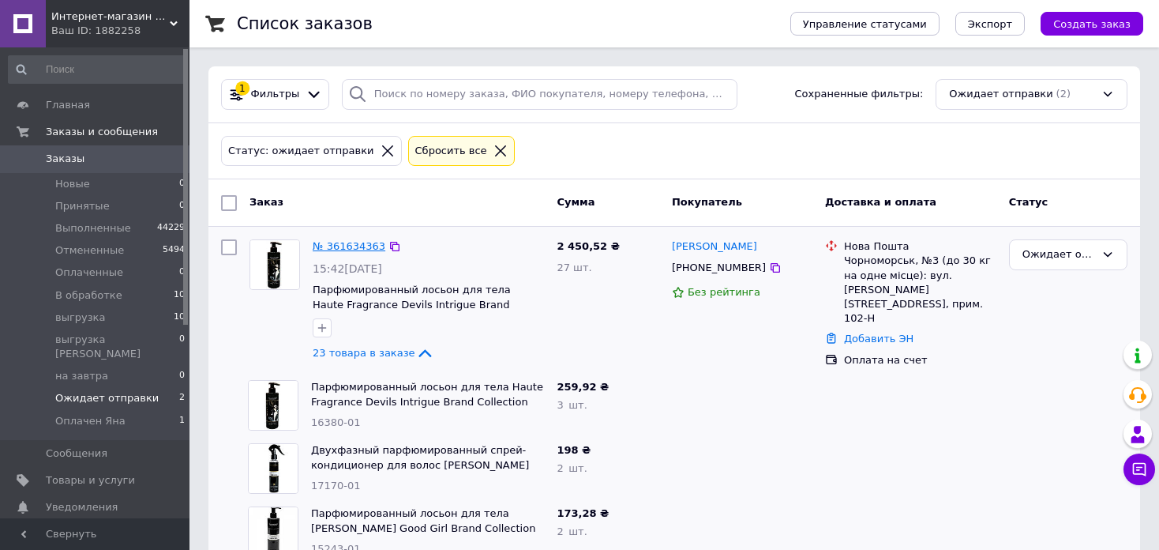
click at [355, 243] on link "№ 361634363" at bounding box center [349, 246] width 73 height 12
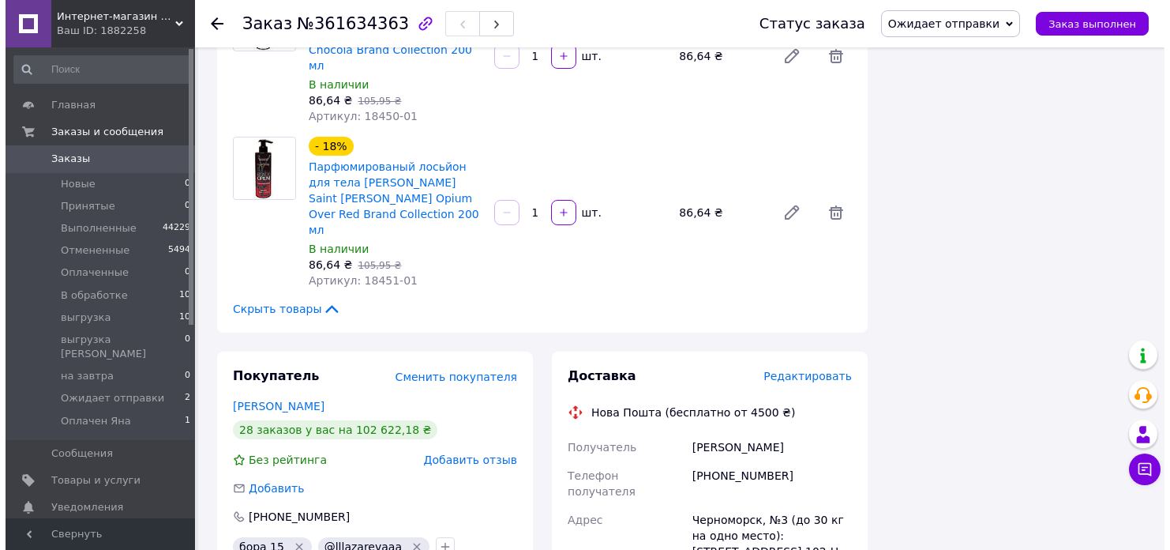
scroll to position [3367, 0]
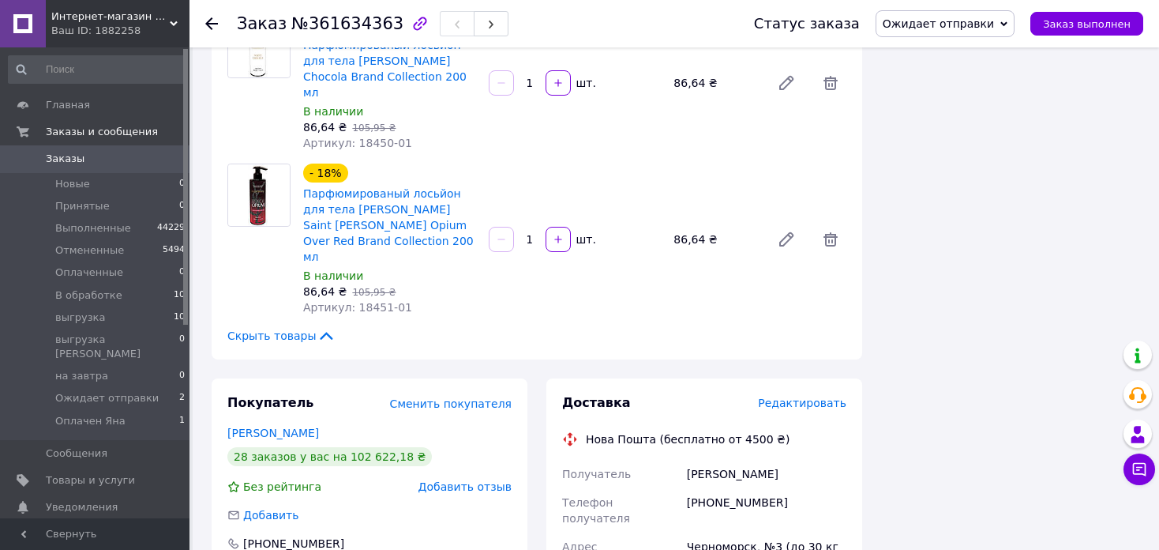
click at [817, 396] on span "Редактировать" at bounding box center [802, 402] width 88 height 13
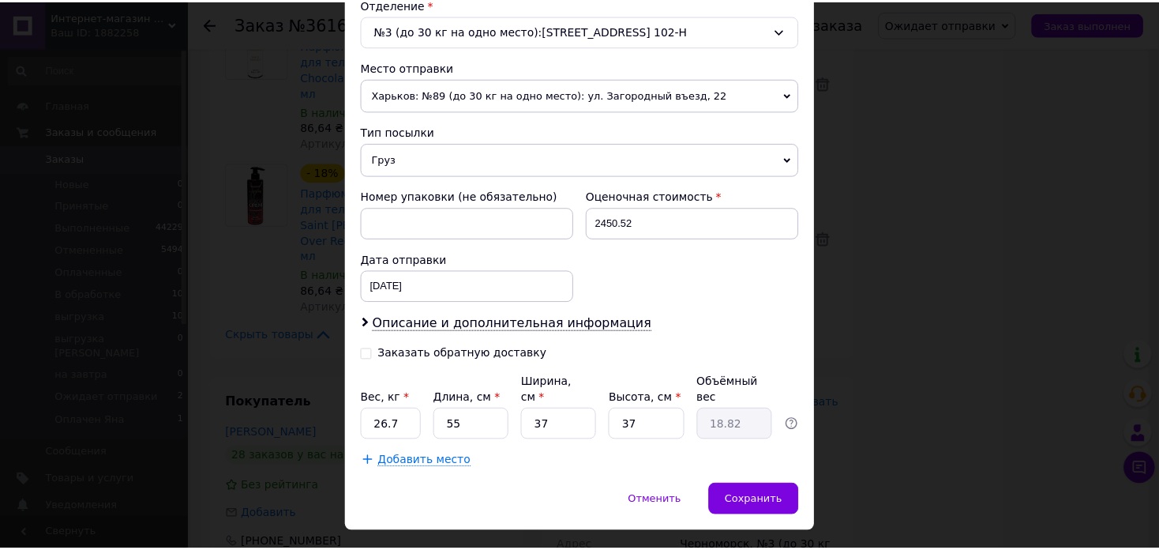
scroll to position [523, 0]
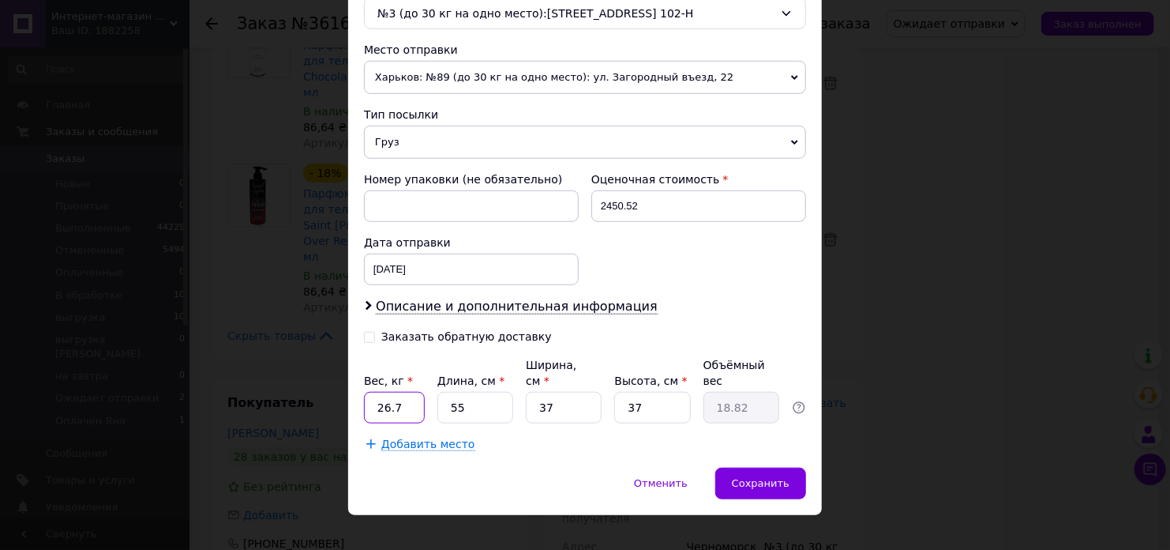
click at [401, 397] on input "26.7" at bounding box center [394, 408] width 61 height 32
click at [401, 396] on input "26.7" at bounding box center [394, 408] width 61 height 32
type input "6.2"
type input "3"
type input "1.03"
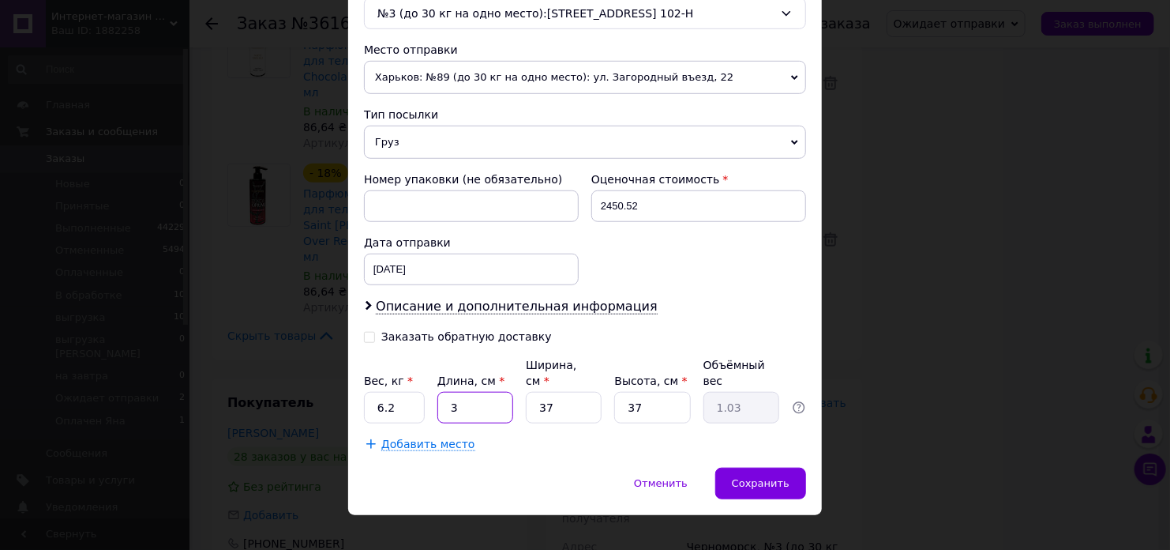
type input "32"
type input "10.95"
type input "32"
type input "2"
type input "0.59"
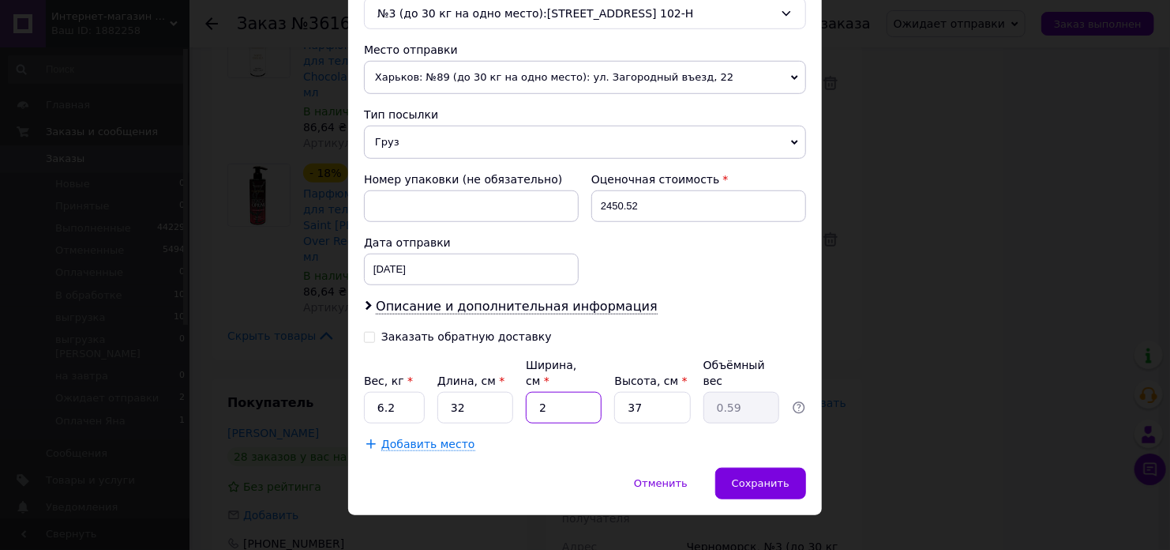
type input "23"
type input "6.81"
type input "23"
type input "1"
type input "0.18"
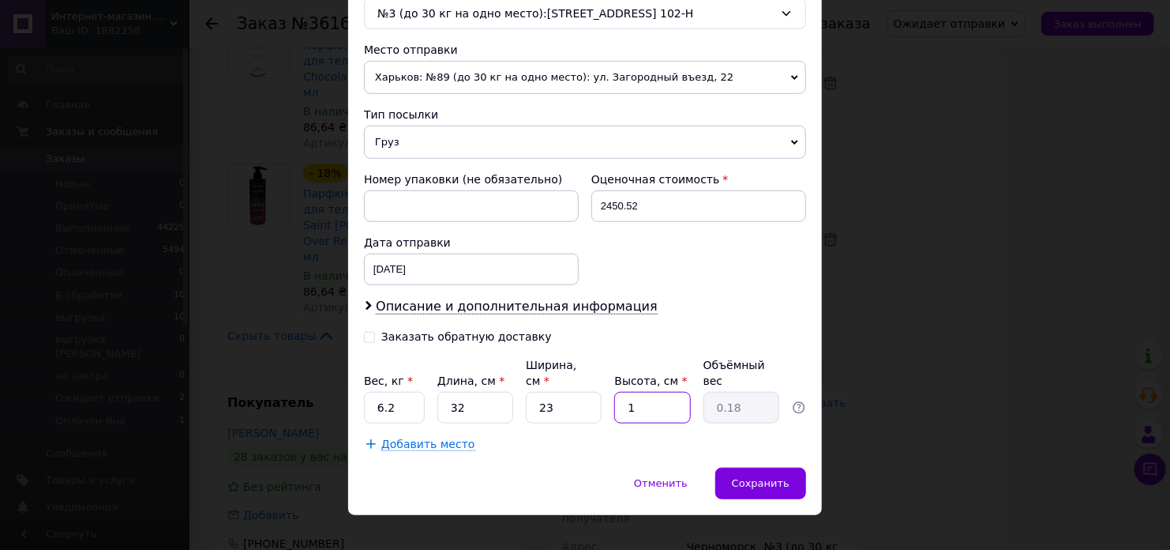
type input "18"
type input "3.31"
type input "18"
click at [777, 477] on span "Сохранить" at bounding box center [761, 483] width 58 height 12
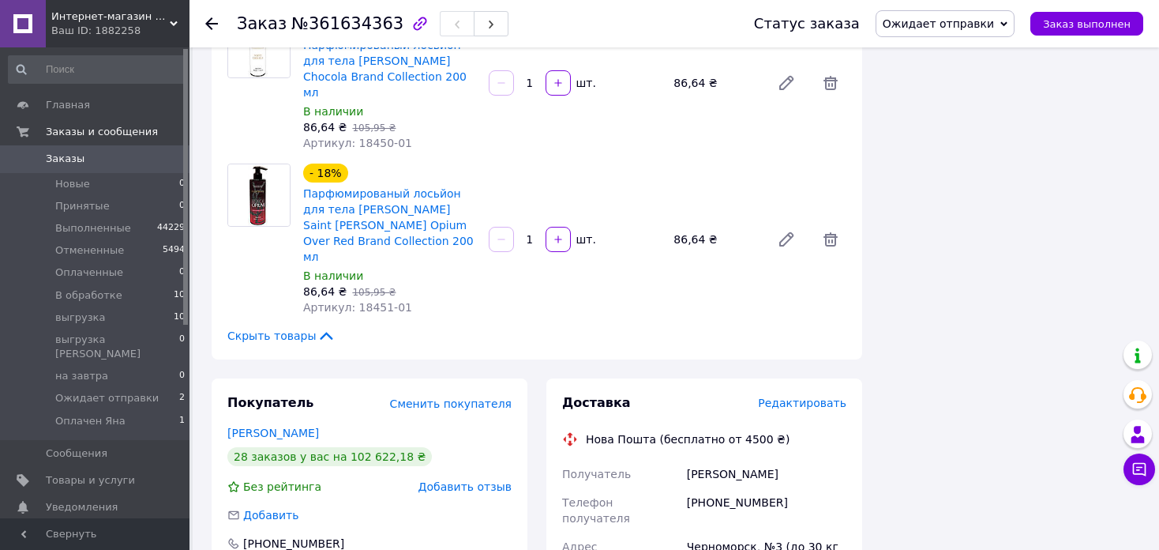
click at [994, 19] on span "Ожидает отправки" at bounding box center [938, 23] width 111 height 13
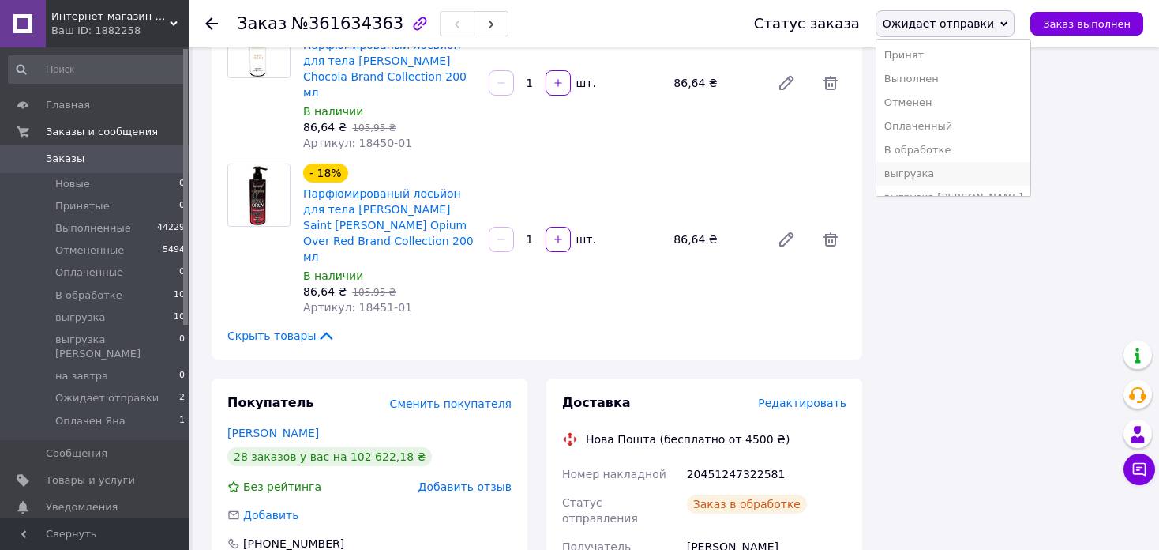
click at [972, 171] on li "выгрузка" at bounding box center [954, 174] width 155 height 24
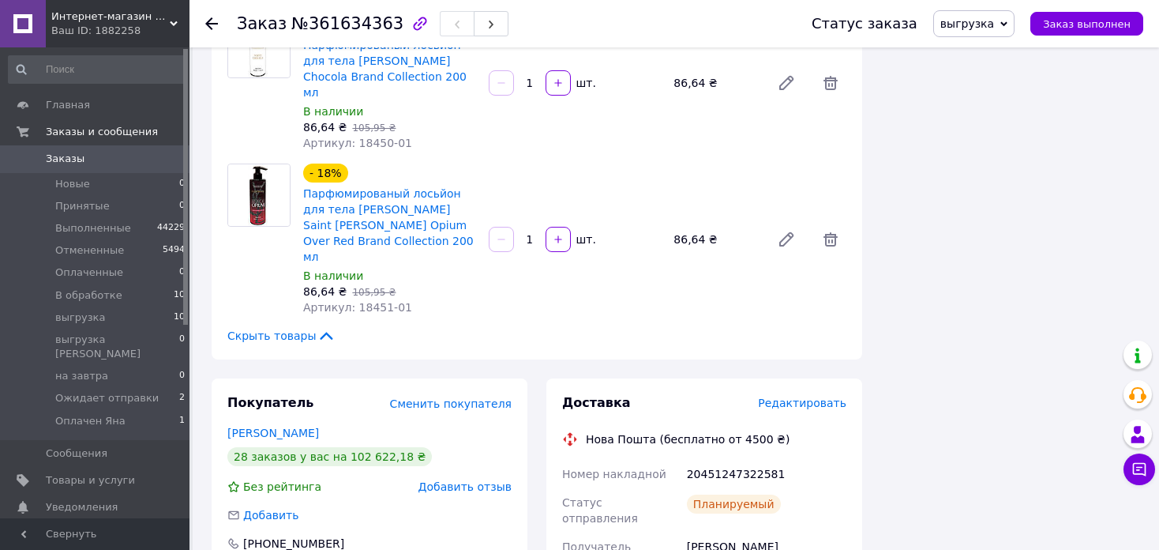
click at [212, 23] on use at bounding box center [211, 23] width 13 height 13
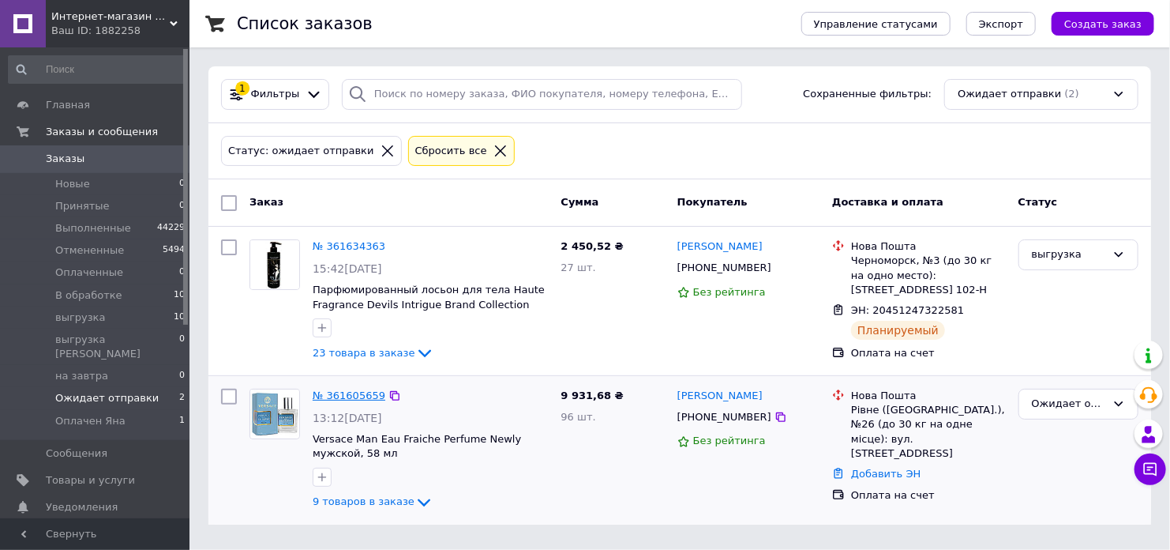
click at [347, 390] on link "№ 361605659" at bounding box center [349, 395] width 73 height 12
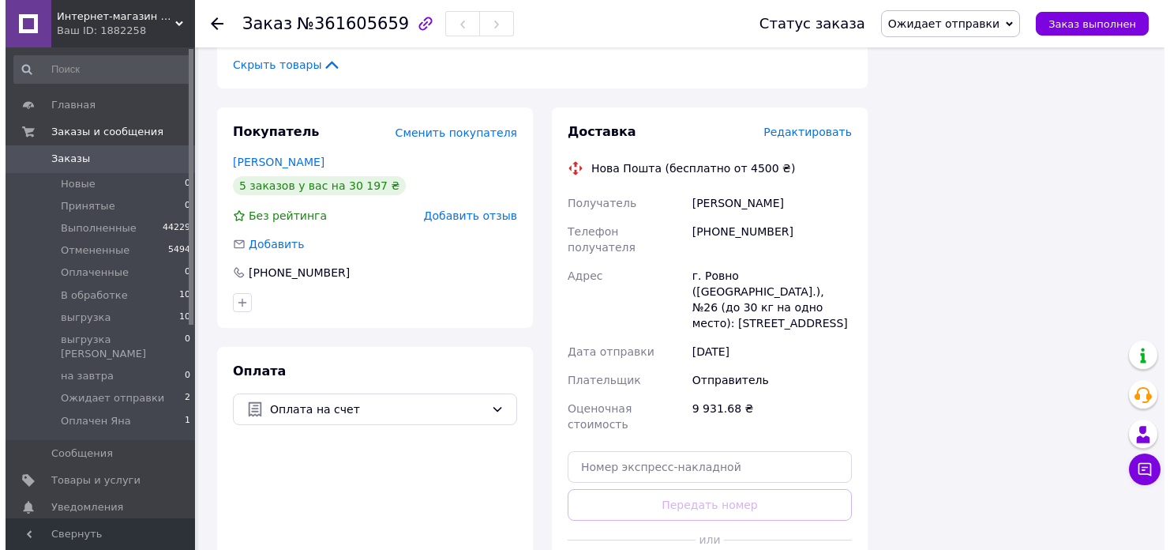
scroll to position [1260, 0]
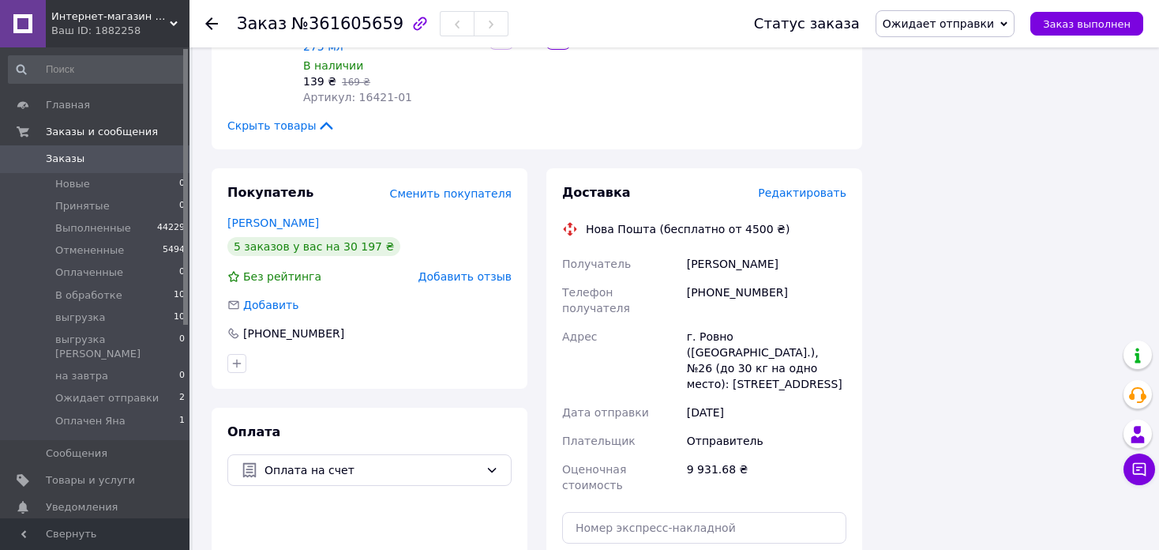
click at [809, 186] on span "Редактировать" at bounding box center [802, 192] width 88 height 13
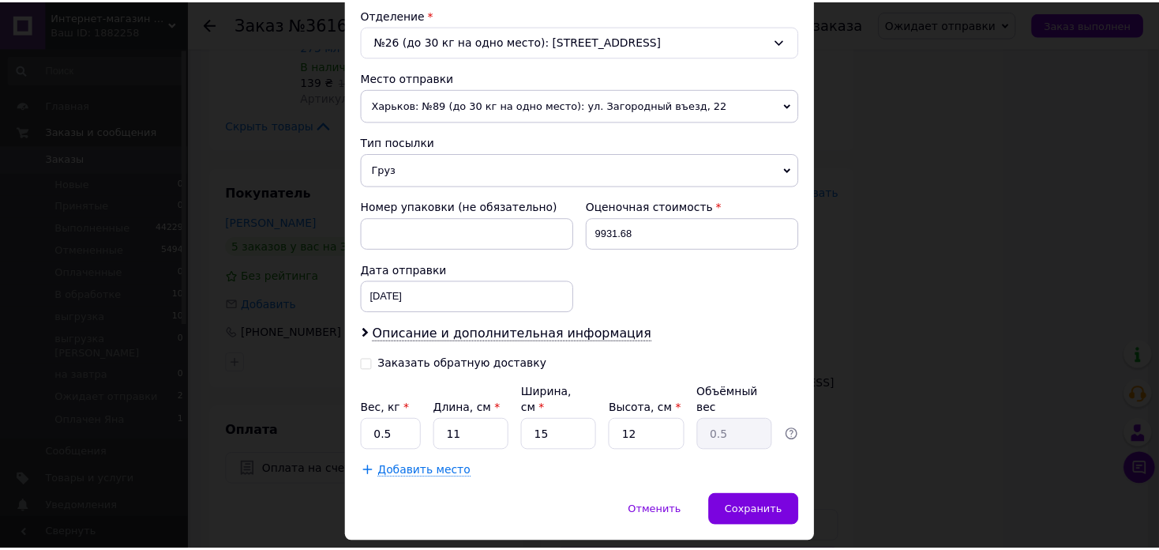
scroll to position [523, 0]
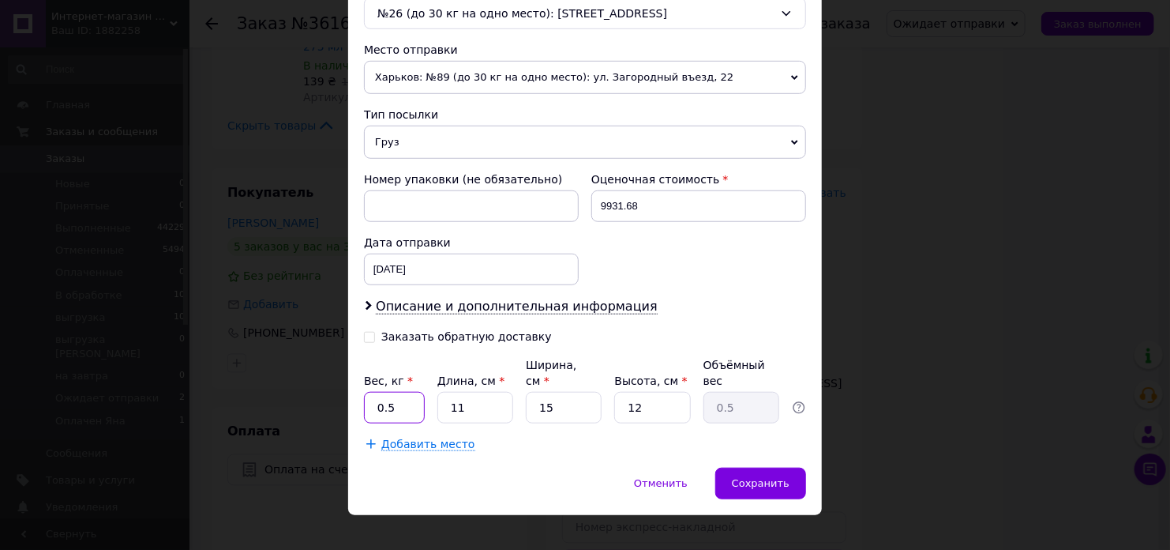
click at [415, 392] on input "0.5" at bounding box center [394, 408] width 61 height 32
type input "18"
type input "4"
type input "0.18"
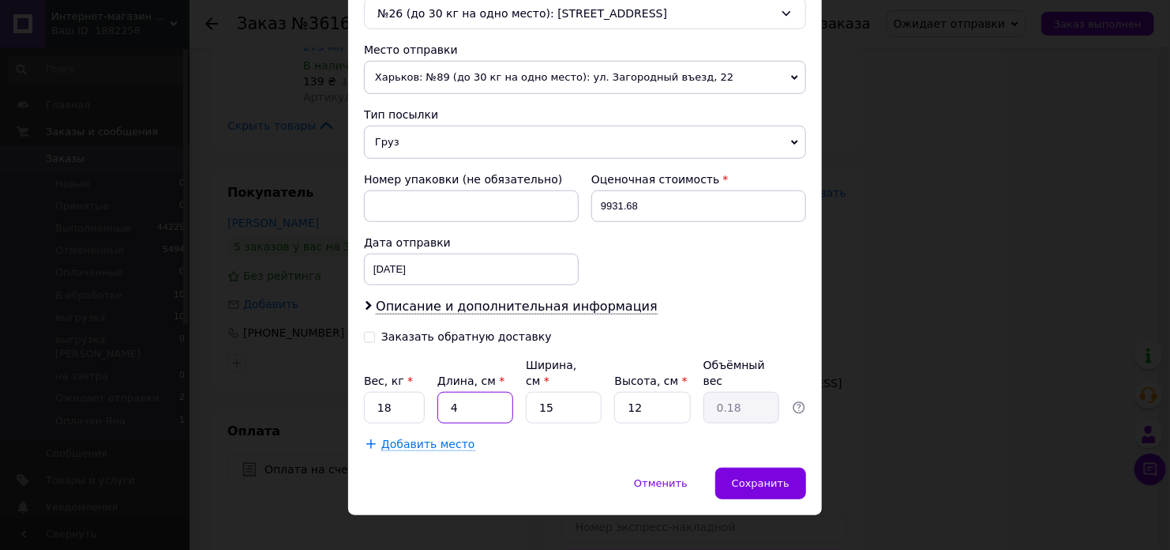
type input "40"
type input "1.8"
type input "40"
type input "3"
type input "0.36"
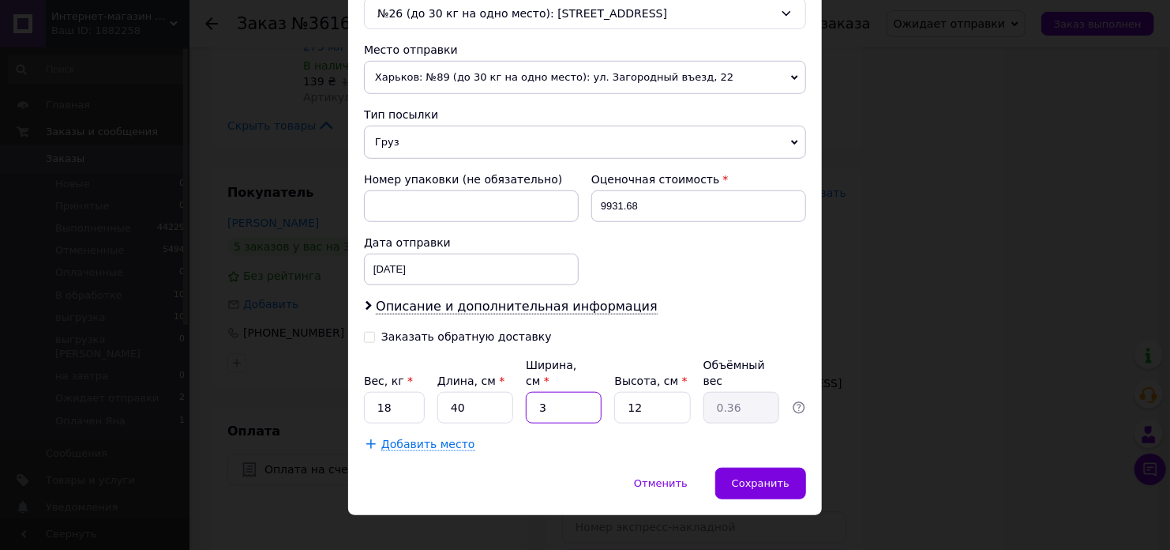
type input "30"
type input "3.6"
type input "30"
type input "3"
type input "0.9"
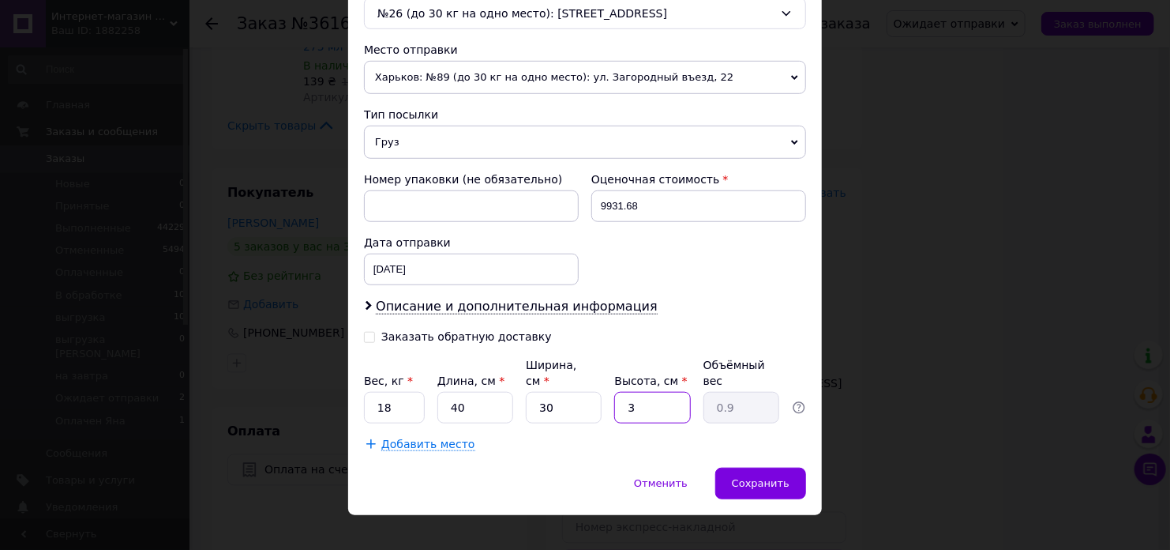
type input "30"
type input "9"
type input "30"
click at [761, 477] on span "Сохранить" at bounding box center [761, 483] width 58 height 12
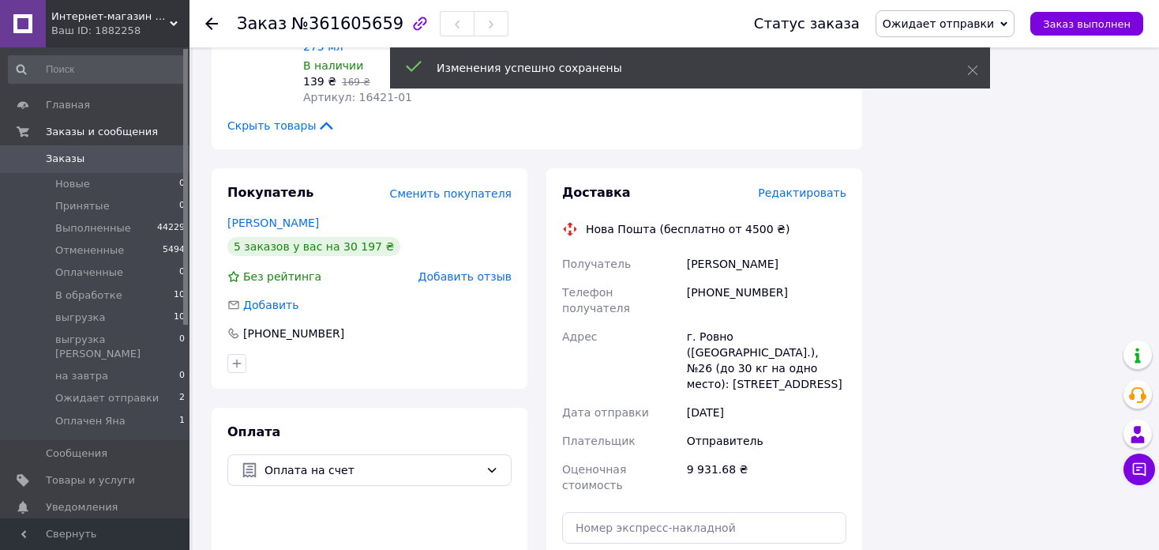
click at [975, 19] on span "Ожидает отправки" at bounding box center [938, 23] width 111 height 13
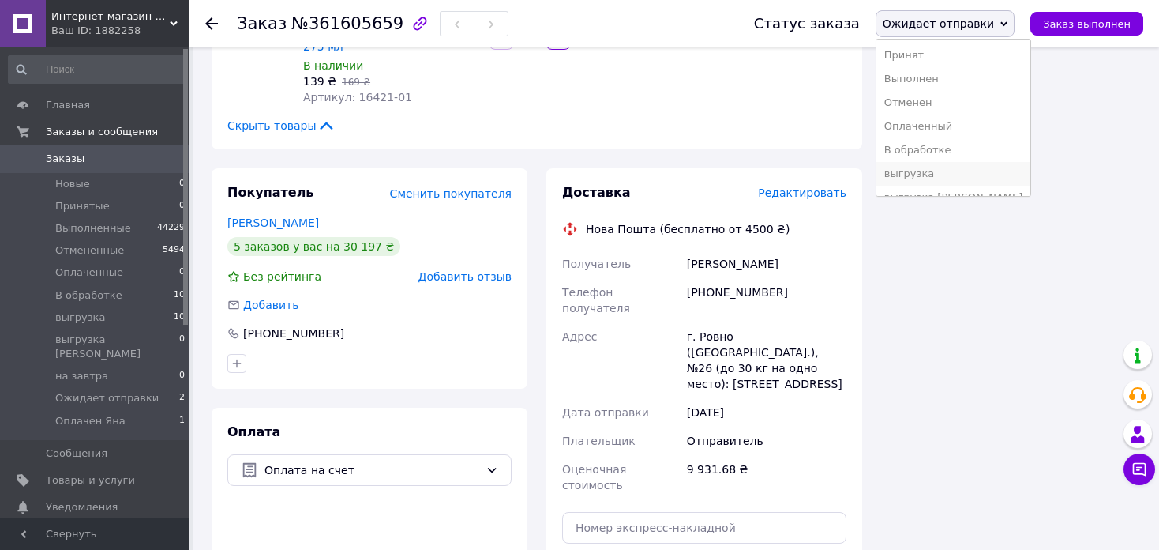
click at [980, 175] on li "выгрузка" at bounding box center [954, 174] width 155 height 24
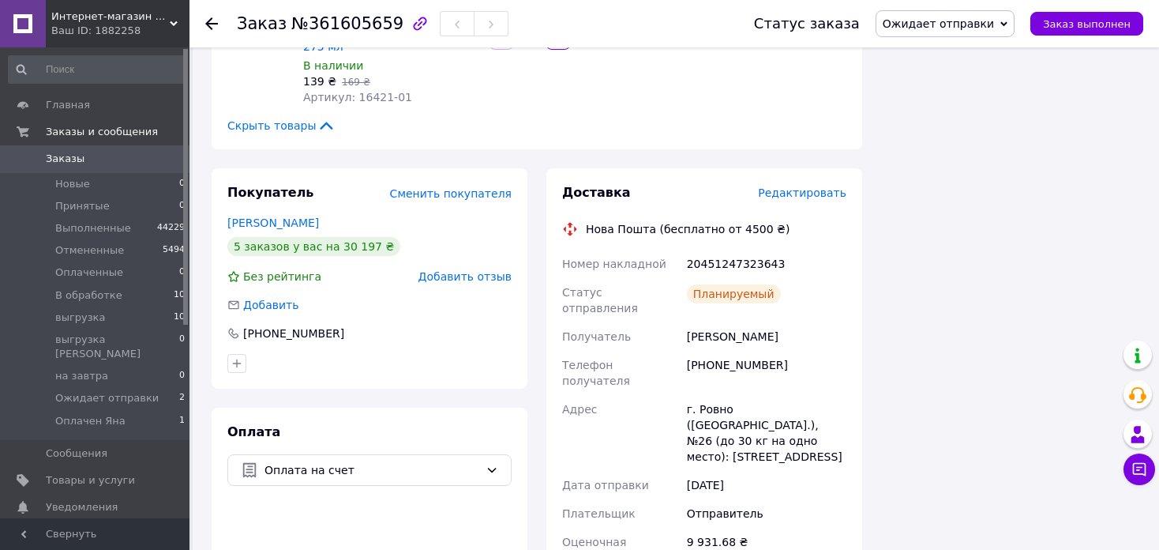
scroll to position [35, 0]
click at [210, 21] on icon at bounding box center [211, 23] width 13 height 13
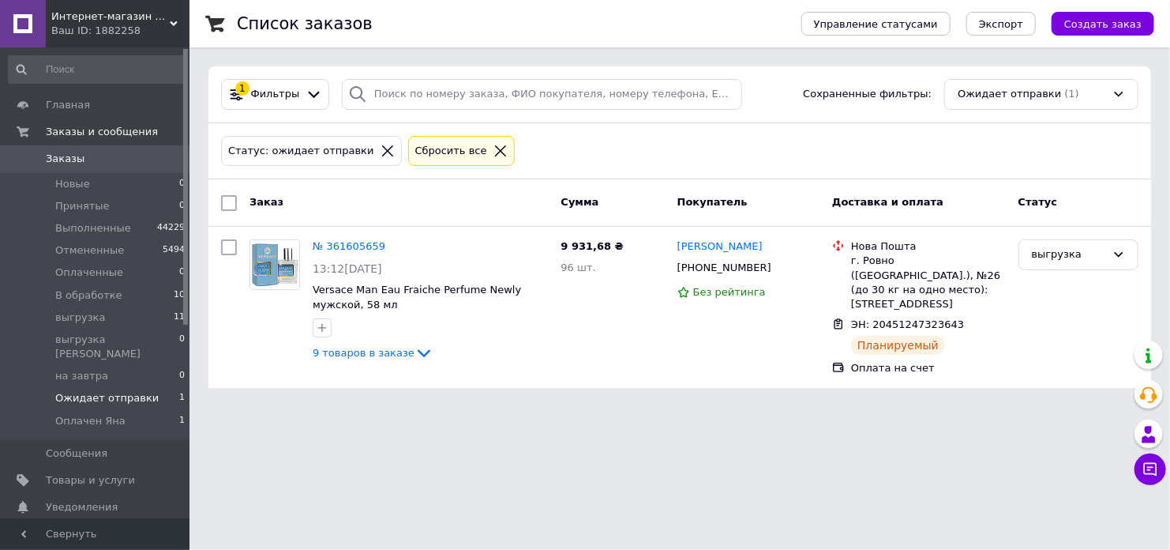
click at [381, 148] on icon at bounding box center [388, 151] width 14 height 14
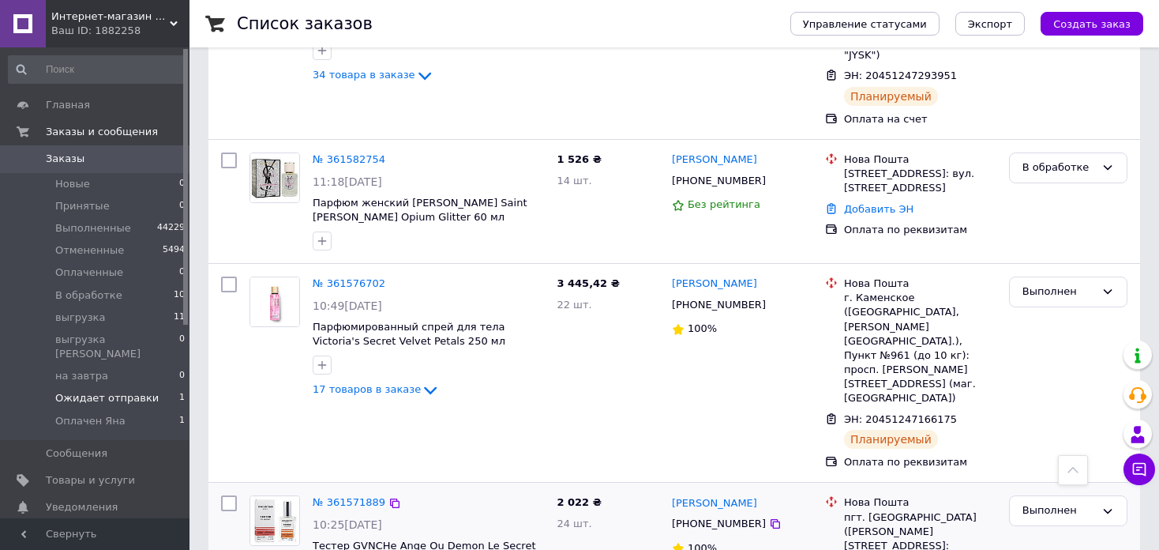
scroll to position [2692, 0]
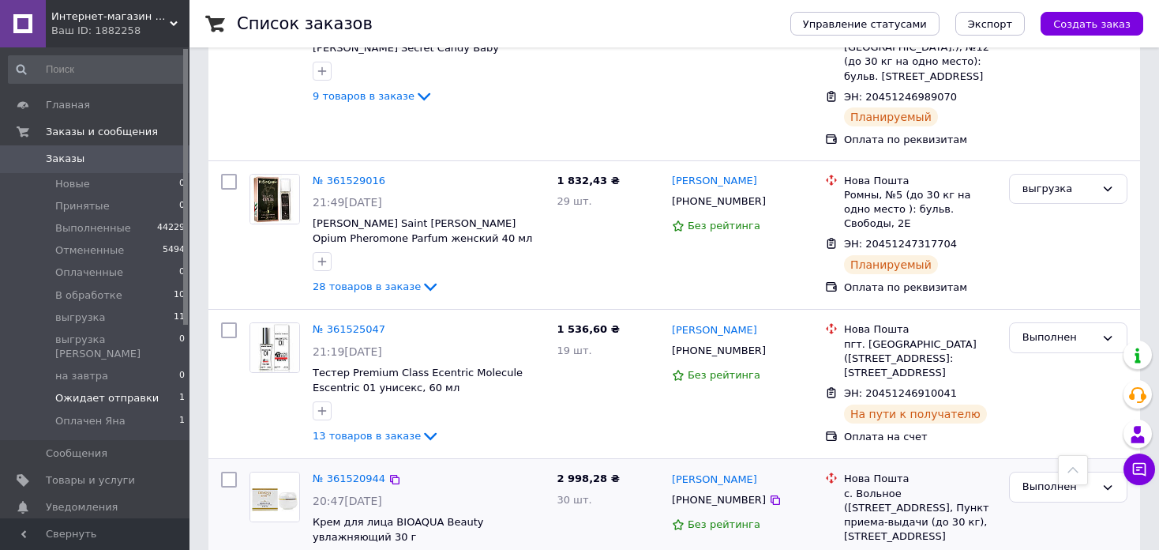
scroll to position [2726, 0]
